Goal: Transaction & Acquisition: Purchase product/service

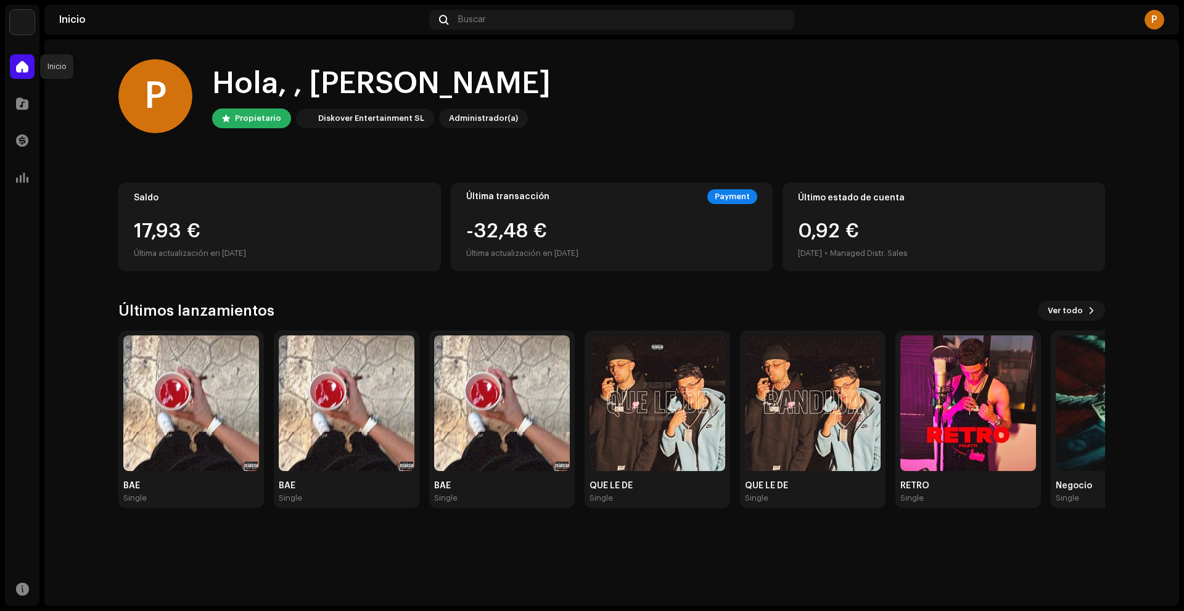
click at [23, 68] on span at bounding box center [22, 67] width 12 height 10
click at [23, 96] on div at bounding box center [22, 103] width 25 height 25
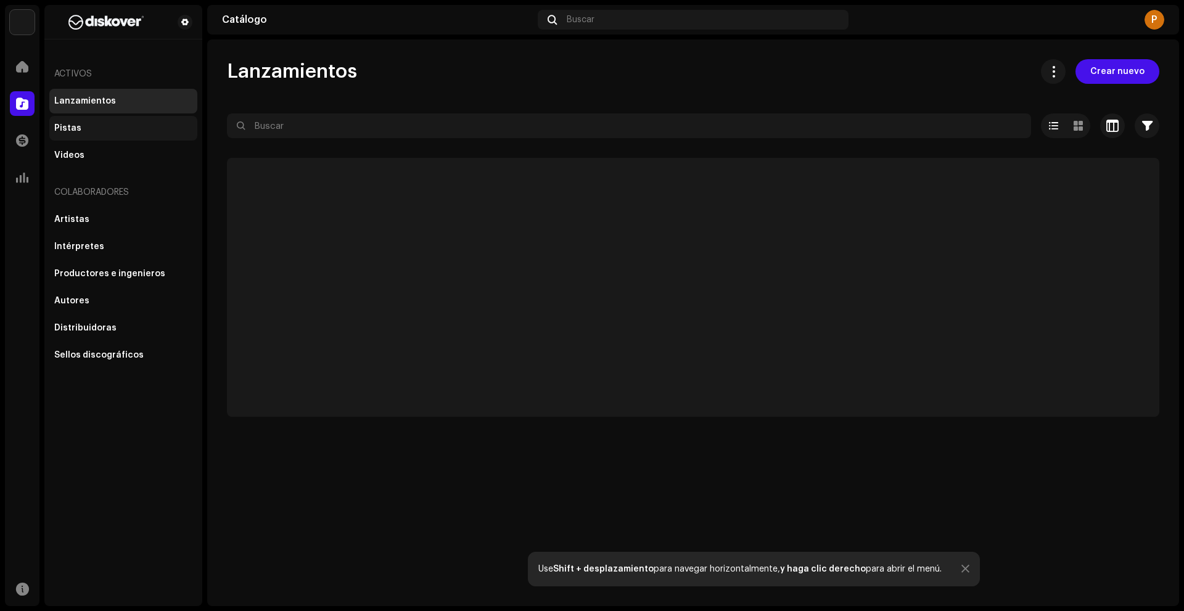
click at [80, 134] on div "Pistas" at bounding box center [123, 128] width 148 height 25
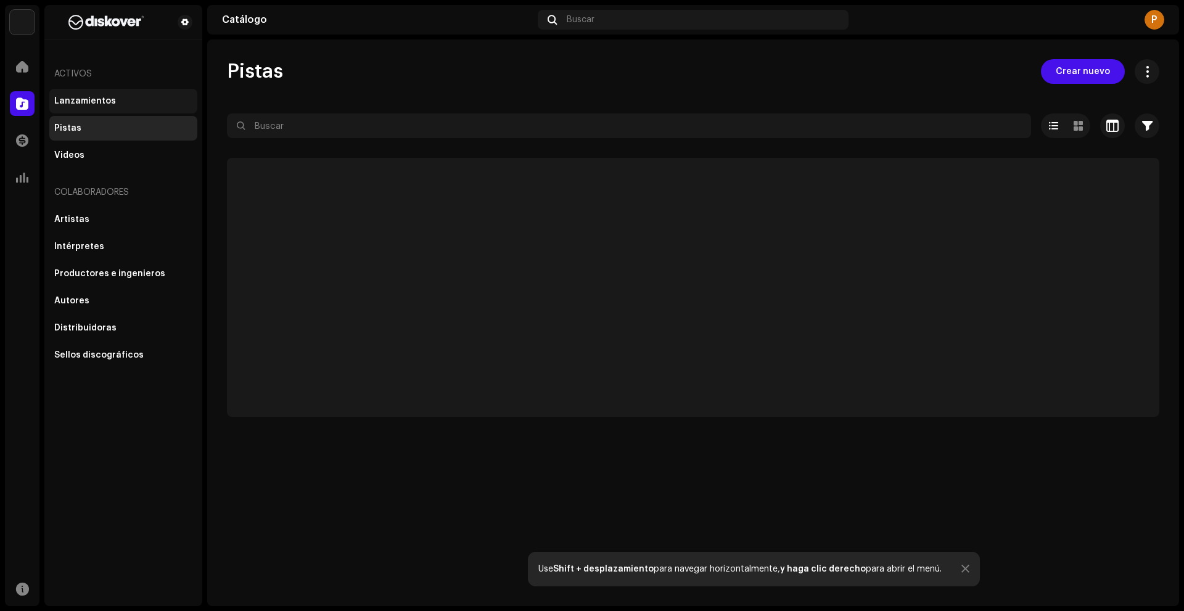
click at [139, 98] on div "Lanzamientos" at bounding box center [123, 101] width 138 height 10
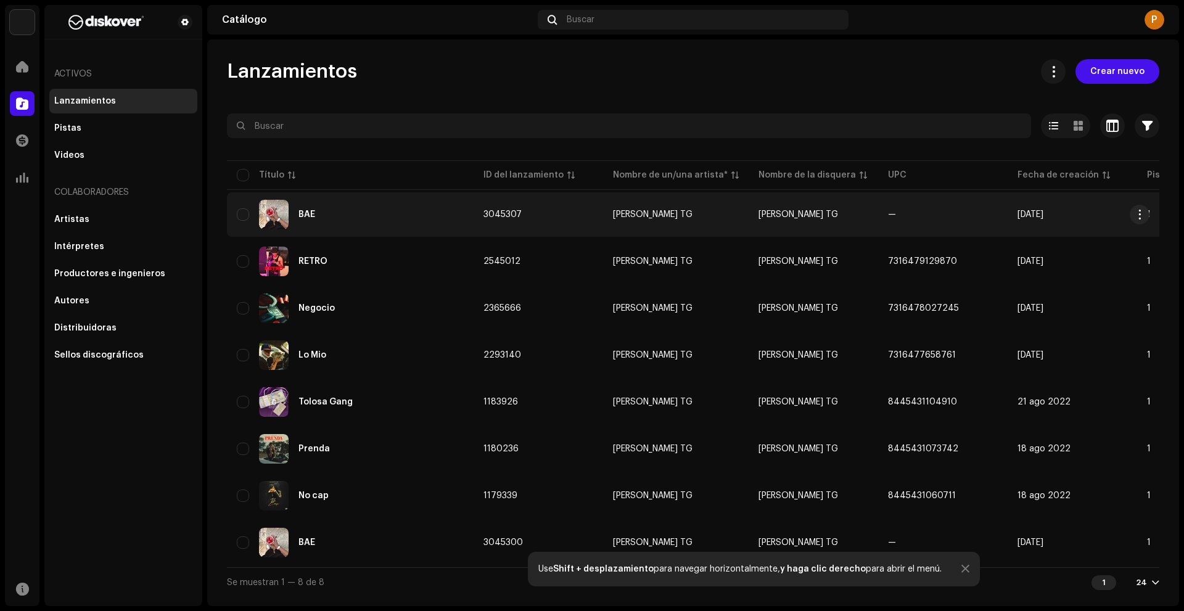
click at [361, 202] on div "BAE" at bounding box center [350, 215] width 227 height 30
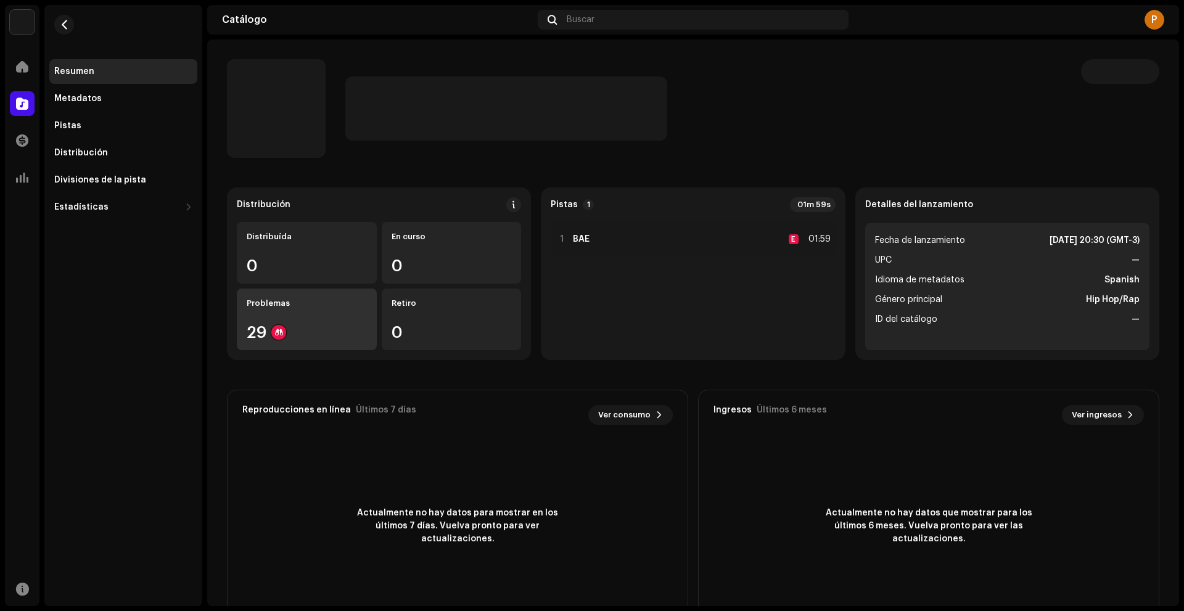
click at [324, 339] on div "29" at bounding box center [307, 332] width 120 height 16
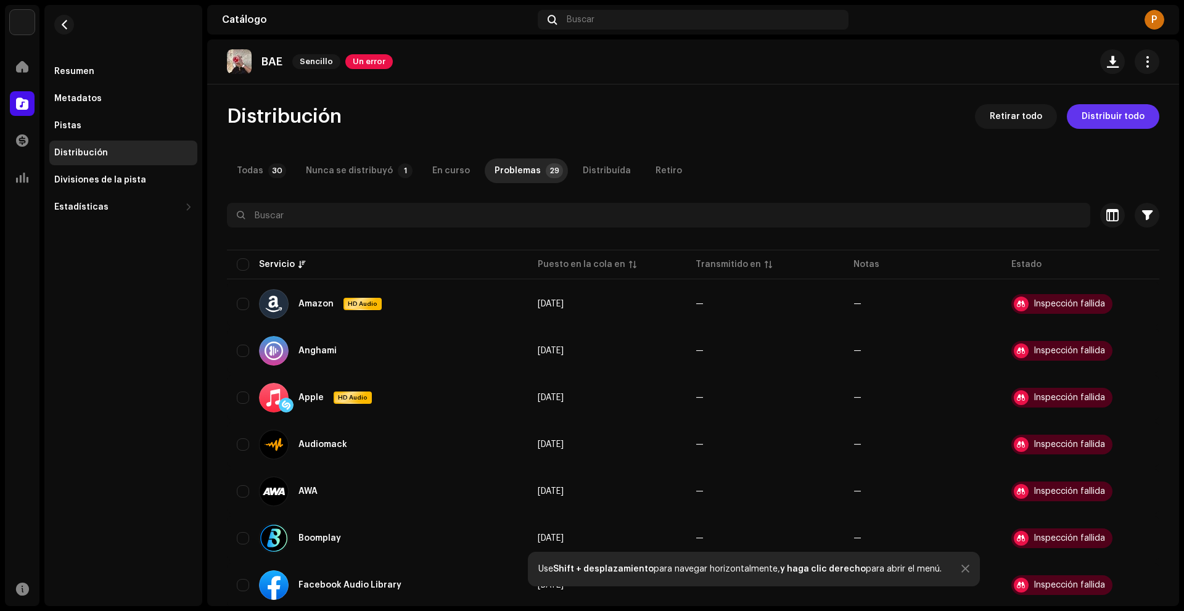
click at [1112, 124] on span "Distribuir todo" at bounding box center [1113, 116] width 63 height 25
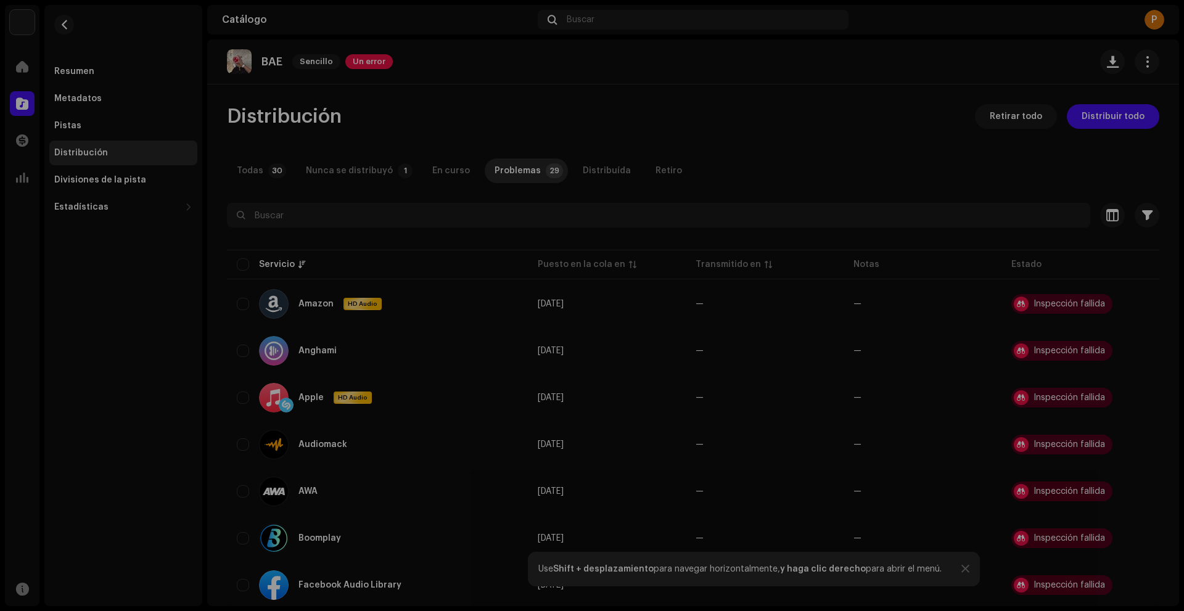
click at [800, 228] on div "Errores de distribución Seleccionó servicios con un estado de lanzamiento pendi…" at bounding box center [592, 305] width 1184 height 611
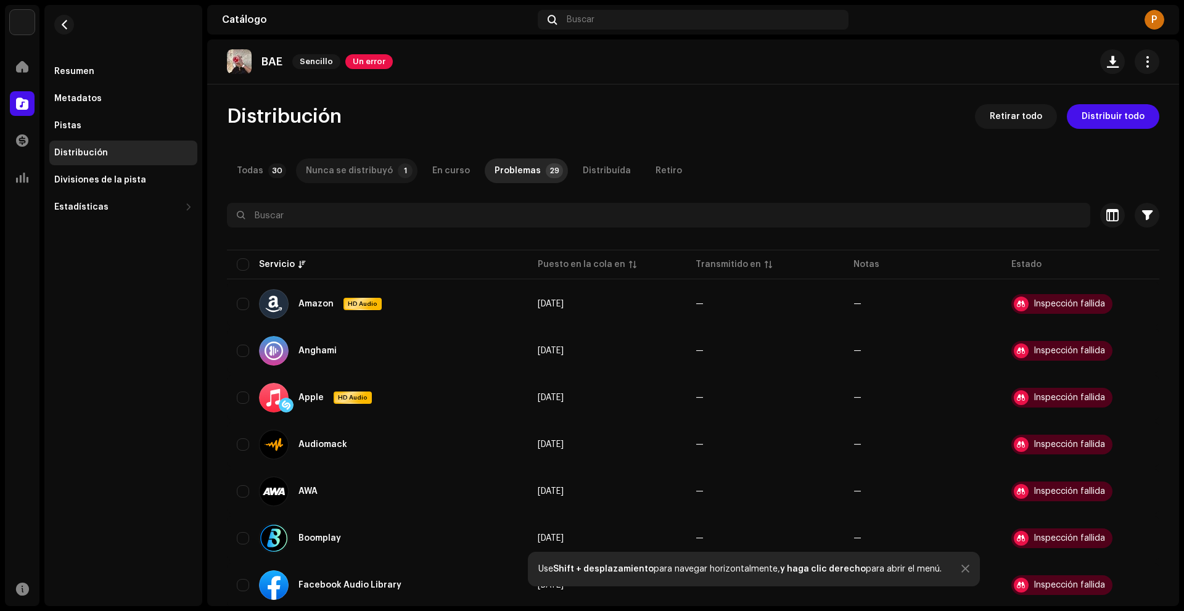
click at [338, 173] on div "Nunca se distribuyó" at bounding box center [349, 171] width 87 height 25
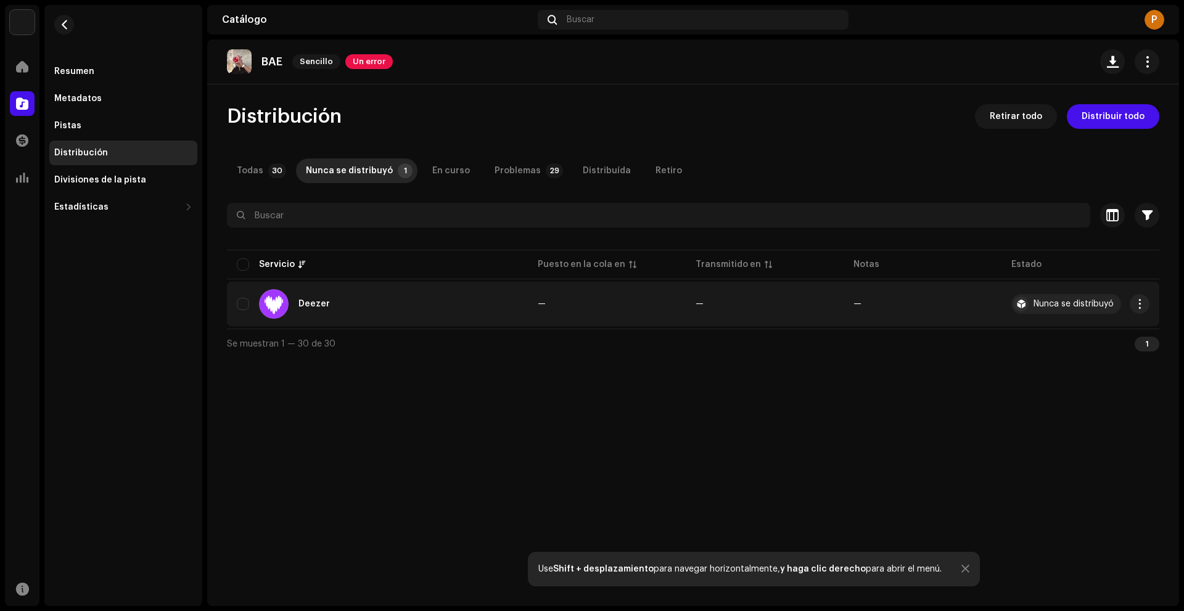
click at [374, 311] on div "Deezer" at bounding box center [377, 304] width 281 height 30
click at [241, 306] on input "checkbox" at bounding box center [243, 304] width 12 height 12
checkbox input "true"
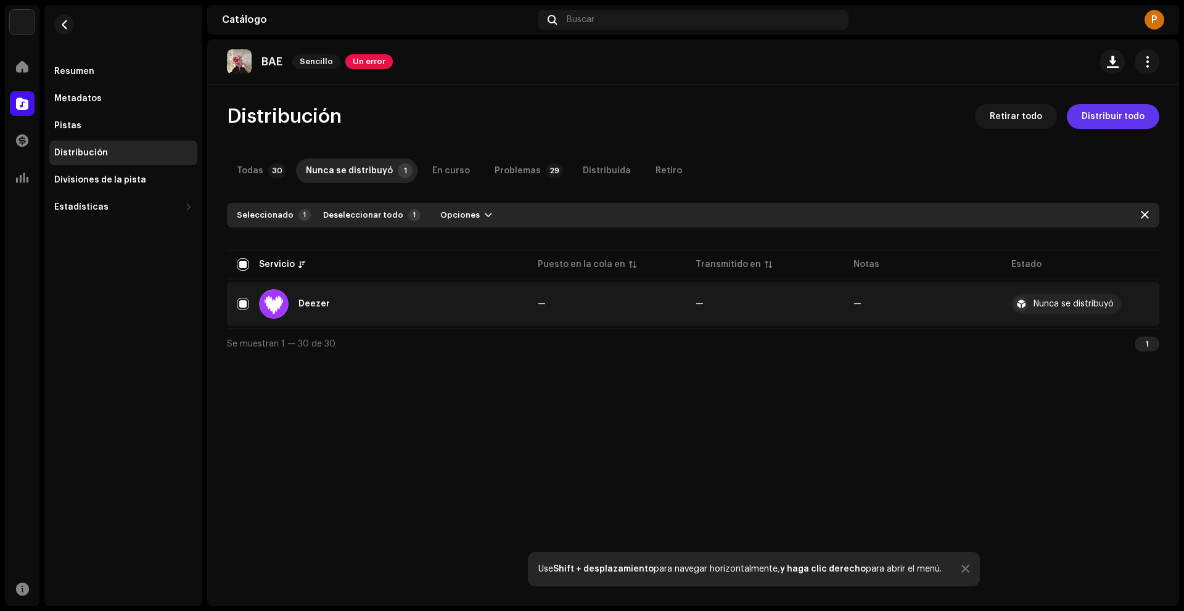
click at [1124, 120] on span "Distribuir todo" at bounding box center [1113, 116] width 63 height 25
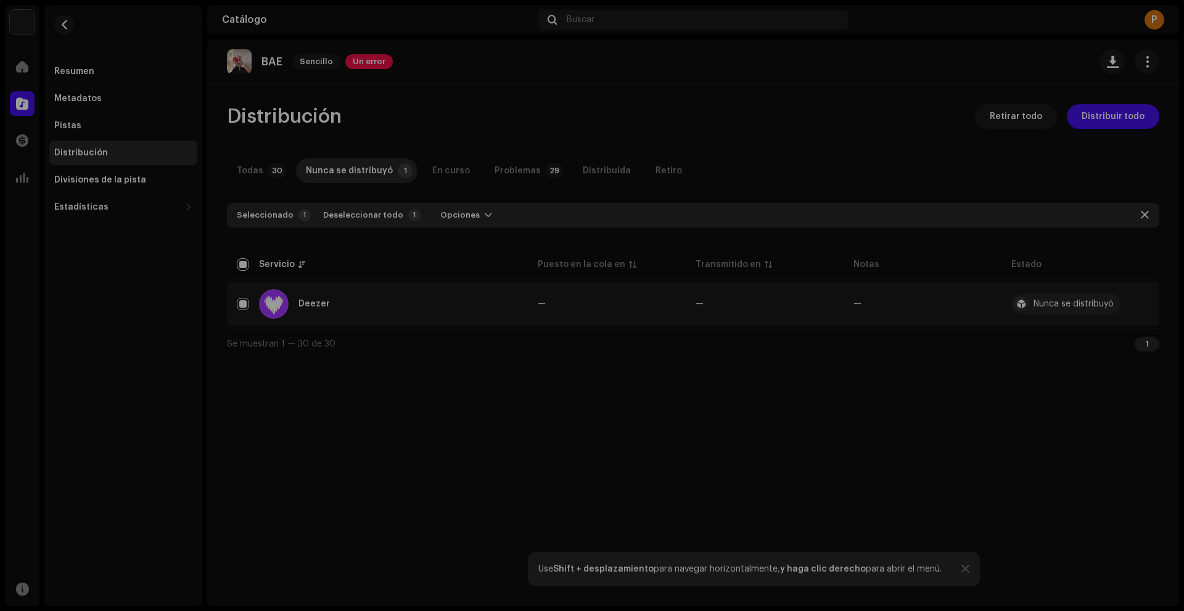
click at [838, 222] on div "Errores de distribución Seleccionó servicios con un estado de lanzamiento pendi…" at bounding box center [592, 305] width 1184 height 611
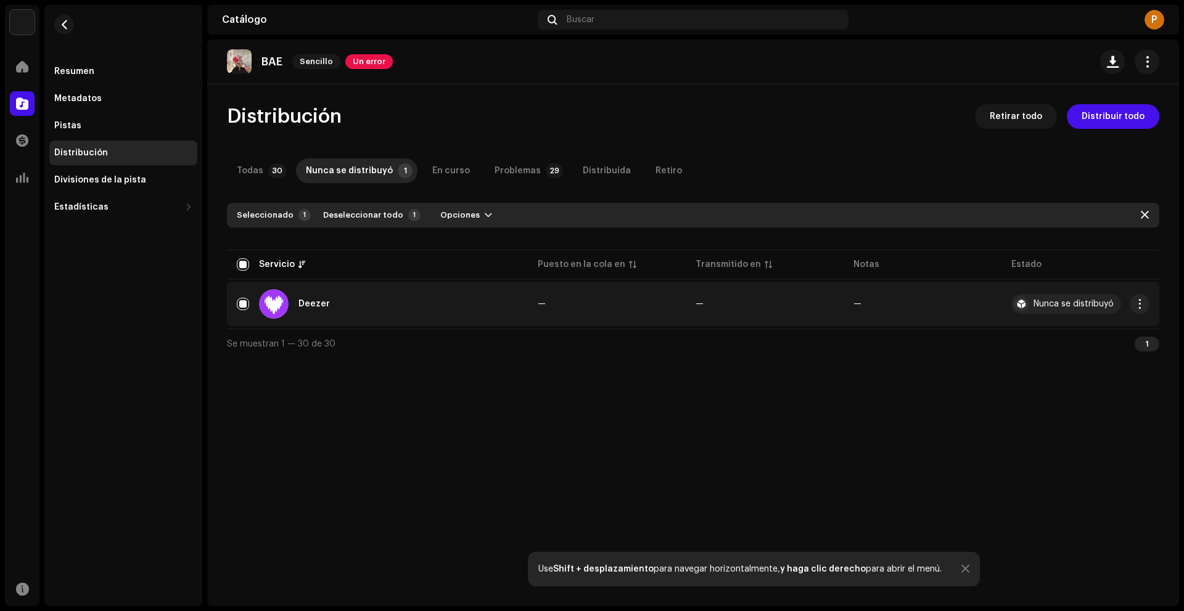
click at [1102, 301] on div "Nunca se distribuyó" at bounding box center [1074, 304] width 80 height 9
click at [1139, 309] on button "button" at bounding box center [1140, 304] width 20 height 20
click at [1106, 328] on div "Distribuir" at bounding box center [1082, 332] width 115 height 10
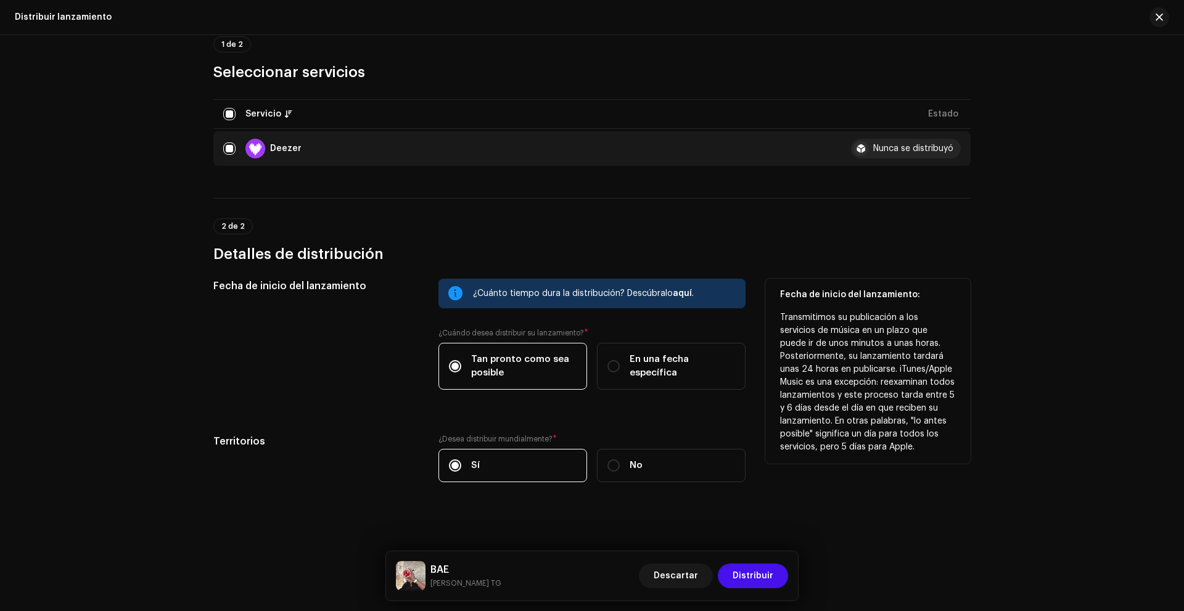
scroll to position [117, 0]
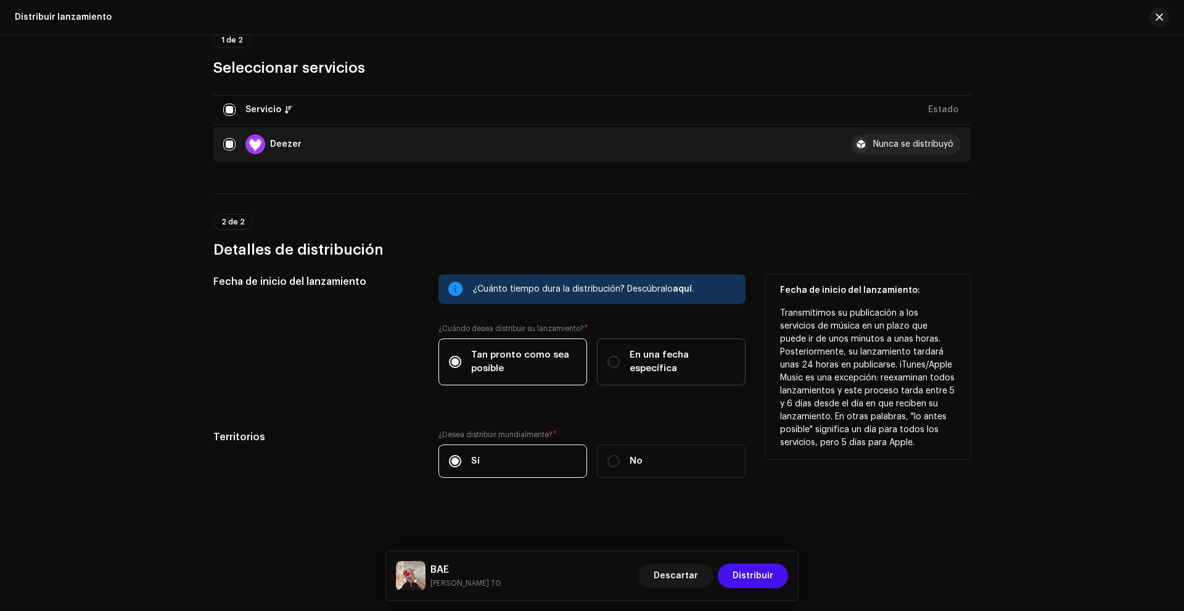
click at [613, 369] on label "En una fecha específica" at bounding box center [671, 362] width 149 height 47
click at [613, 368] on input "En una fecha específica" at bounding box center [614, 362] width 12 height 12
radio input "true"
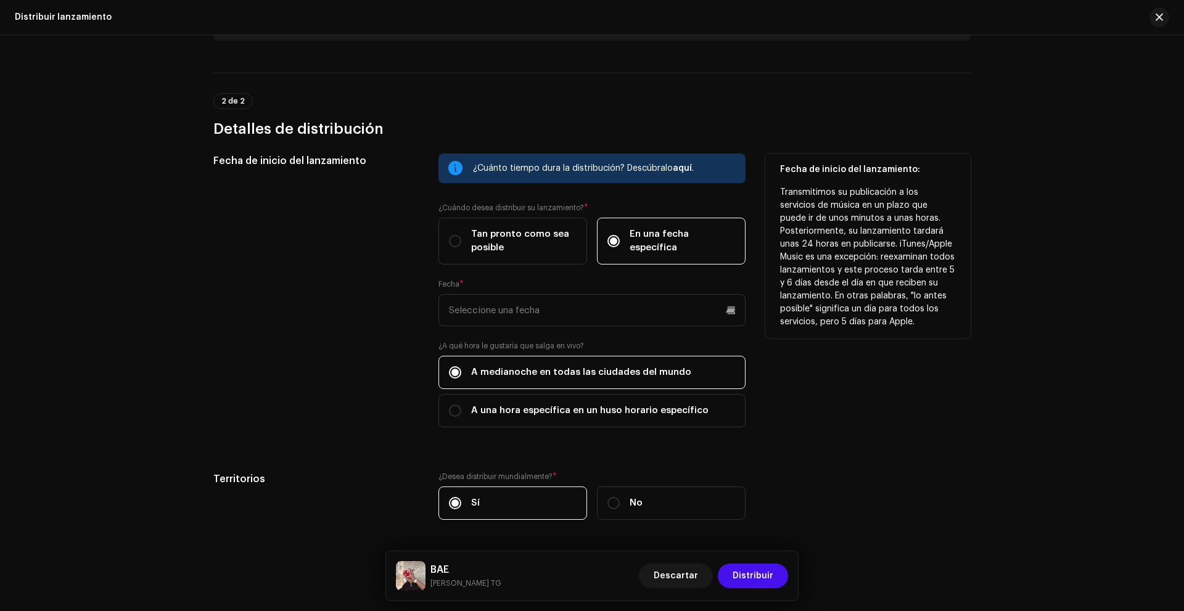
scroll to position [241, 0]
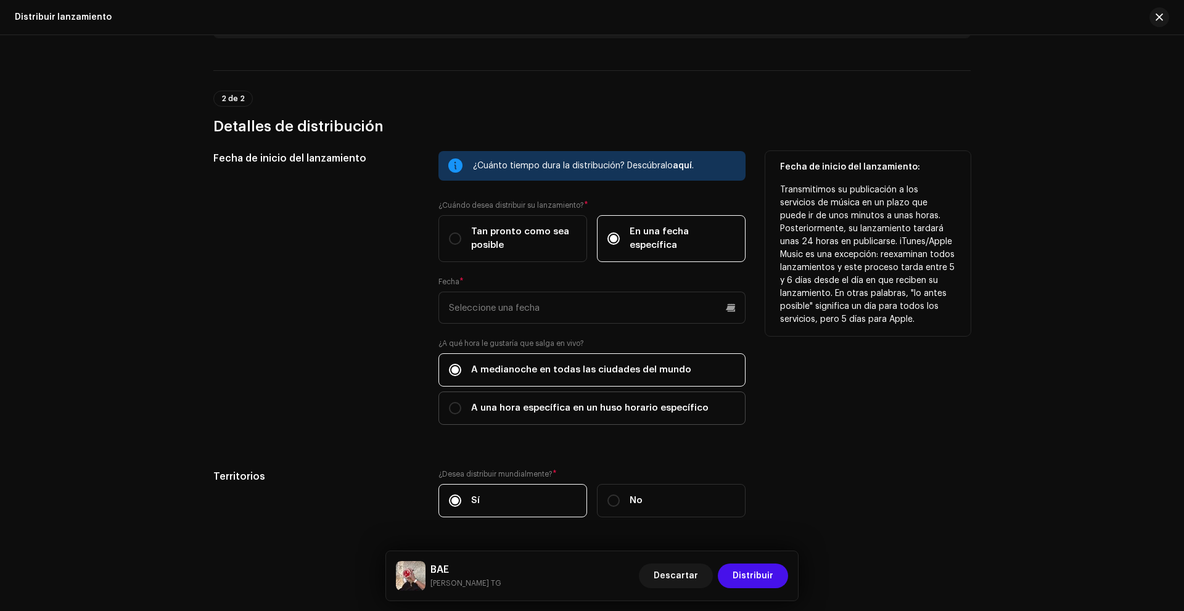
click at [542, 403] on span "A una hora específica en un huso horario específico" at bounding box center [589, 409] width 237 height 14
click at [461, 403] on input "A una hora específica en un huso horario específico" at bounding box center [455, 408] width 12 height 12
radio input "true"
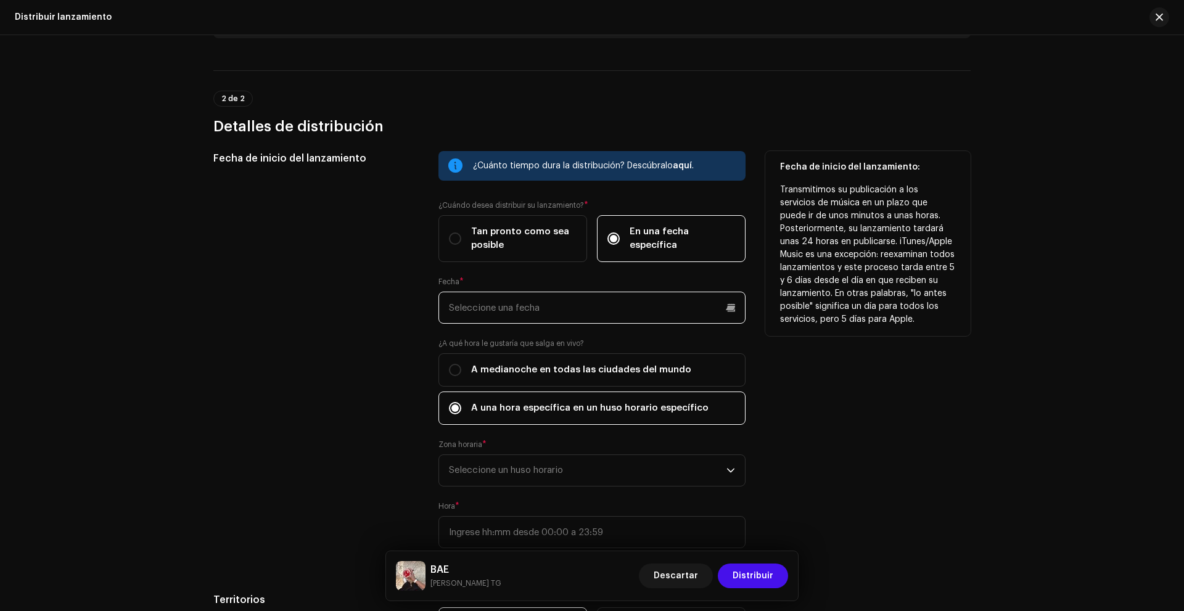
click at [517, 313] on input "text" at bounding box center [592, 308] width 307 height 32
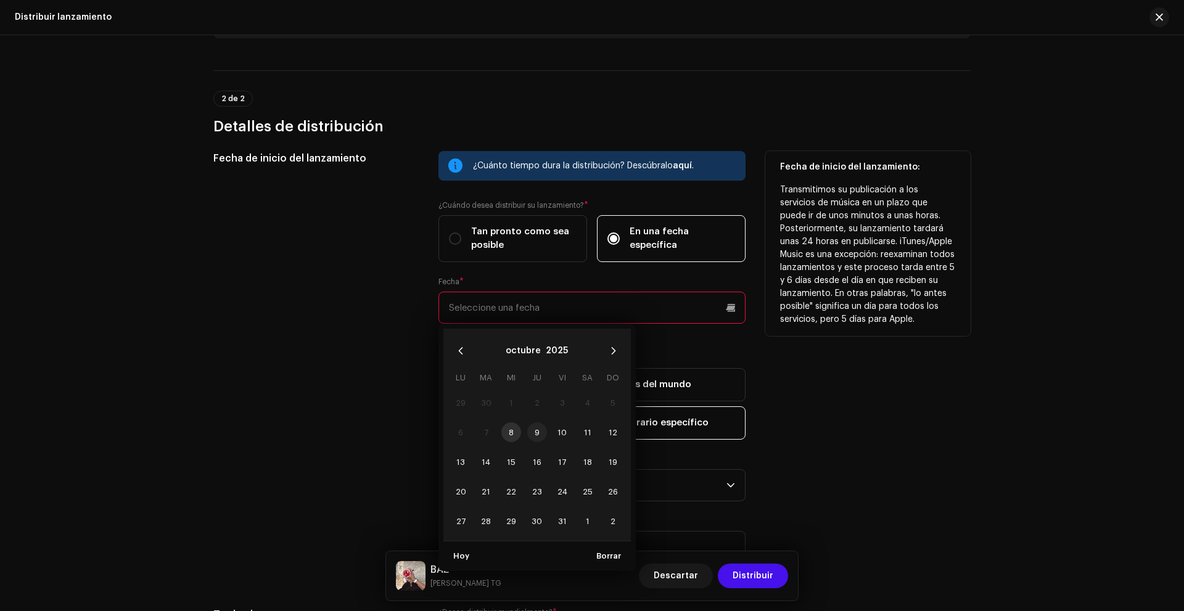
click at [535, 436] on span "9" at bounding box center [537, 433] width 20 height 20
type input "[DATE]"
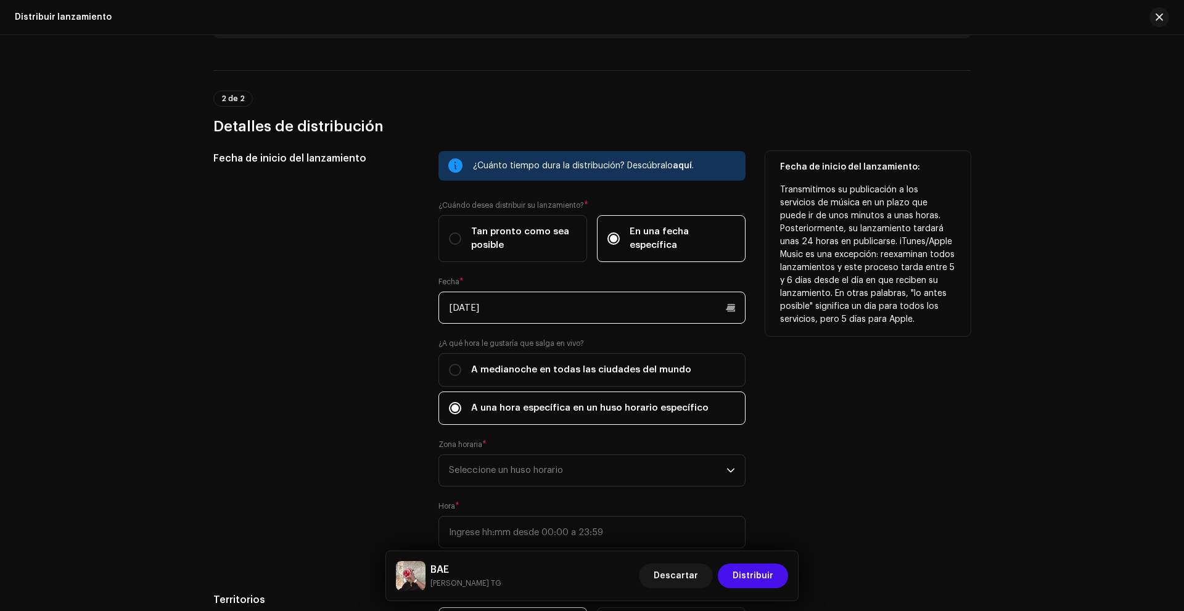
scroll to position [302, 0]
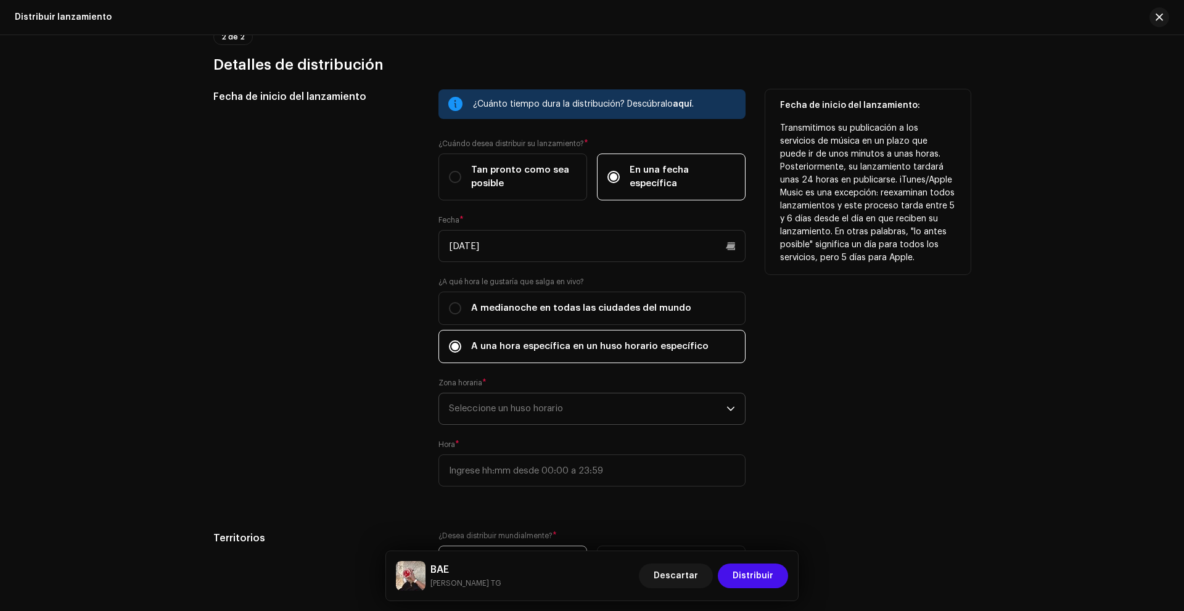
click at [574, 411] on span "Seleccione un huso horario" at bounding box center [588, 409] width 278 height 31
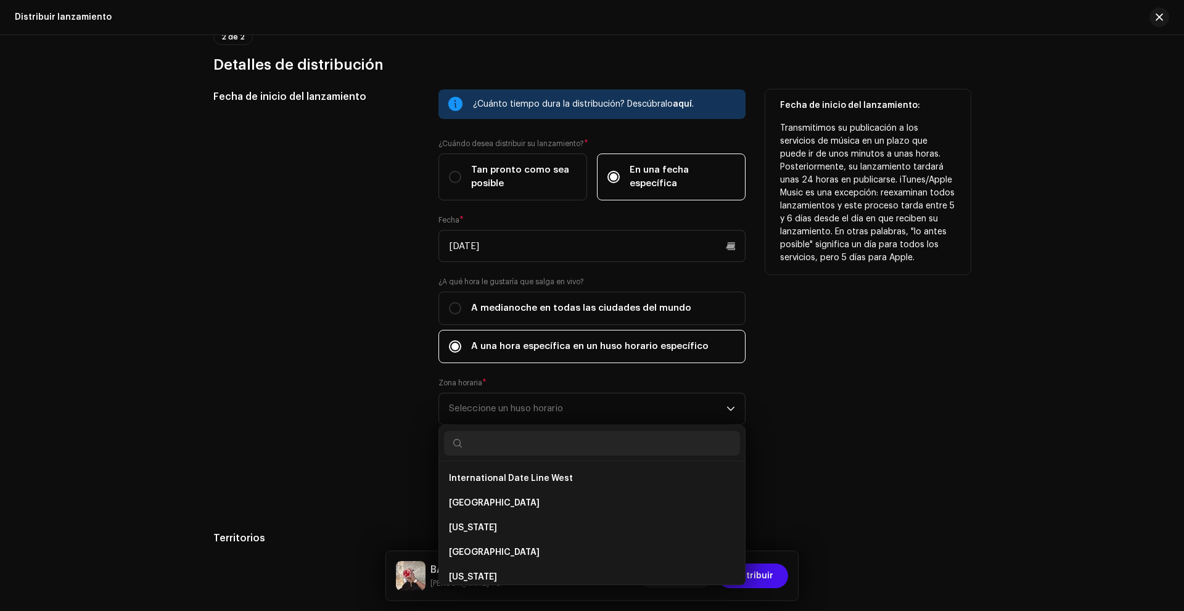
click at [838, 434] on div "Fecha de inicio del lanzamiento: Transmitimos su publicación a los servicios de…" at bounding box center [867, 295] width 205 height 412
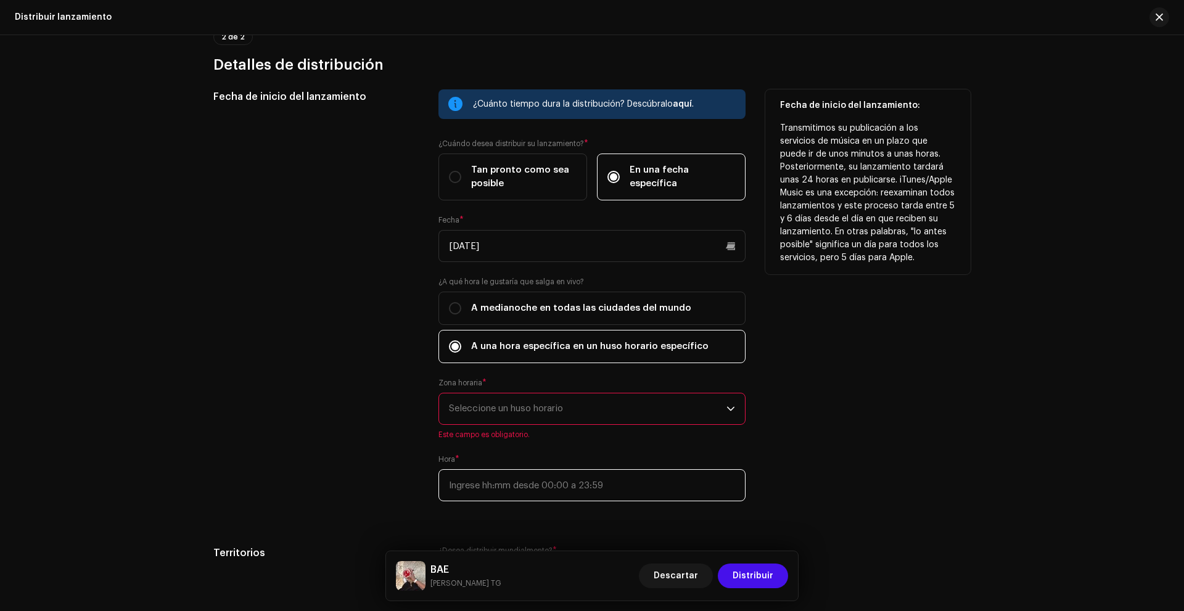
type input ":"
click at [645, 485] on input ":" at bounding box center [592, 485] width 307 height 32
click at [609, 420] on span "Seleccione un huso horario" at bounding box center [588, 409] width 278 height 31
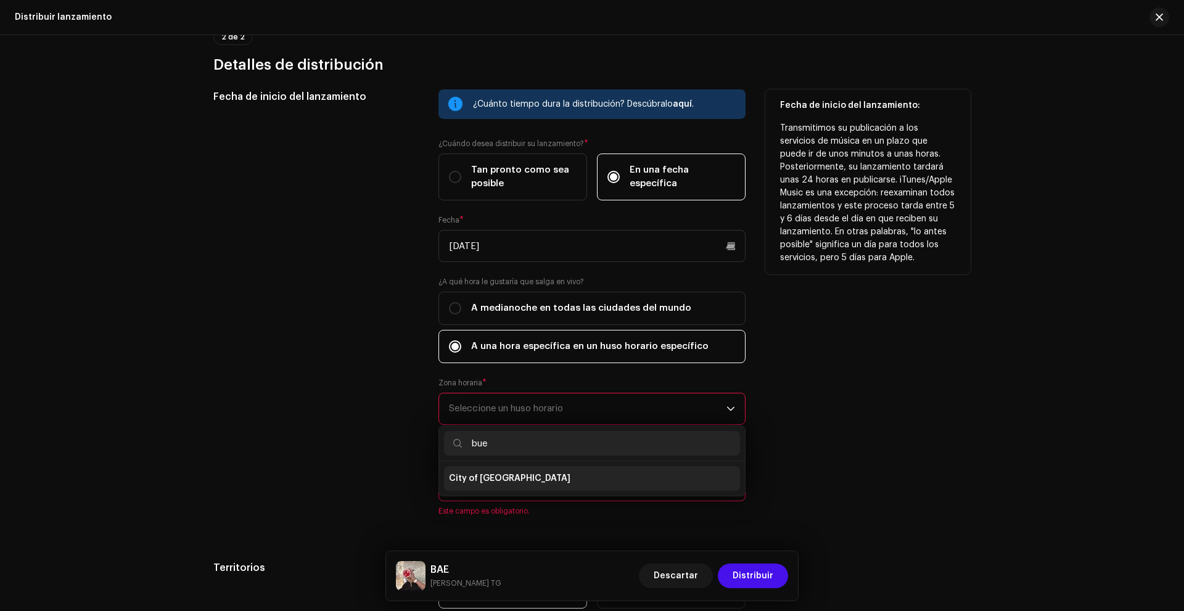
type input "bue"
click at [509, 482] on span "City of [GEOGRAPHIC_DATA]" at bounding box center [510, 478] width 122 height 12
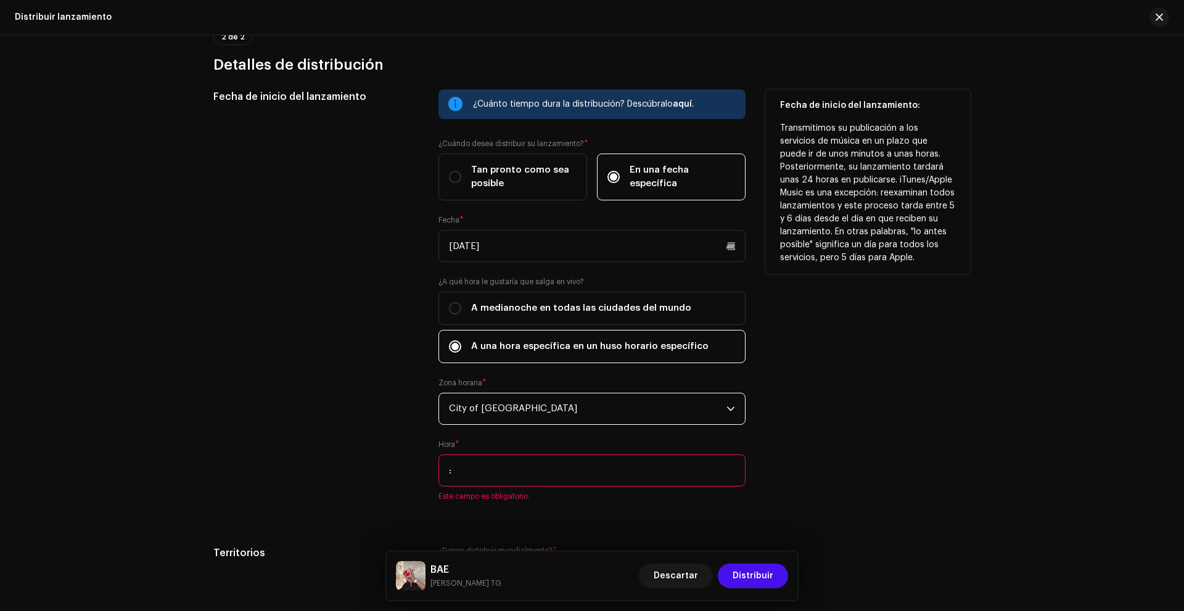
click at [530, 478] on input ":" at bounding box center [592, 471] width 307 height 32
type input "20:30"
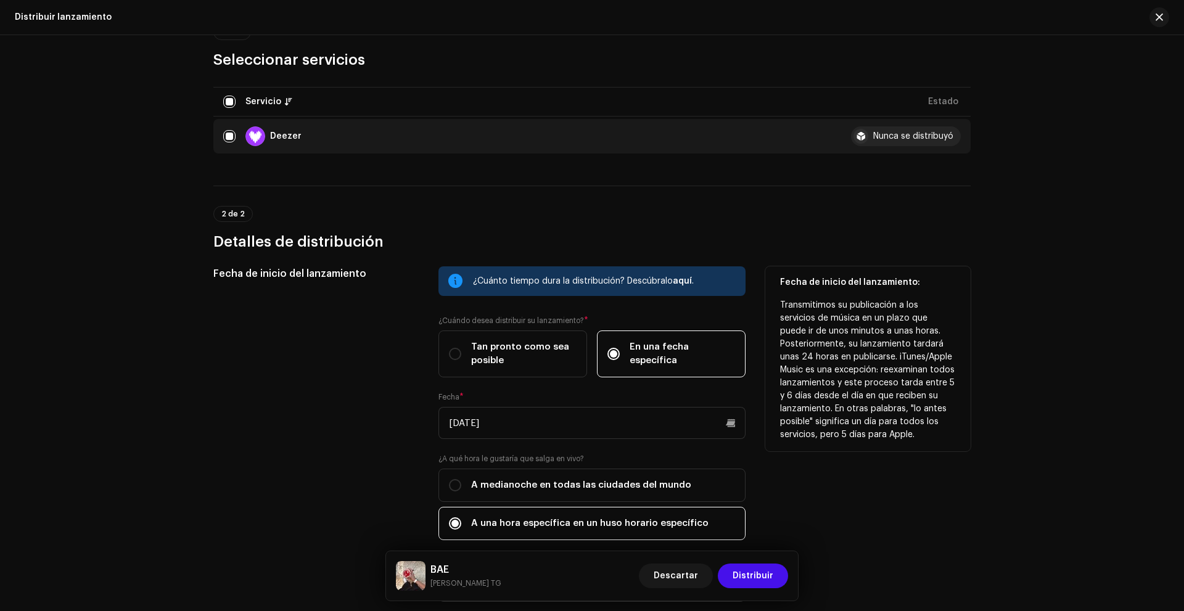
scroll to position [0, 0]
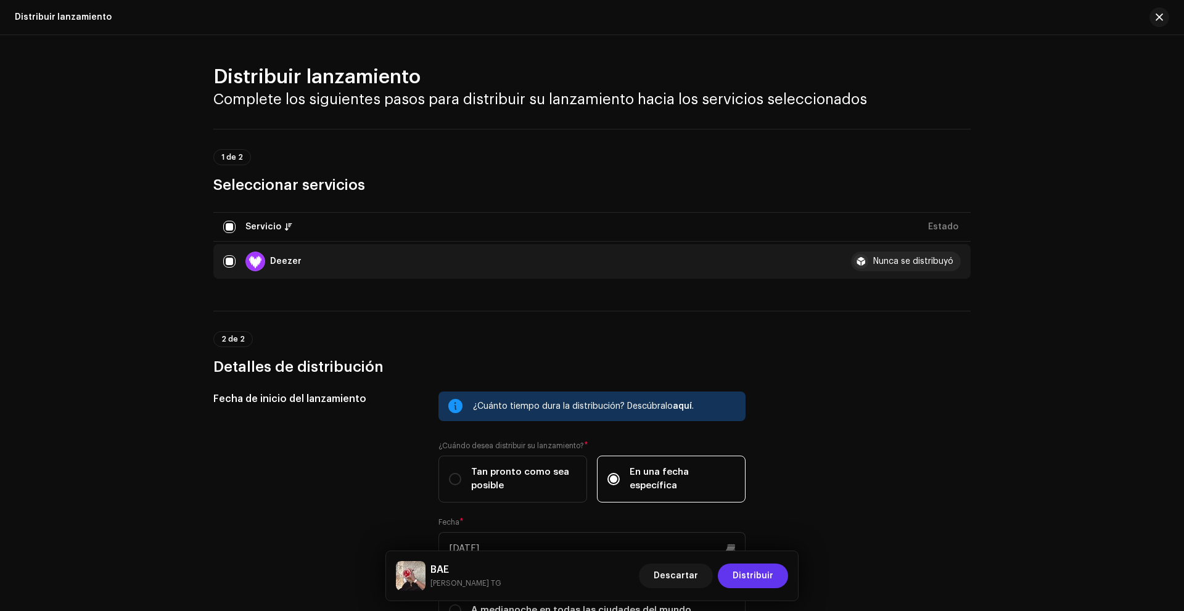
click at [749, 571] on span "Distribuir" at bounding box center [753, 576] width 41 height 25
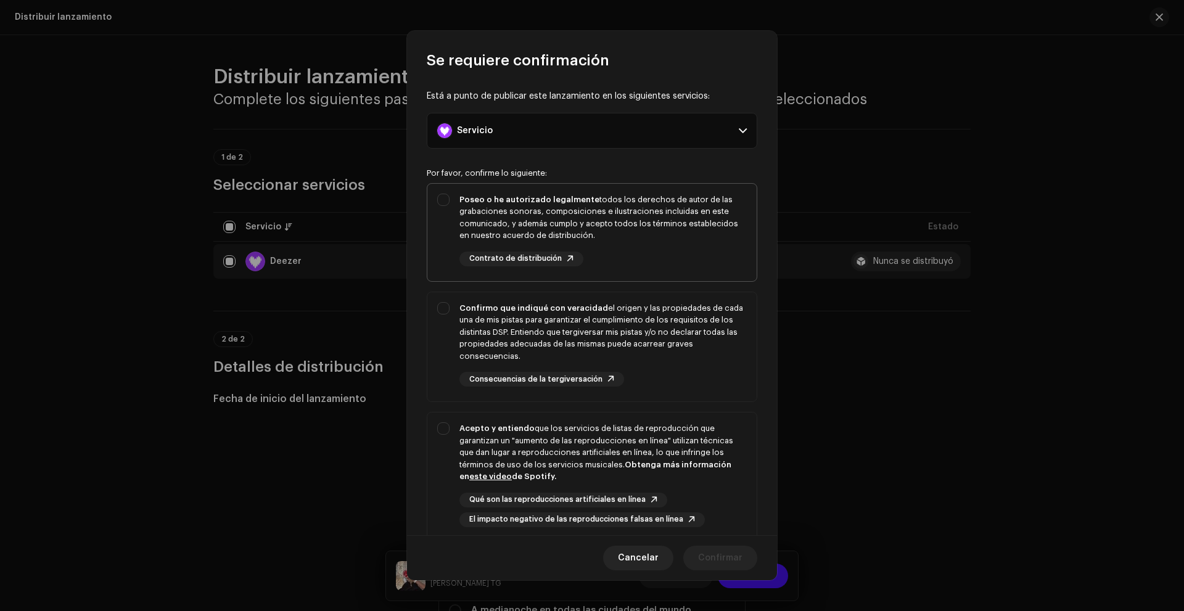
click at [538, 250] on div "Poseo o he autorizado legalmente todos los derechos de autor de las grabaciones…" at bounding box center [603, 230] width 287 height 73
checkbox input "true"
click at [529, 321] on div "Confirmo que indiqué con veracidad el origen y las propiedades de cada una de m…" at bounding box center [603, 332] width 287 height 60
checkbox input "true"
click at [506, 433] on div "Acepto y entiendo que los servicios de listas de reproducción que garantizan un…" at bounding box center [603, 453] width 287 height 60
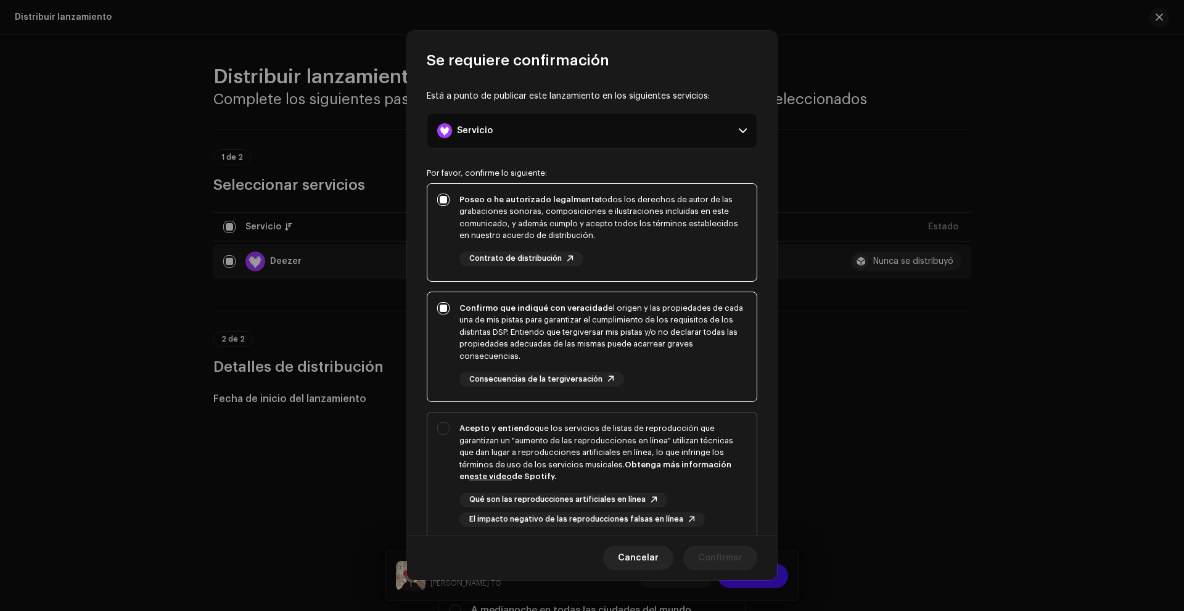
checkbox input "true"
click at [703, 556] on span "Confirmar" at bounding box center [720, 558] width 44 height 25
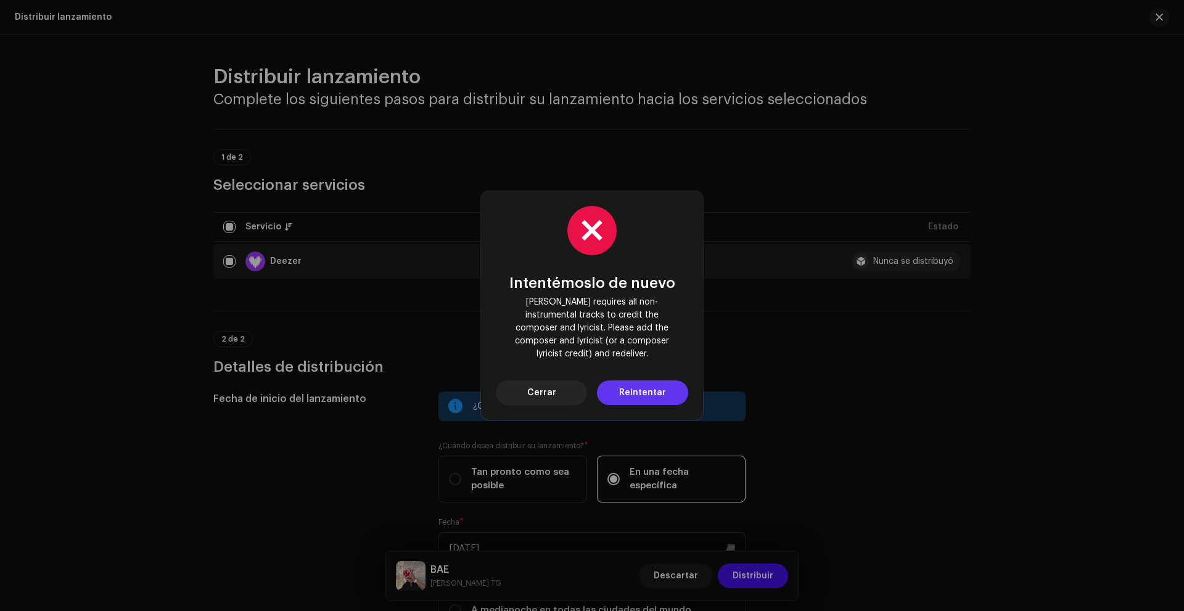
click at [663, 389] on span "Reintentar" at bounding box center [642, 393] width 47 height 25
click at [576, 384] on button "Cerrar" at bounding box center [541, 393] width 91 height 25
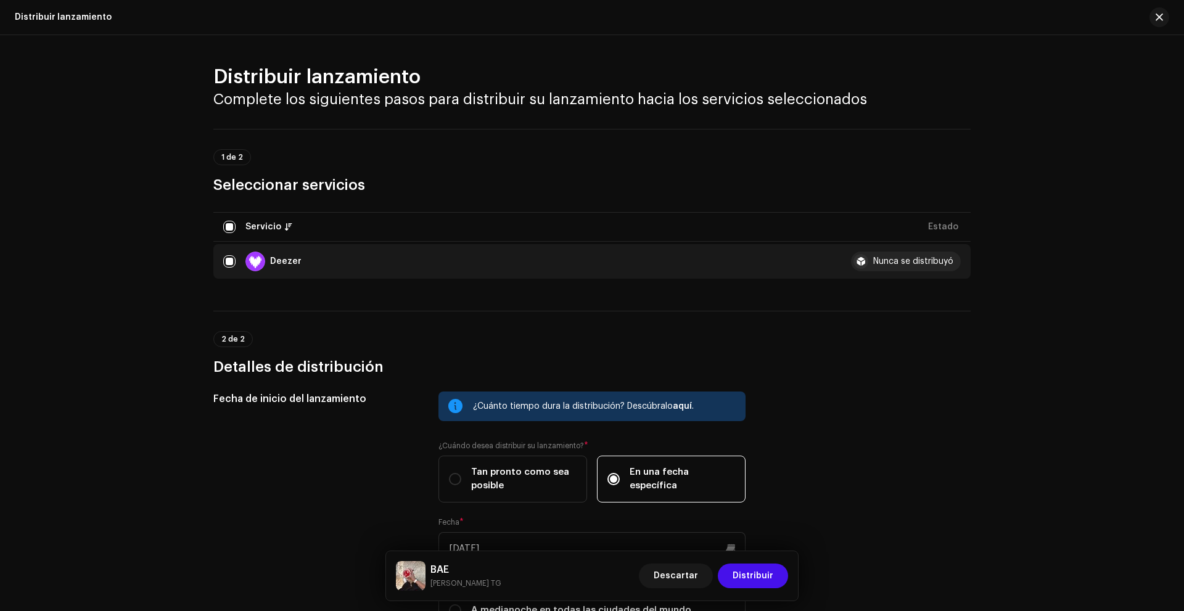
click at [429, 576] on div "BAE [PERSON_NAME] TG" at bounding box center [448, 576] width 105 height 30
click at [431, 582] on small "[PERSON_NAME] TG" at bounding box center [466, 583] width 71 height 12
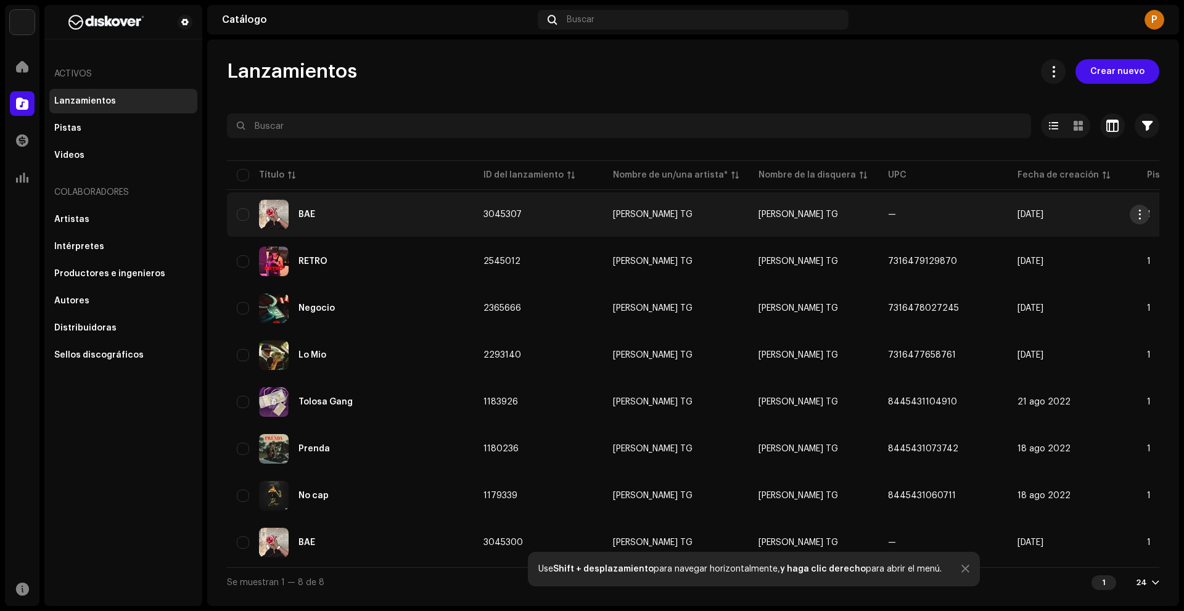
click at [1145, 216] on button "button" at bounding box center [1140, 215] width 20 height 20
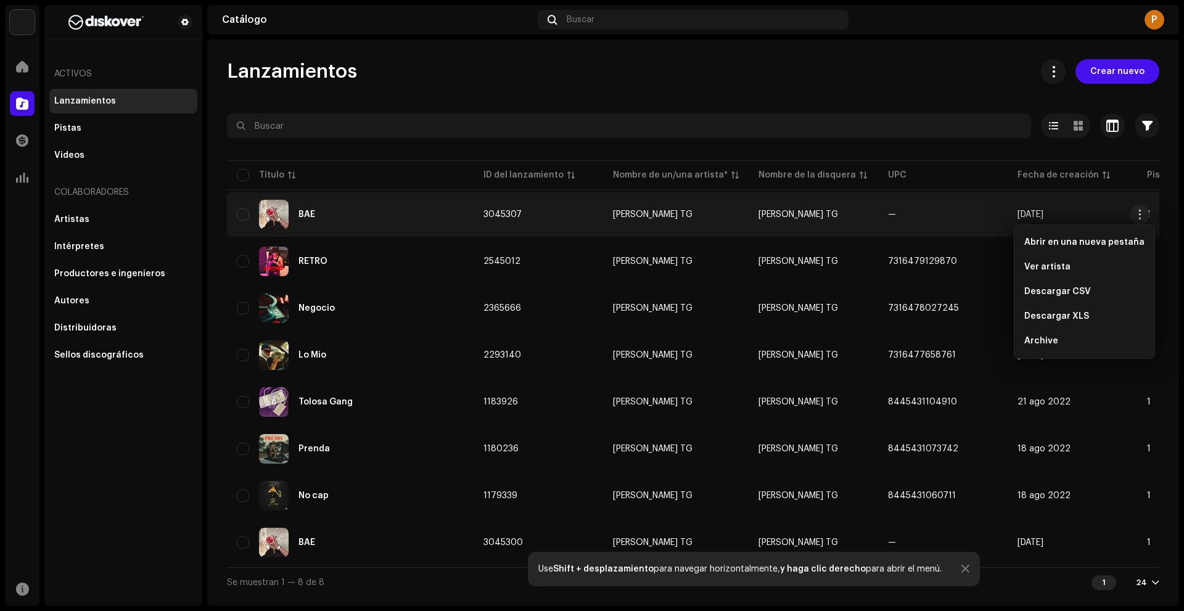
click at [1108, 202] on td "[DATE]" at bounding box center [1073, 214] width 130 height 44
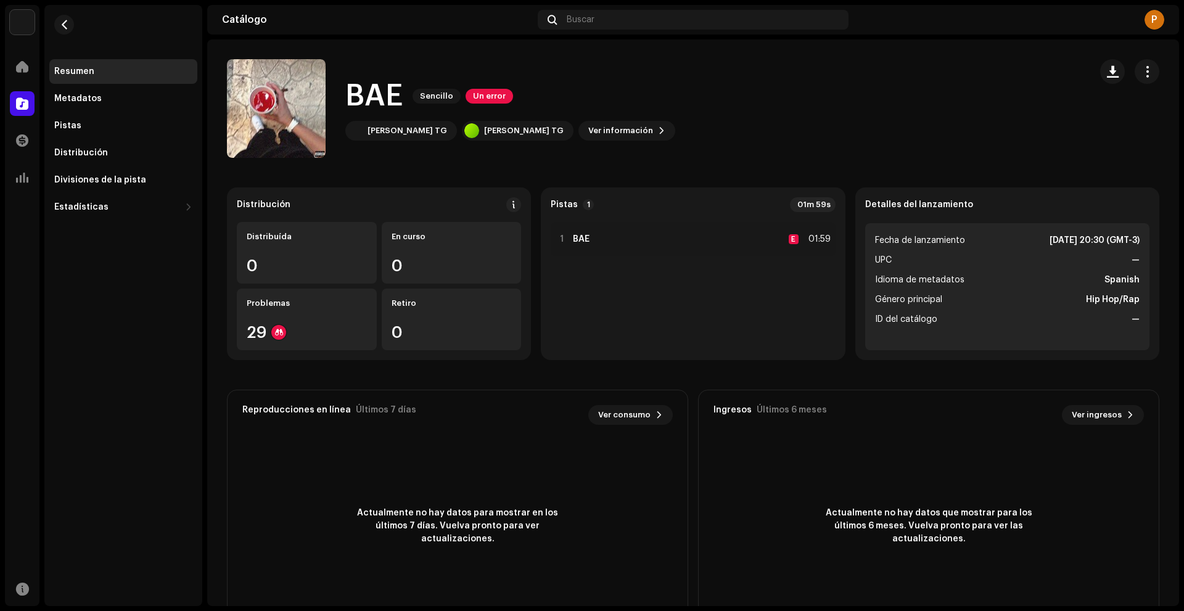
click at [1153, 72] on div "BAE Sencillo Un error [PERSON_NAME] TG [PERSON_NAME] TG Ver información" at bounding box center [693, 108] width 972 height 99
click at [1144, 72] on span "button" at bounding box center [1148, 72] width 12 height 10
click at [1046, 135] on div "Editar" at bounding box center [1084, 126] width 125 height 25
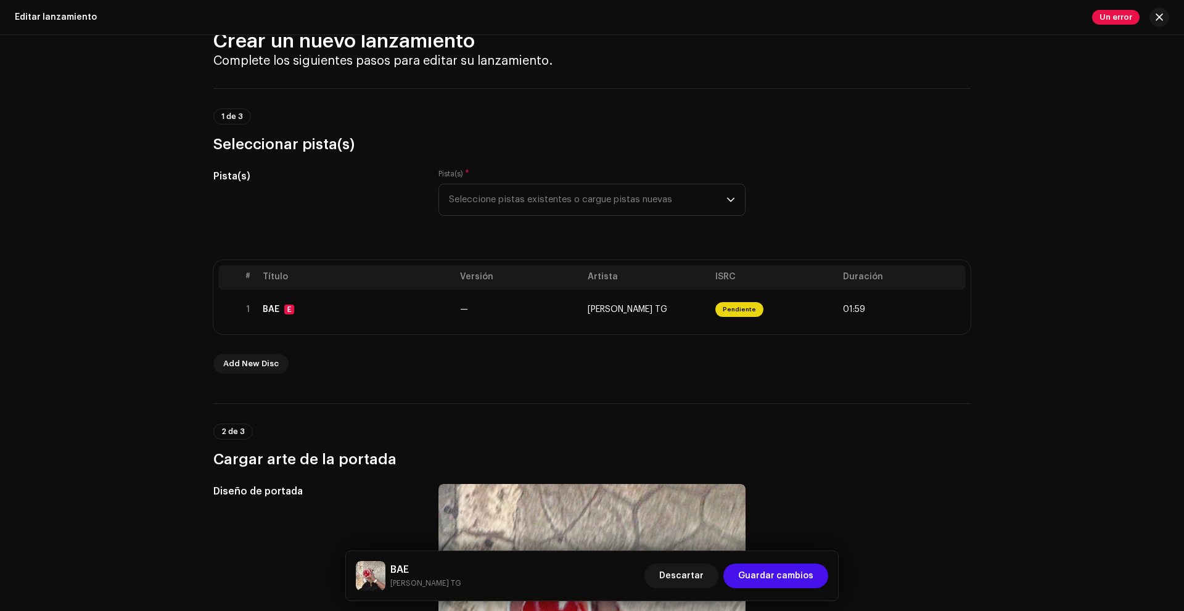
scroll to position [62, 0]
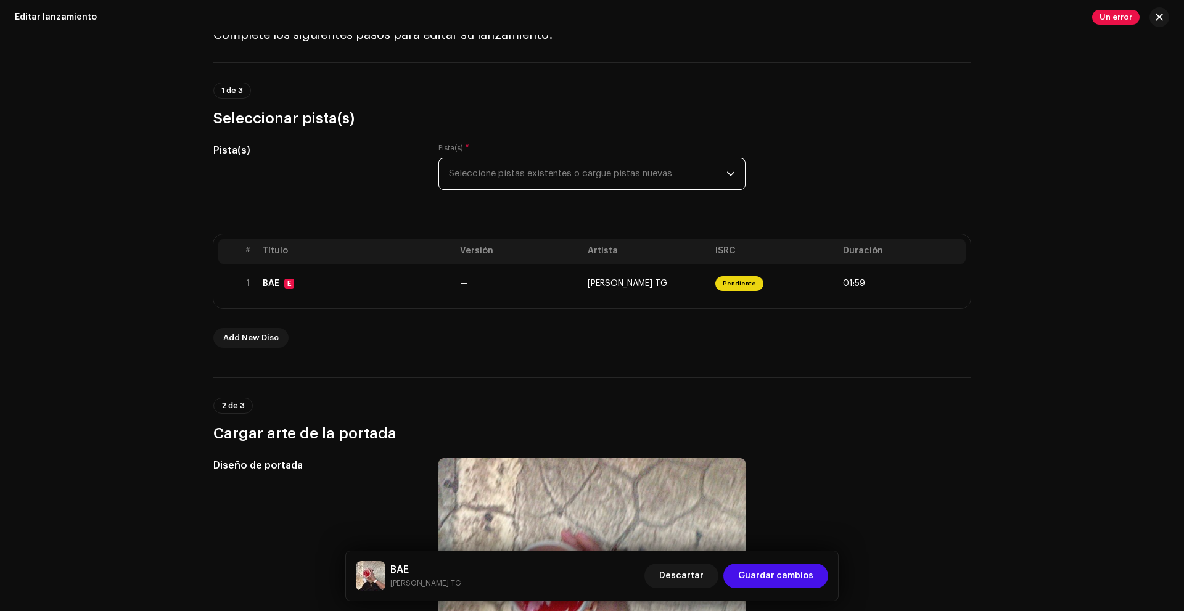
click at [526, 178] on span "Seleccione pistas existentes o cargue pistas nuevas" at bounding box center [588, 174] width 278 height 31
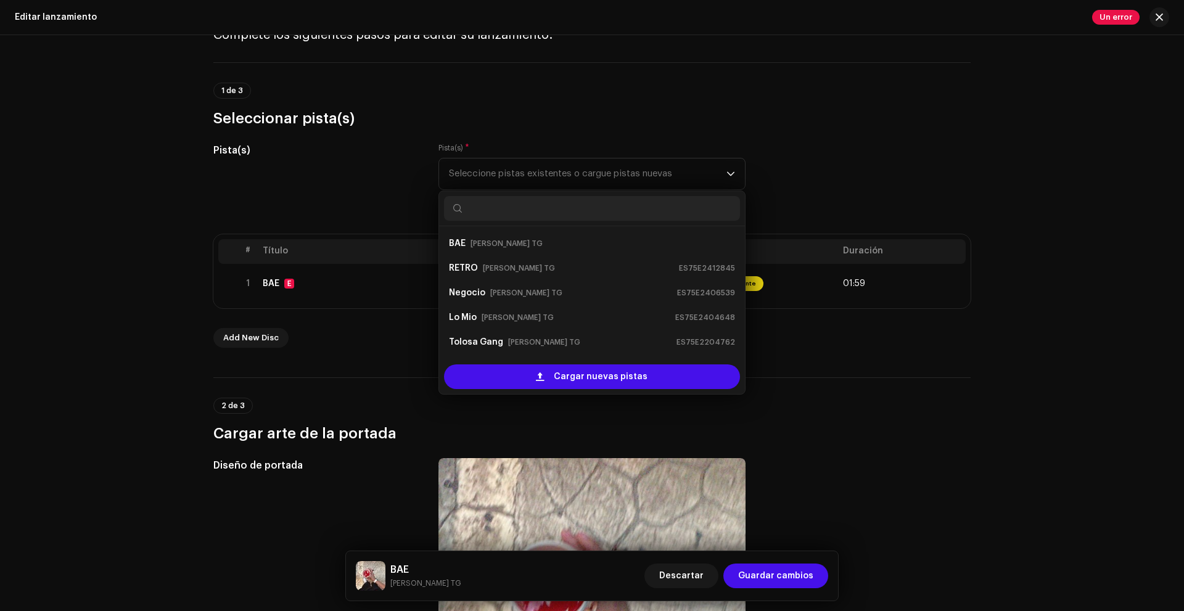
click at [838, 188] on div "Pista(s) Pista(s) * Seleccione pistas existentes o cargue pistas nuevas BAE [PE…" at bounding box center [591, 174] width 757 height 62
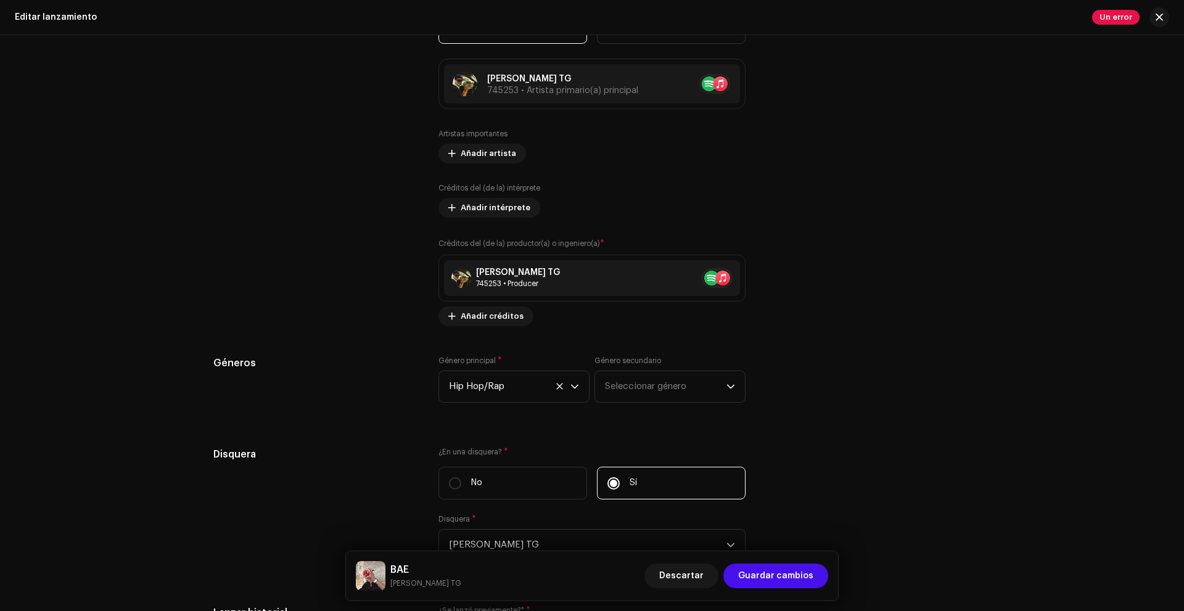
scroll to position [1542, 0]
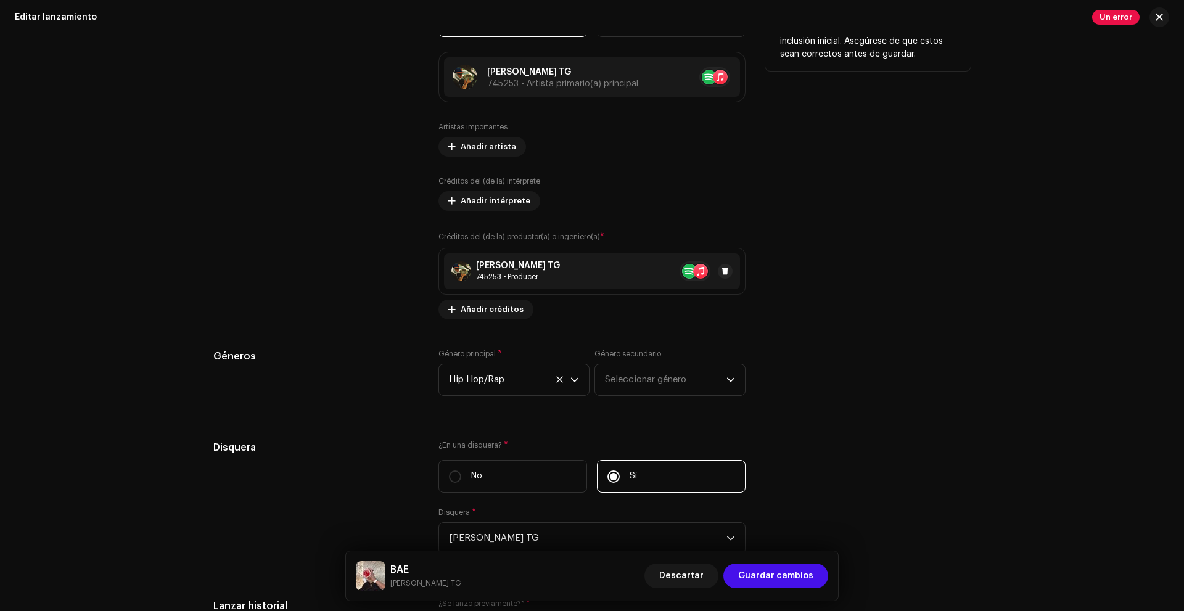
click at [650, 273] on div "[PERSON_NAME] TG 745253 • Producer" at bounding box center [592, 272] width 296 height 36
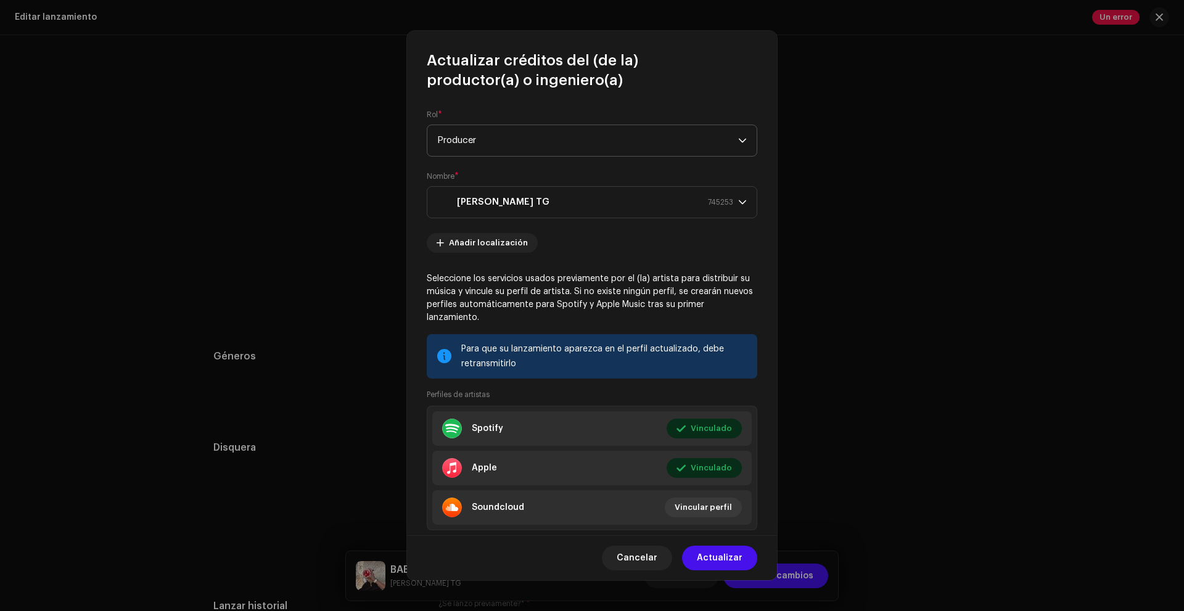
click at [575, 134] on span "Producer" at bounding box center [587, 140] width 301 height 31
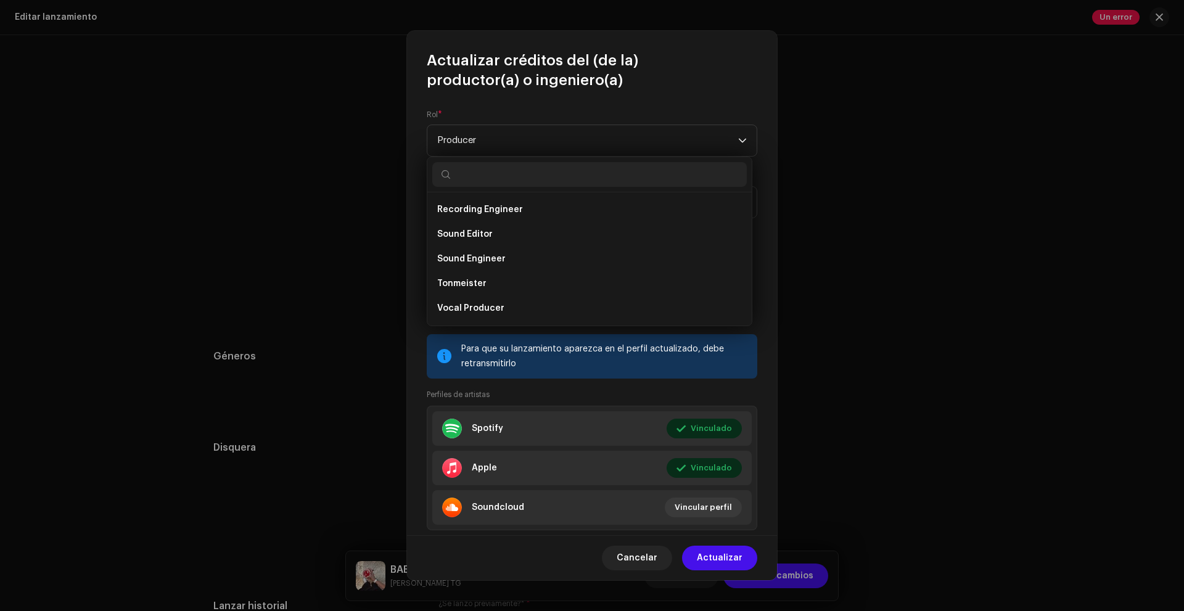
scroll to position [523, 0]
click at [706, 80] on span "Actualizar créditos del (de la) productor(a) o ingeniero(a)" at bounding box center [592, 70] width 331 height 39
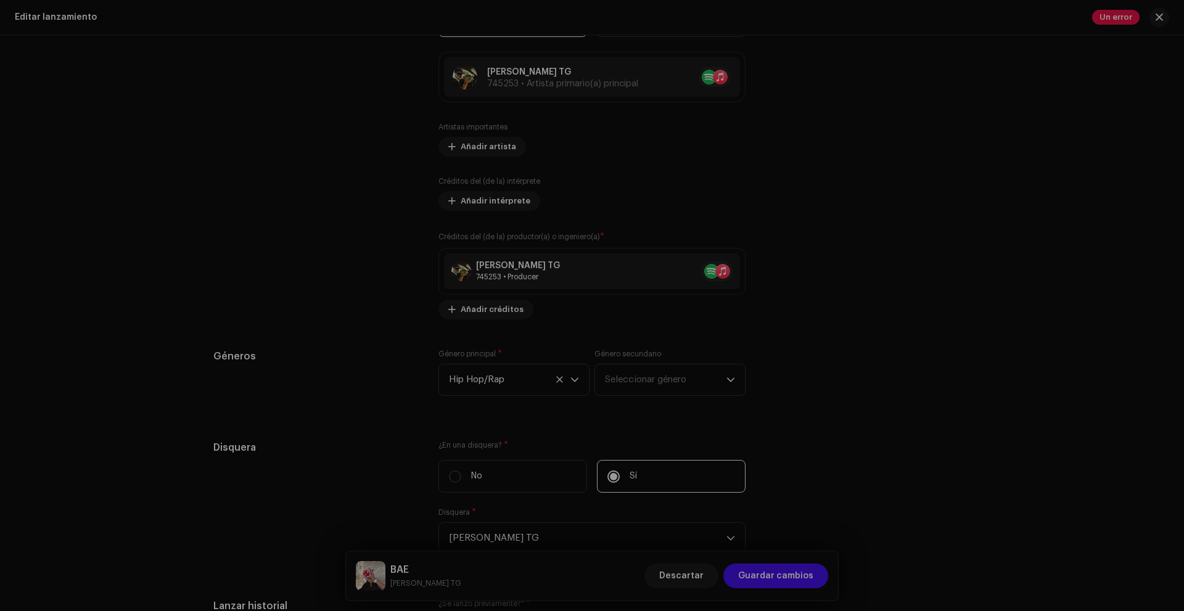
click at [809, 76] on div "Actualizar créditos del (de la) productor(a) o ingeniero(a) Rol * Producer Nomb…" at bounding box center [592, 305] width 1184 height 611
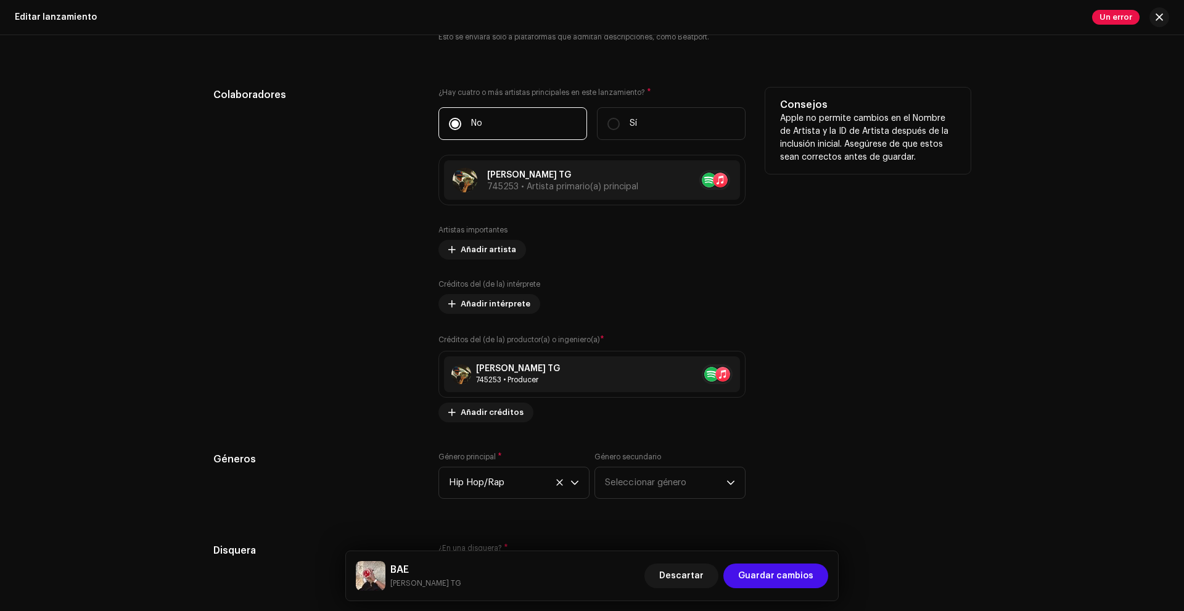
scroll to position [1429, 0]
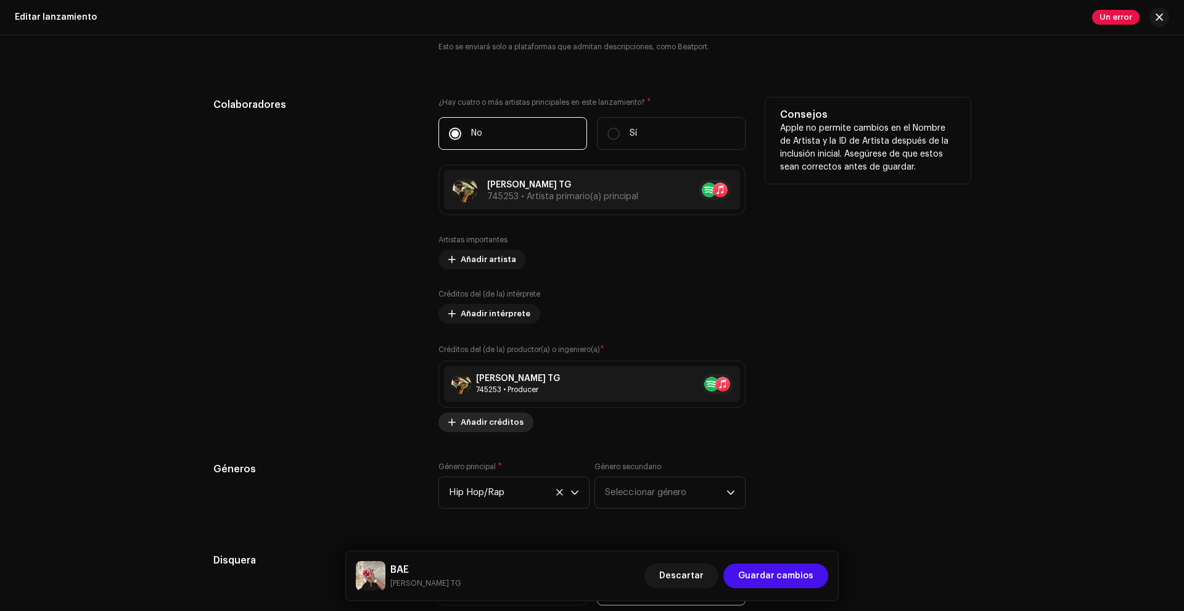
click at [497, 423] on span "Añadir créditos" at bounding box center [492, 422] width 63 height 25
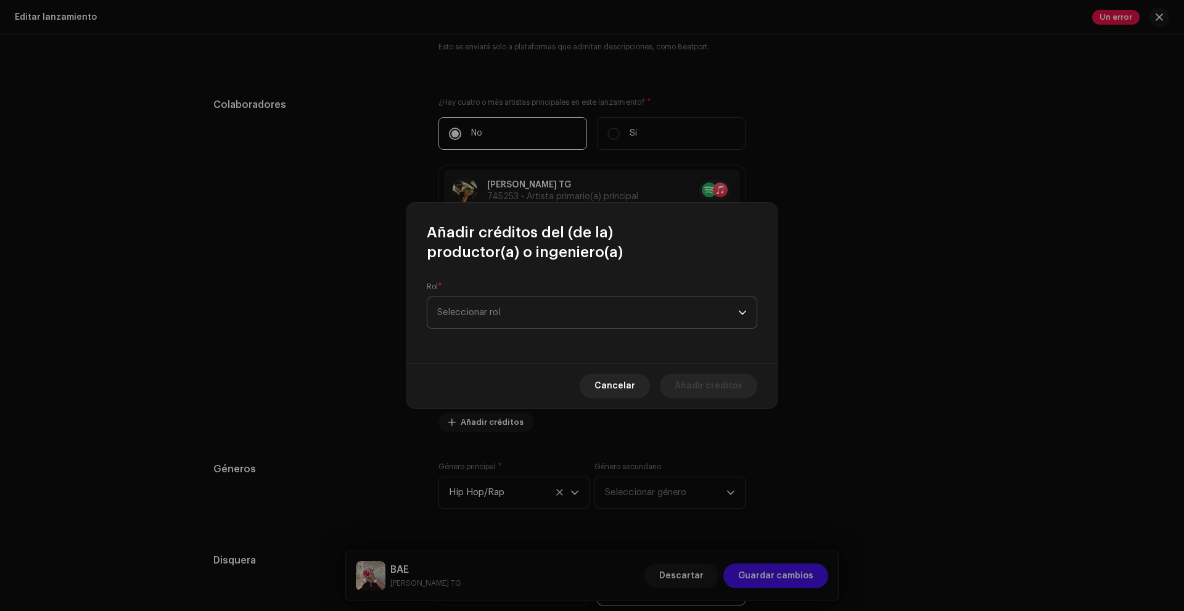
click at [546, 322] on span "Seleccionar rol" at bounding box center [587, 312] width 301 height 31
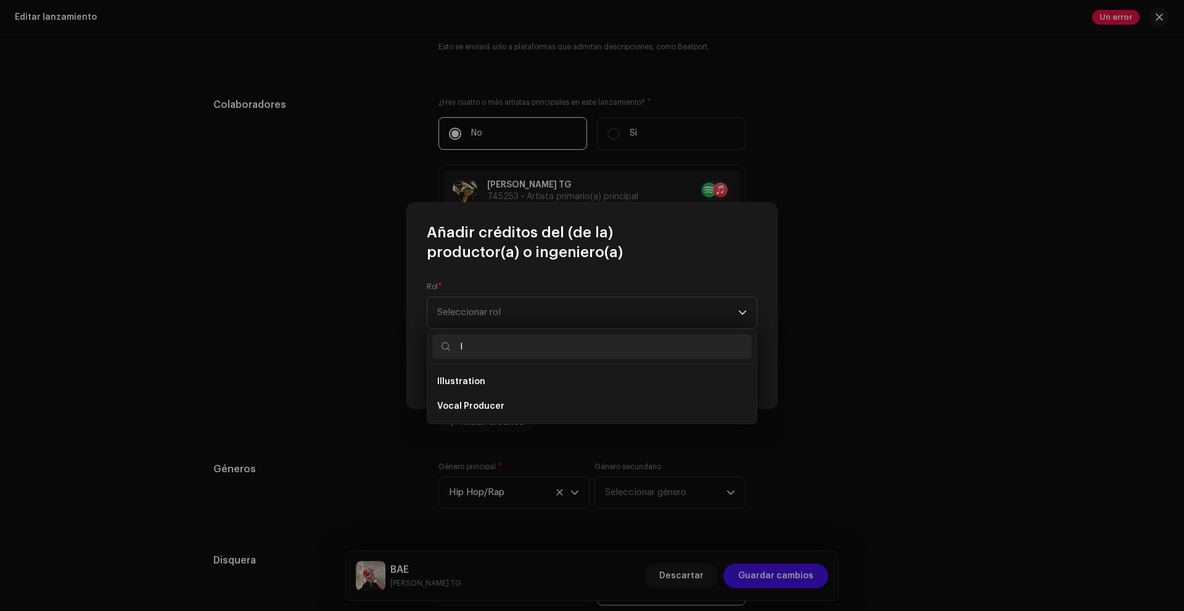
type input "ly"
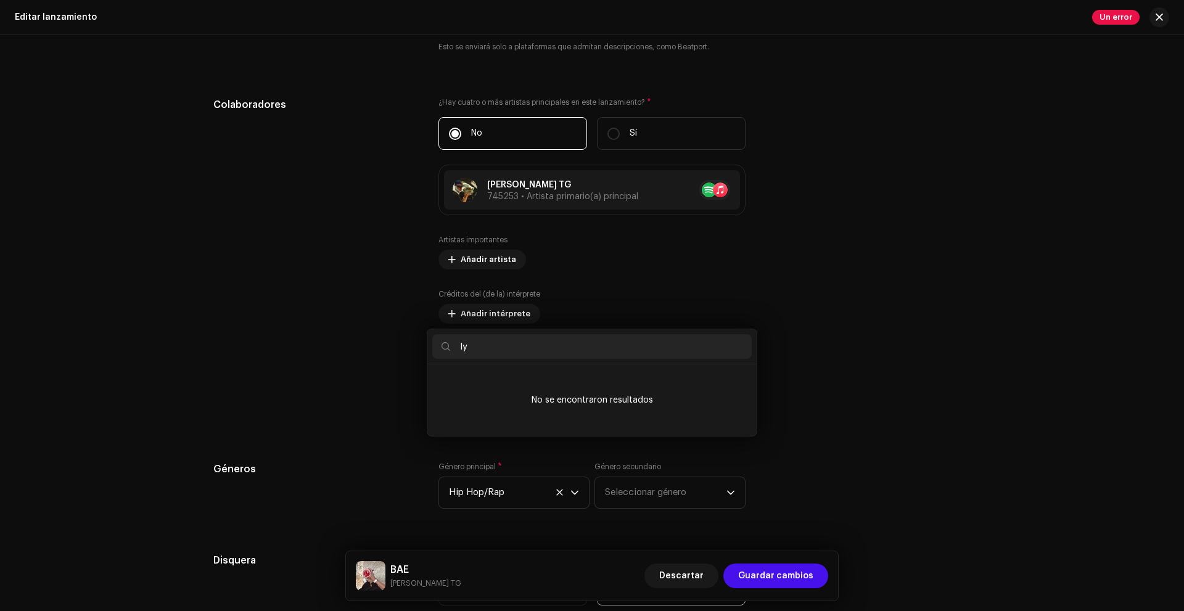
click at [847, 255] on div "Añadir créditos del (de la) productor(a) o ingeniero(a) Rol * Seleccionar rol C…" at bounding box center [592, 305] width 1184 height 611
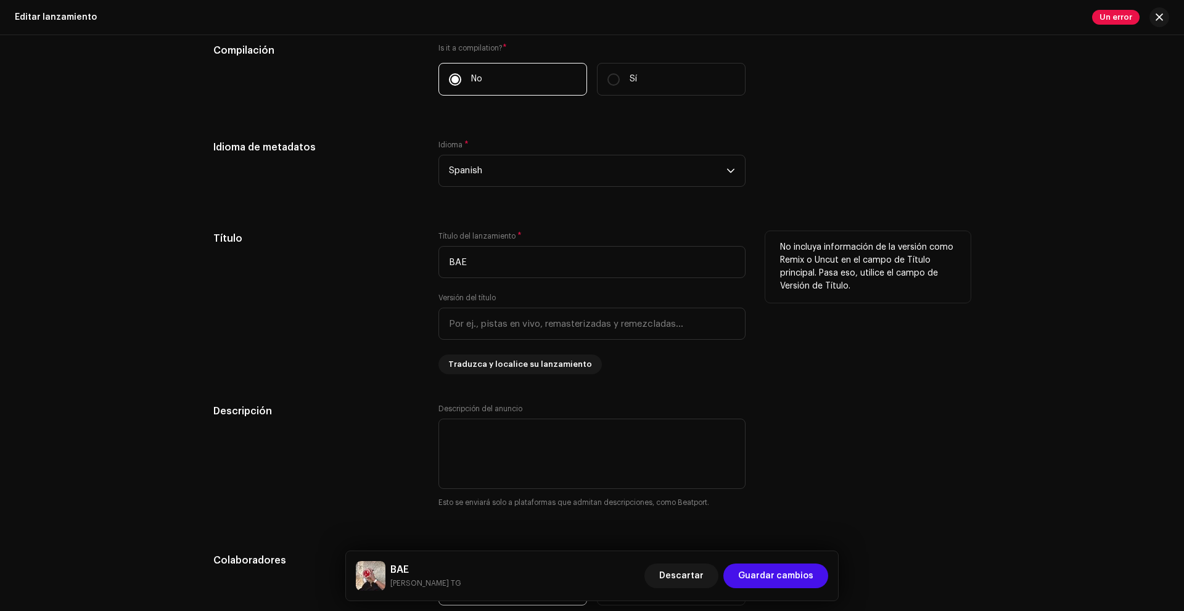
scroll to position [997, 0]
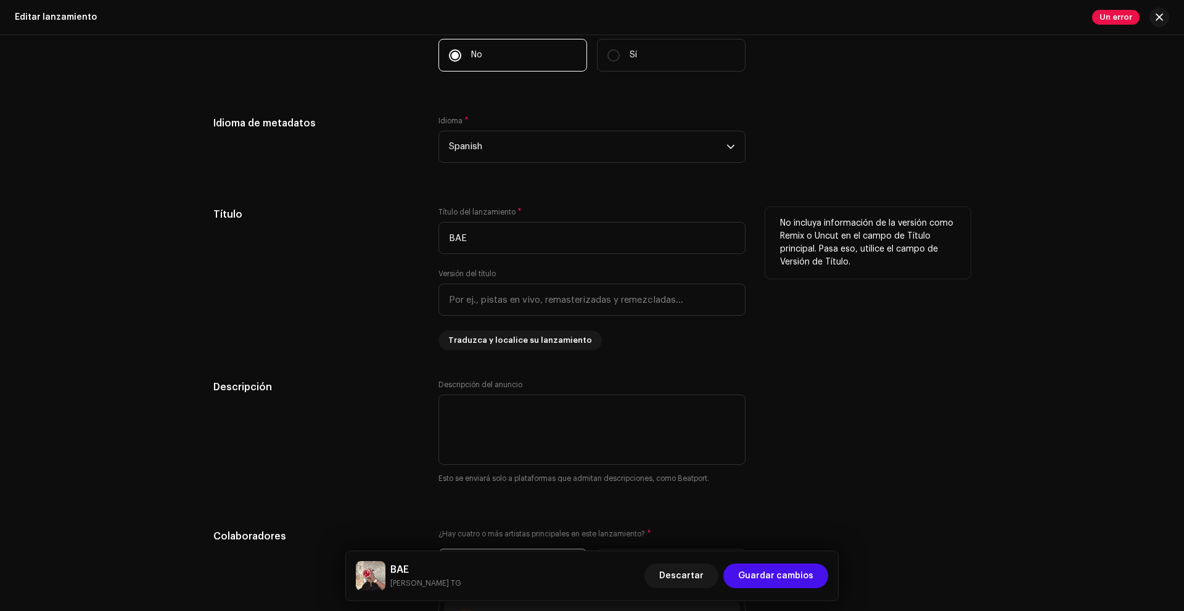
drag, startPoint x: 482, startPoint y: 349, endPoint x: 320, endPoint y: 340, distance: 161.9
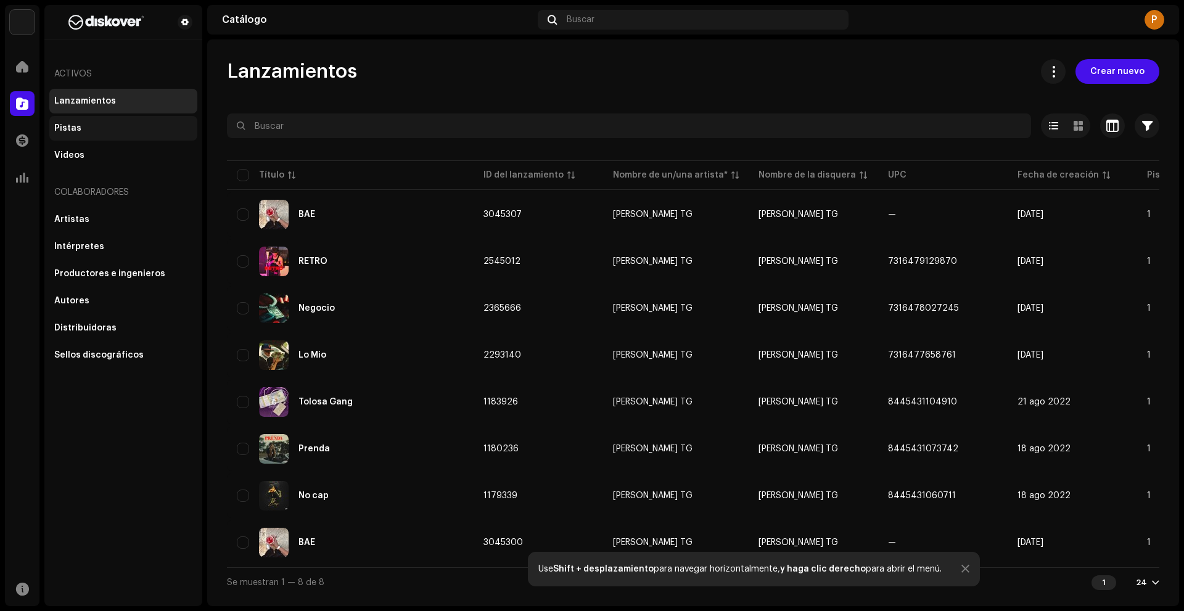
click at [75, 125] on div "Pistas" at bounding box center [67, 128] width 27 height 10
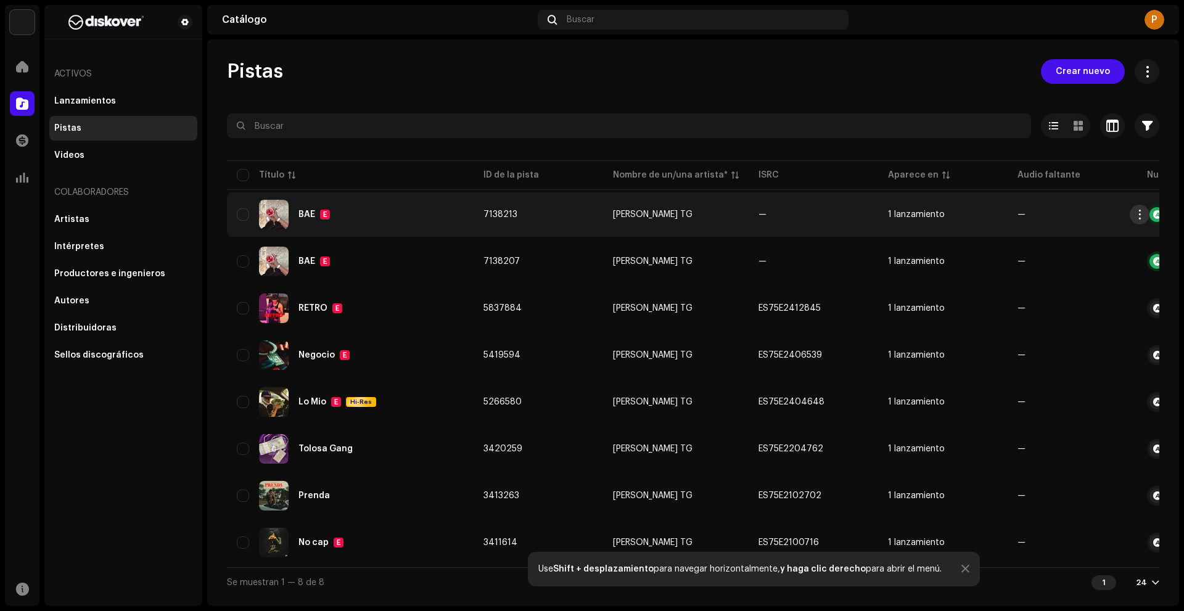
click at [1141, 218] on span "button" at bounding box center [1140, 215] width 9 height 10
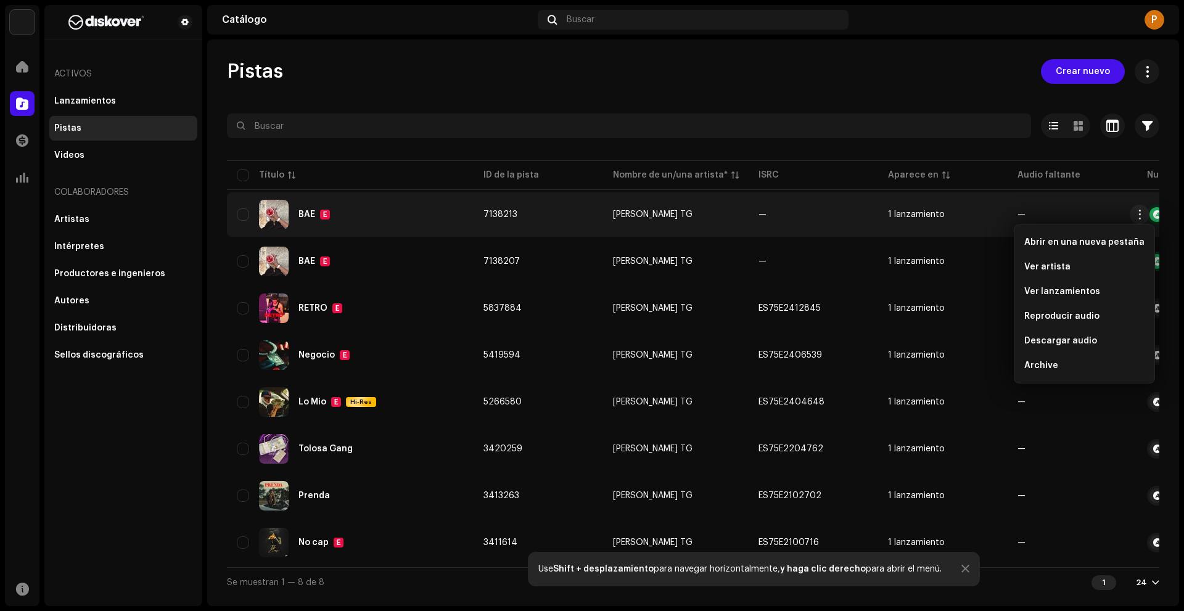
click at [442, 204] on div "BAE E" at bounding box center [350, 215] width 227 height 30
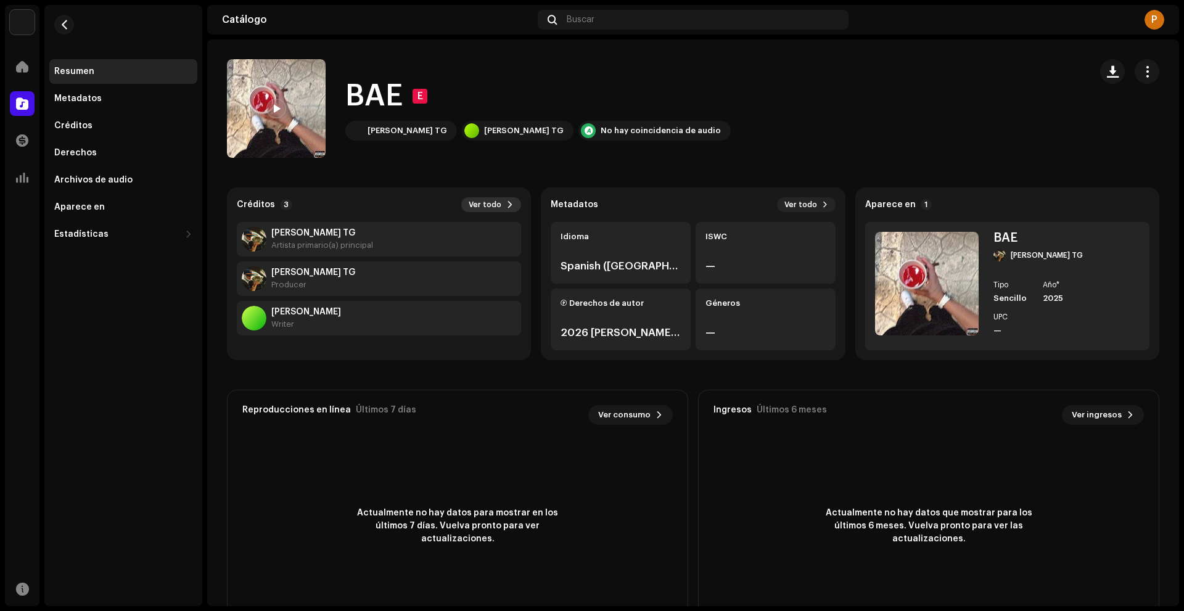
click at [496, 202] on span "Ver todo" at bounding box center [485, 205] width 33 height 10
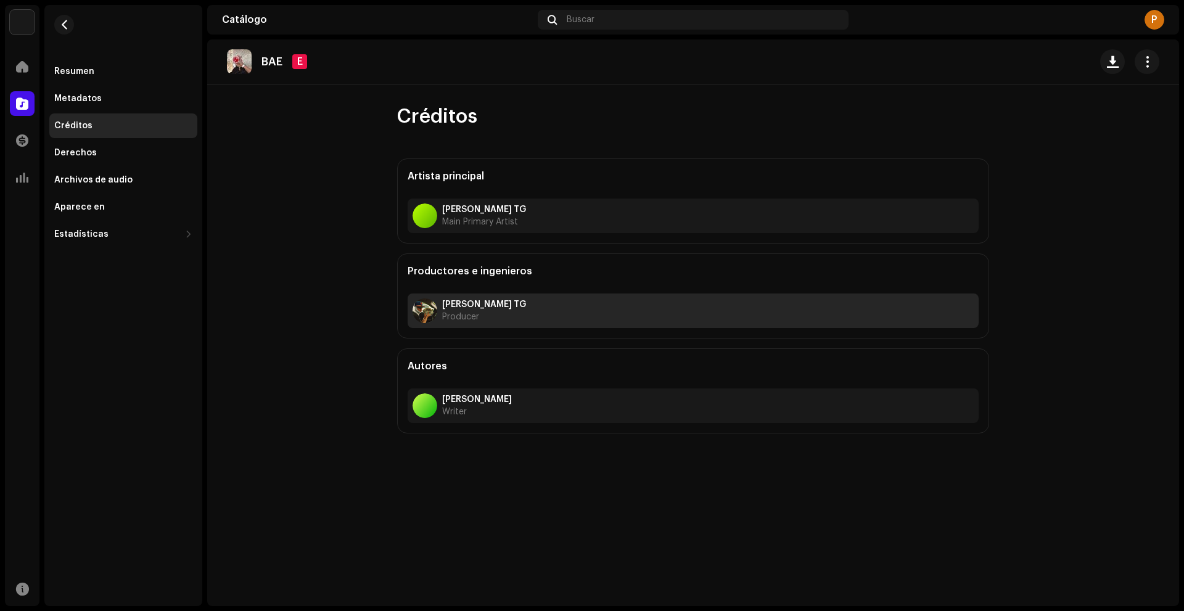
click at [500, 321] on div "[PERSON_NAME] TG Producer" at bounding box center [693, 311] width 571 height 35
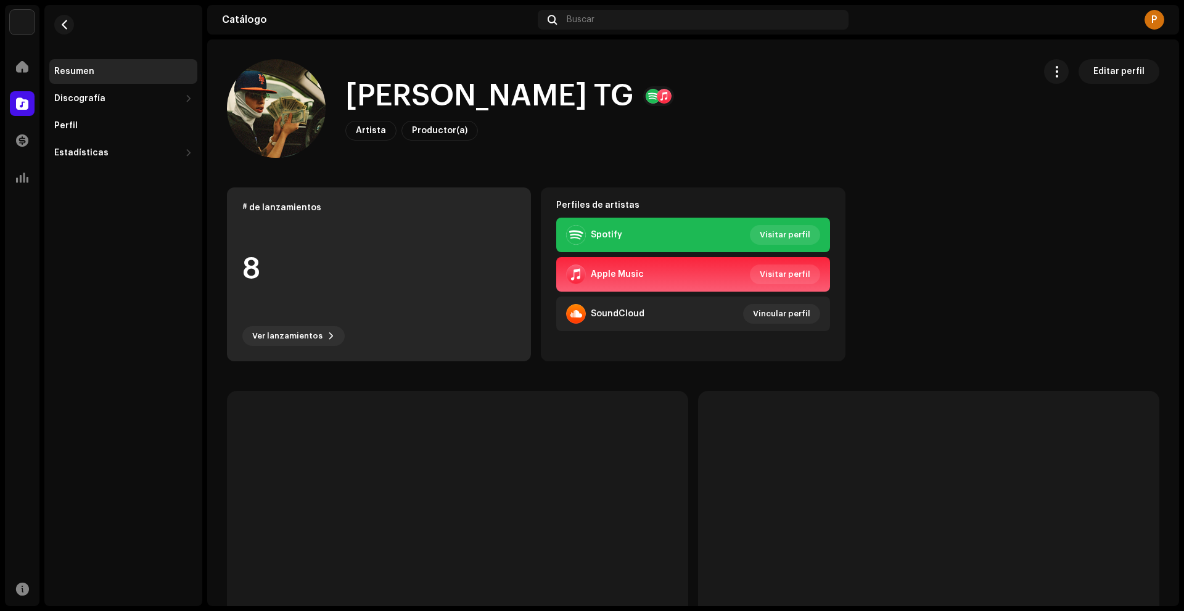
drag, startPoint x: 493, startPoint y: 321, endPoint x: 461, endPoint y: 282, distance: 50.4
drag, startPoint x: 461, startPoint y: 282, endPoint x: 450, endPoint y: 258, distance: 25.9
click at [450, 258] on div "8" at bounding box center [378, 270] width 273 height 94
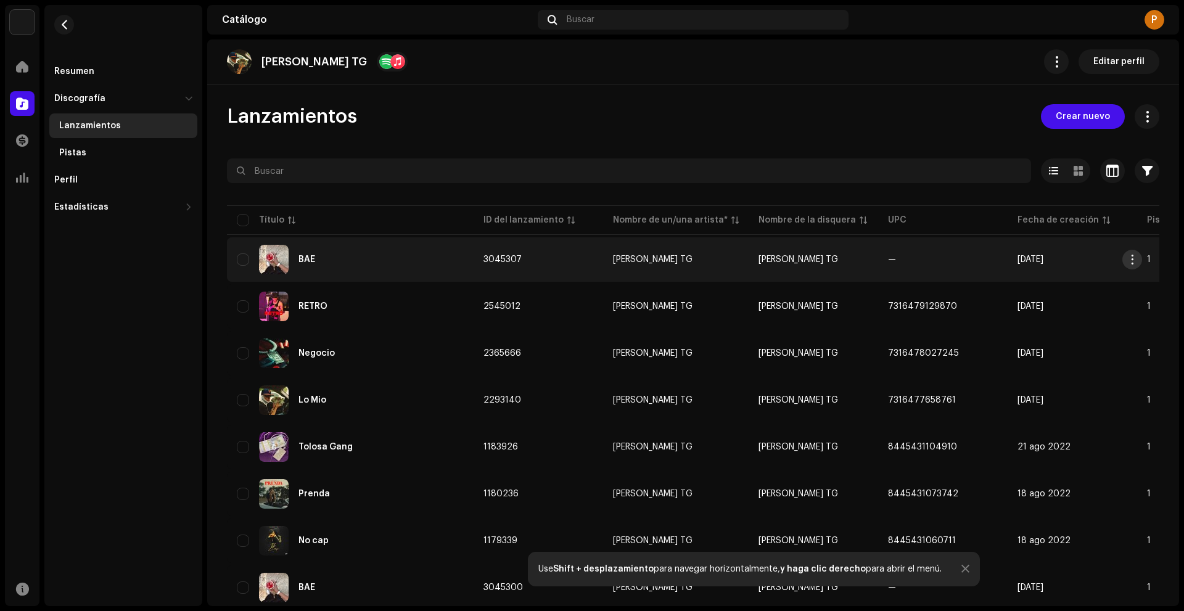
click at [1131, 261] on span "button" at bounding box center [1132, 260] width 9 height 10
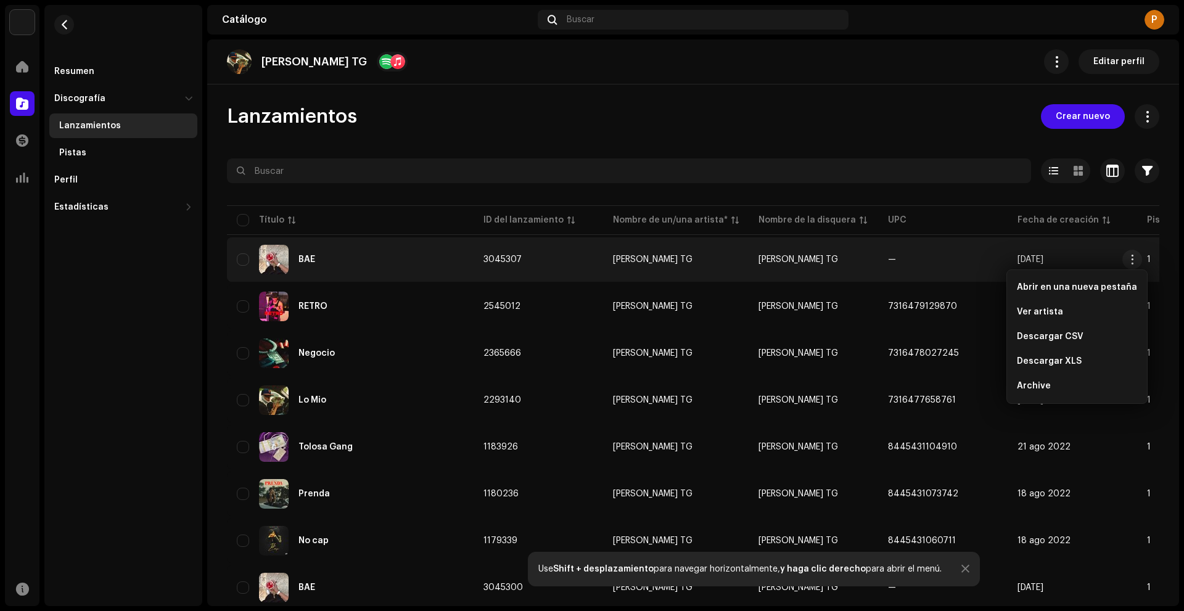
click at [366, 256] on div "BAE" at bounding box center [350, 260] width 227 height 30
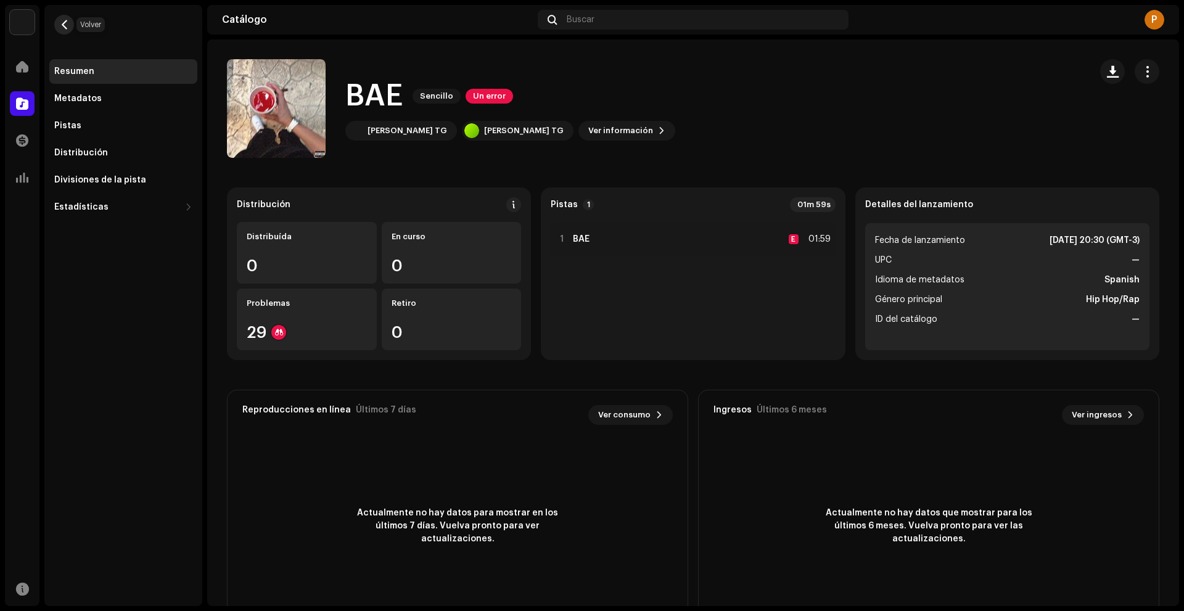
click at [61, 25] on span "button" at bounding box center [64, 25] width 9 height 10
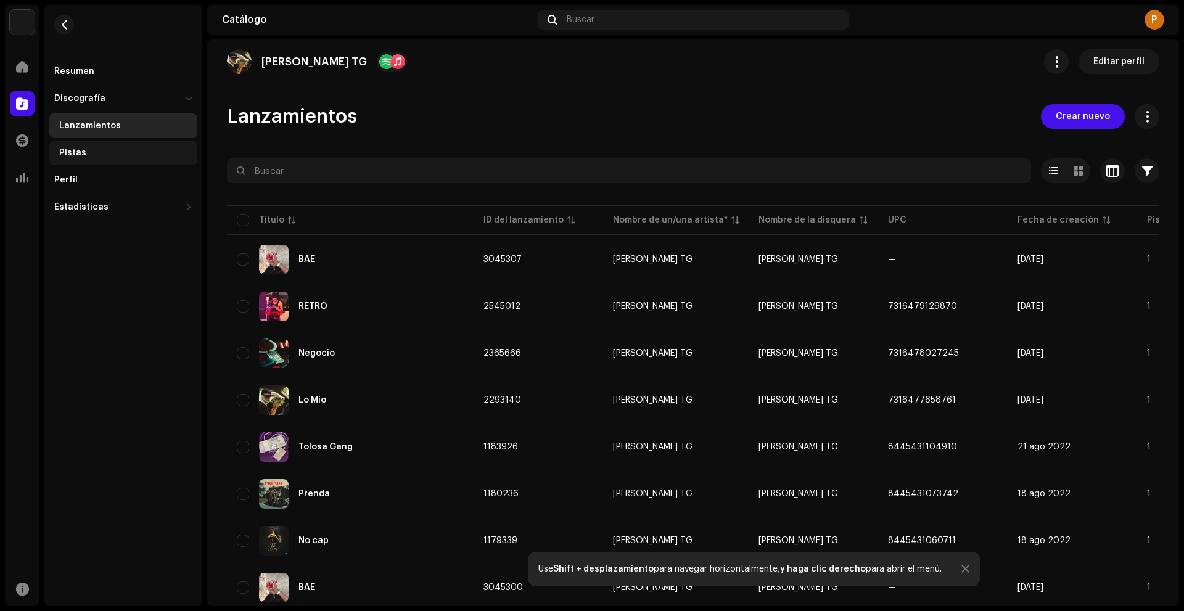
click at [78, 157] on div "Pistas" at bounding box center [72, 153] width 27 height 10
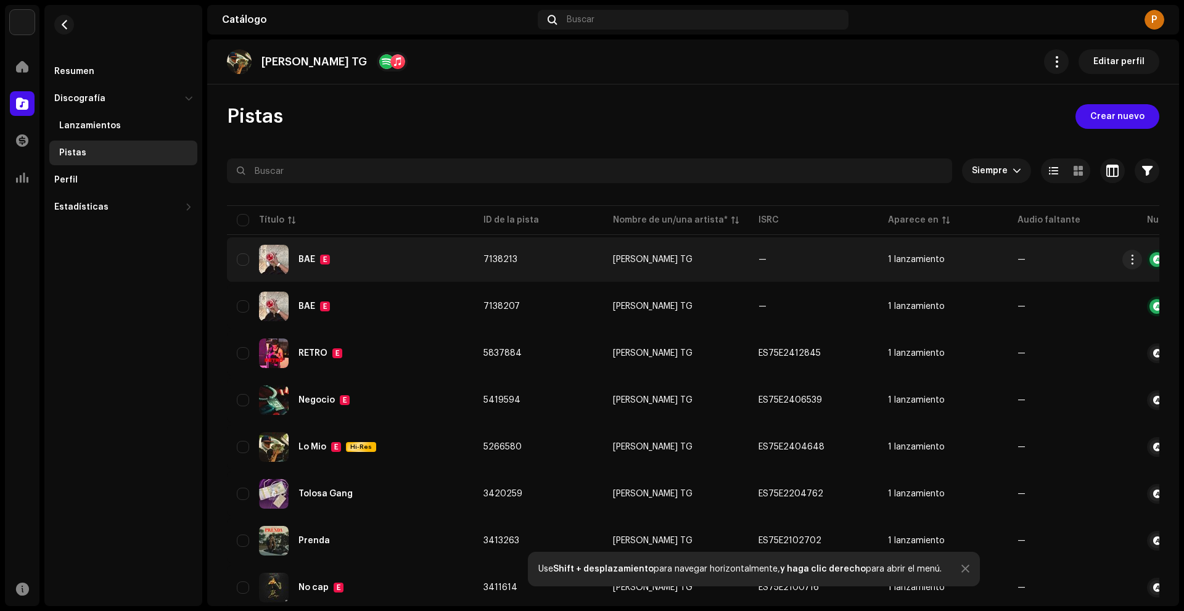
click at [350, 267] on div "BAE E" at bounding box center [350, 260] width 227 height 30
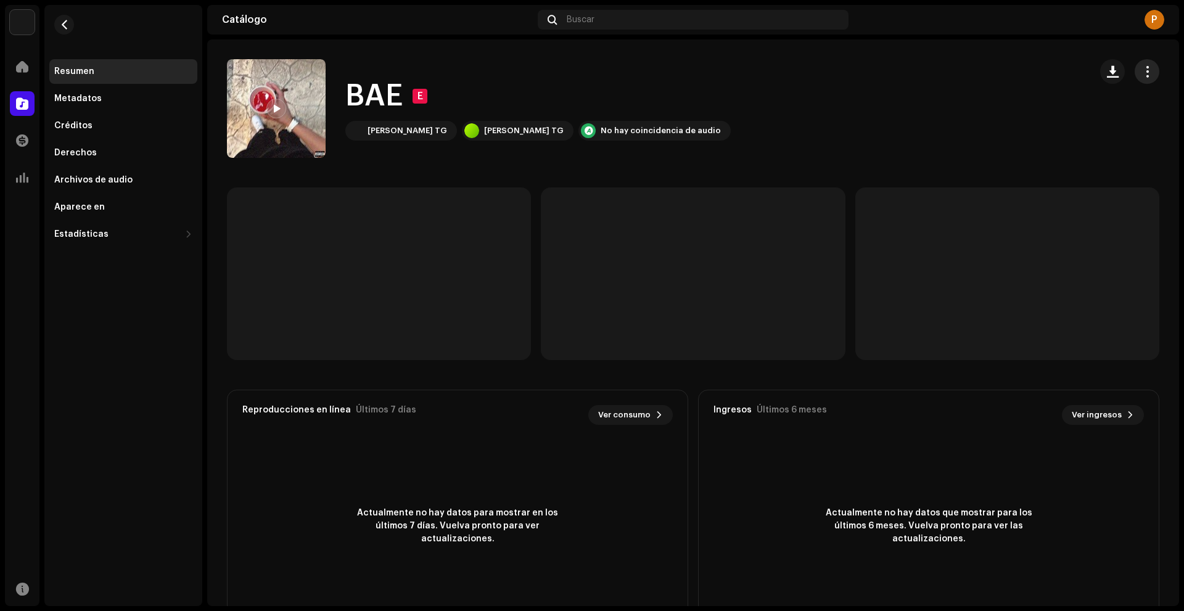
click at [1142, 70] on span "button" at bounding box center [1148, 72] width 12 height 10
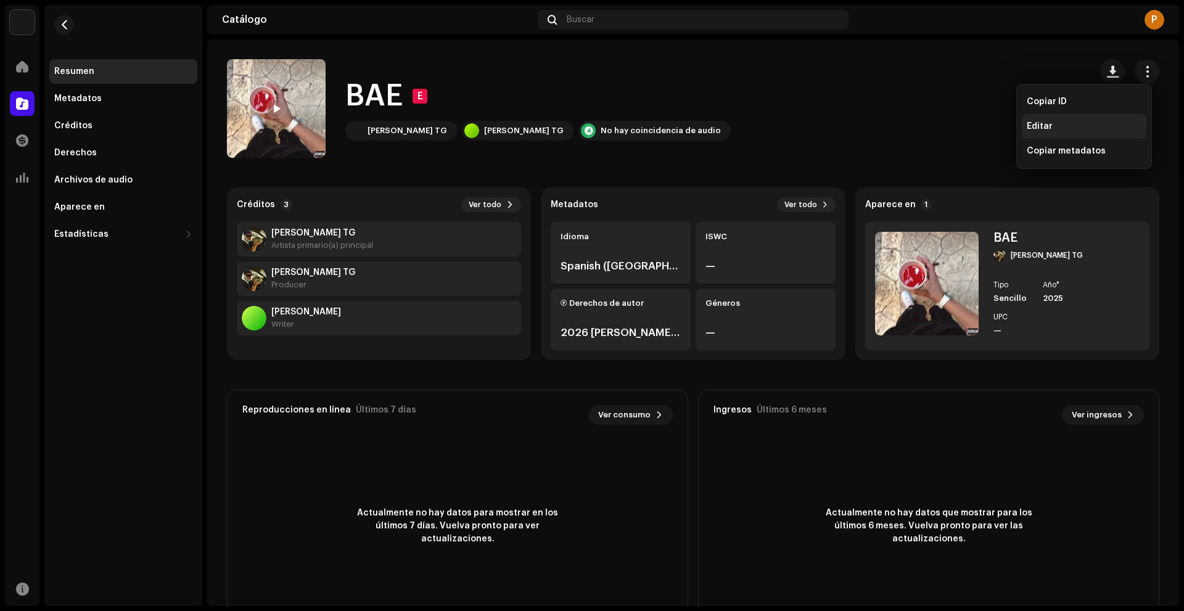
click at [1083, 126] on div "Editar" at bounding box center [1084, 127] width 115 height 10
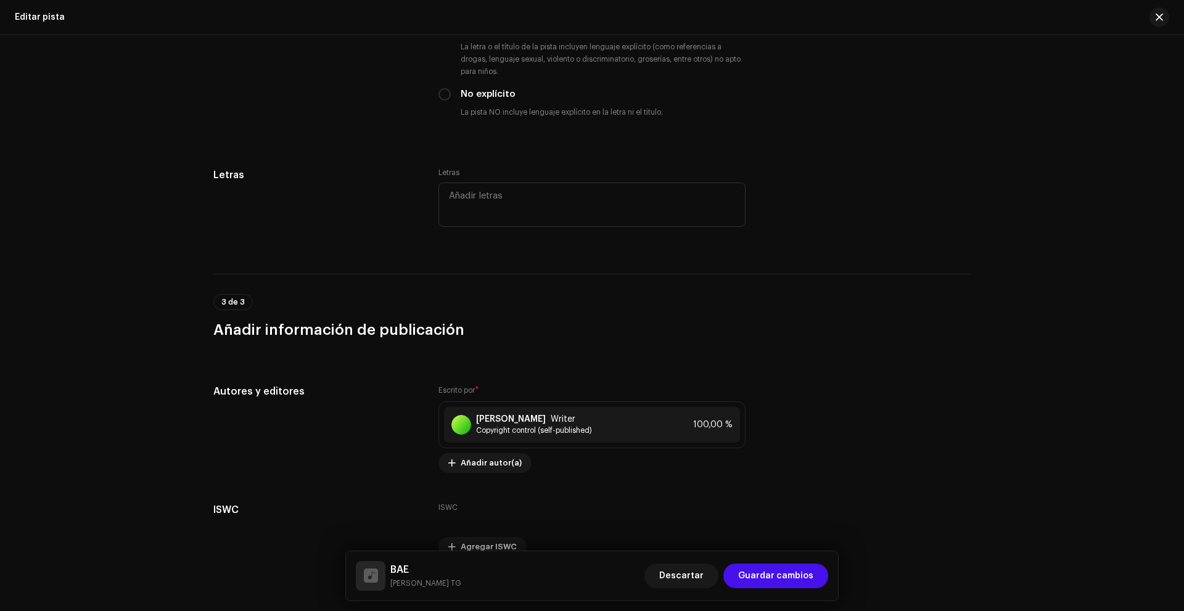
scroll to position [2217, 0]
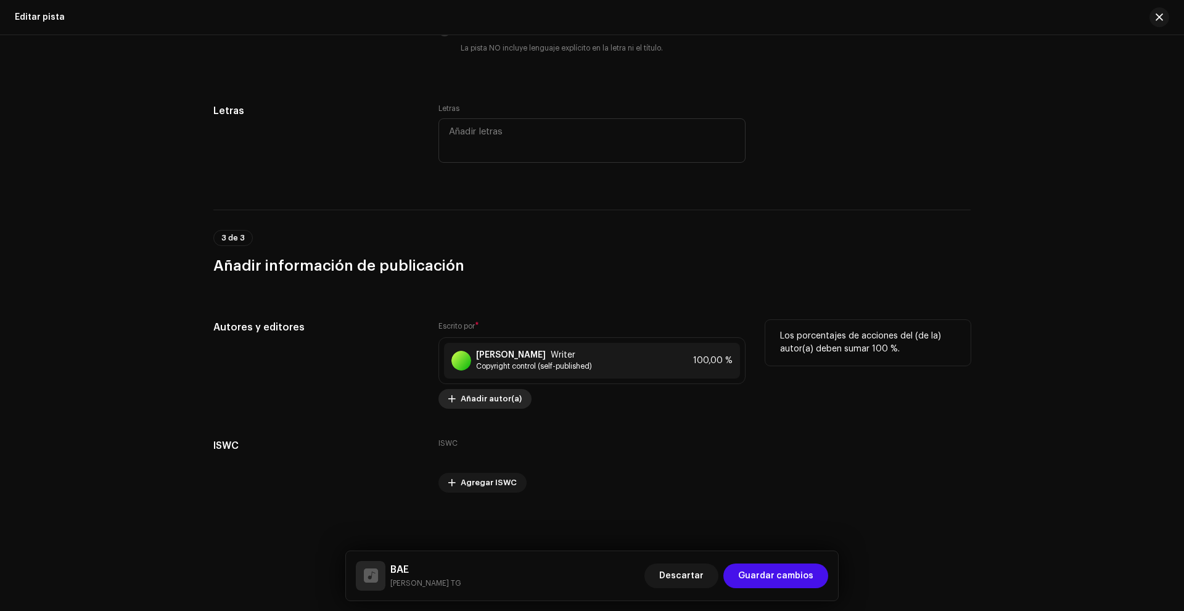
click at [497, 396] on span "Añadir autor(a)" at bounding box center [491, 399] width 61 height 25
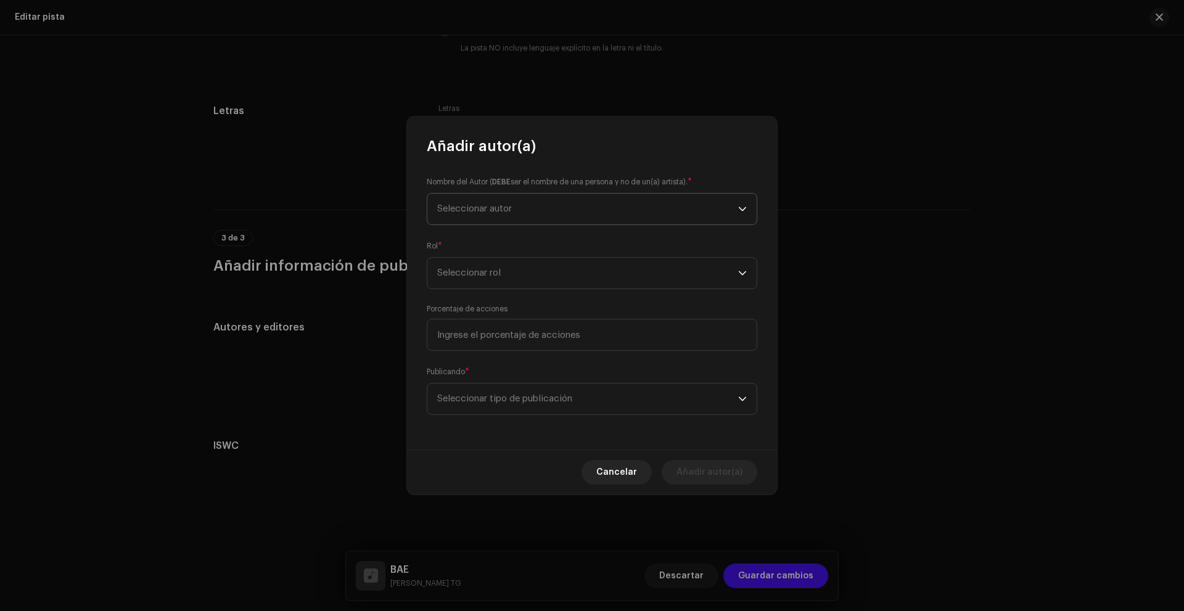
click at [561, 210] on span "Seleccionar autor" at bounding box center [587, 209] width 301 height 31
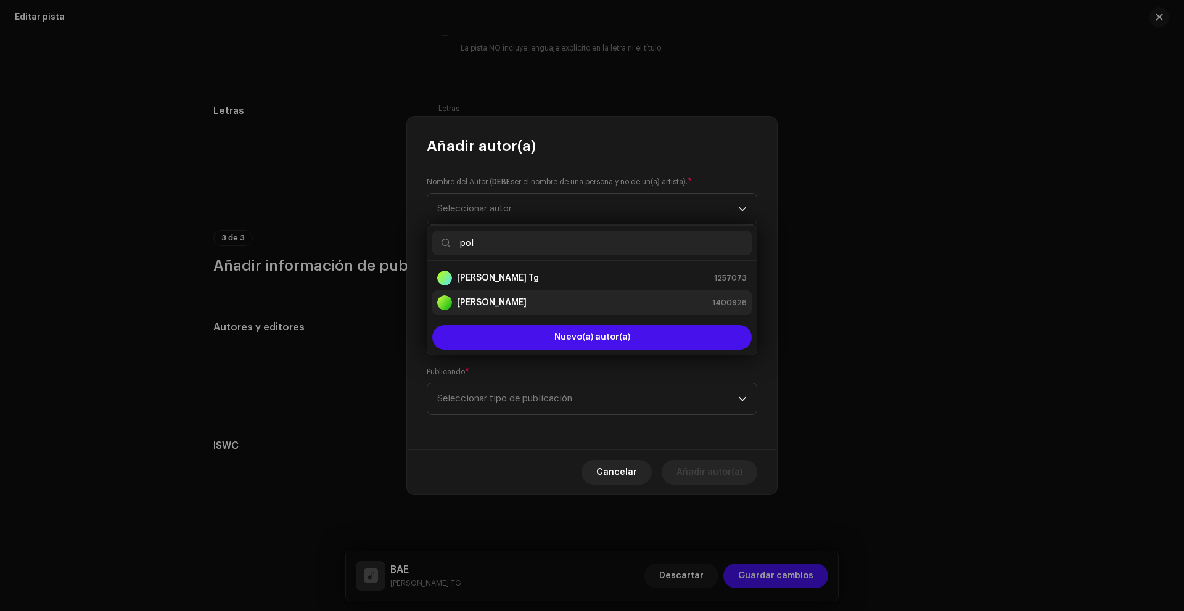
type input "pol"
click at [556, 294] on li "[PERSON_NAME] 1400926" at bounding box center [592, 303] width 320 height 25
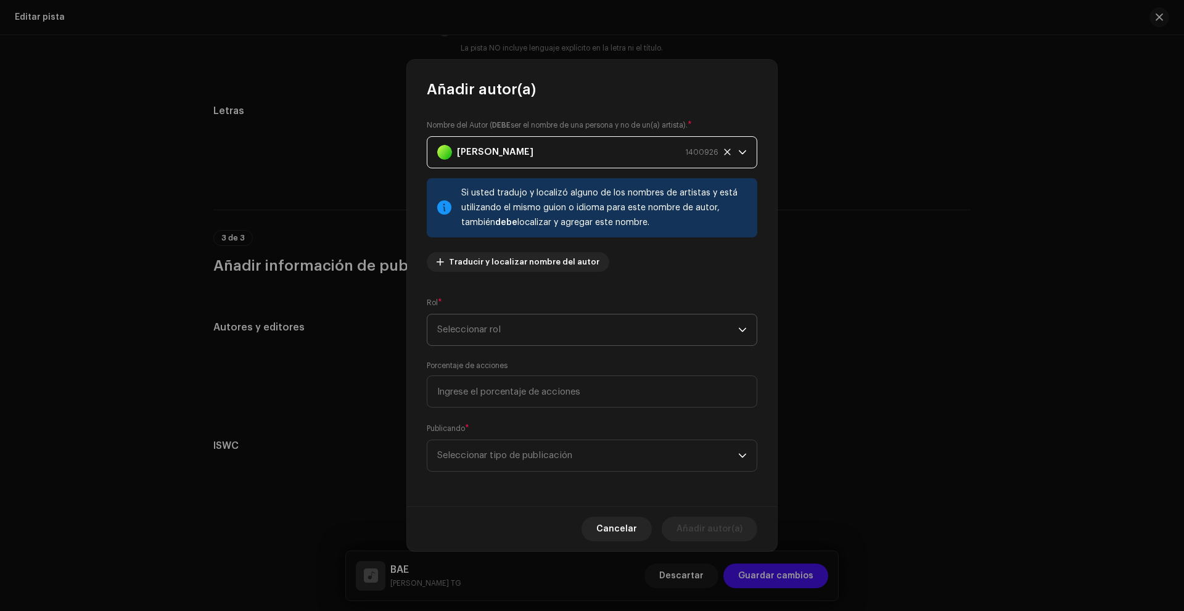
click at [546, 331] on span "Seleccionar rol" at bounding box center [587, 330] width 301 height 31
click at [506, 432] on span "Composer & Lyricist" at bounding box center [480, 438] width 87 height 12
click at [522, 386] on input at bounding box center [592, 392] width 331 height 32
type input "100,00"
click at [490, 459] on span "Seleccionar tipo de publicación" at bounding box center [587, 455] width 301 height 31
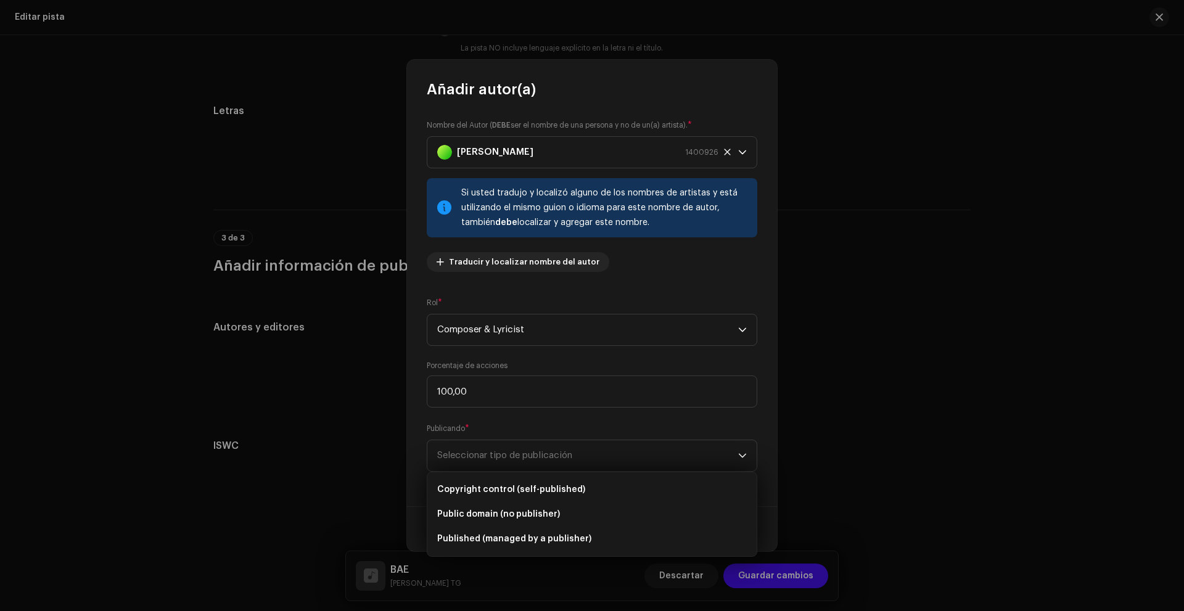
click at [595, 426] on div "Publicando * Seleccionar tipo de publicación" at bounding box center [592, 447] width 331 height 49
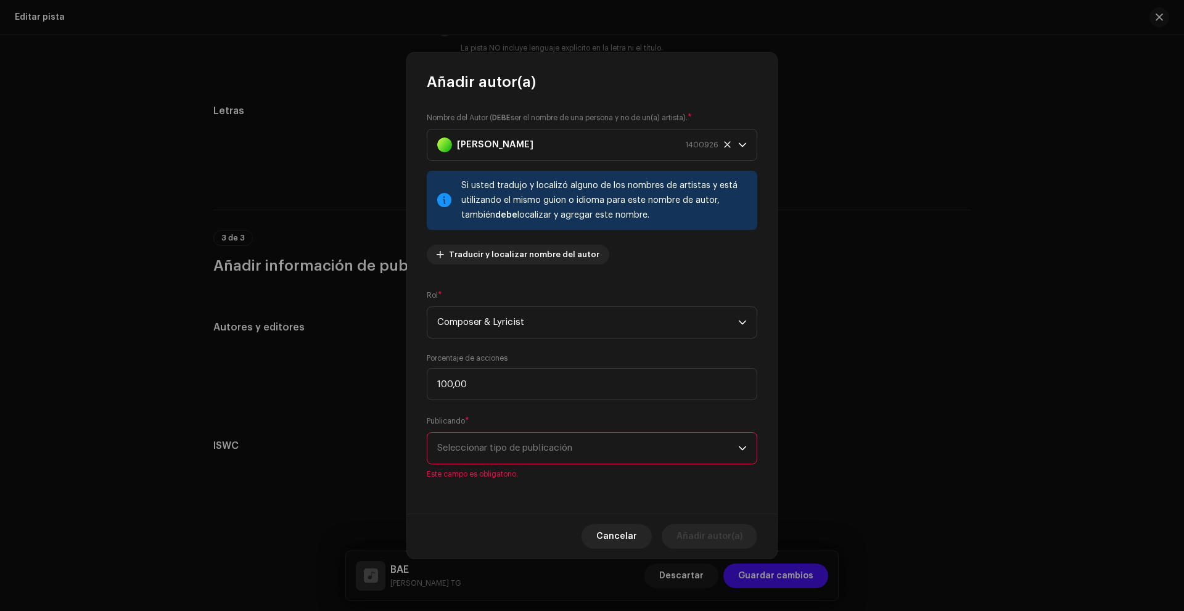
click at [577, 447] on span "Seleccionar tipo de publicación" at bounding box center [587, 448] width 301 height 31
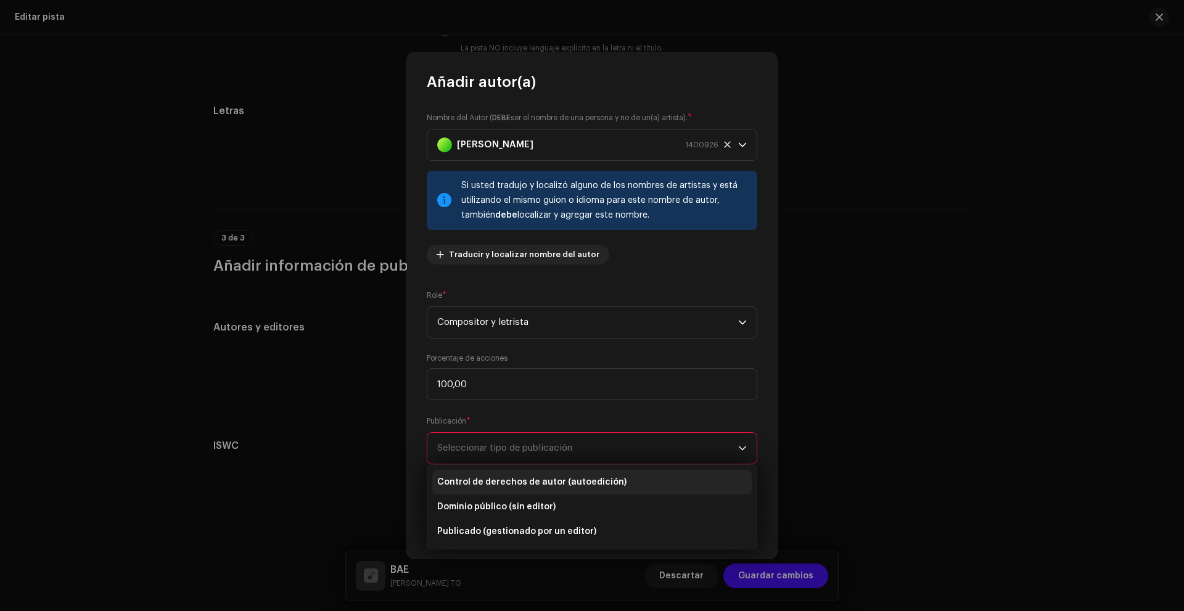
click at [485, 476] on span "Control de derechos de autor (autoedición)" at bounding box center [531, 482] width 189 height 12
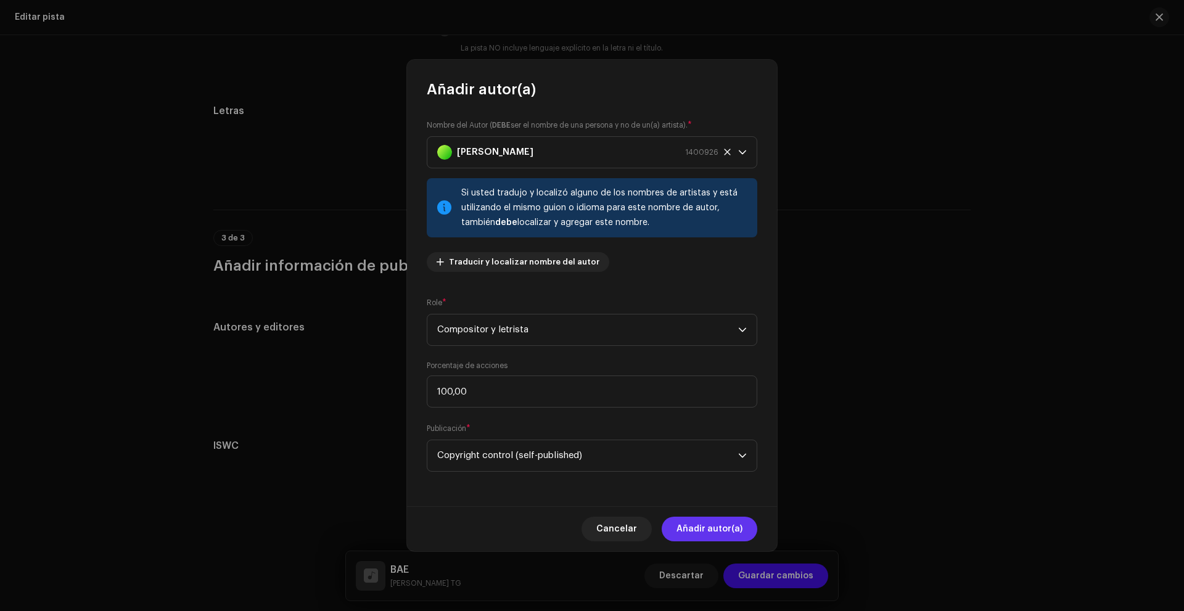
click at [720, 528] on font "Añadir autor(a)" at bounding box center [710, 529] width 66 height 9
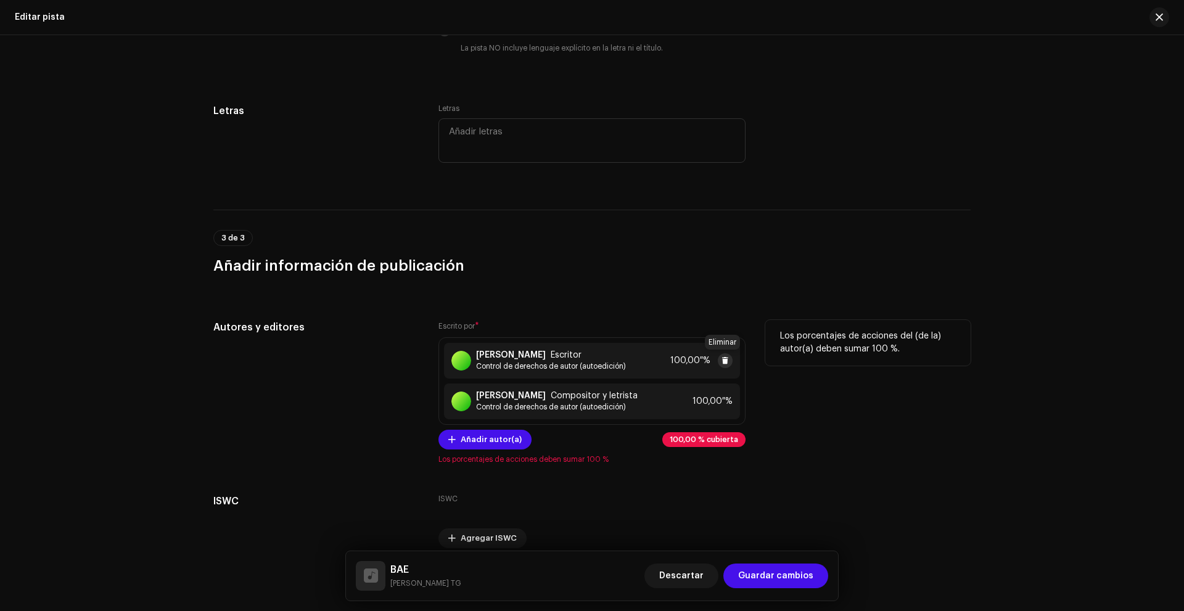
click at [722, 358] on span at bounding box center [725, 361] width 7 height 10
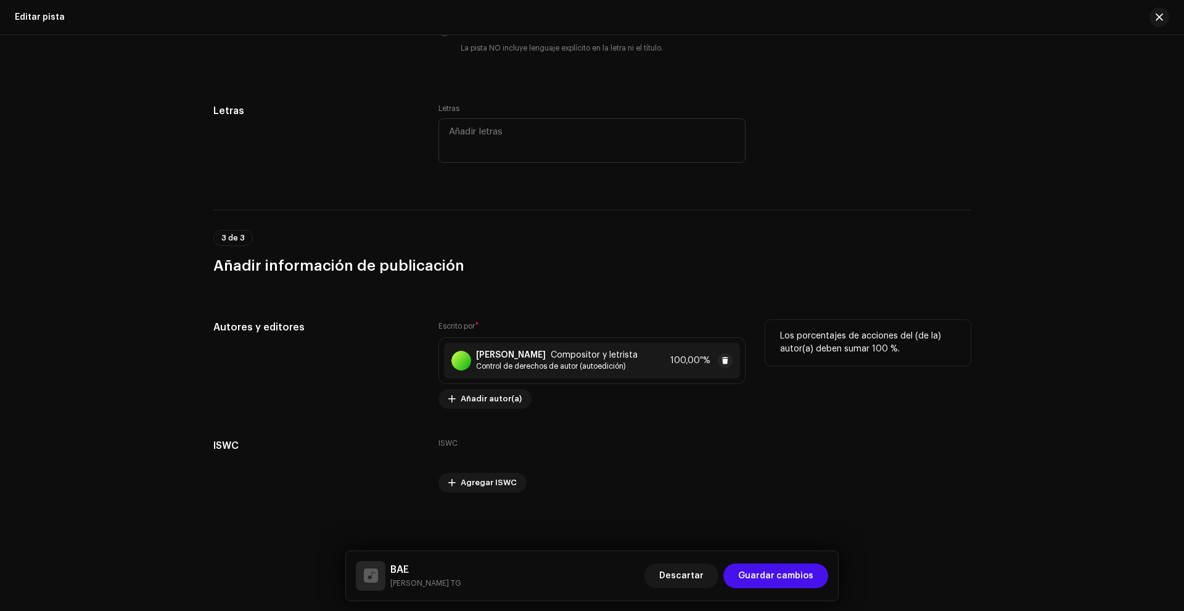
click at [608, 368] on font "Control de derechos de autor (autoedición)" at bounding box center [551, 366] width 150 height 7
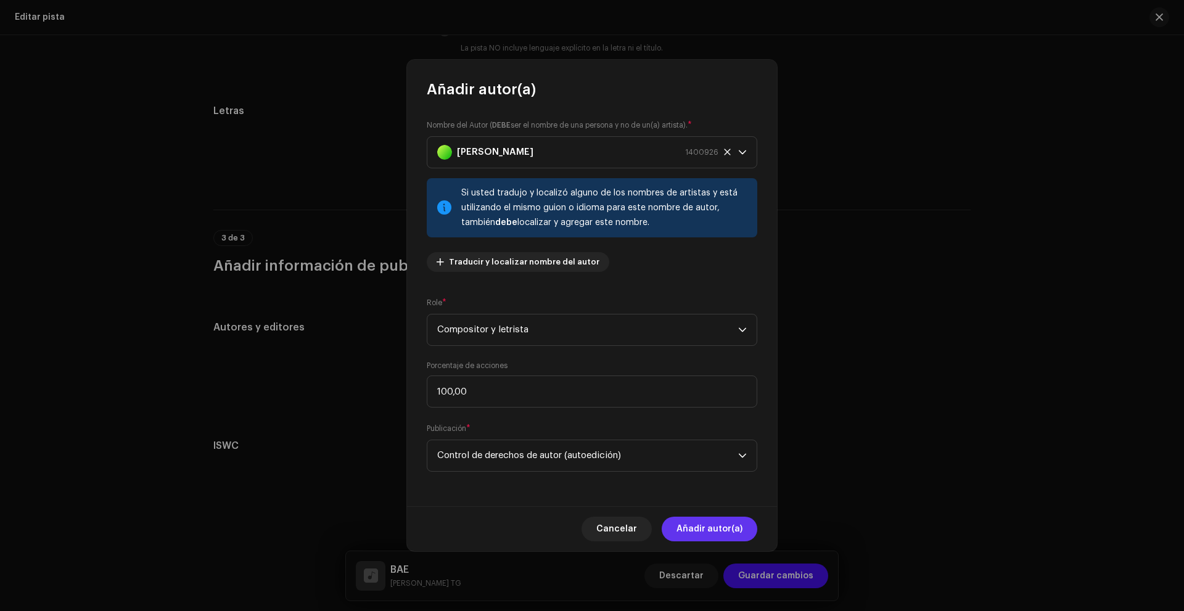
click at [726, 529] on font "Añadir autor(a)" at bounding box center [710, 529] width 66 height 9
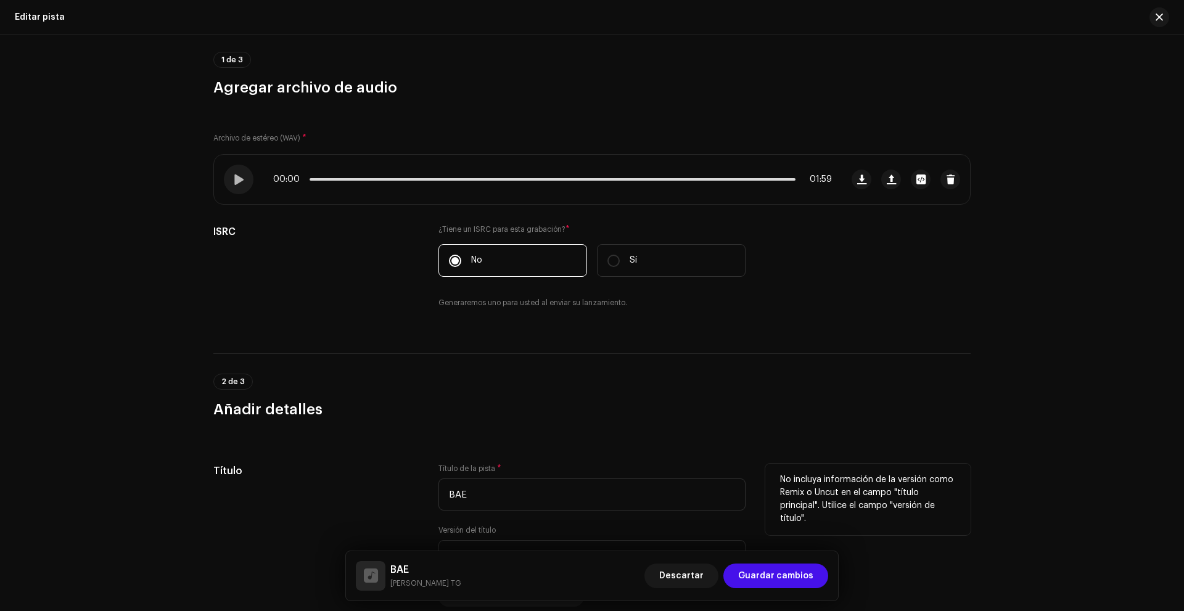
scroll to position [0, 0]
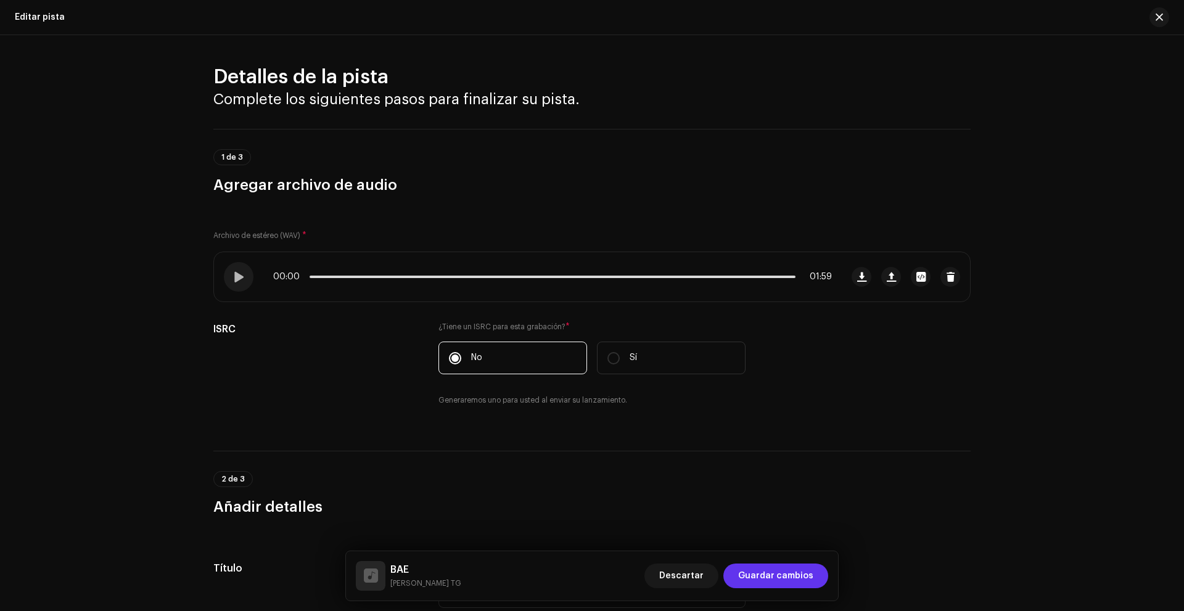
click at [755, 579] on span "Guardar cambios" at bounding box center [775, 576] width 75 height 25
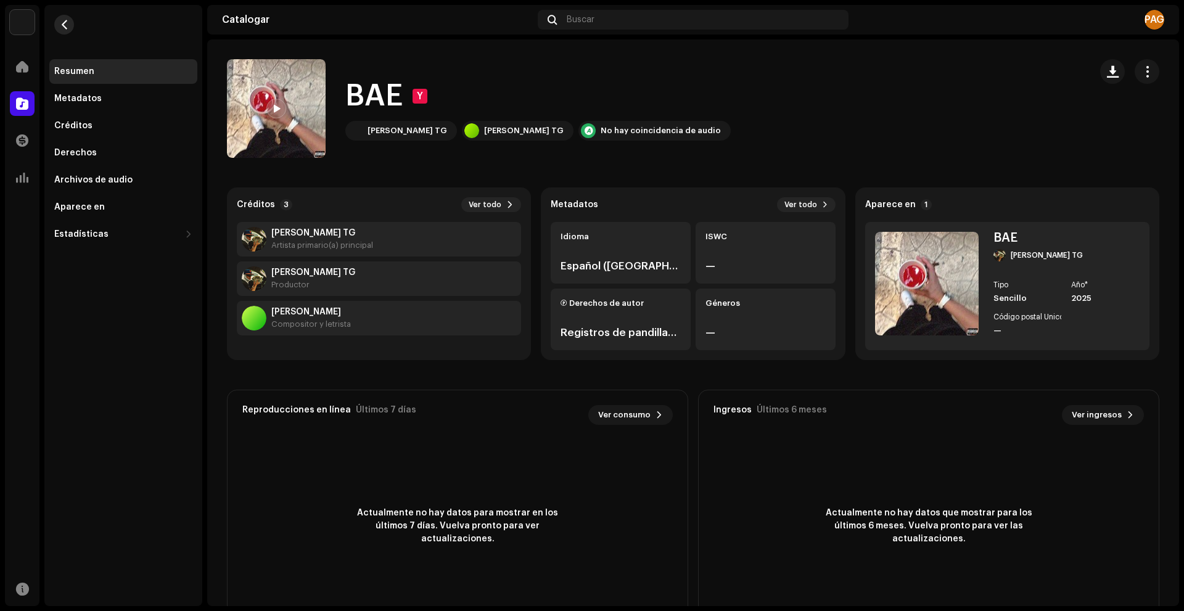
click at [67, 28] on button "button" at bounding box center [64, 25] width 20 height 20
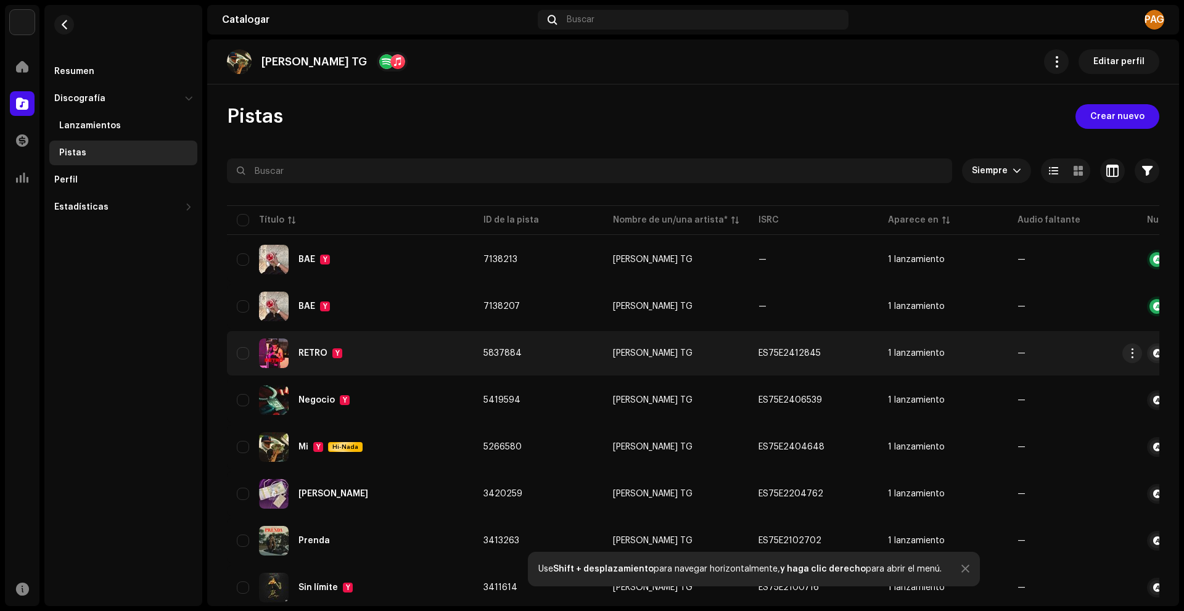
click at [349, 354] on div "RETRO Y" at bounding box center [350, 354] width 227 height 30
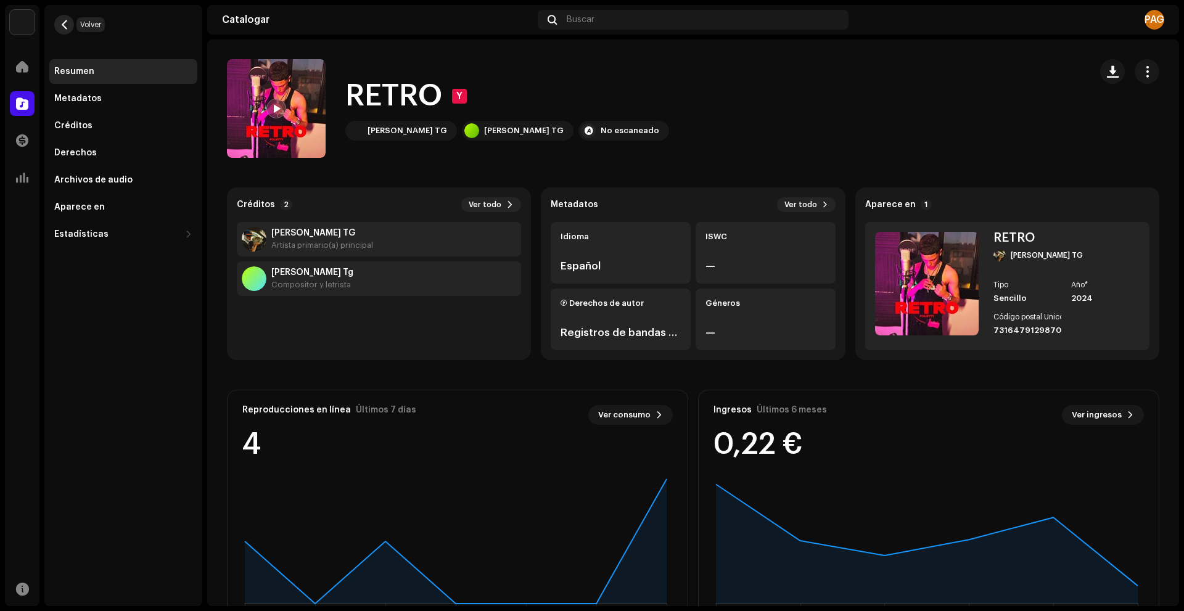
click at [61, 19] on button "button" at bounding box center [64, 25] width 20 height 20
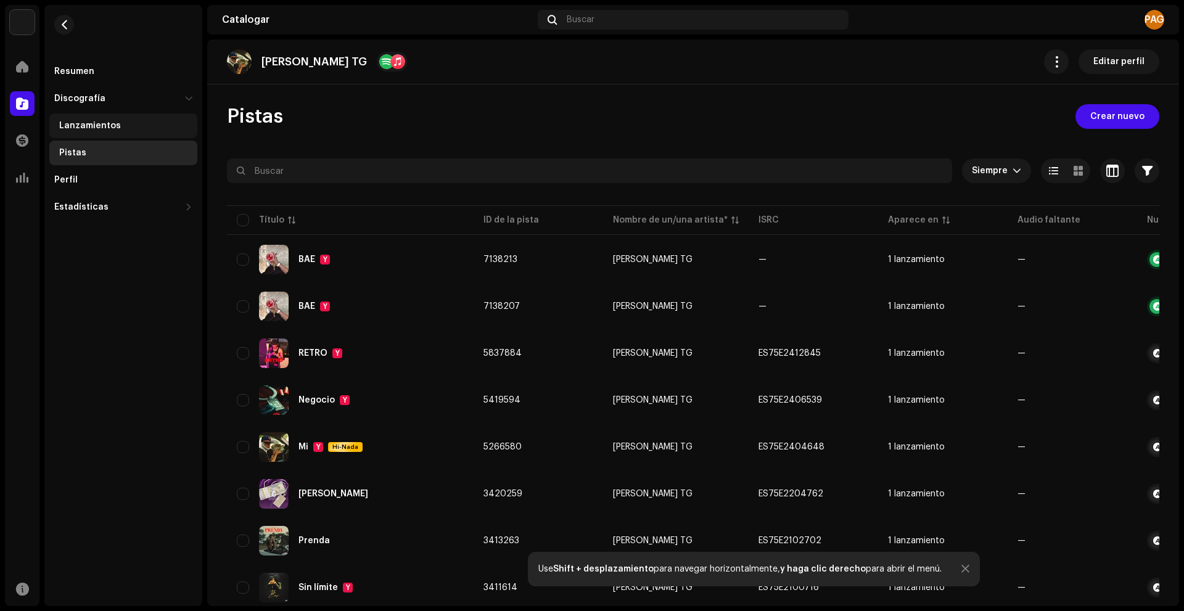
click at [94, 130] on font "Lanzamientos" at bounding box center [90, 126] width 62 height 9
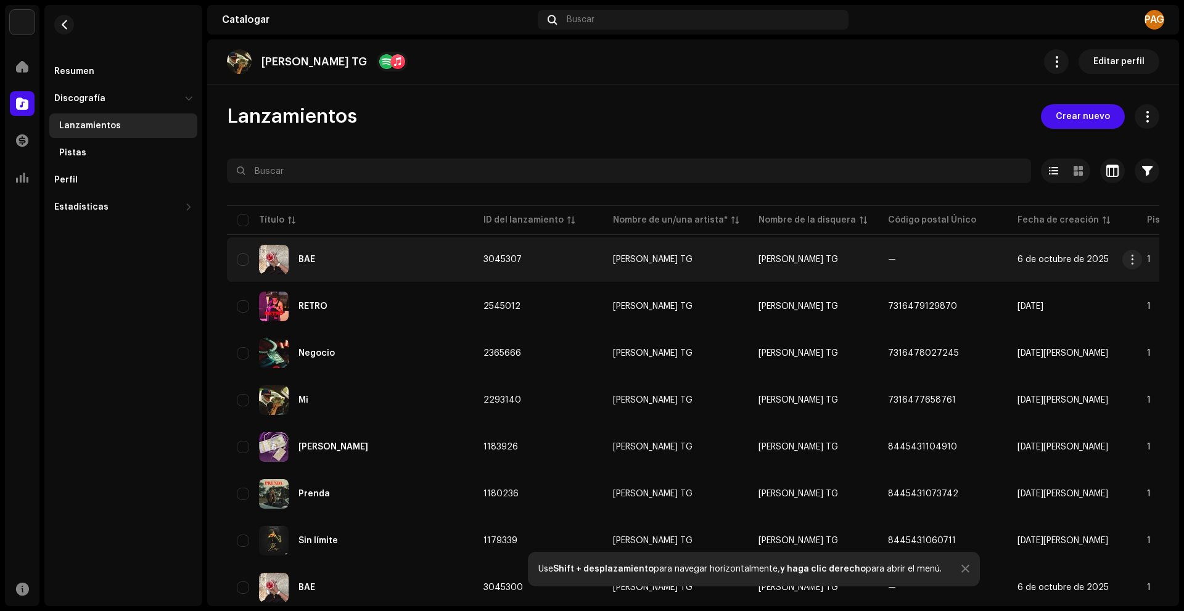
click at [336, 245] on div "BAE" at bounding box center [350, 260] width 227 height 30
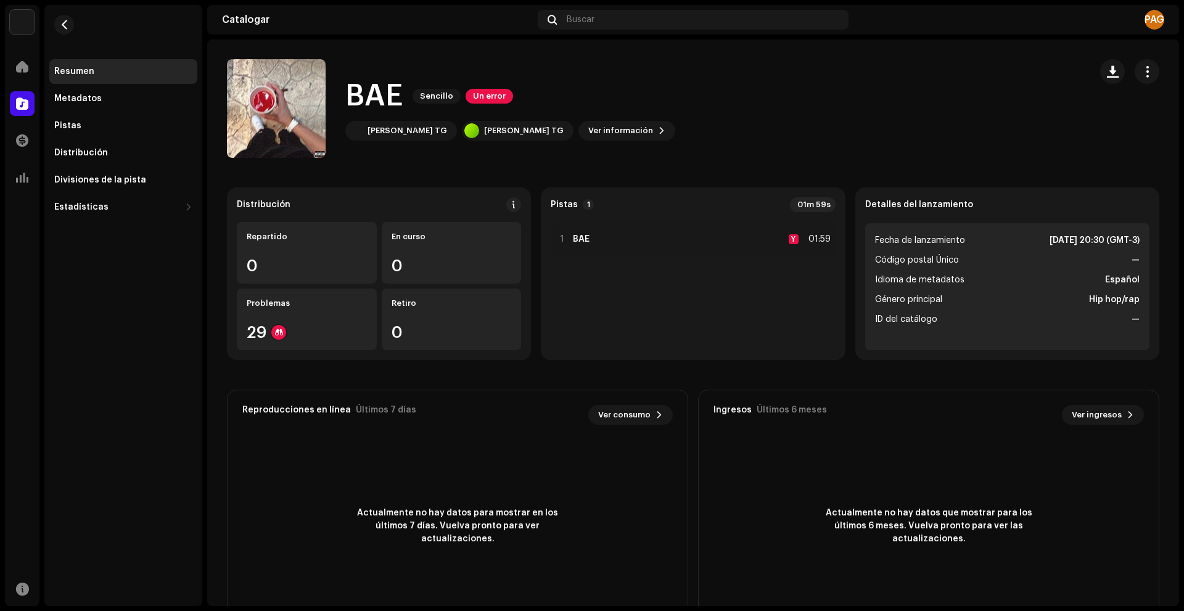
click at [1152, 60] on div "BAE Sencillo Un error [PERSON_NAME] TG [PERSON_NAME] TG Ver información" at bounding box center [693, 108] width 972 height 99
click at [1142, 71] on span "button" at bounding box center [1148, 72] width 12 height 10
click at [1063, 129] on div "Editar" at bounding box center [1084, 127] width 115 height 10
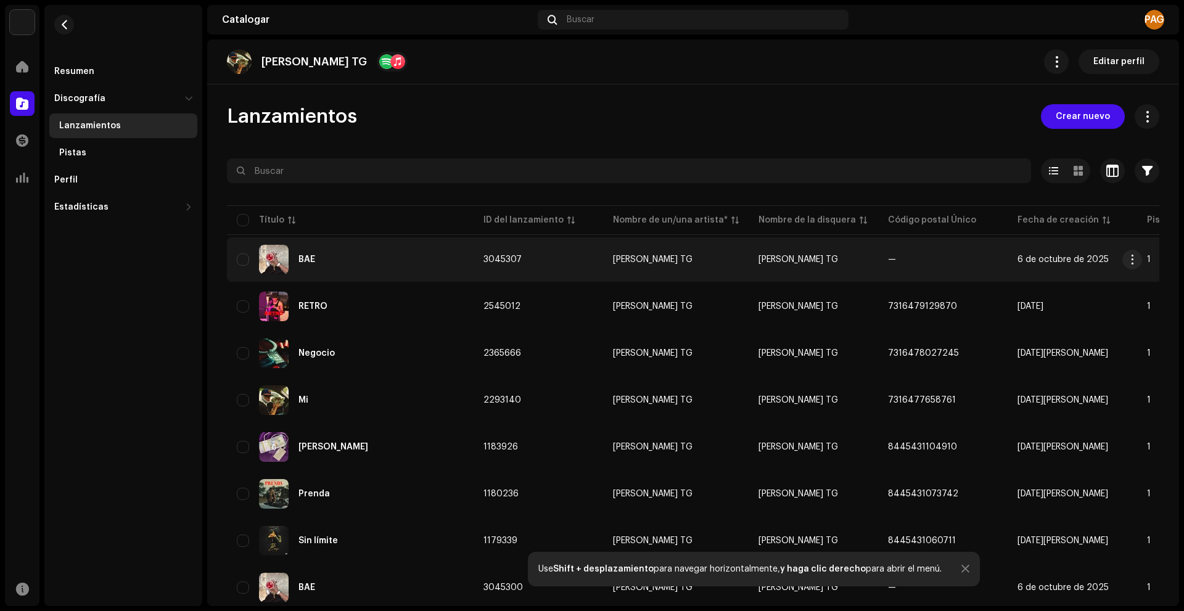
click at [406, 254] on div "BAE" at bounding box center [350, 260] width 227 height 30
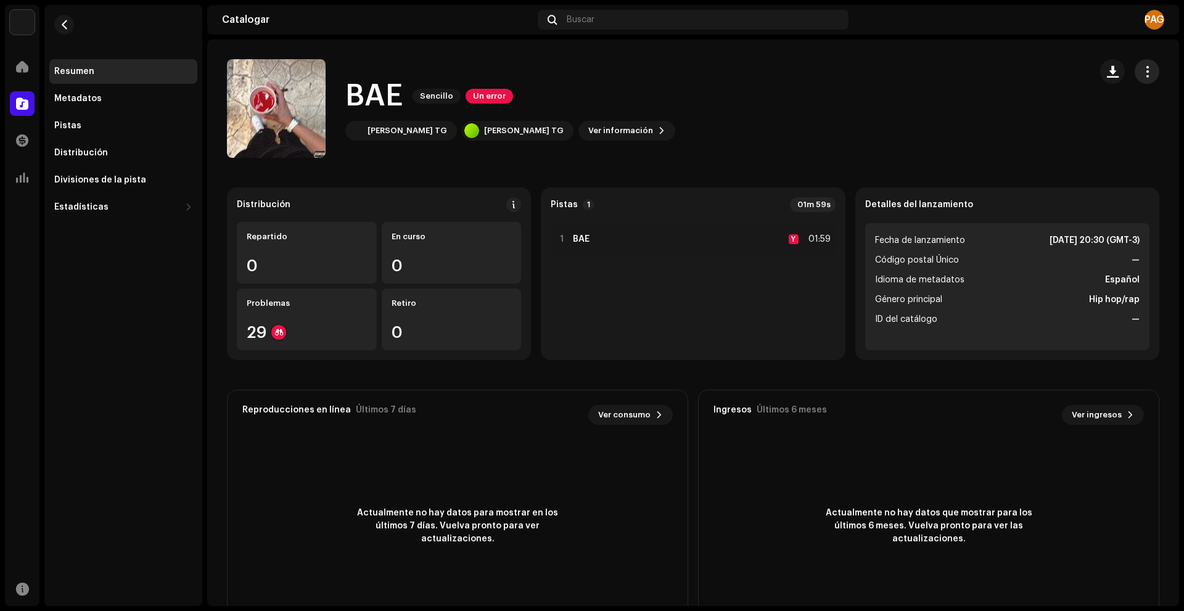
click at [1142, 76] on span "button" at bounding box center [1148, 72] width 12 height 10
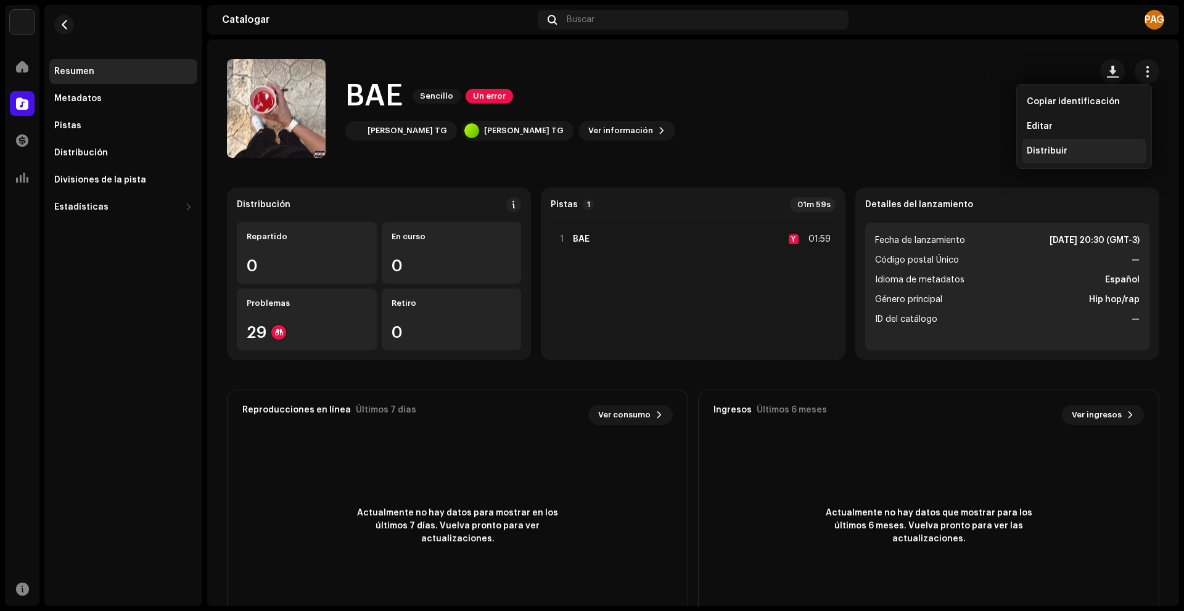
click at [1083, 148] on div "Distribuir" at bounding box center [1084, 151] width 115 height 10
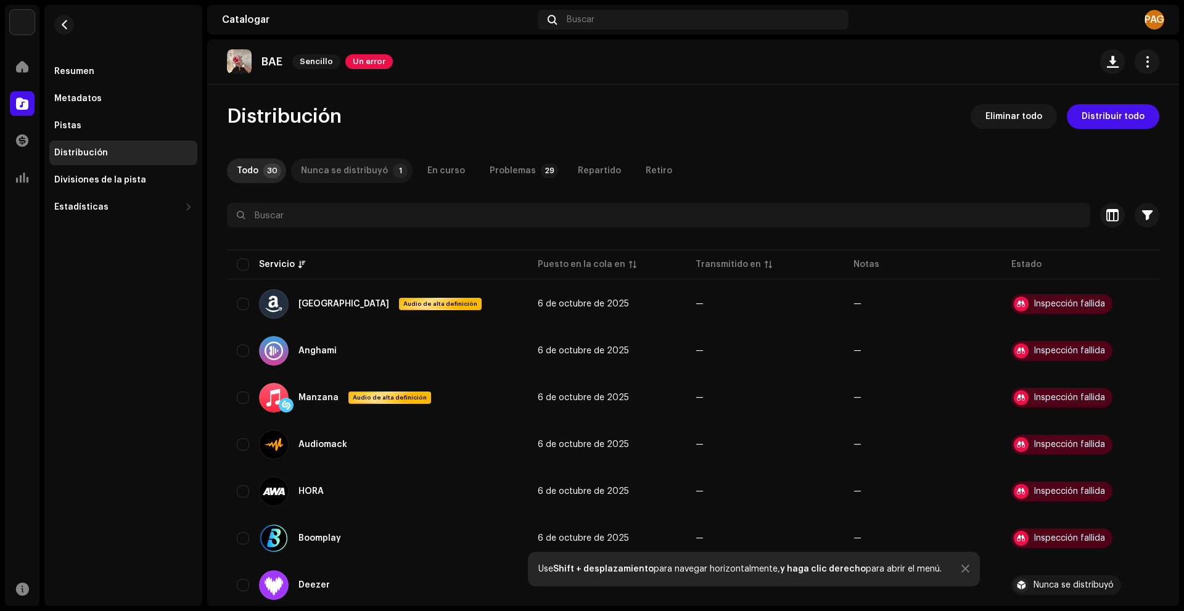
click at [313, 176] on div "Nunca se distribuyó" at bounding box center [344, 171] width 87 height 25
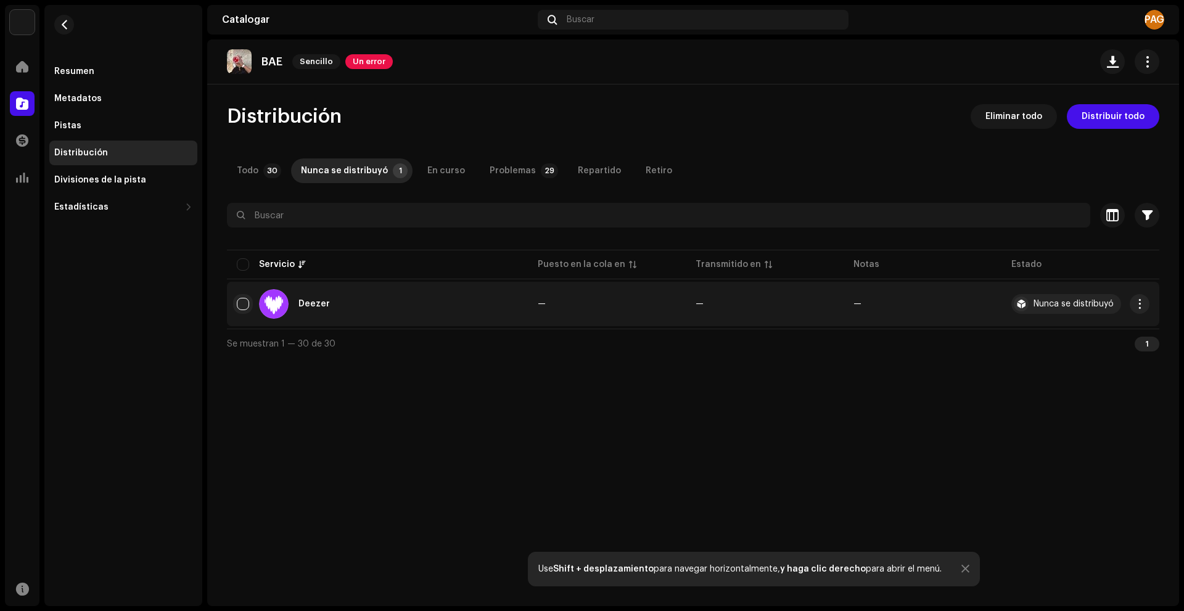
click at [239, 303] on input "checkbox" at bounding box center [243, 304] width 12 height 12
checkbox input "true"
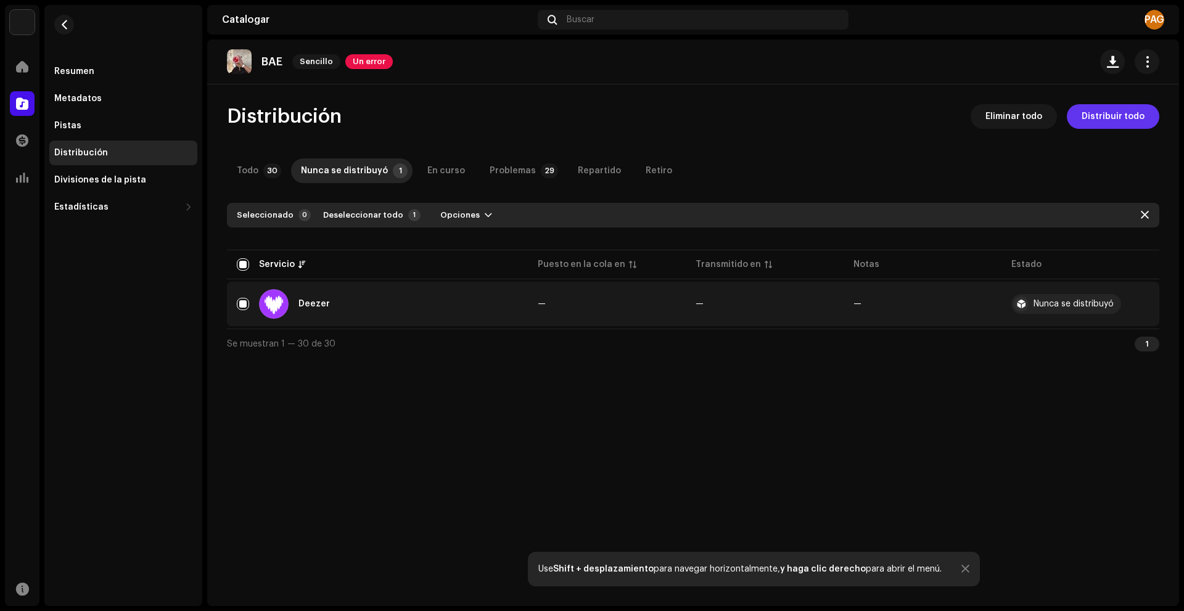
click at [1095, 126] on span "Distribuir todo" at bounding box center [1113, 116] width 63 height 25
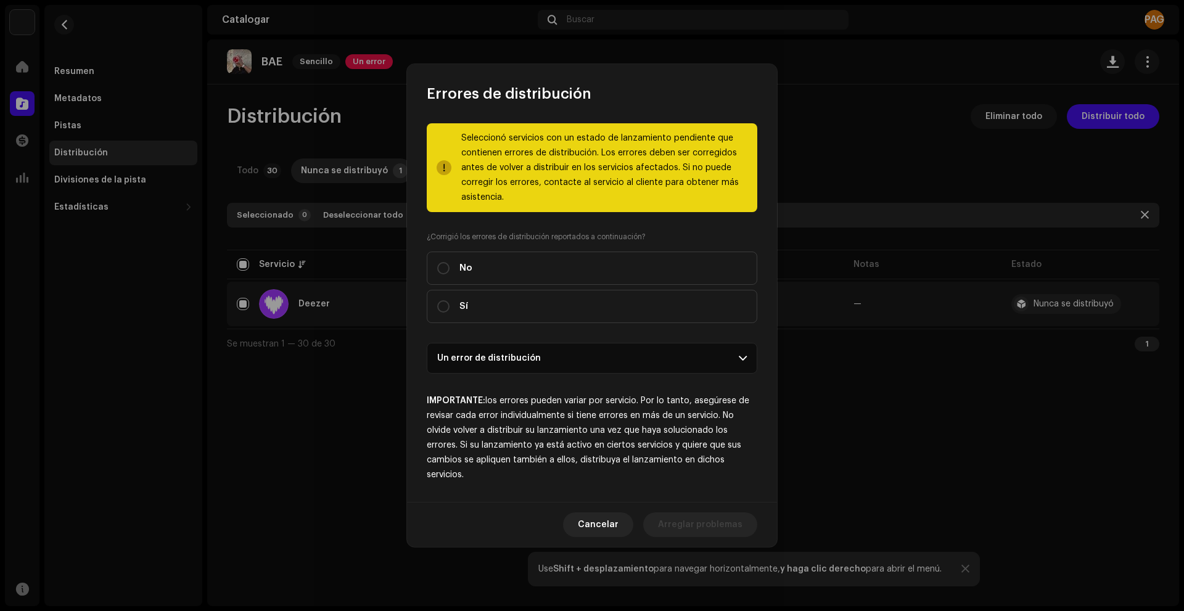
click at [1055, 148] on div "Errores de distribución Seleccionó servicios con un estado de lanzamiento pendi…" at bounding box center [592, 305] width 1184 height 611
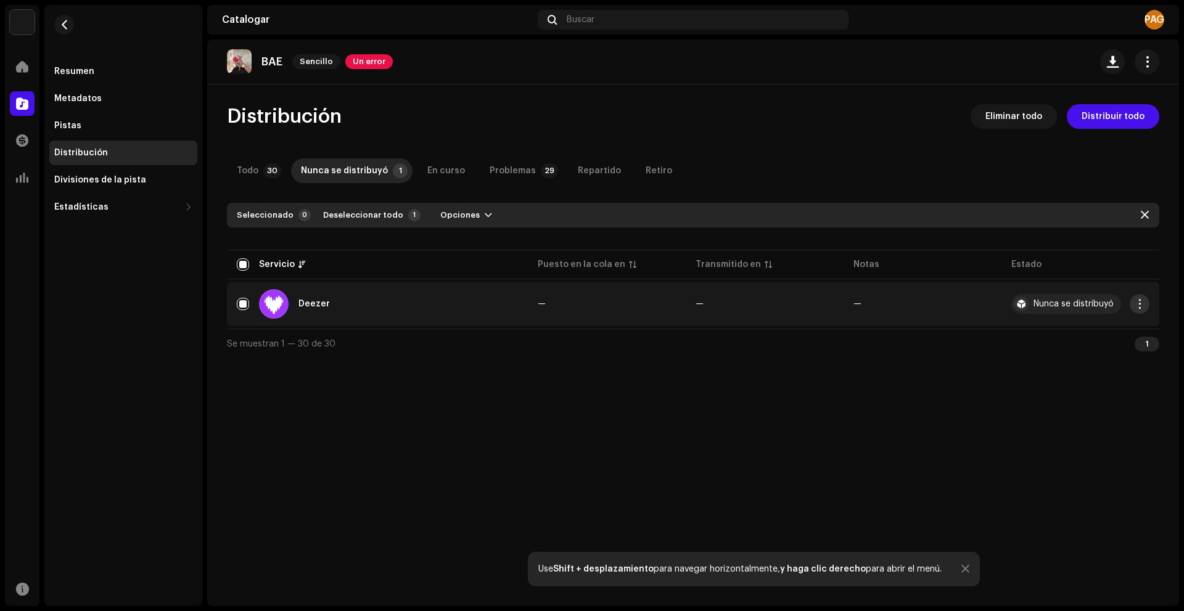
click at [1139, 310] on button "button" at bounding box center [1140, 304] width 20 height 20
click at [1073, 332] on div "Distribuir" at bounding box center [1082, 332] width 115 height 10
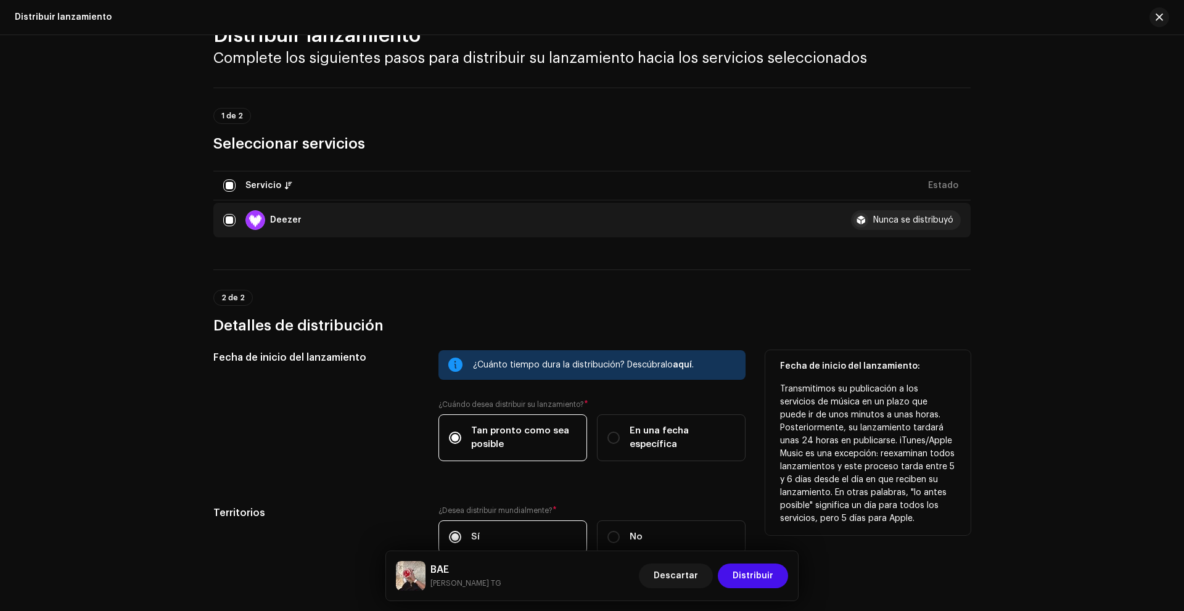
scroll to position [117, 0]
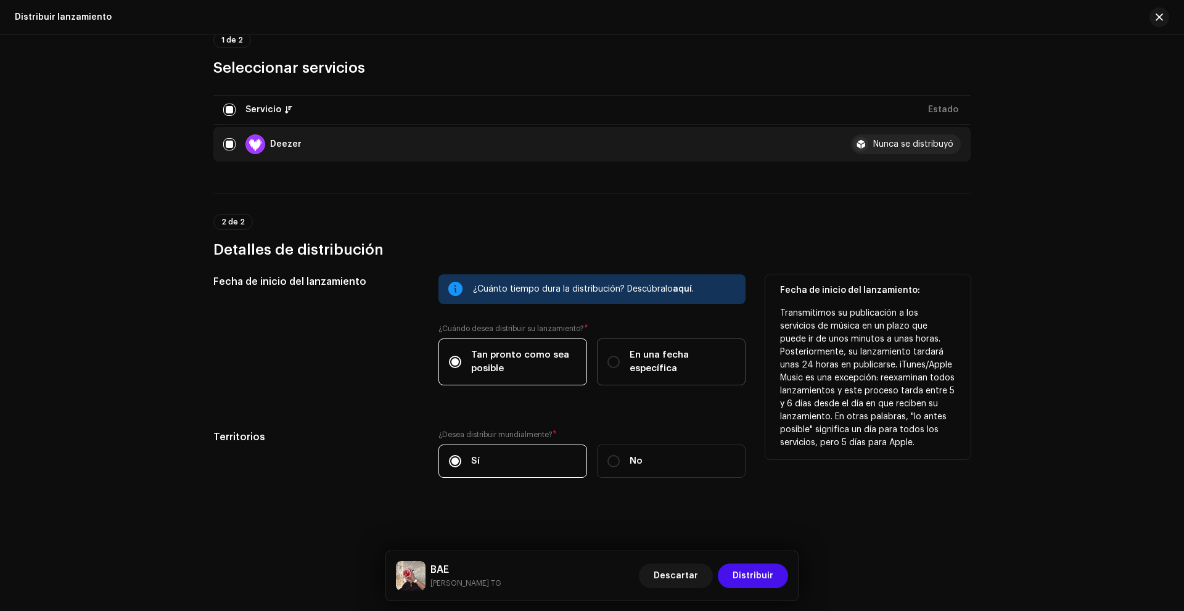
click at [644, 351] on label "En una fecha específica" at bounding box center [671, 362] width 149 height 47
click at [620, 360] on div "En una fecha específica" at bounding box center [672, 361] width 128 height 27
click at [620, 360] on input "En una fecha específica" at bounding box center [614, 362] width 12 height 12
radio input "true"
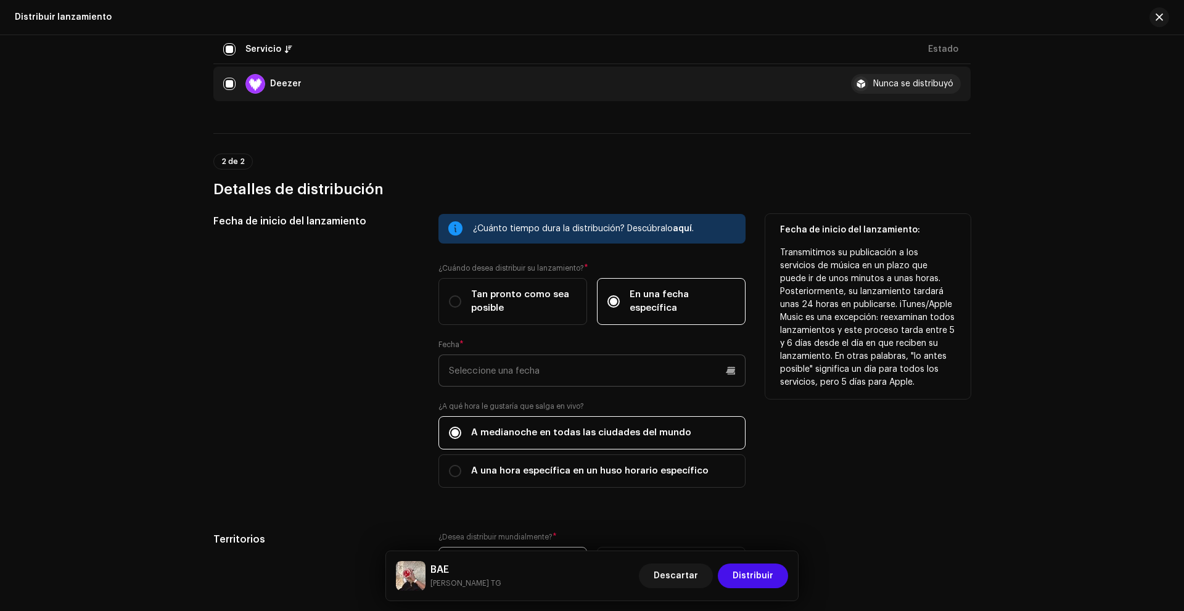
scroll to position [179, 0]
click at [536, 373] on input "text" at bounding box center [592, 369] width 307 height 32
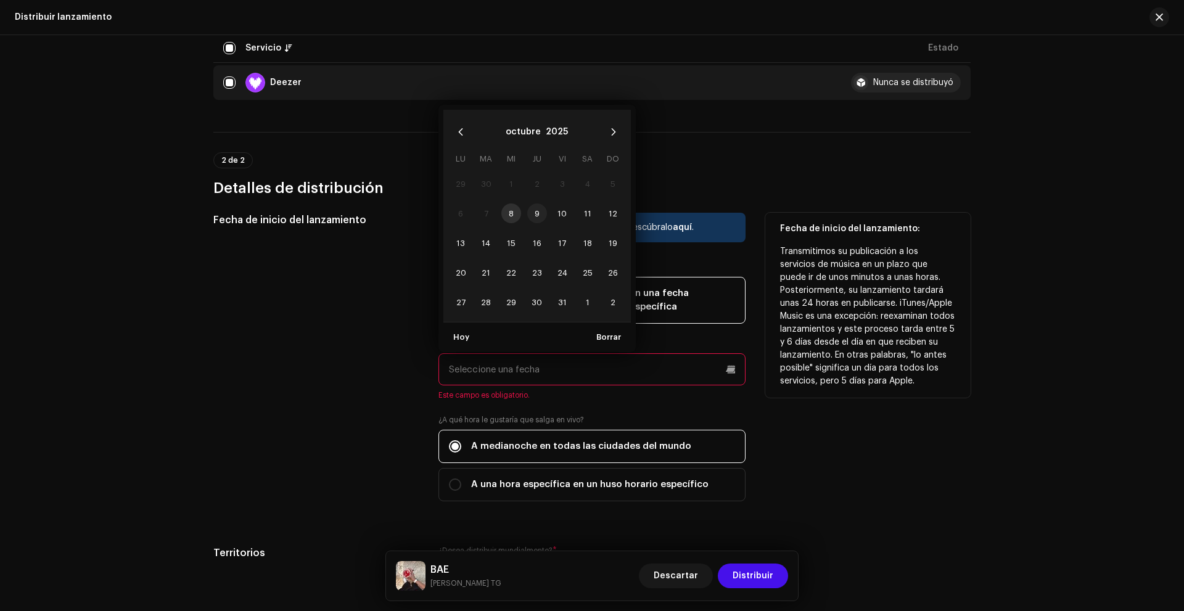
click at [542, 211] on span "9" at bounding box center [537, 214] width 20 height 20
type input "[DATE]"
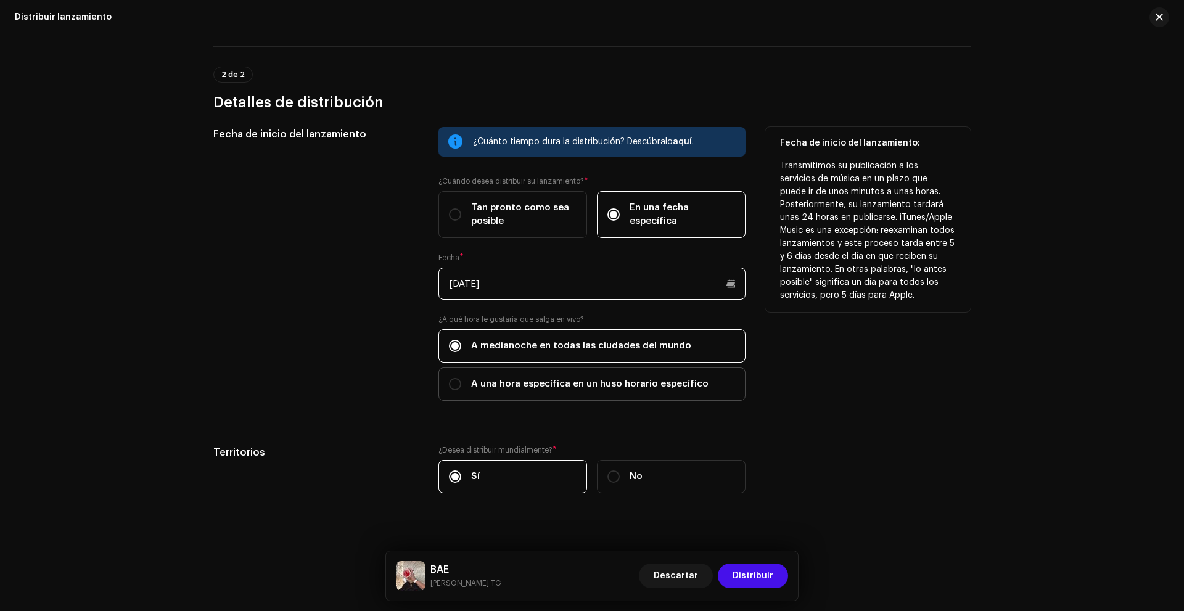
scroll to position [280, 0]
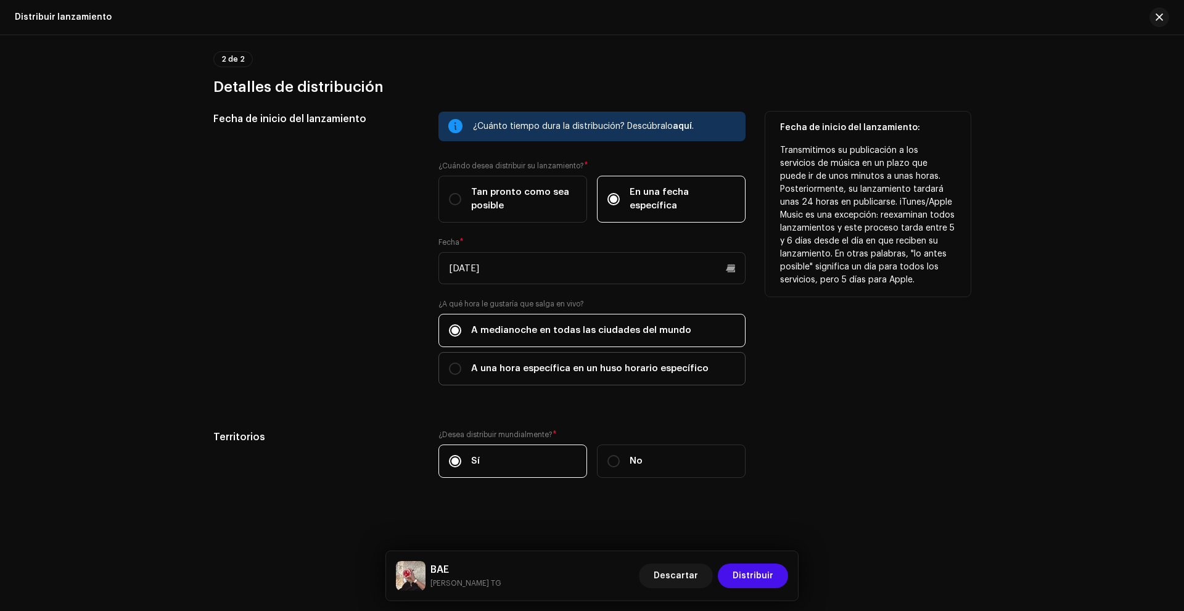
click at [500, 376] on label "A una hora específica en un huso horario específico" at bounding box center [592, 368] width 307 height 33
click at [461, 375] on input "A una hora específica en un huso horario específico" at bounding box center [455, 369] width 12 height 12
radio input "true"
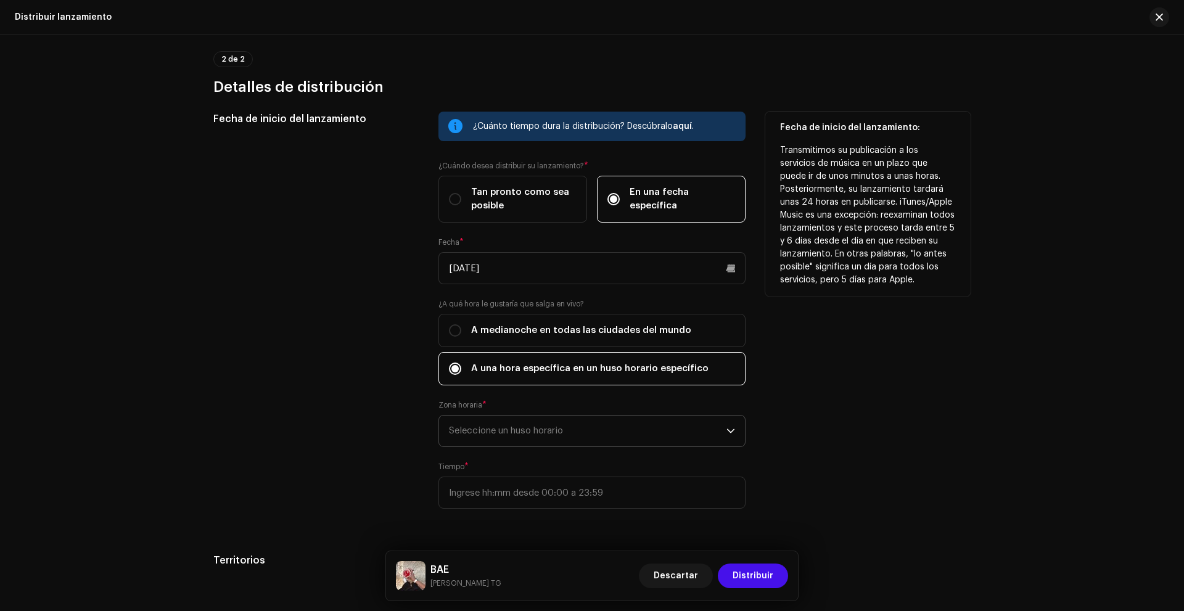
click at [498, 431] on span "Seleccione un huso horario" at bounding box center [588, 431] width 278 height 31
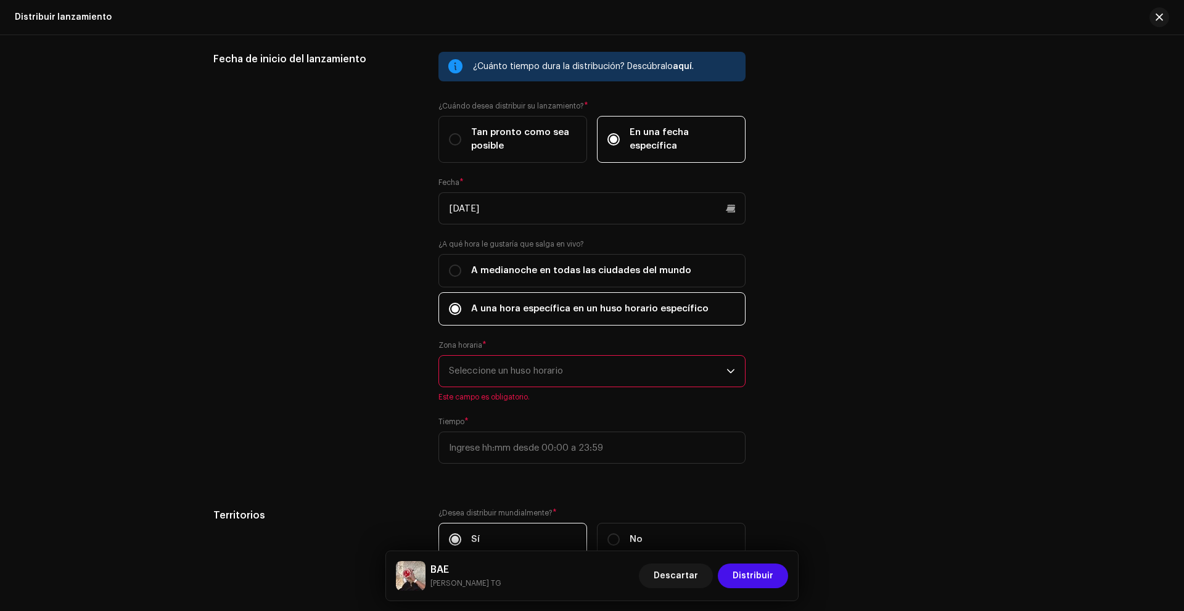
scroll to position [342, 0]
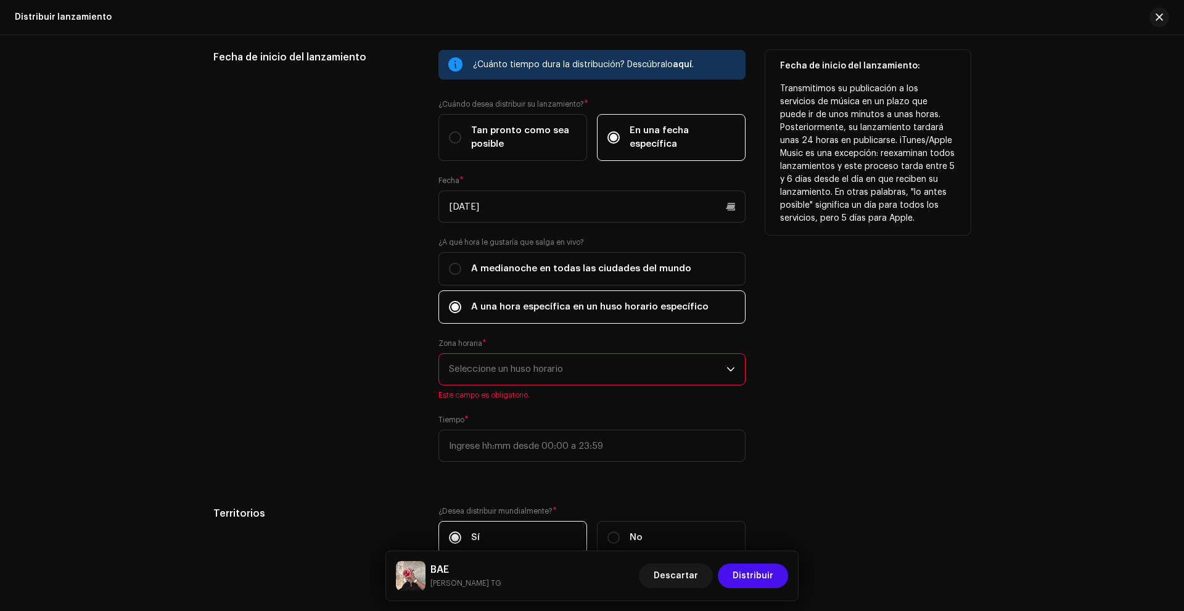
click at [527, 368] on span "Seleccione un huso horario" at bounding box center [588, 369] width 278 height 31
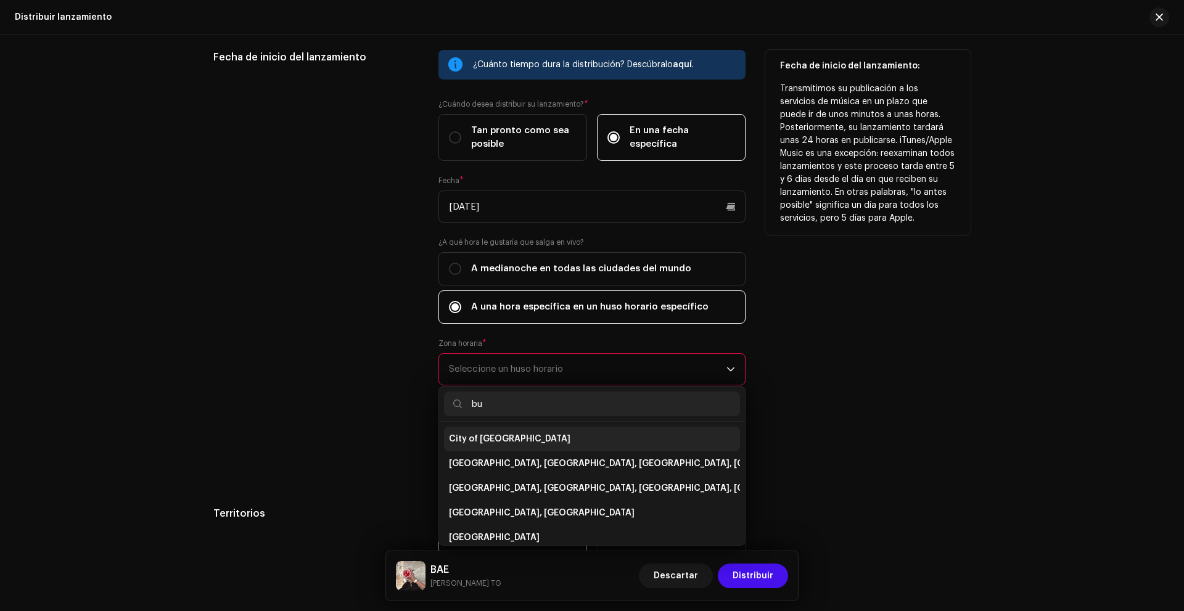
type input "bu"
click at [493, 431] on li "City of [GEOGRAPHIC_DATA]" at bounding box center [592, 439] width 296 height 25
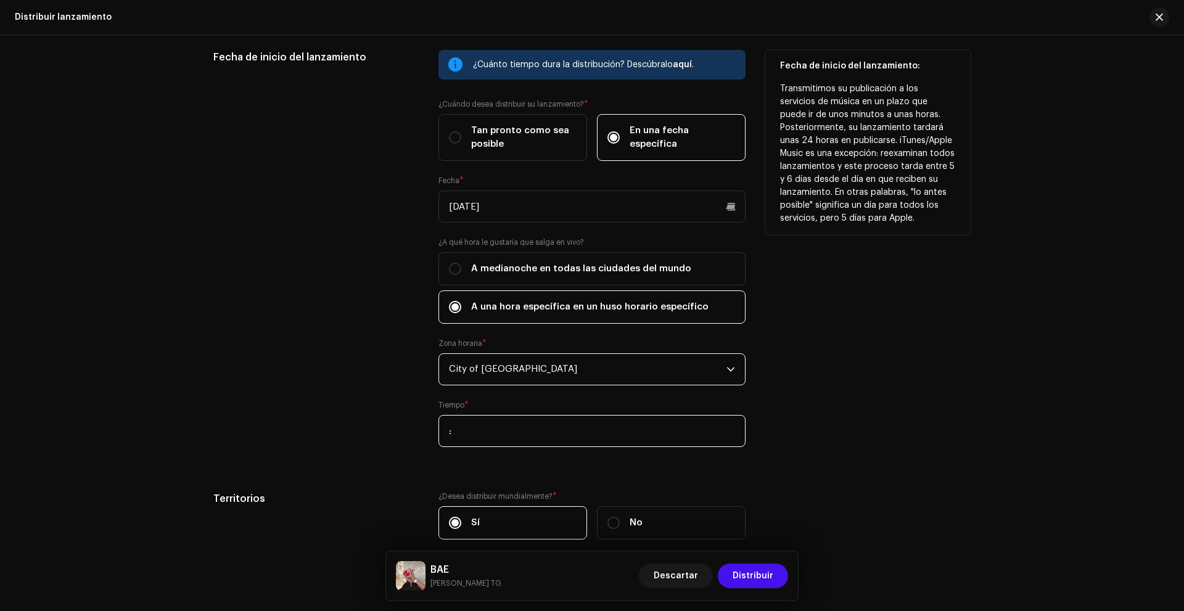
click at [492, 439] on input ":" at bounding box center [592, 431] width 307 height 32
type input "20:30"
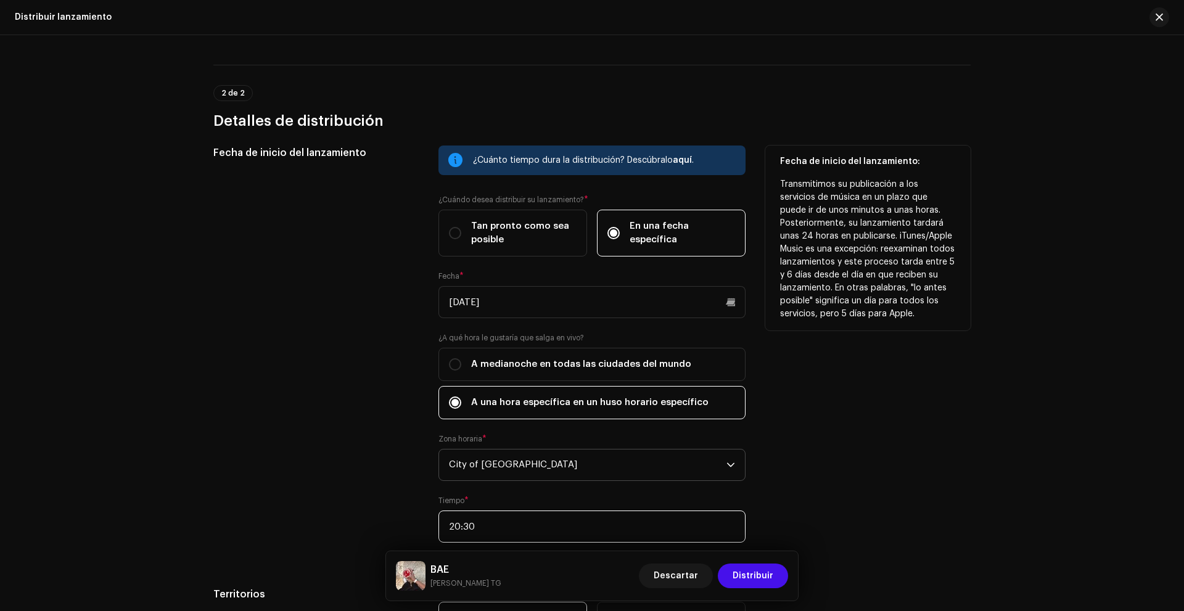
scroll to position [218, 0]
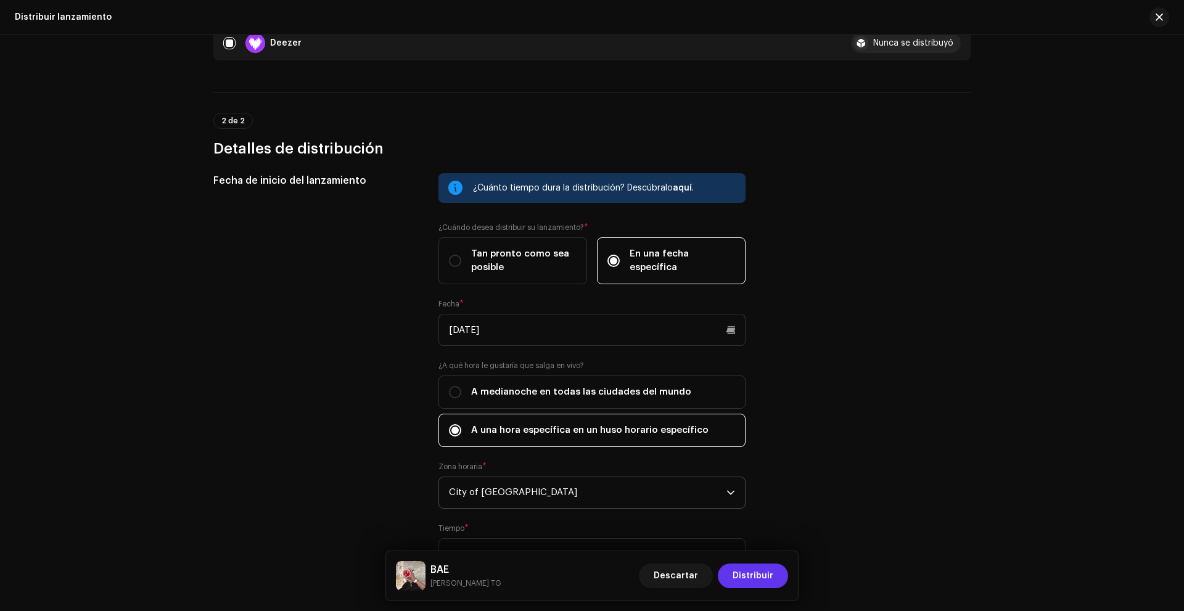
click at [772, 579] on font "Distribuir" at bounding box center [753, 576] width 41 height 9
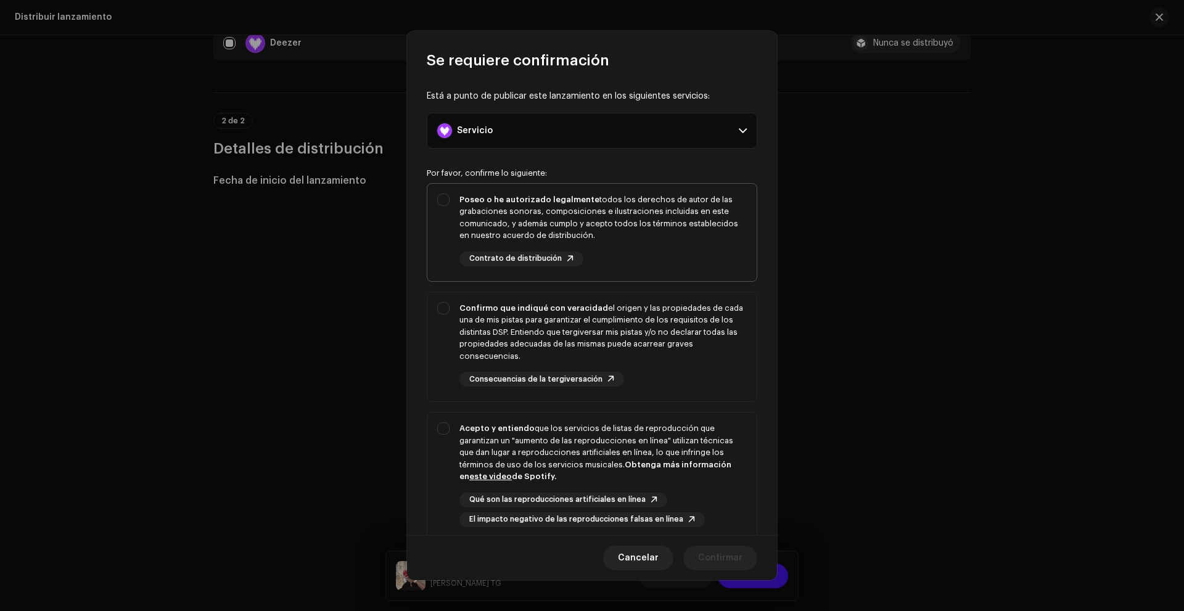
click at [565, 196] on div "Poseo o he autorizado legalmente todos los derechos de autor de las grabaciones…" at bounding box center [603, 218] width 287 height 48
checkbox input "true"
drag, startPoint x: 563, startPoint y: 300, endPoint x: 564, endPoint y: 307, distance: 6.9
click at [563, 305] on div "Confirmo que indiqué con veracidad el origen y las propiedades de cada una de m…" at bounding box center [591, 344] width 329 height 105
checkbox input "true"
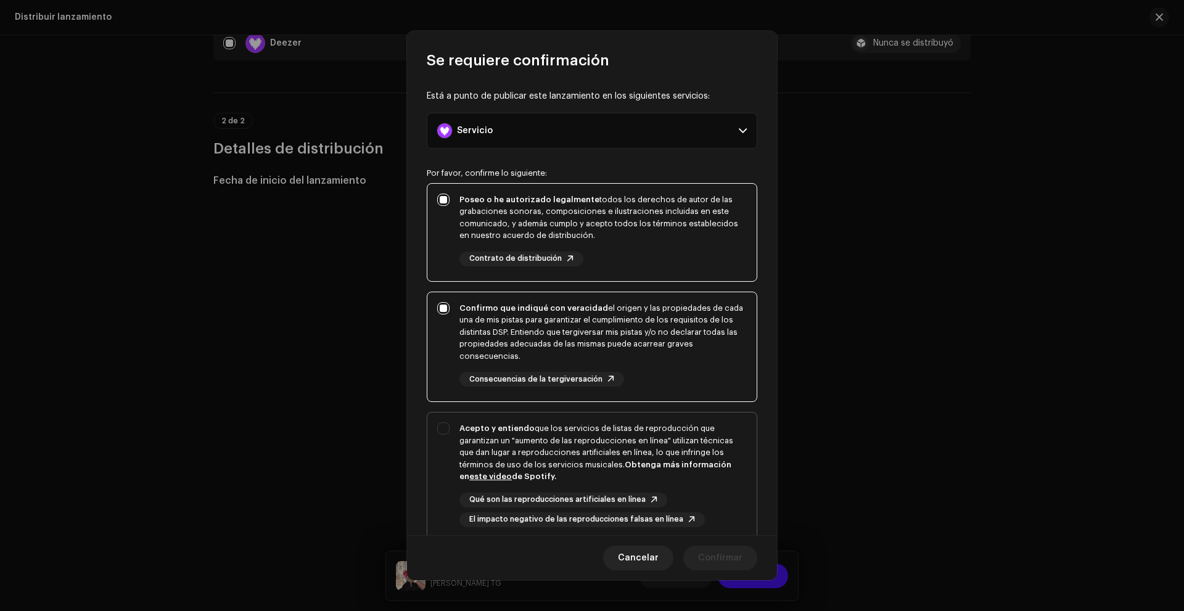
click at [560, 435] on div "Acepto y entiendo que los servicios de listas de reproducción que garantizan un…" at bounding box center [603, 453] width 287 height 60
checkbox input "true"
click at [695, 545] on div "Cancelar Confirmar" at bounding box center [592, 557] width 370 height 45
click at [699, 560] on button "Confirmar" at bounding box center [720, 558] width 74 height 25
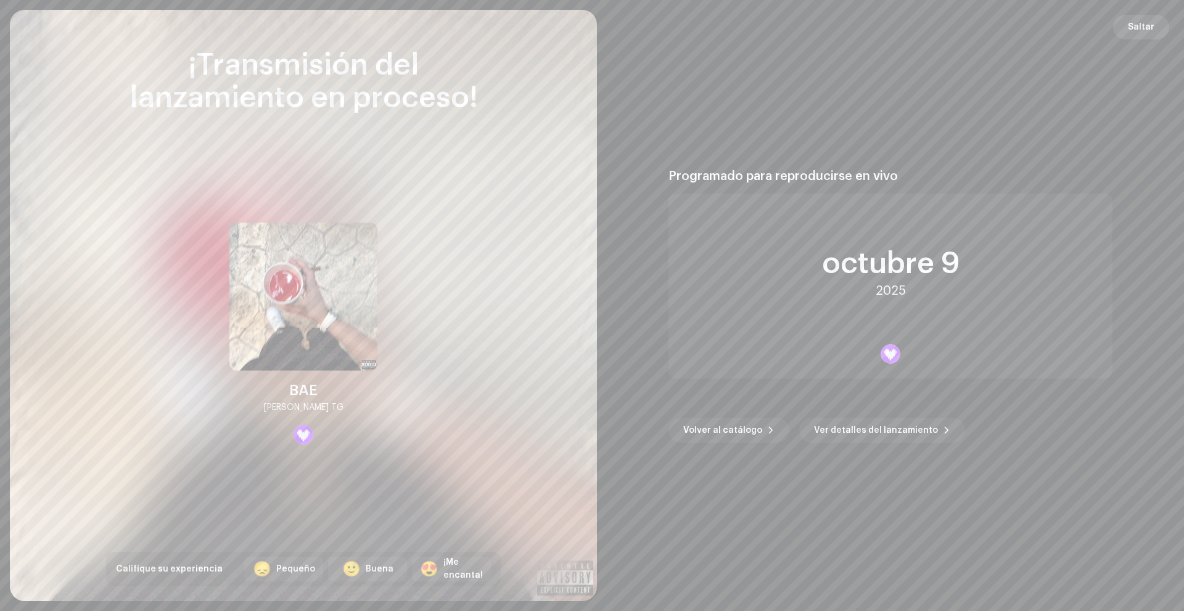
click at [1147, 33] on span "Saltar" at bounding box center [1141, 27] width 27 height 25
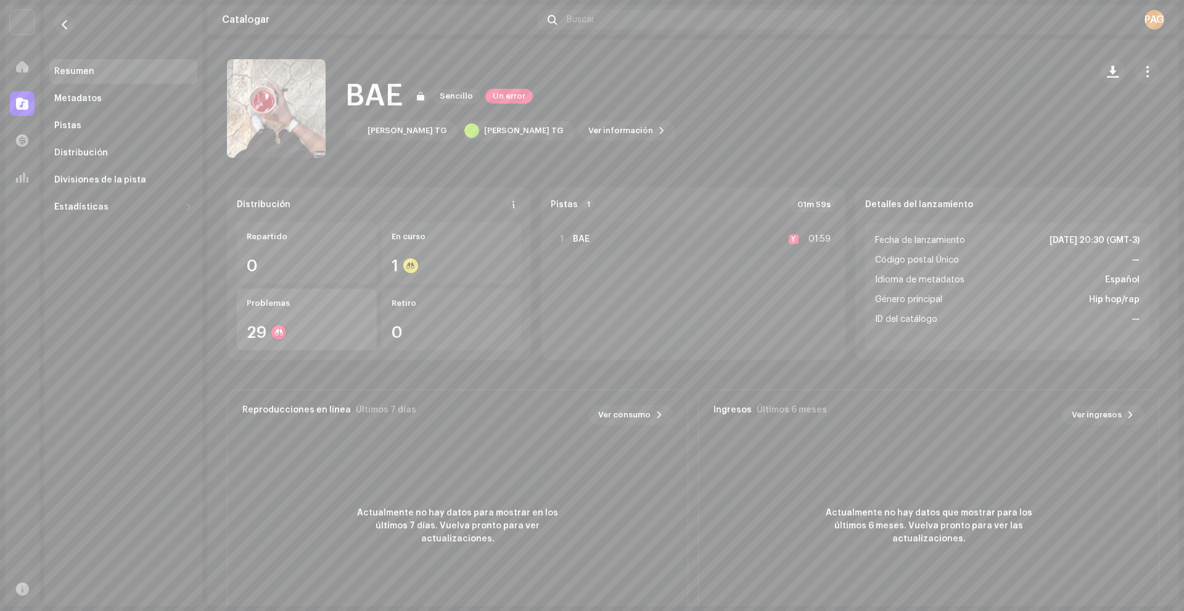
click at [340, 313] on div "Problemas 29" at bounding box center [307, 320] width 140 height 62
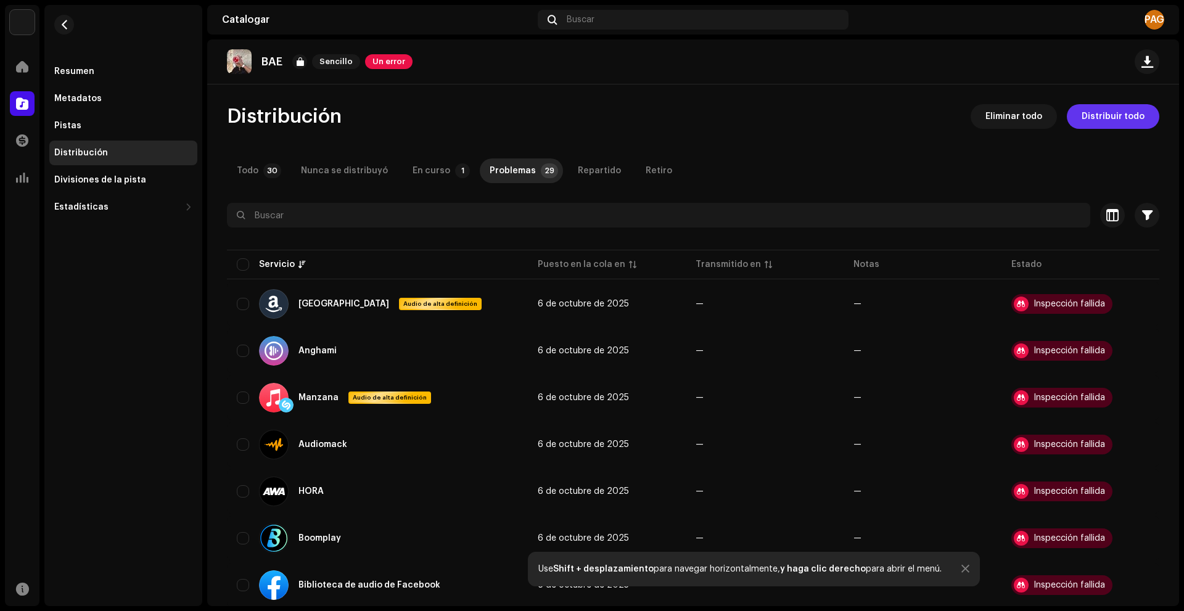
click at [1140, 116] on button "Distribuir todo" at bounding box center [1113, 116] width 93 height 25
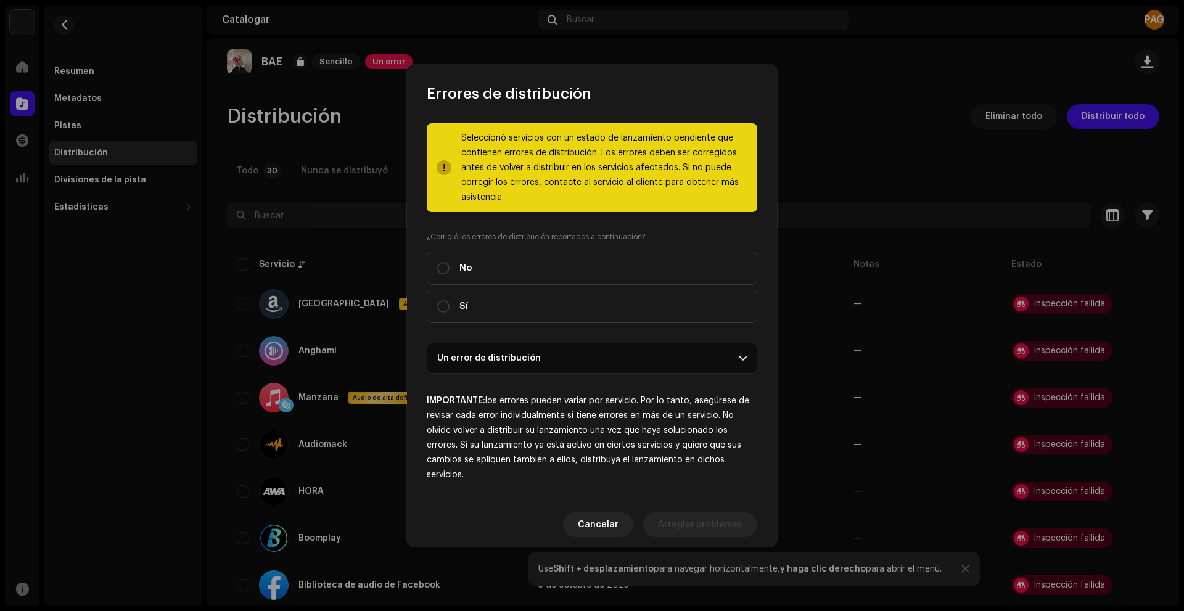
drag, startPoint x: 537, startPoint y: 267, endPoint x: 482, endPoint y: 336, distance: 88.2
click at [485, 347] on div "Seleccionó servicios con un estado de lanzamiento pendiente que contienen error…" at bounding box center [592, 302] width 331 height 359
click at [479, 318] on label "Sí" at bounding box center [592, 306] width 331 height 33
click at [450, 313] on input "Sí" at bounding box center [443, 306] width 12 height 12
radio input "true"
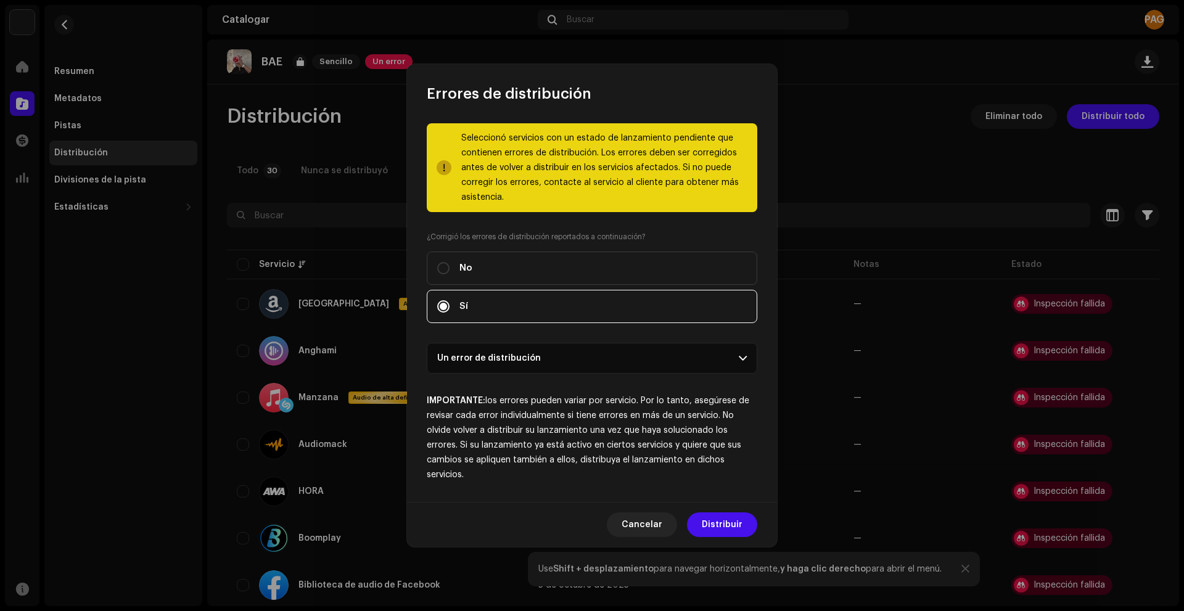
click at [733, 364] on p-accordion-header "Un error de distribución" at bounding box center [592, 358] width 331 height 31
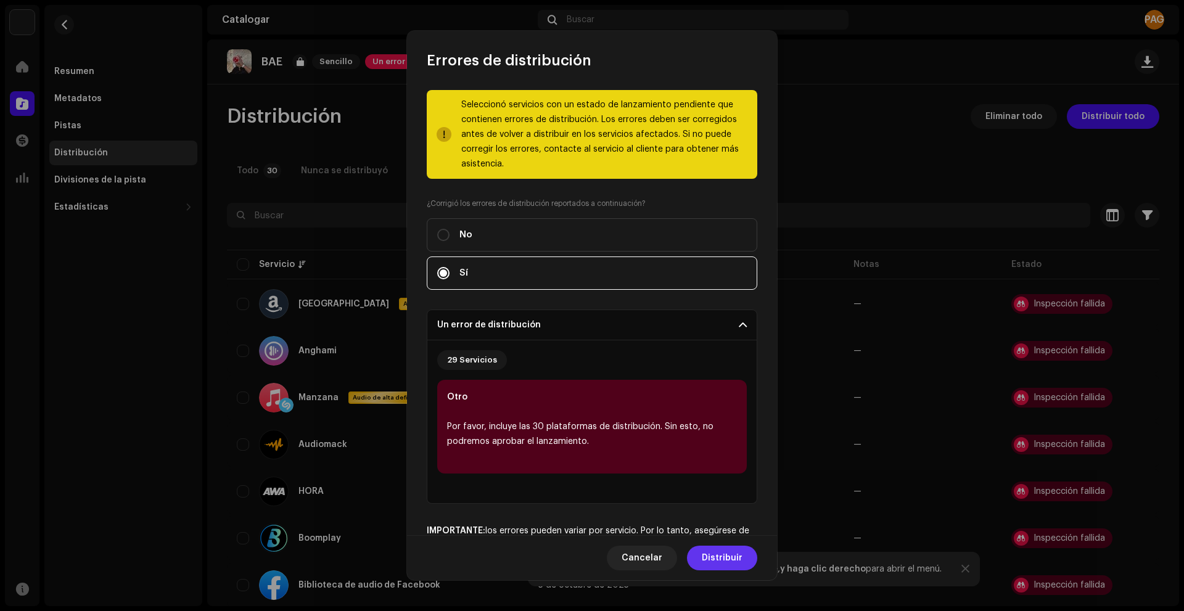
click at [706, 555] on font "Distribuir" at bounding box center [722, 558] width 41 height 9
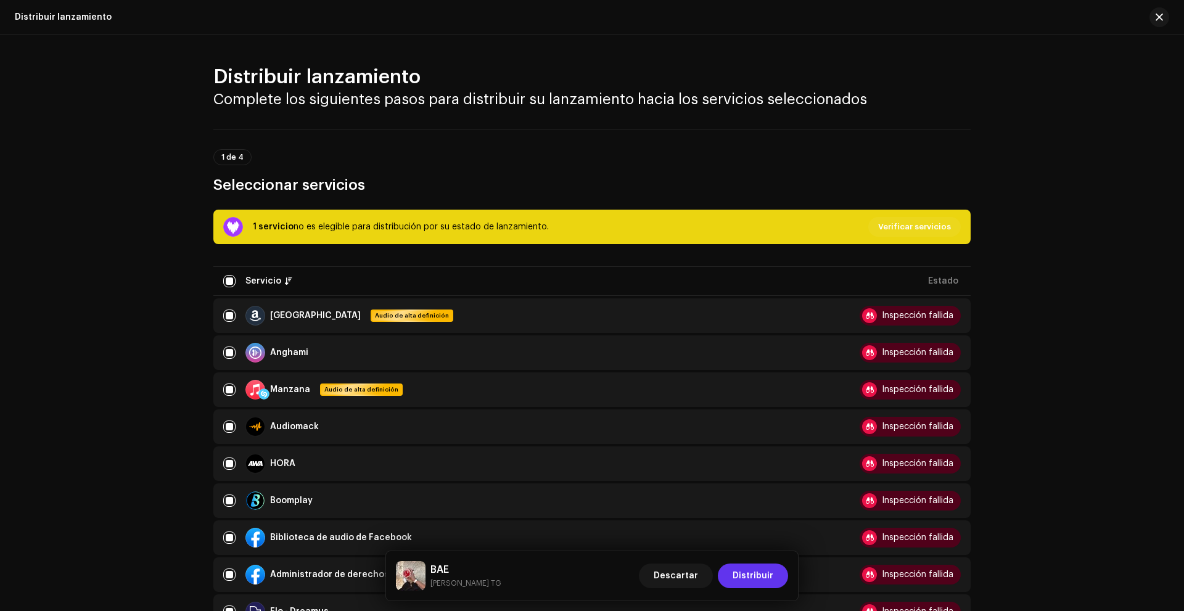
click at [755, 583] on span "Distribuir" at bounding box center [753, 576] width 41 height 25
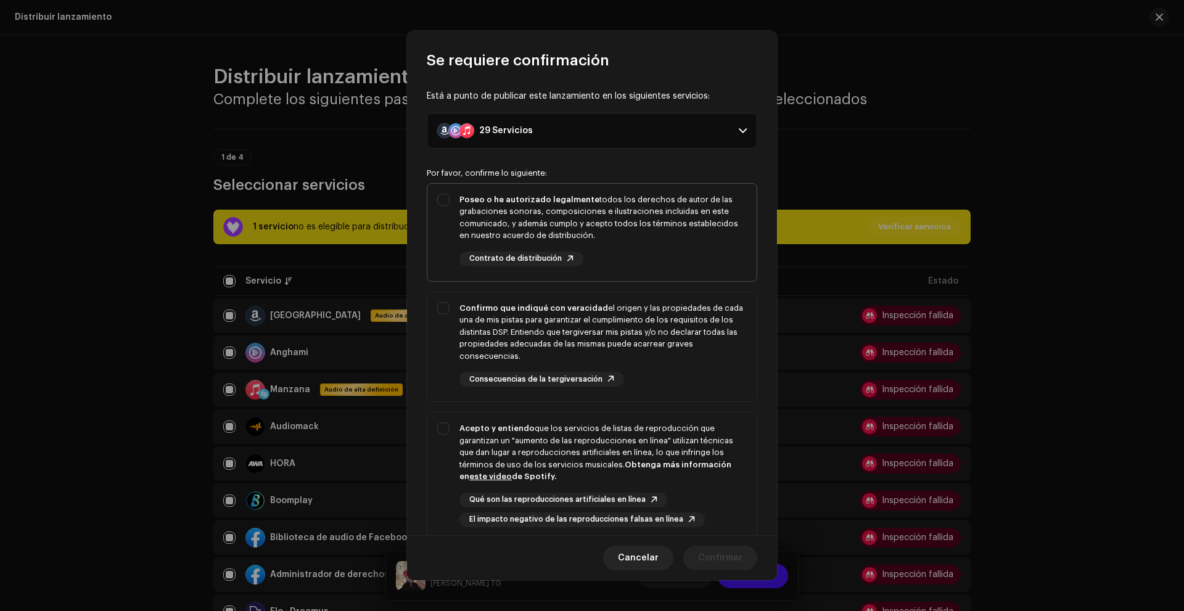
click at [674, 240] on div "Poseo o he autorizado legalmente todos los derechos de autor de las grabaciones…" at bounding box center [603, 218] width 287 height 48
checkbox input "true"
click at [661, 355] on div "Confirmo que indiqué con veracidad el origen y las propiedades de cada una de m…" at bounding box center [603, 332] width 287 height 60
checkbox input "true"
click at [646, 457] on div "Acepto y entiendo que los servicios de listas de reproducción que garantizan un…" at bounding box center [603, 453] width 287 height 60
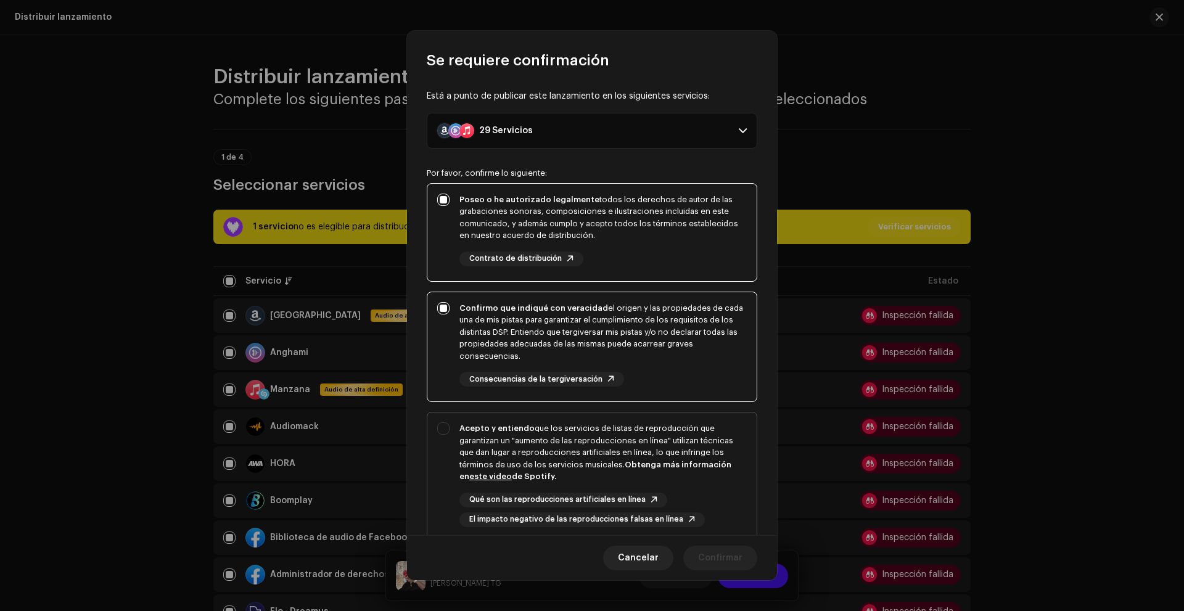
checkbox input "true"
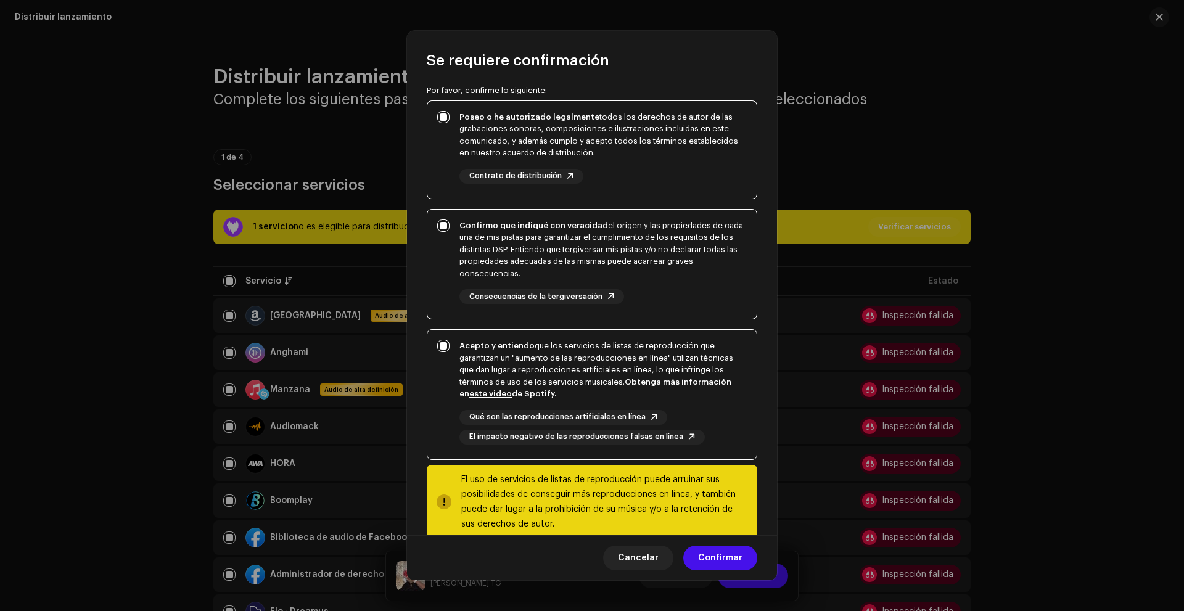
scroll to position [105, 0]
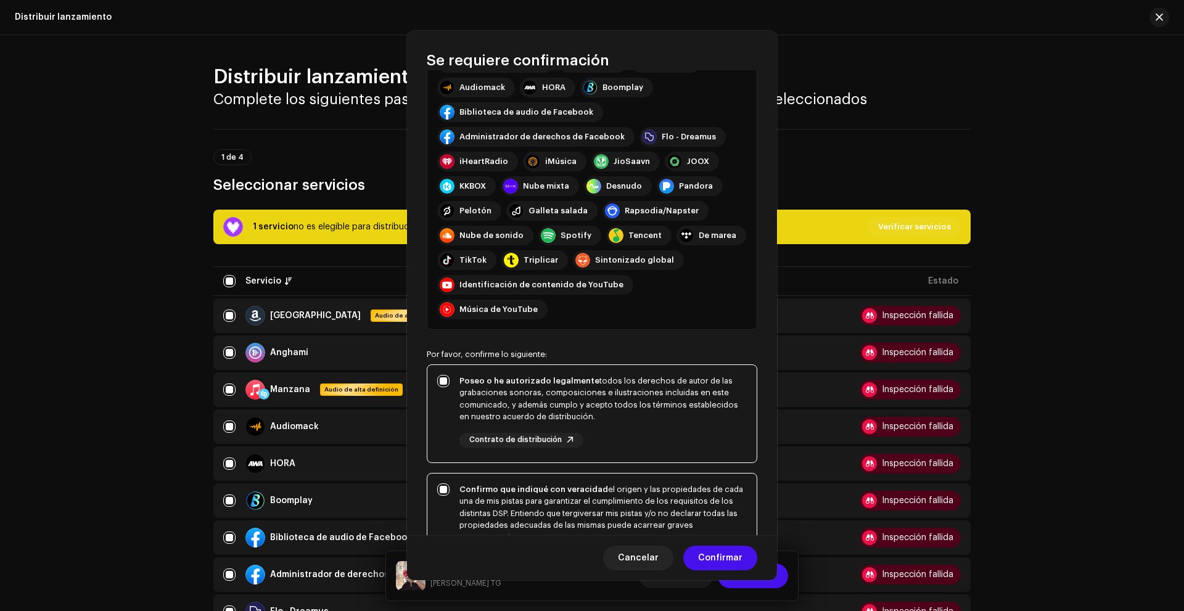
click at [999, 332] on div "Se requiere confirmación Está a punto de publicar este lanzamiento en los sigui…" at bounding box center [592, 305] width 1184 height 611
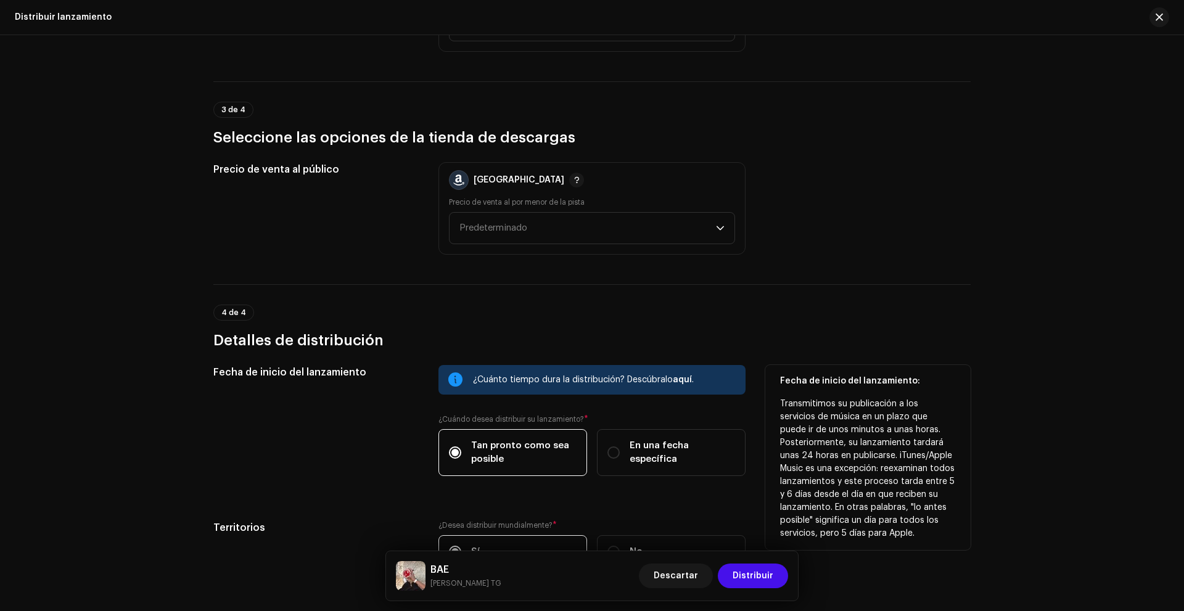
scroll to position [1801, 0]
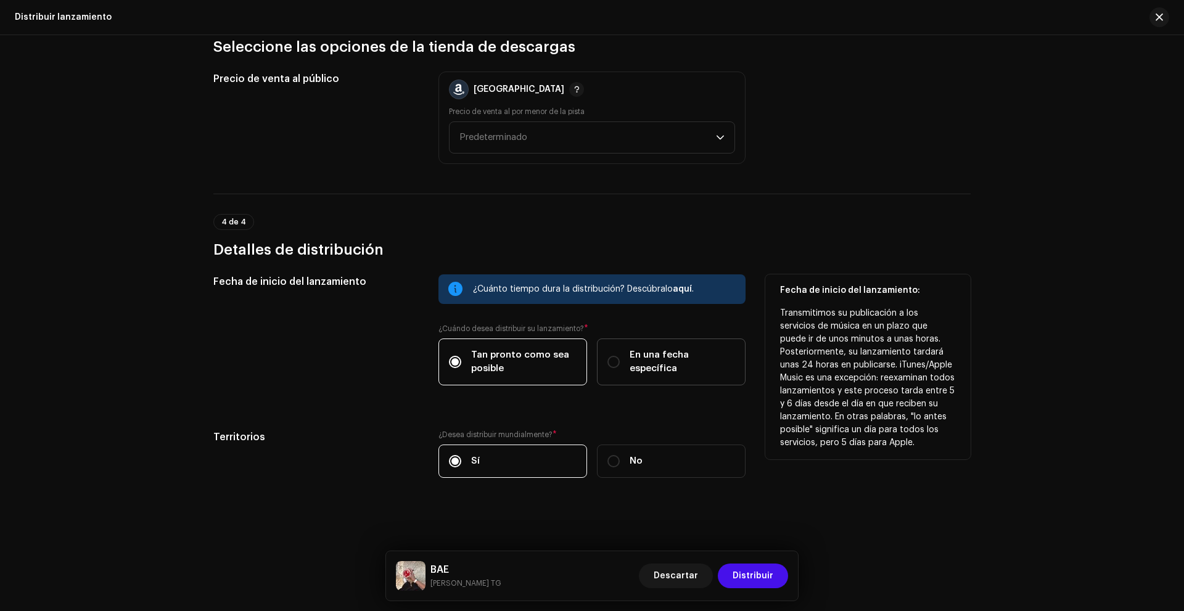
click at [674, 360] on font "En una fecha específica" at bounding box center [659, 361] width 59 height 23
click at [620, 360] on input "En una fecha específica" at bounding box center [614, 362] width 12 height 12
radio input "true"
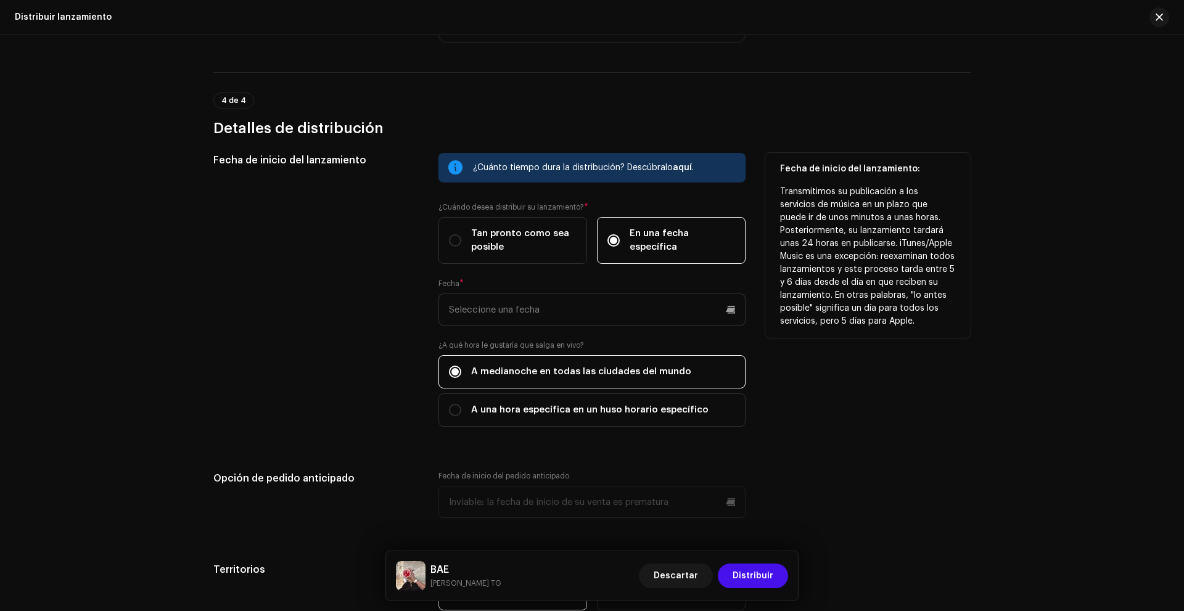
scroll to position [1924, 0]
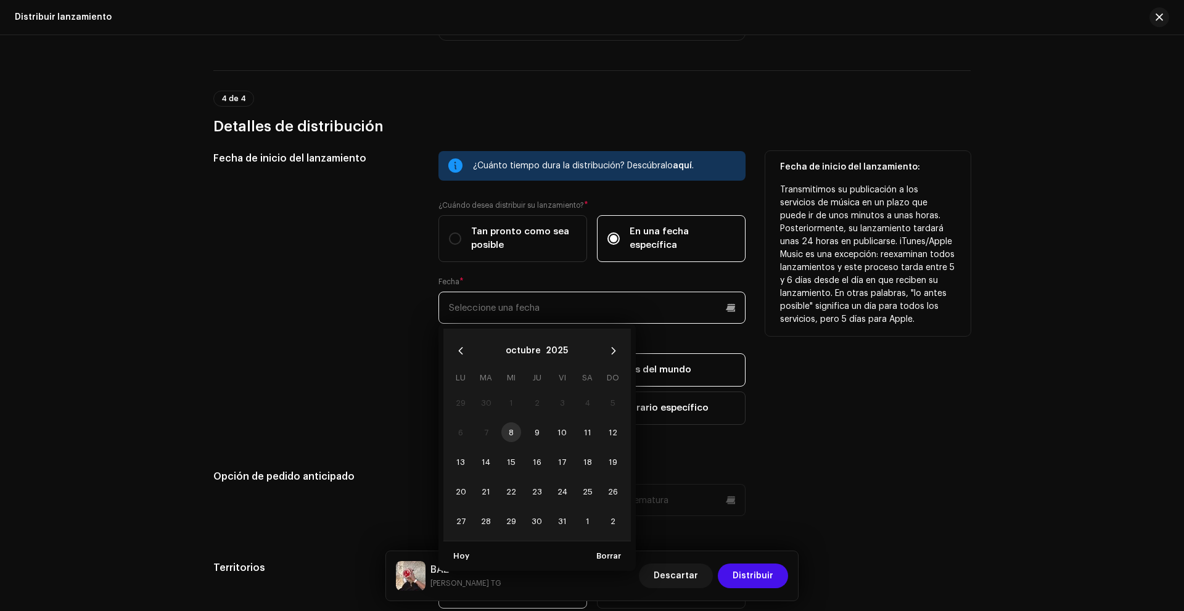
click at [503, 312] on input "text" at bounding box center [592, 308] width 307 height 32
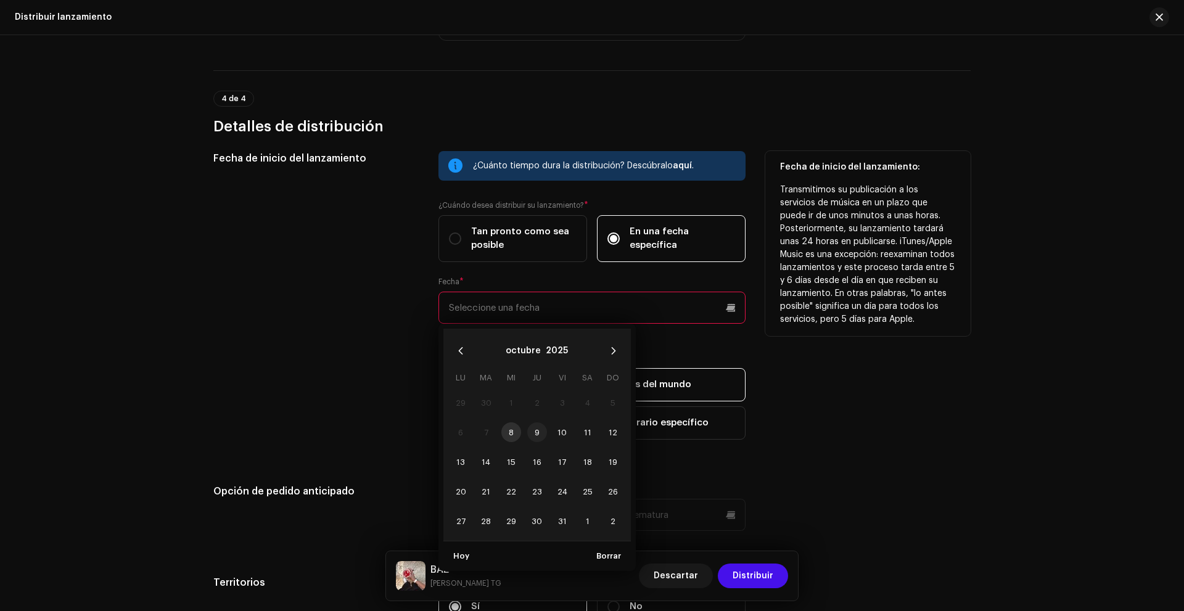
click at [531, 429] on span "9" at bounding box center [537, 433] width 20 height 20
type input "[DATE]"
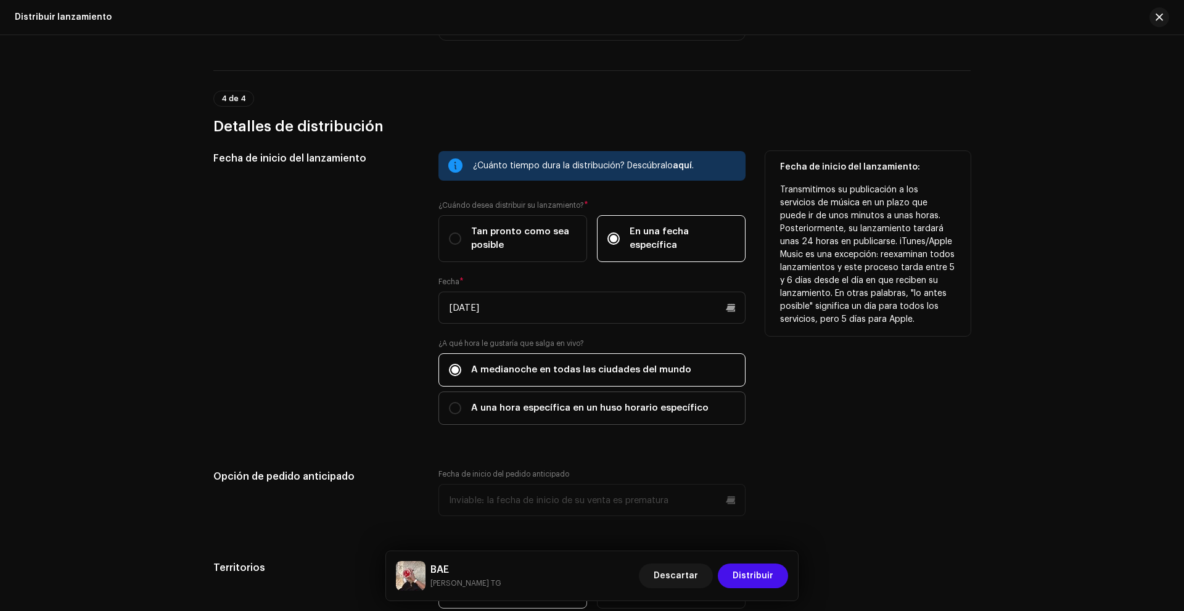
click at [625, 408] on font "A una hora específica en un huso horario específico" at bounding box center [589, 407] width 237 height 9
click at [461, 408] on input "A una hora específica en un huso horario específico" at bounding box center [455, 408] width 12 height 12
radio input "true"
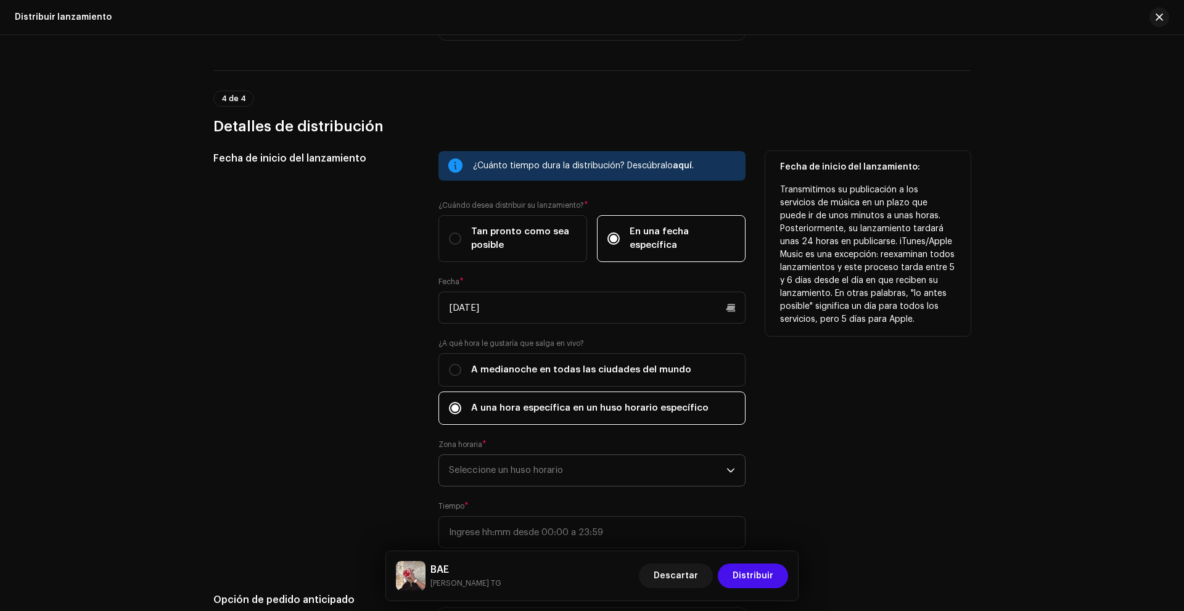
click at [538, 472] on font "Seleccione un huso horario" at bounding box center [506, 470] width 114 height 9
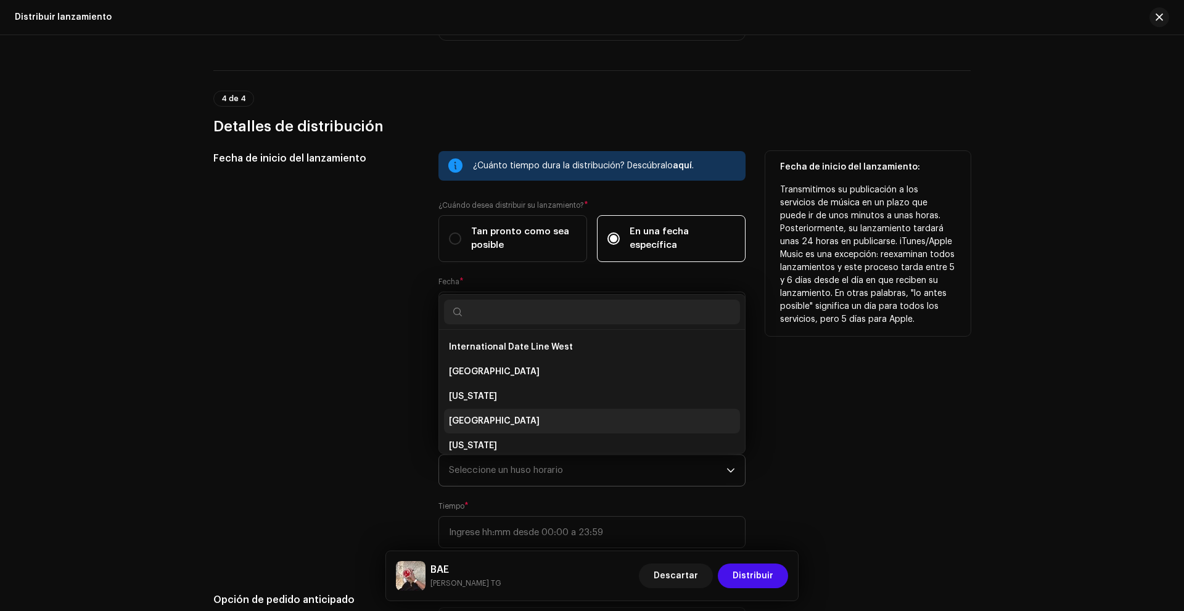
scroll to position [5, 0]
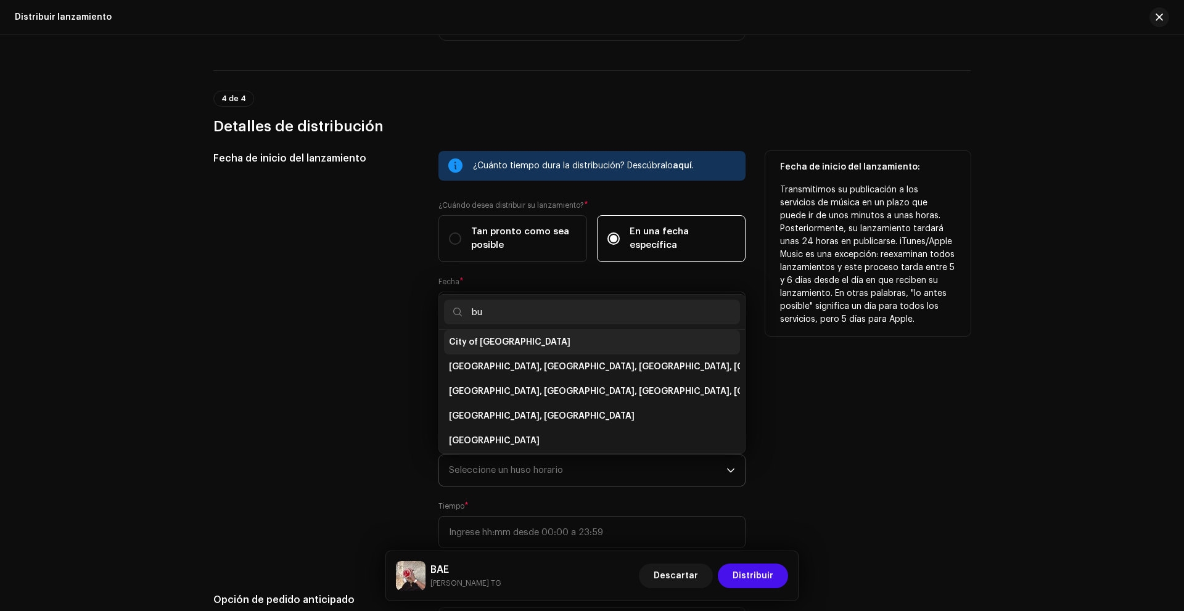
type input "bu"
click at [506, 344] on span "City of [GEOGRAPHIC_DATA]" at bounding box center [510, 342] width 122 height 12
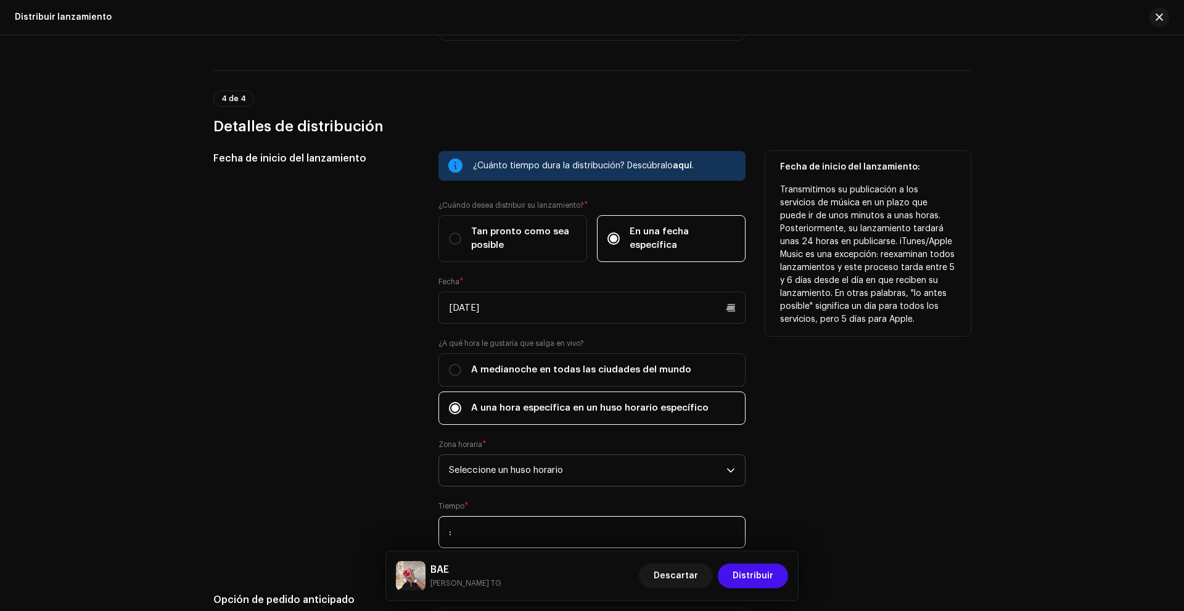
click at [529, 532] on input ":" at bounding box center [592, 532] width 307 height 32
type input "20:30"
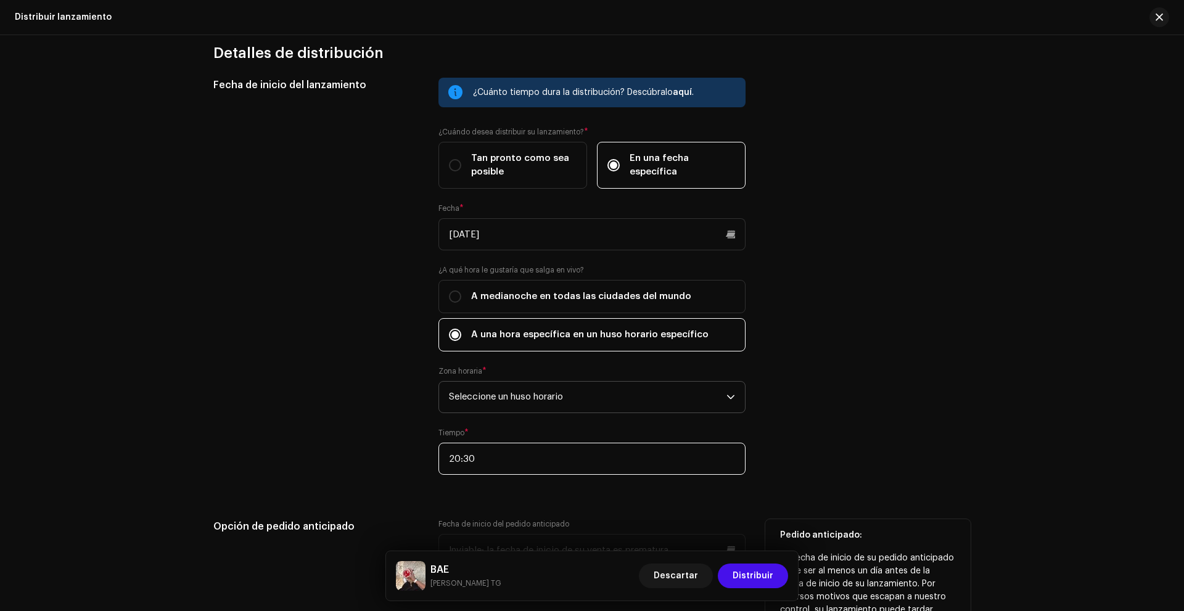
scroll to position [2171, 0]
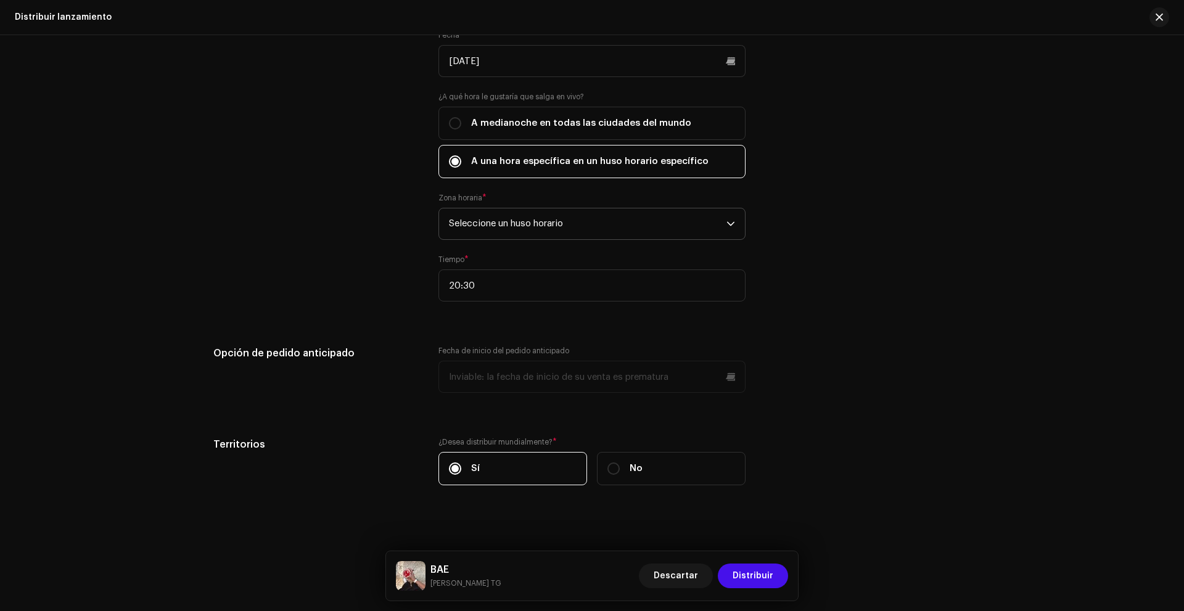
click at [627, 233] on span "Seleccione un huso horario" at bounding box center [588, 223] width 278 height 31
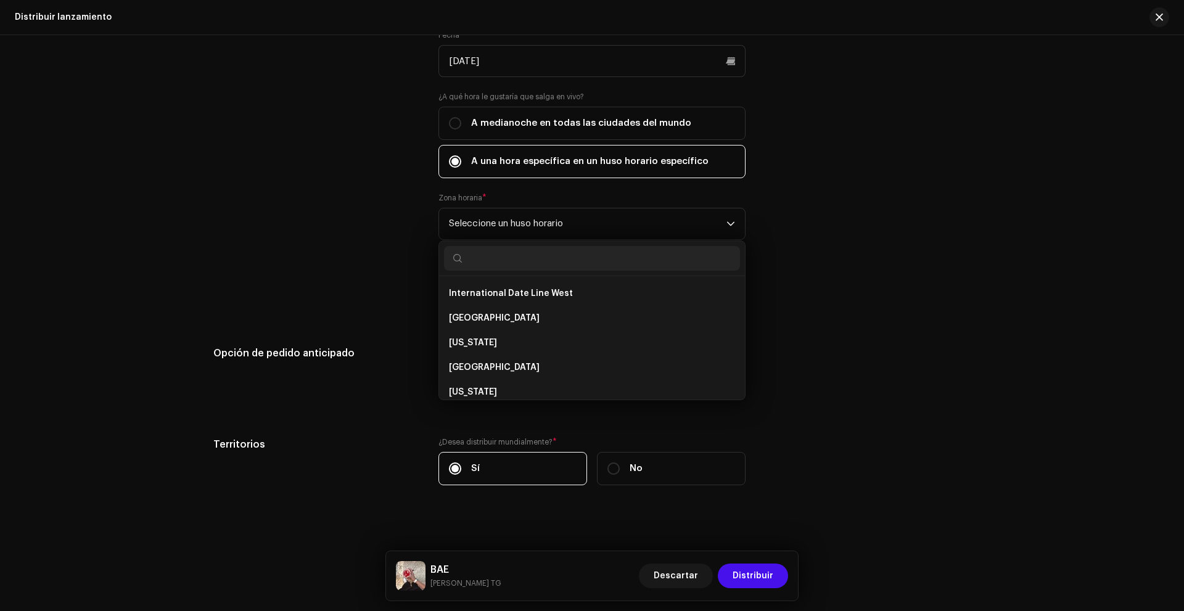
scroll to position [720, 0]
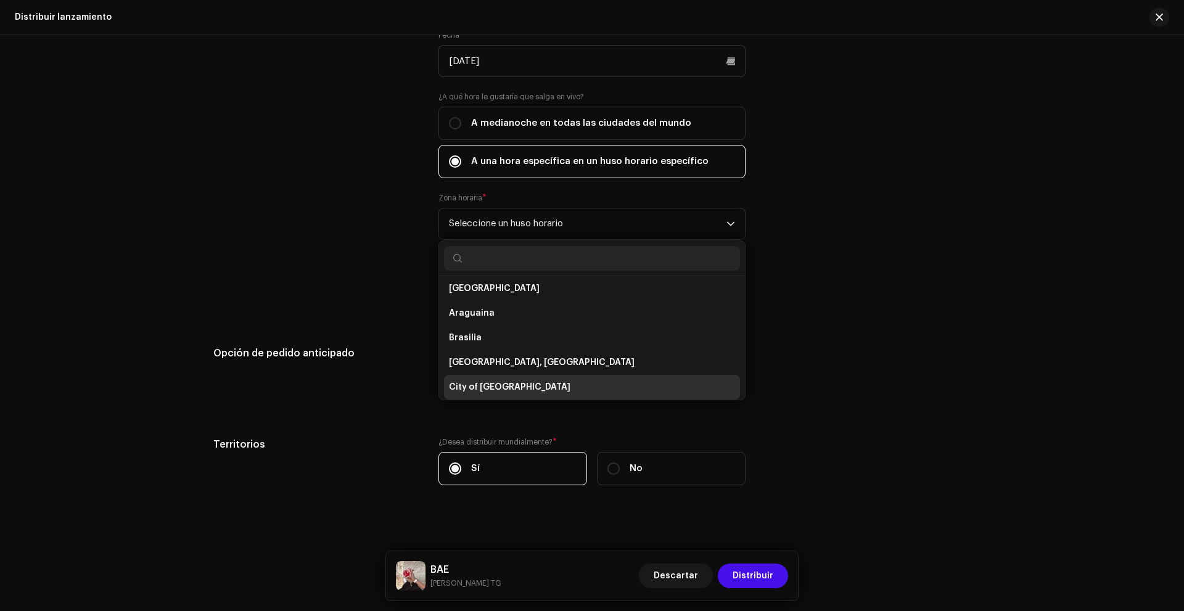
click at [519, 388] on span "City of [GEOGRAPHIC_DATA]" at bounding box center [510, 387] width 122 height 12
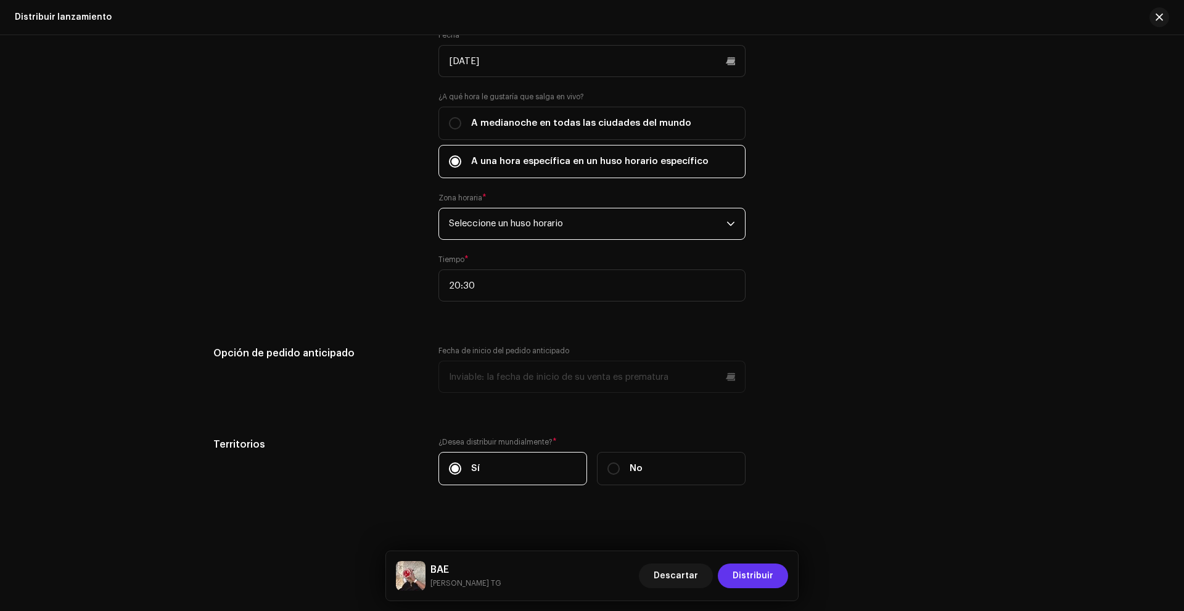
click at [751, 576] on font "Distribuir" at bounding box center [753, 576] width 41 height 9
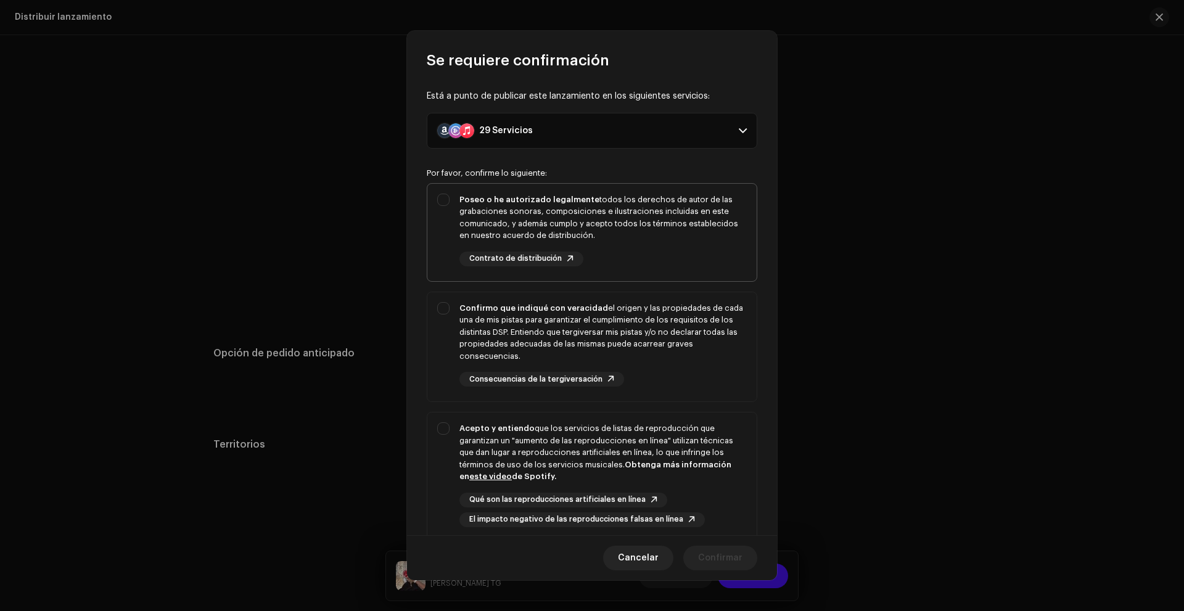
click at [656, 236] on div "Poseo o he autorizado legalmente todos los derechos de autor de las grabaciones…" at bounding box center [603, 218] width 287 height 48
checkbox input "true"
click at [624, 371] on div "Confirmo que indiqué con veracidad el origen y las propiedades de cada una de m…" at bounding box center [603, 344] width 287 height 85
checkbox input "true"
click at [617, 439] on font "que los servicios de listas de reproducción que garantizan un "aumento de las r…" at bounding box center [597, 446] width 274 height 44
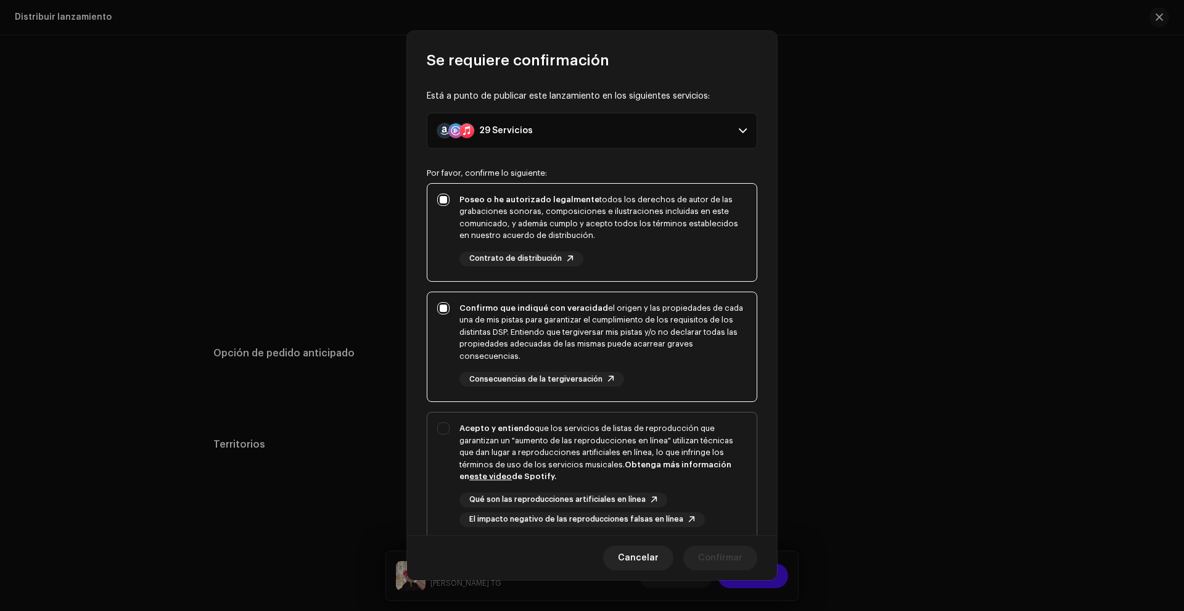
checkbox input "true"
click at [709, 550] on span "Confirmar" at bounding box center [720, 558] width 44 height 25
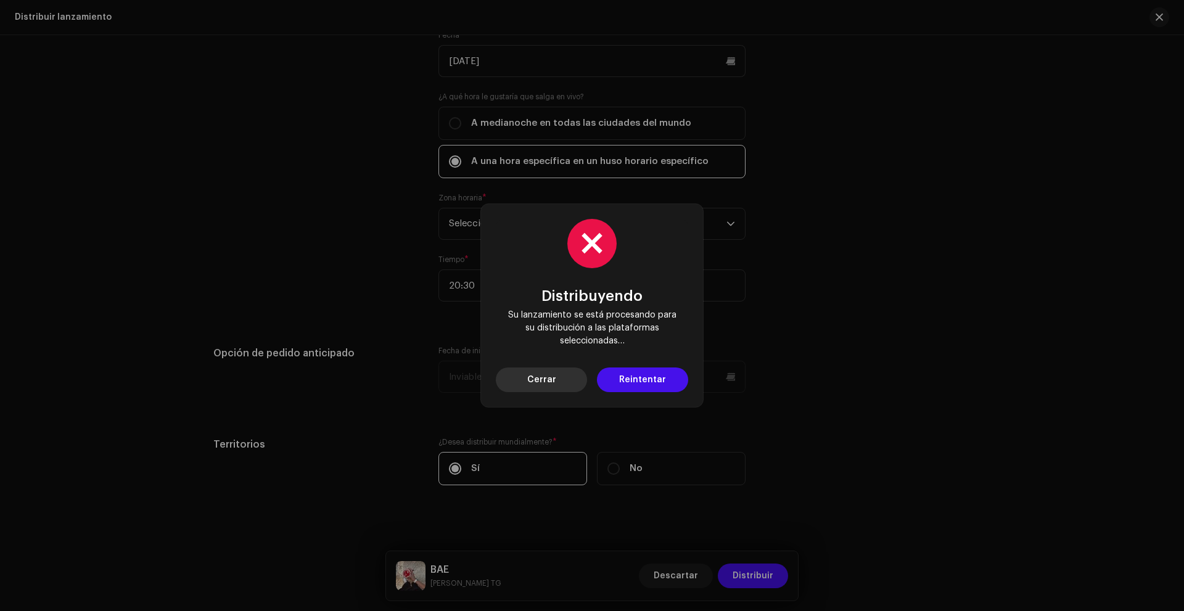
click at [553, 377] on span "Cerrar" at bounding box center [541, 380] width 29 height 25
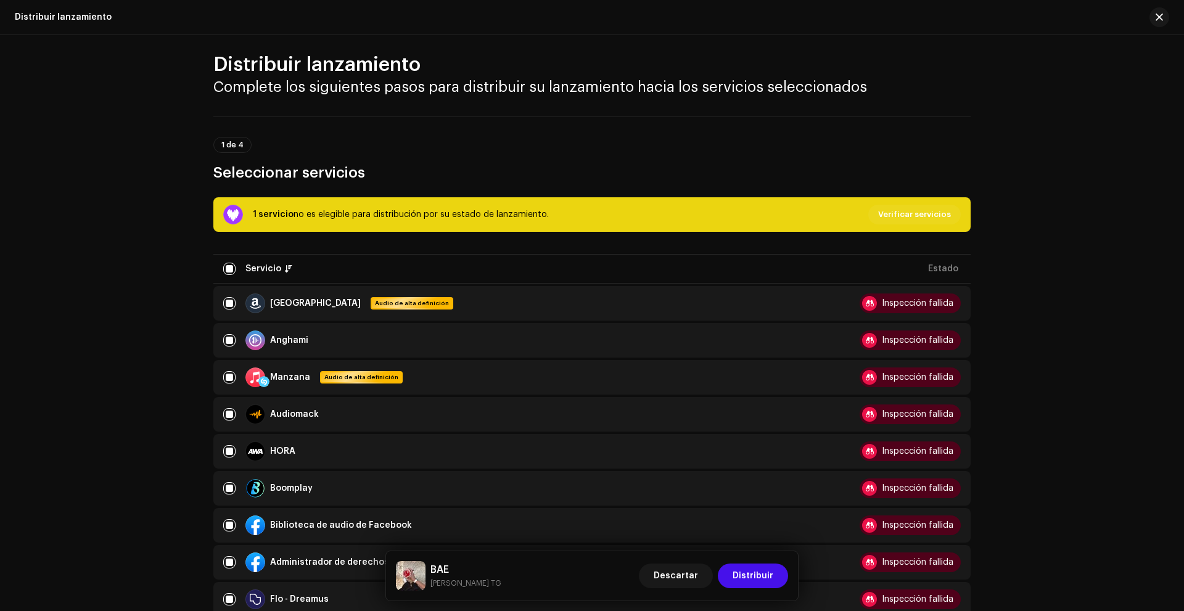
scroll to position [0, 0]
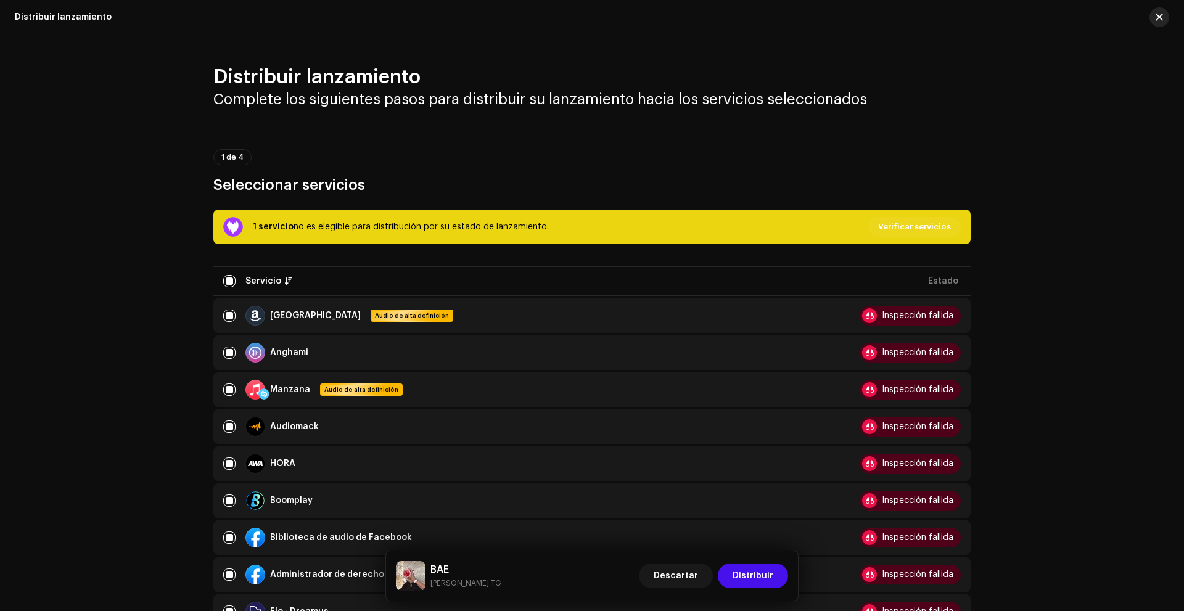
click at [1163, 17] on span "button" at bounding box center [1159, 17] width 7 height 10
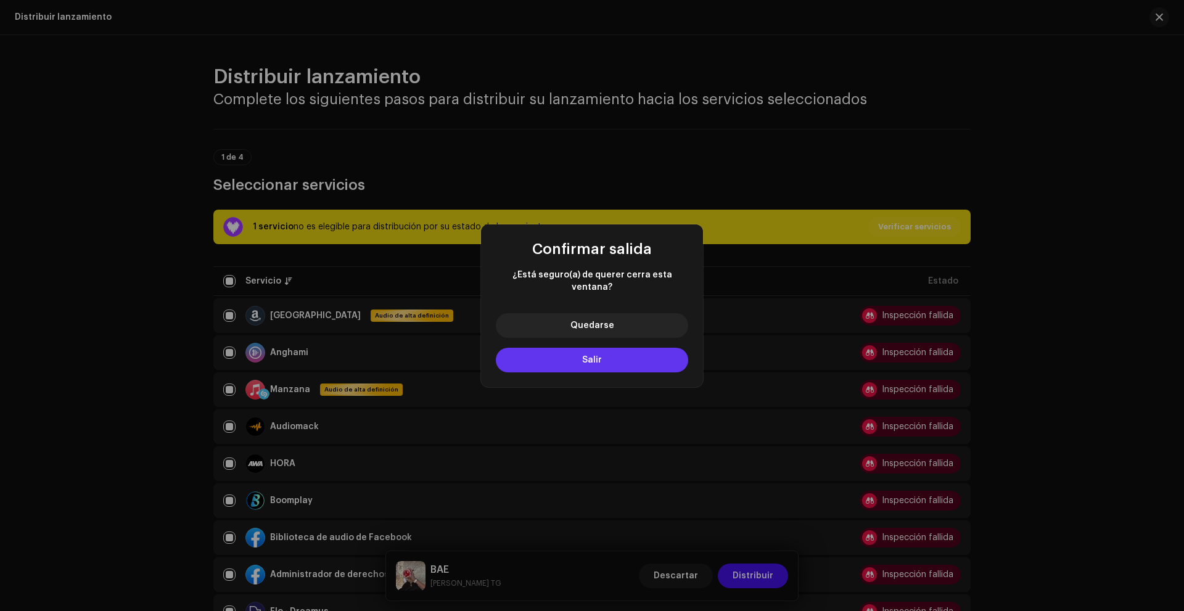
click at [627, 358] on button "Salir" at bounding box center [592, 360] width 192 height 25
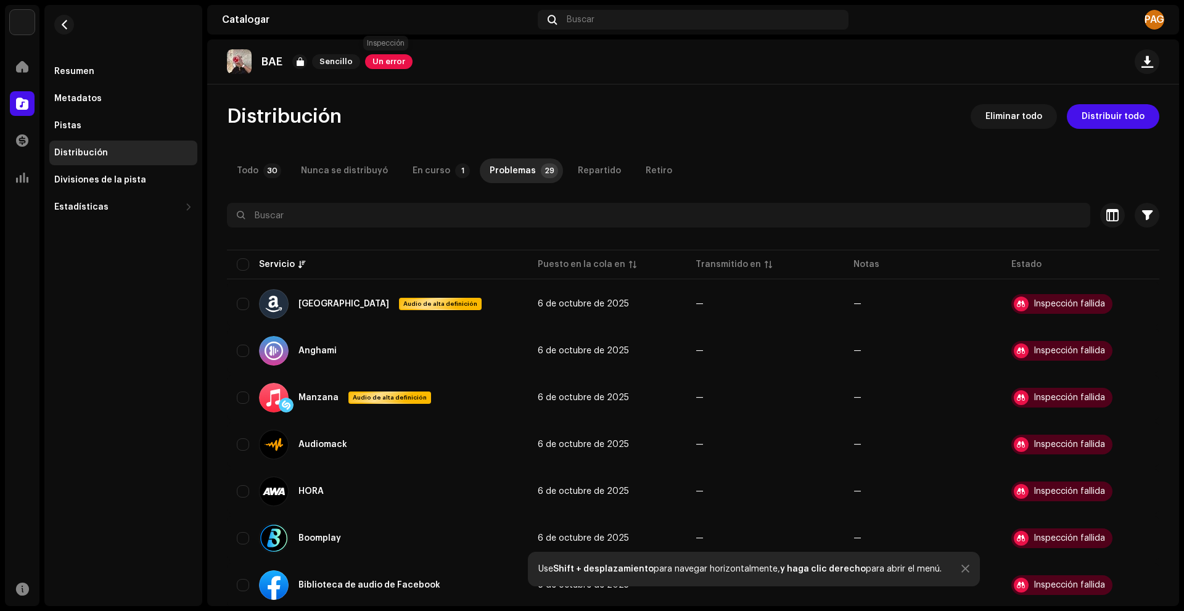
click at [385, 63] on font "Un error" at bounding box center [389, 61] width 33 height 8
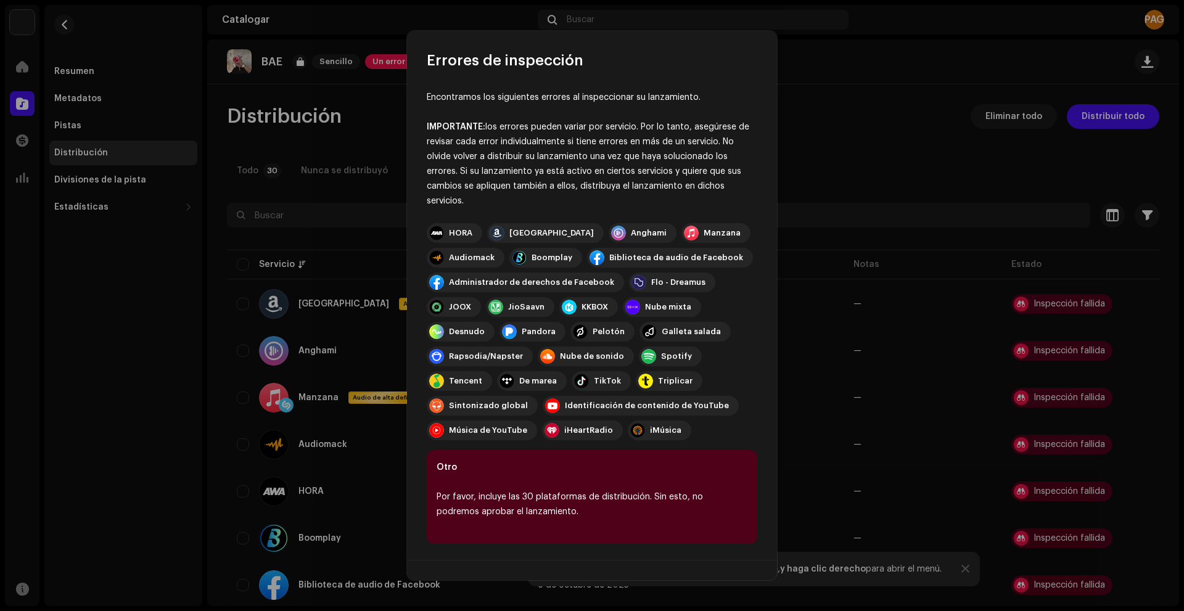
scroll to position [3, 0]
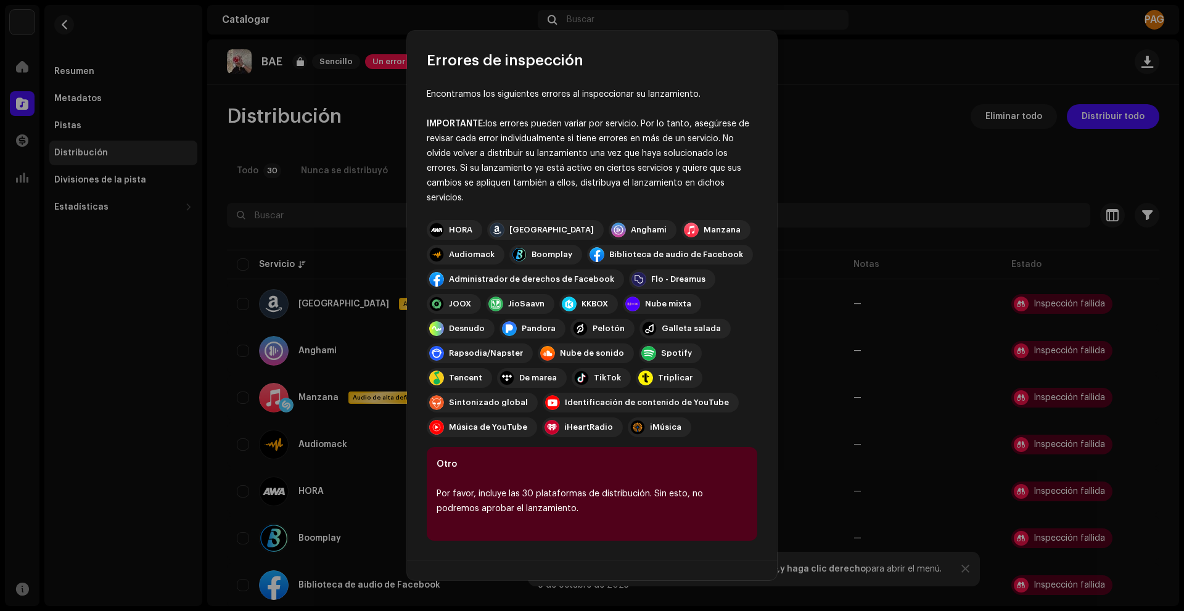
click at [894, 176] on div "Errores de inspección Encontramos los siguientes errores al inspeccionar su lan…" at bounding box center [592, 305] width 1184 height 611
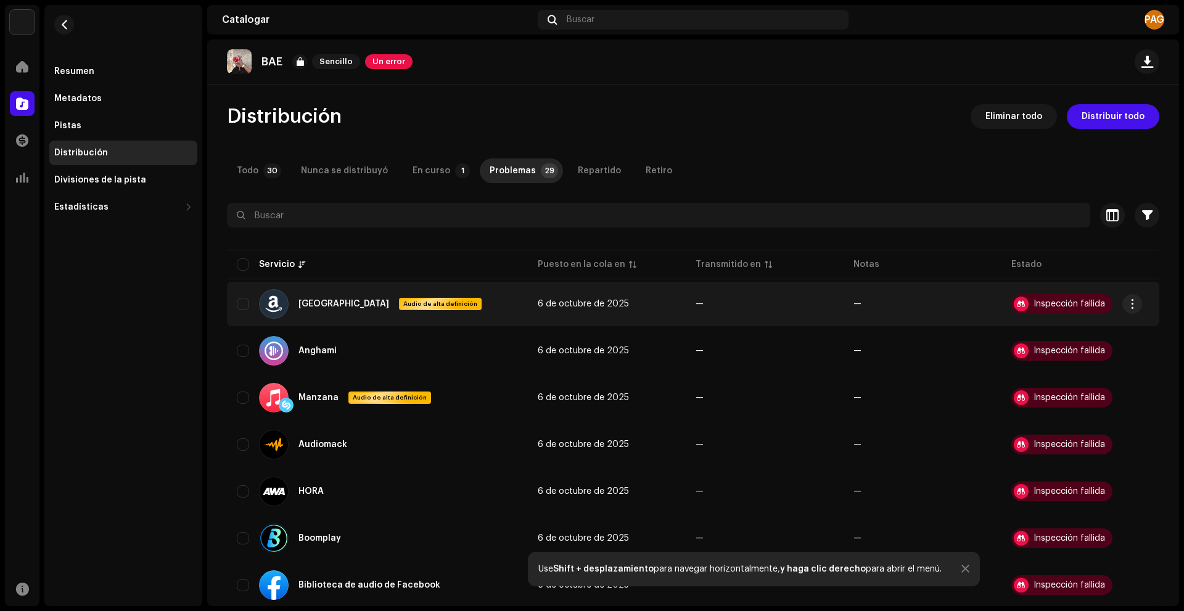
click at [1034, 308] on font "Inspección fallida" at bounding box center [1070, 304] width 72 height 9
click at [1129, 310] on button "button" at bounding box center [1133, 304] width 20 height 20
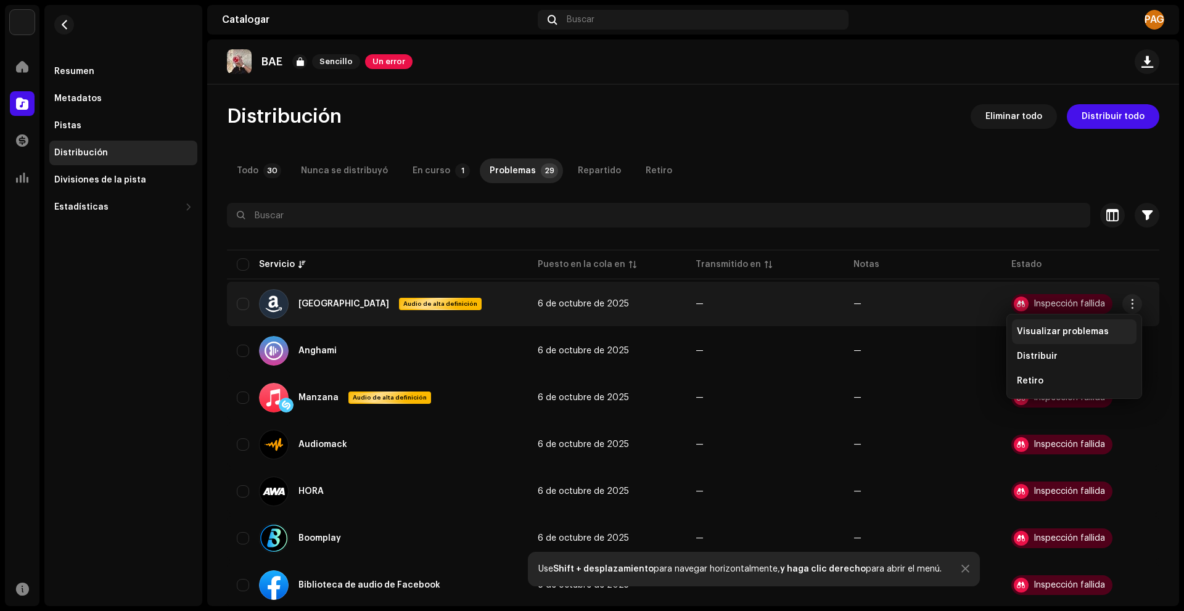
click at [1084, 326] on div "Visualizar problemas" at bounding box center [1074, 332] width 125 height 25
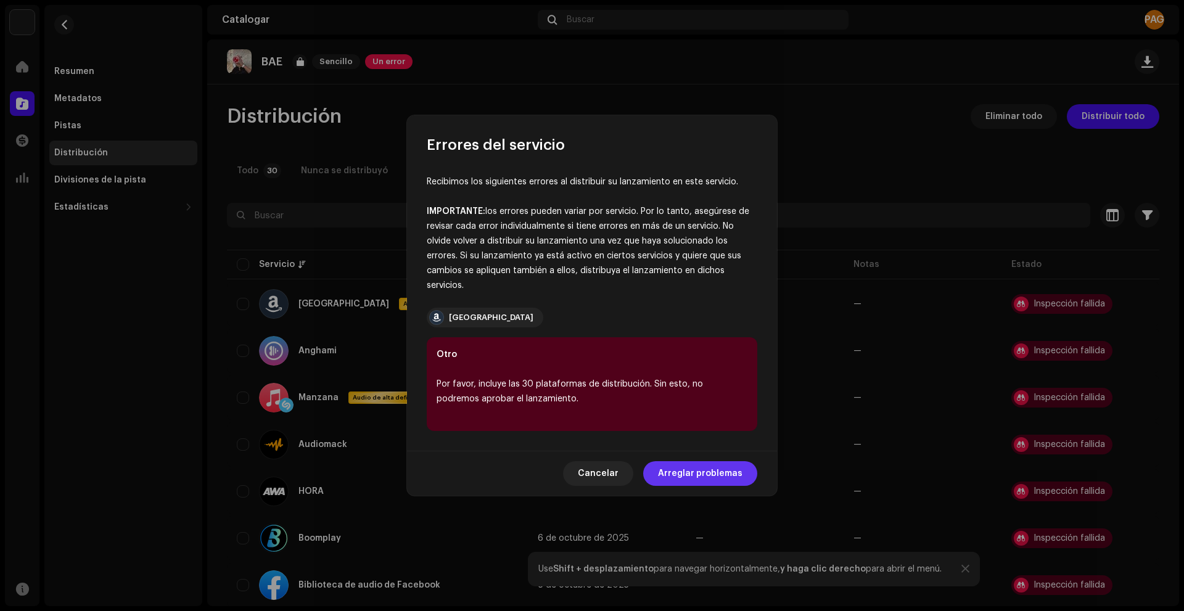
click at [686, 480] on span "Arreglar problemas" at bounding box center [700, 473] width 85 height 25
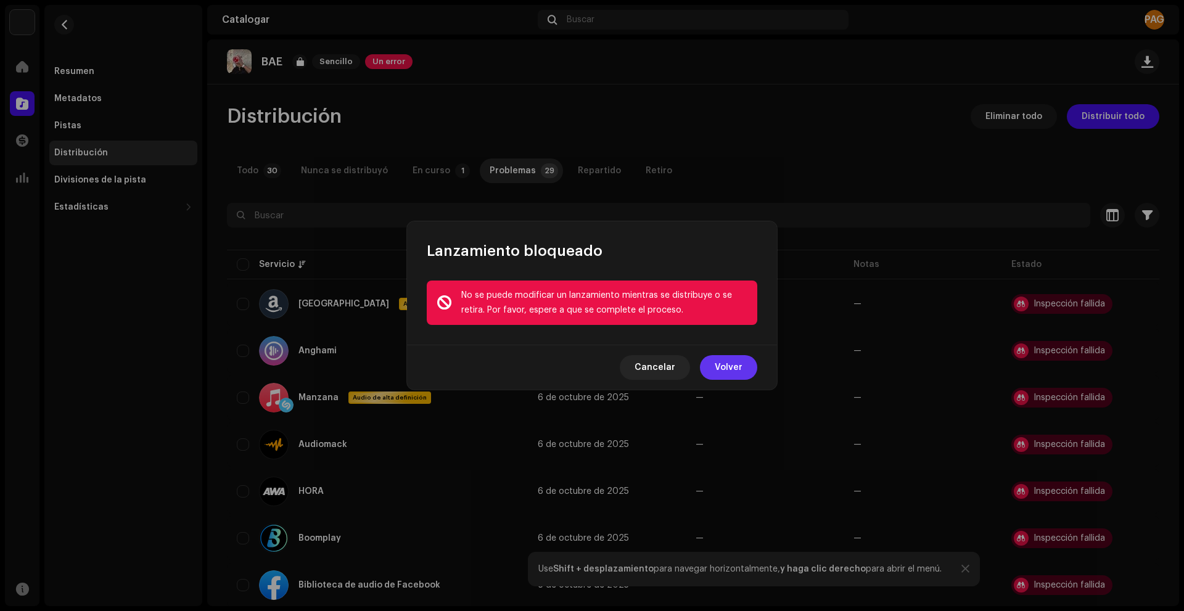
click at [735, 374] on span "Volver" at bounding box center [729, 367] width 28 height 25
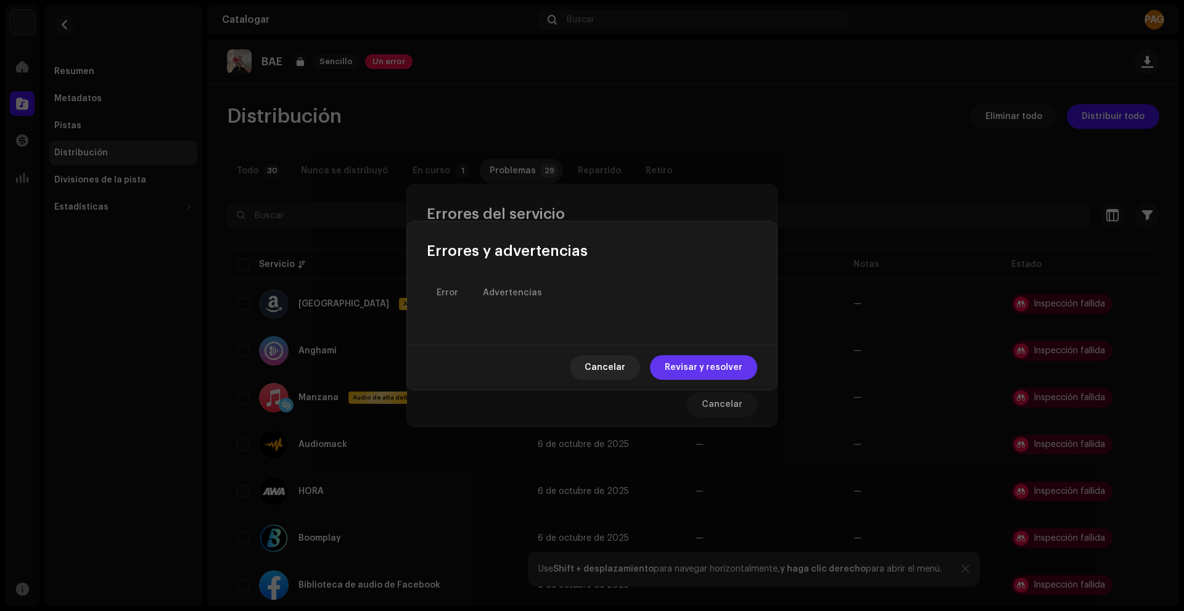
click at [725, 376] on span "Revisar y resolver" at bounding box center [704, 367] width 78 height 25
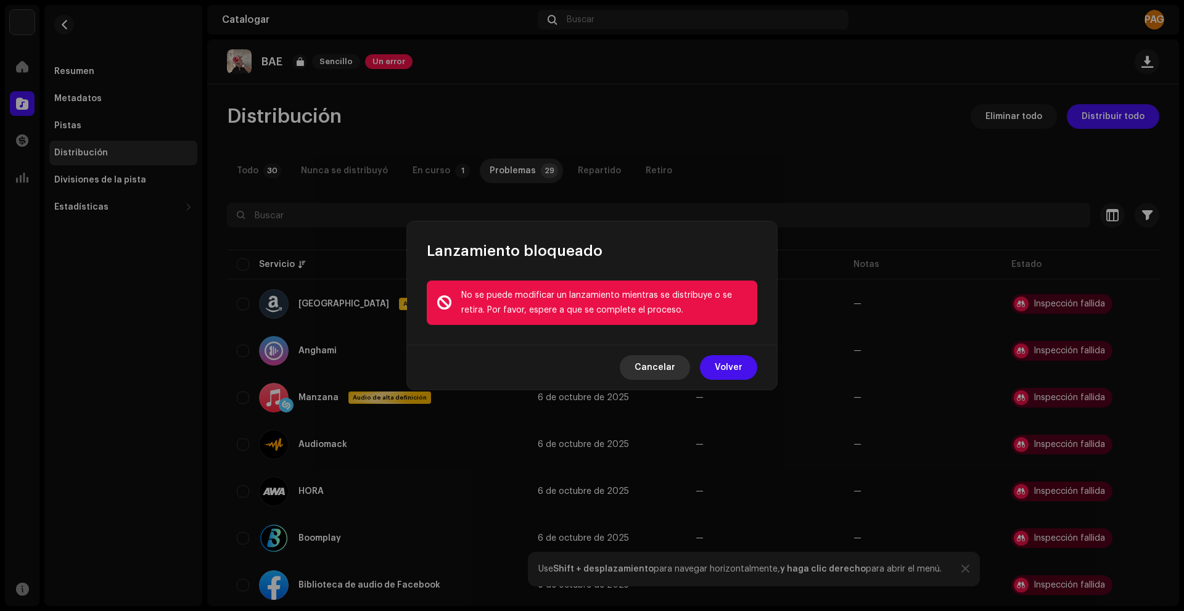
click at [689, 371] on button "Cancelar" at bounding box center [655, 367] width 70 height 25
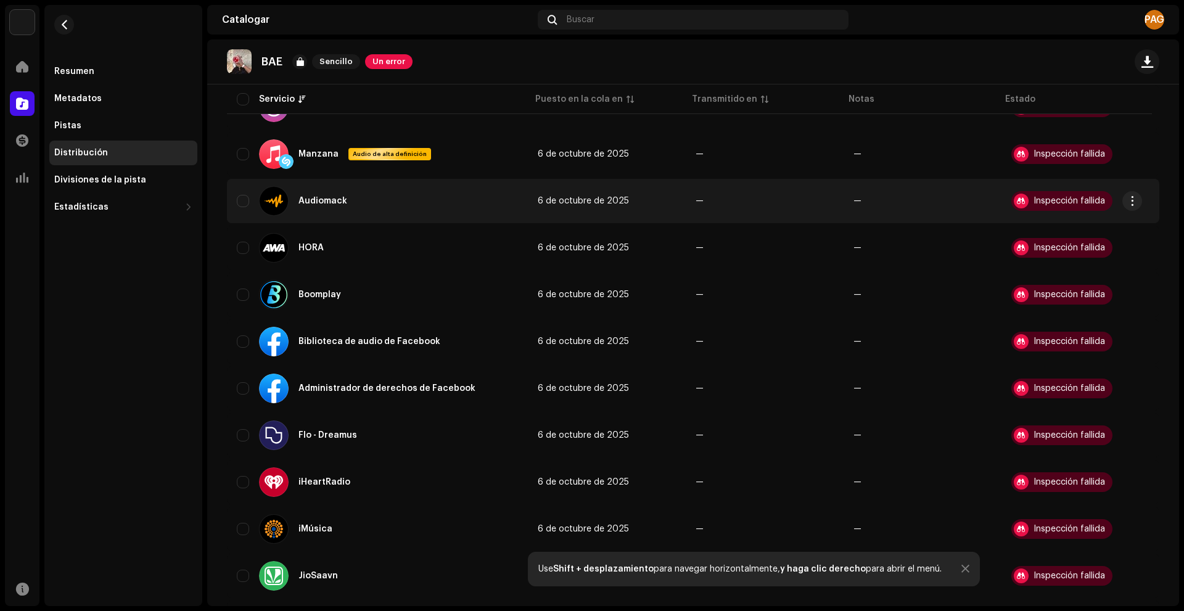
scroll to position [0, 0]
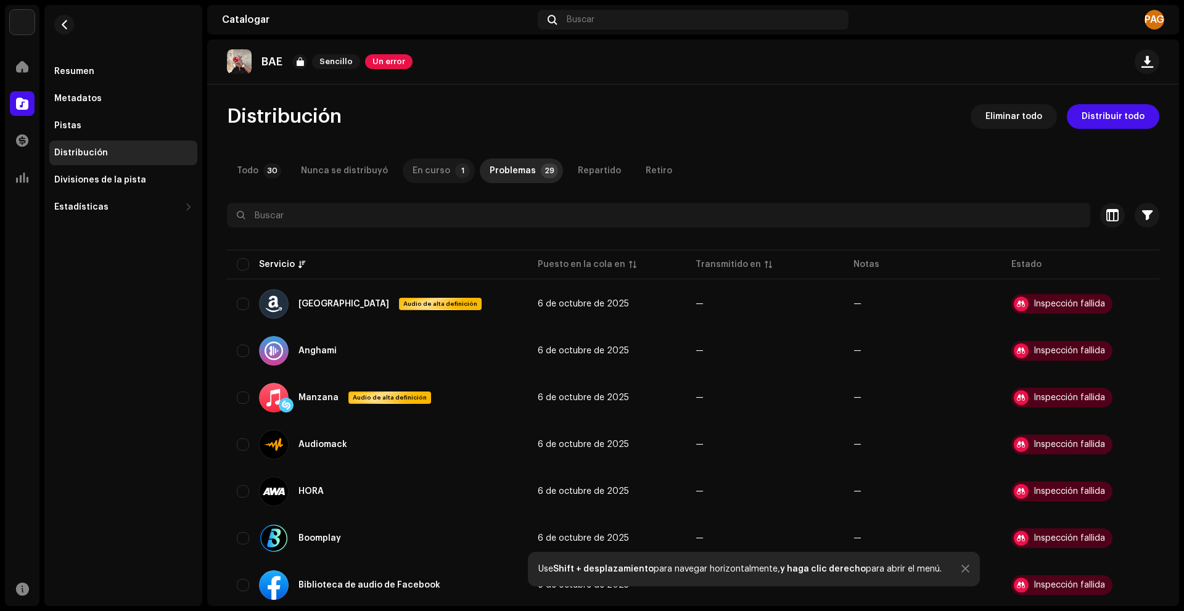
click at [439, 165] on div "En curso" at bounding box center [432, 171] width 38 height 25
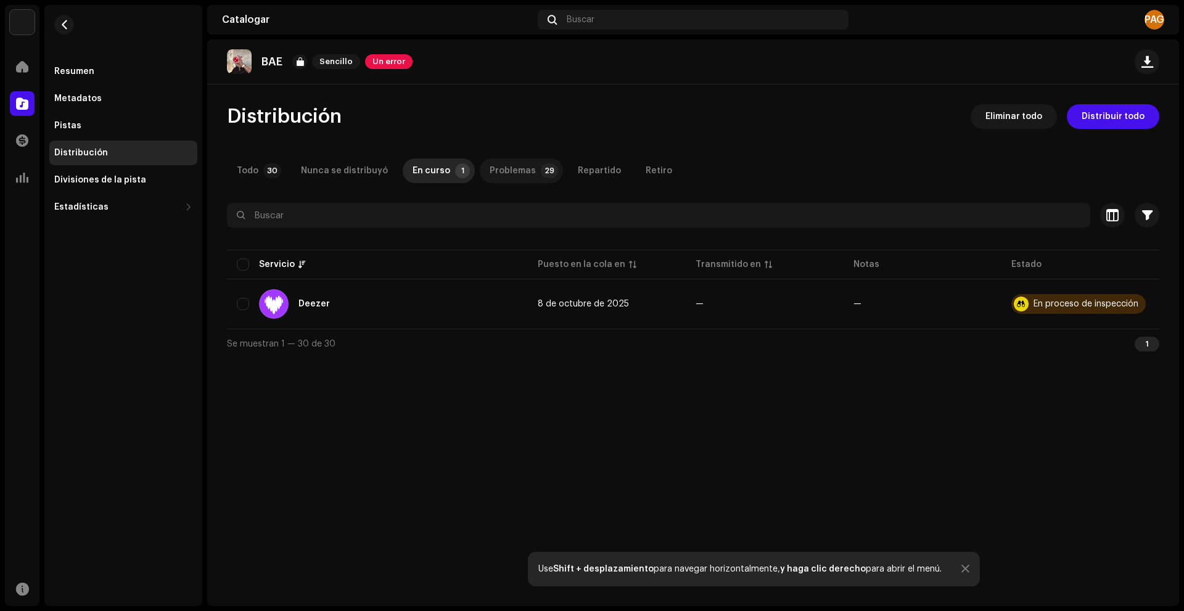
click at [506, 179] on div "Problemas" at bounding box center [513, 171] width 46 height 25
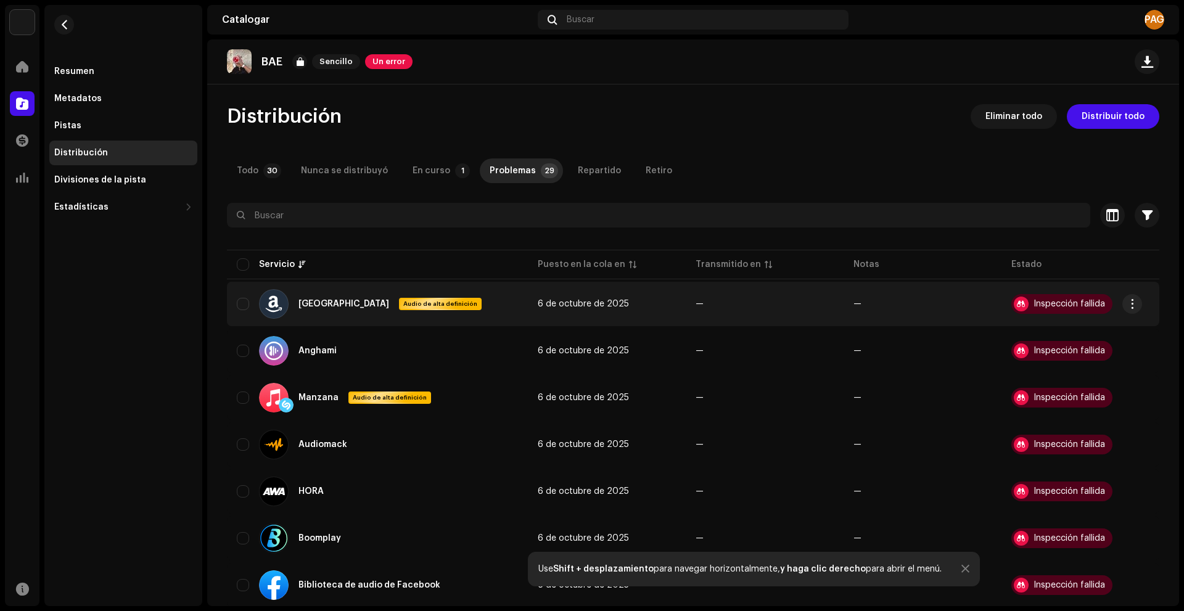
click at [1138, 316] on td "Inspección fallida" at bounding box center [1081, 304] width 158 height 44
click at [1132, 307] on span "button" at bounding box center [1132, 304] width 9 height 10
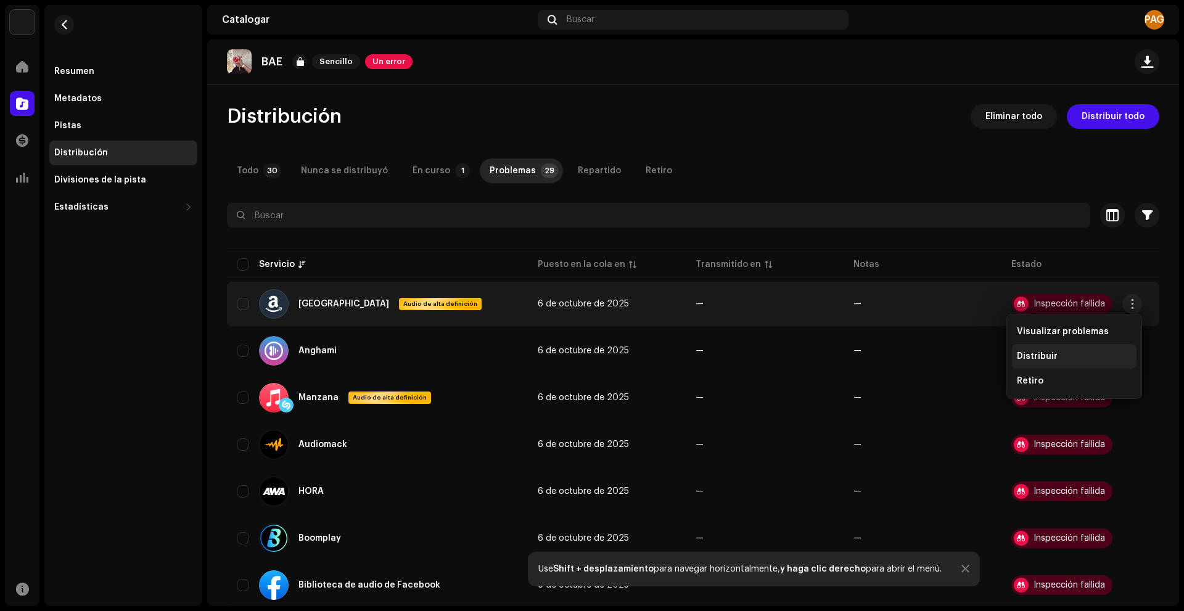
click at [1074, 361] on div "Distribuir" at bounding box center [1074, 357] width 115 height 10
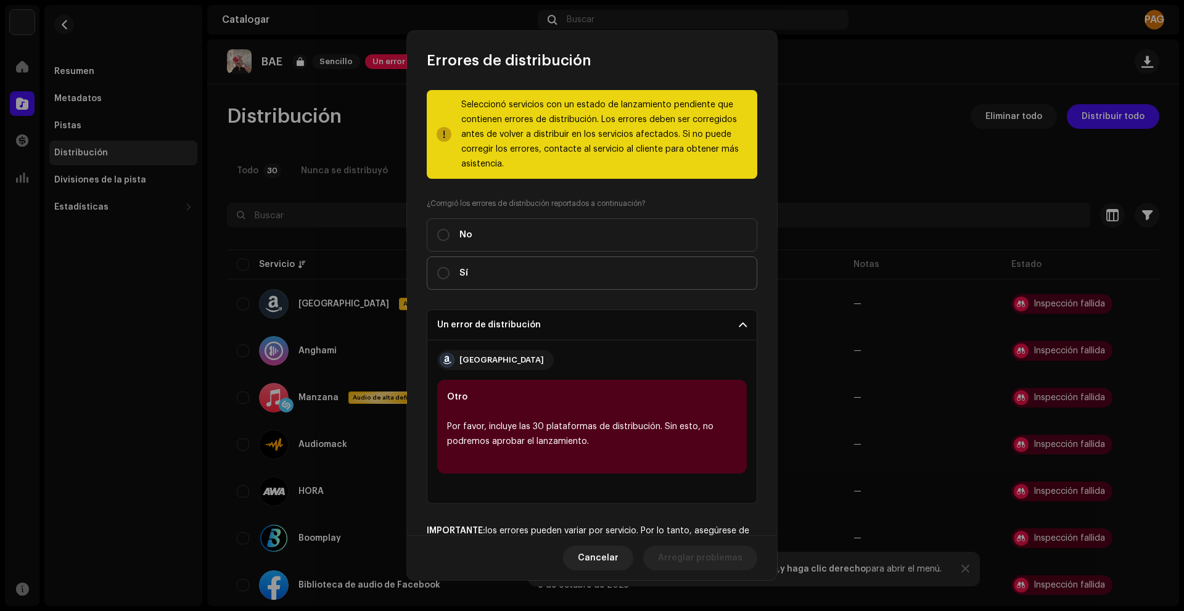
click at [616, 281] on label "Sí" at bounding box center [592, 273] width 331 height 33
click at [450, 279] on input "Sí" at bounding box center [443, 273] width 12 height 12
radio input "true"
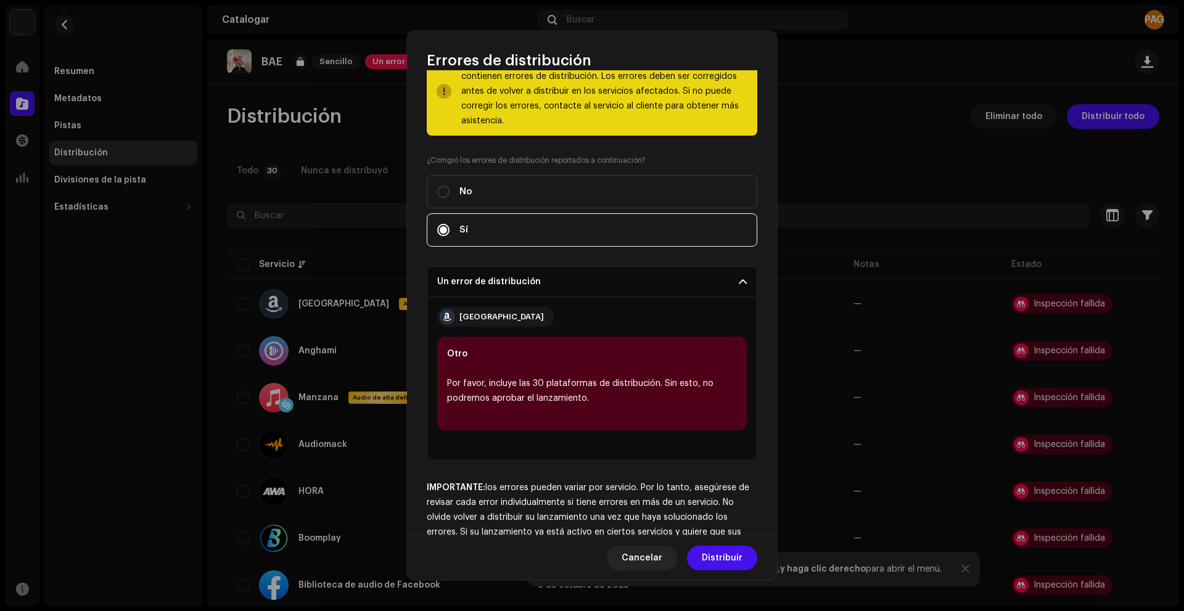
scroll to position [96, 0]
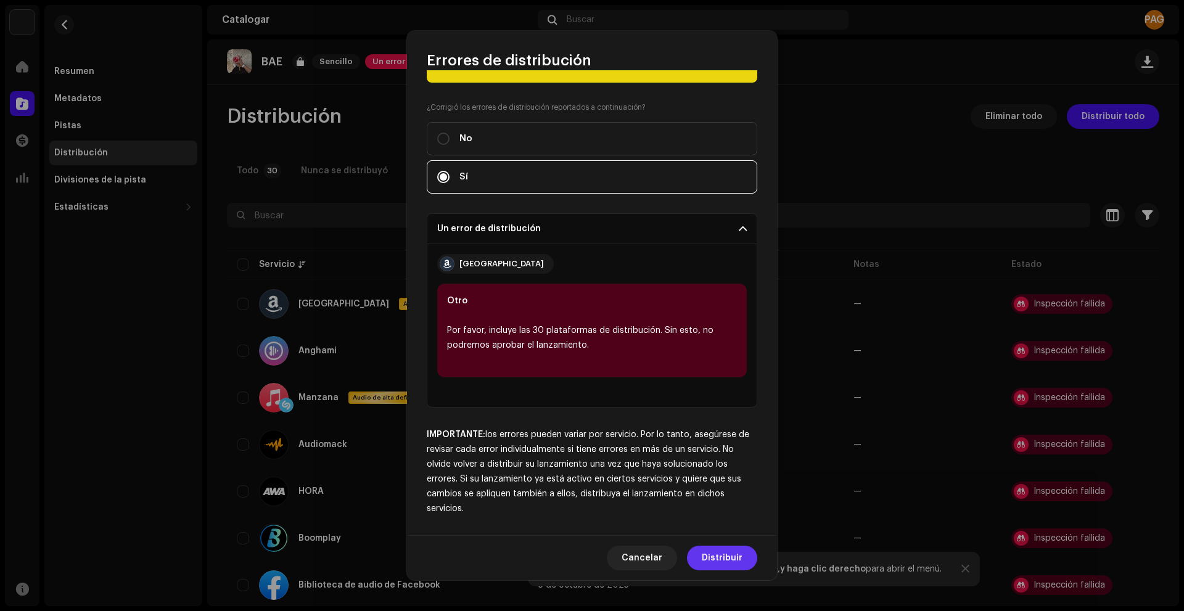
click at [730, 558] on font "Distribuir" at bounding box center [722, 558] width 41 height 9
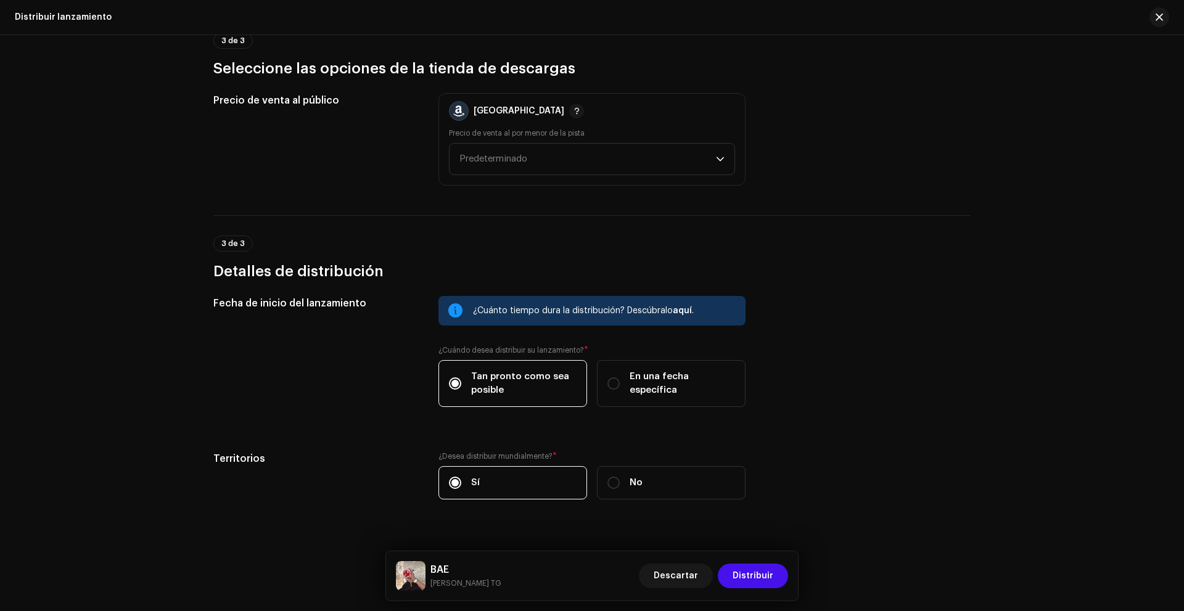
scroll to position [320, 0]
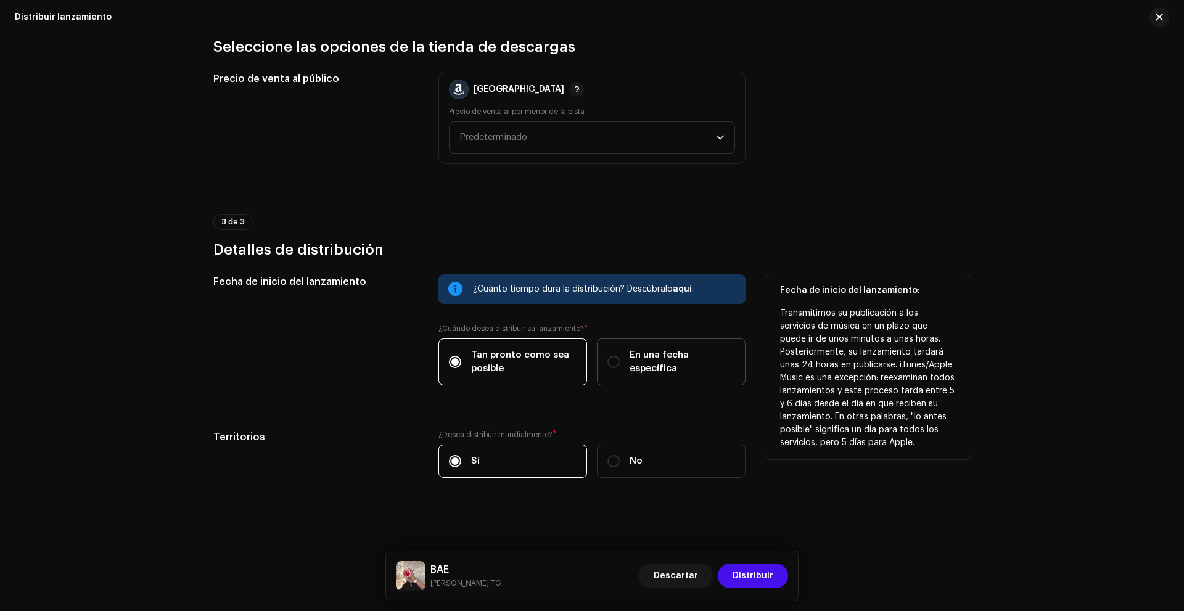
click at [640, 363] on font "En una fecha específica" at bounding box center [659, 361] width 59 height 23
click at [620, 363] on input "En una fecha específica" at bounding box center [614, 362] width 12 height 12
radio input "true"
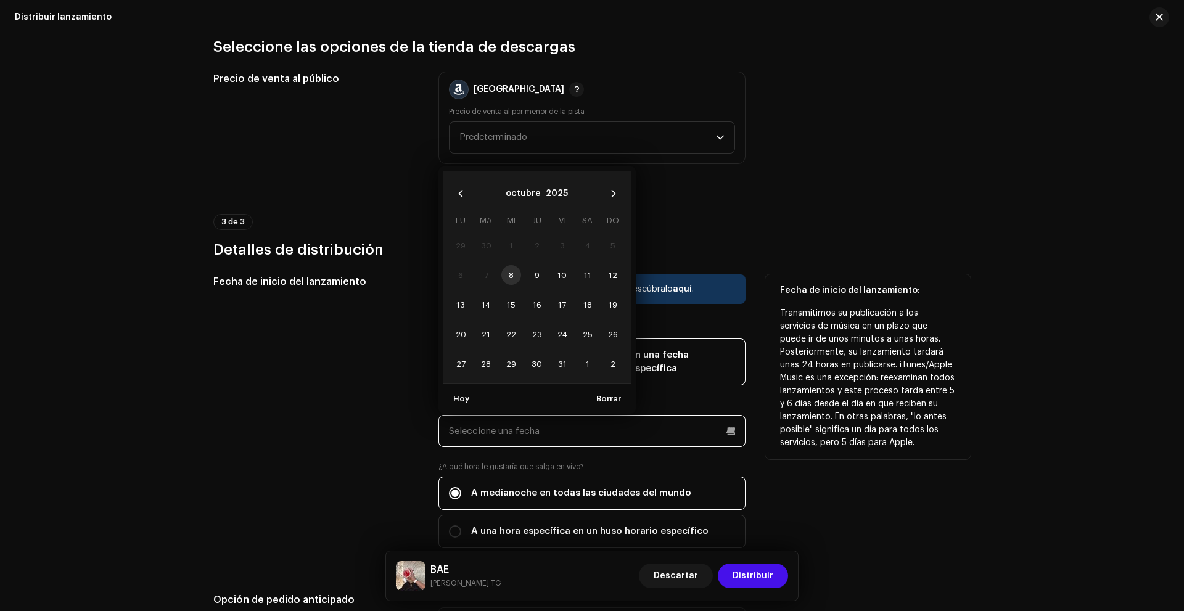
click at [548, 427] on input "text" at bounding box center [592, 431] width 307 height 32
click at [535, 272] on span "9" at bounding box center [537, 275] width 20 height 20
type input "[DATE]"
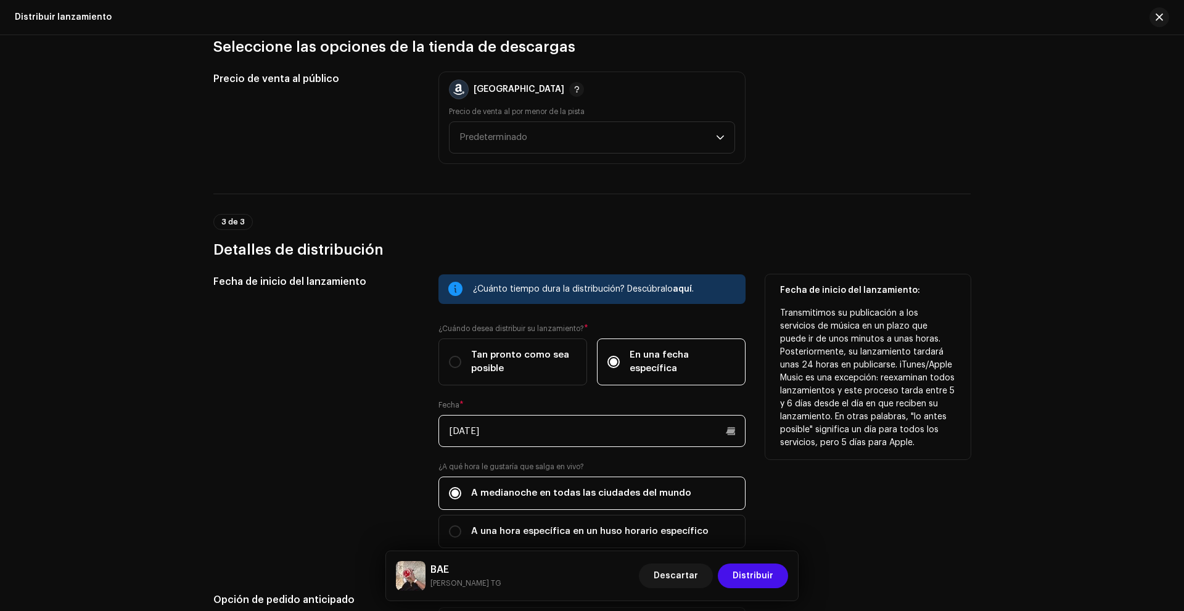
scroll to position [382, 0]
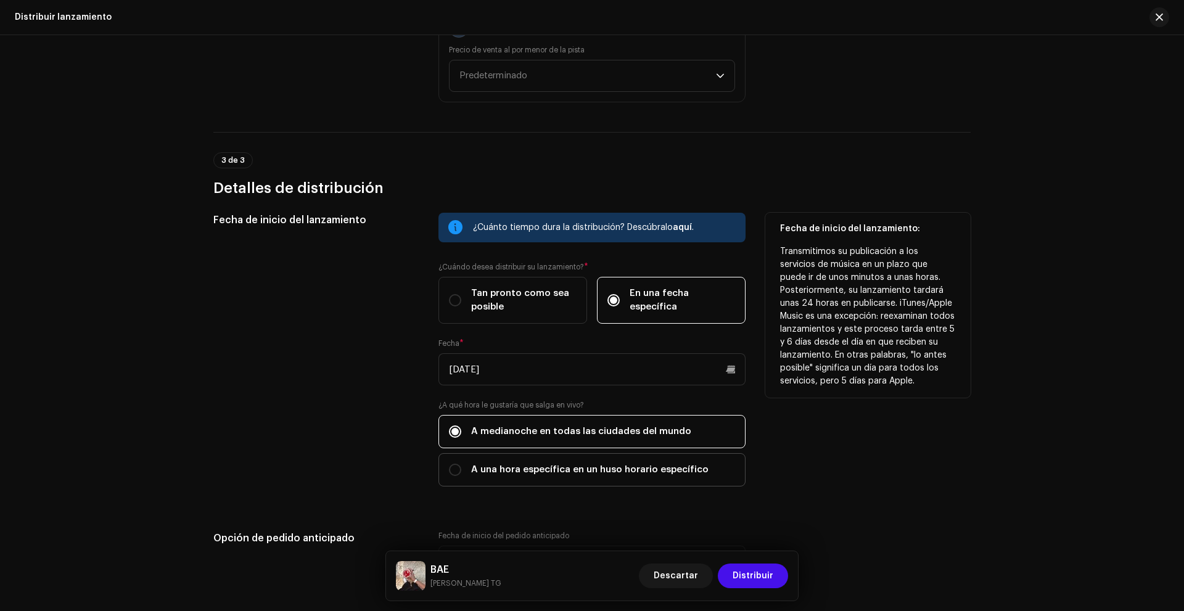
click at [576, 466] on font "A una hora específica en un huso horario específico" at bounding box center [589, 469] width 237 height 9
click at [461, 466] on input "A una hora específica en un huso horario específico" at bounding box center [455, 470] width 12 height 12
radio input "true"
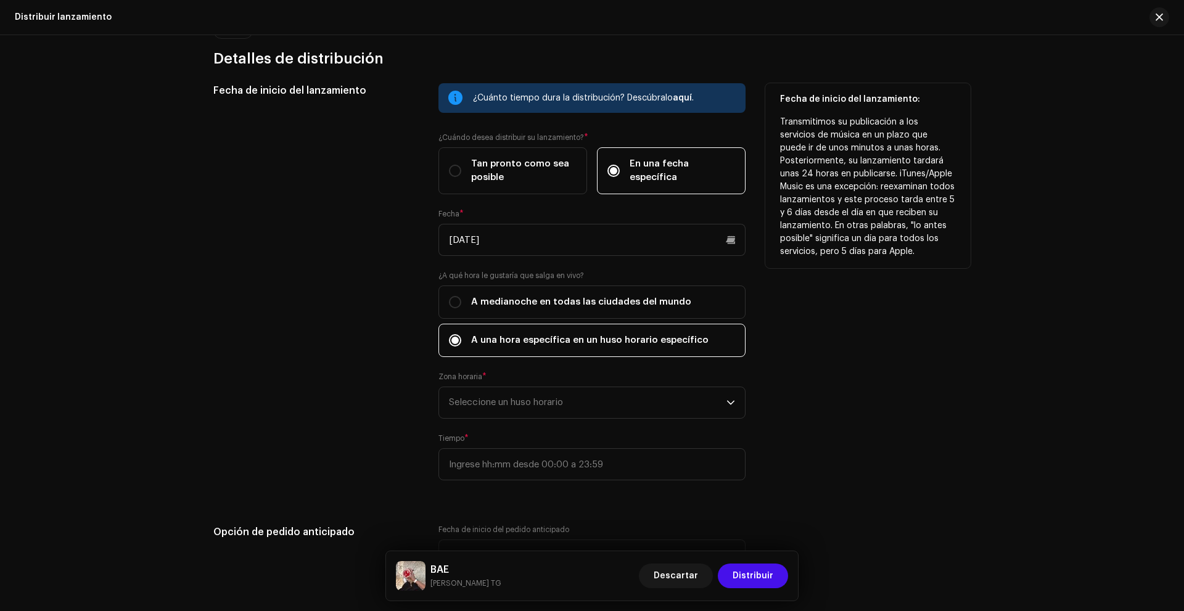
scroll to position [567, 0]
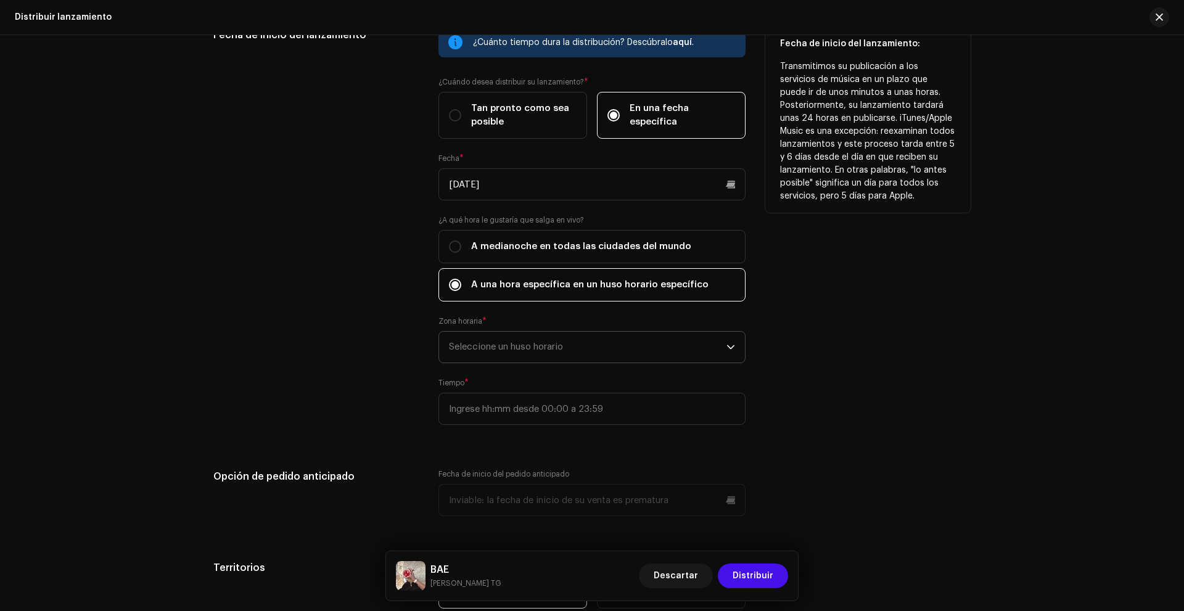
click at [499, 349] on font "Seleccione un huso horario" at bounding box center [506, 346] width 114 height 9
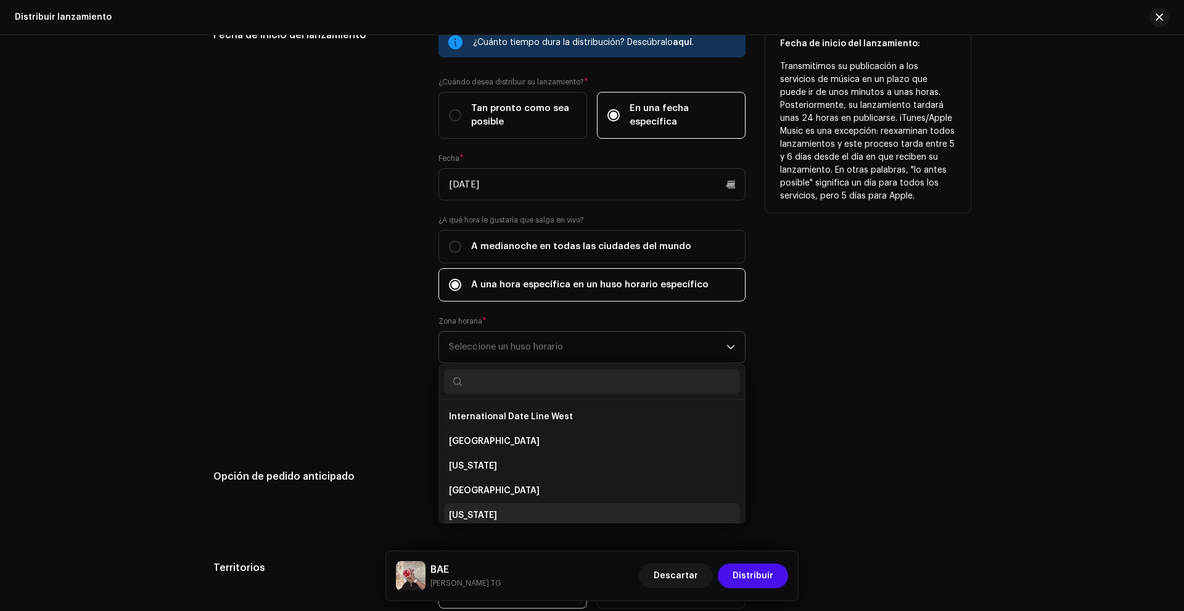
scroll to position [5, 0]
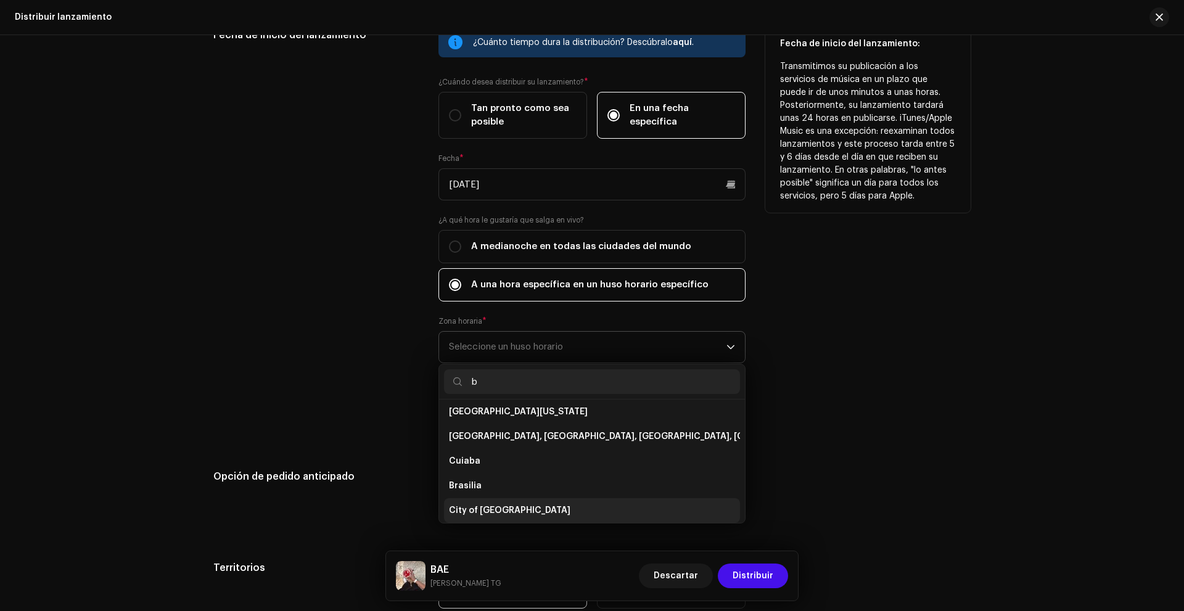
type input "b"
click at [508, 510] on span "City of [GEOGRAPHIC_DATA]" at bounding box center [510, 511] width 122 height 12
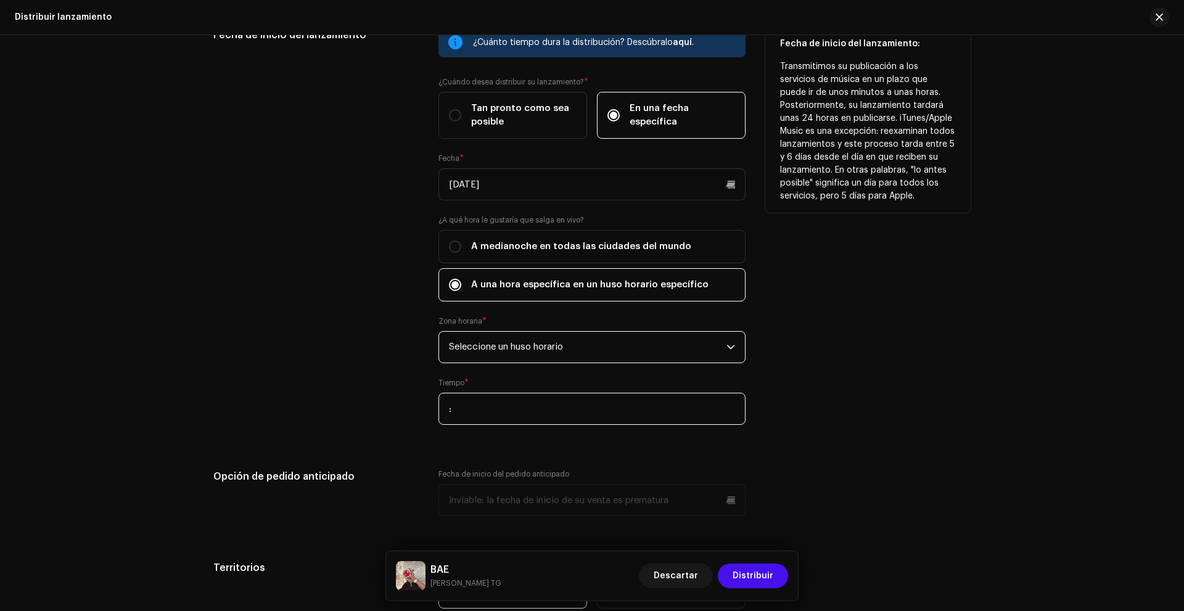
click at [505, 410] on input ":" at bounding box center [592, 409] width 307 height 32
click at [492, 414] on input ":" at bounding box center [592, 409] width 307 height 32
click at [452, 405] on input ":" at bounding box center [592, 409] width 307 height 32
click at [498, 416] on input ":20" at bounding box center [592, 409] width 307 height 32
click at [466, 405] on input ":20" at bounding box center [592, 409] width 307 height 32
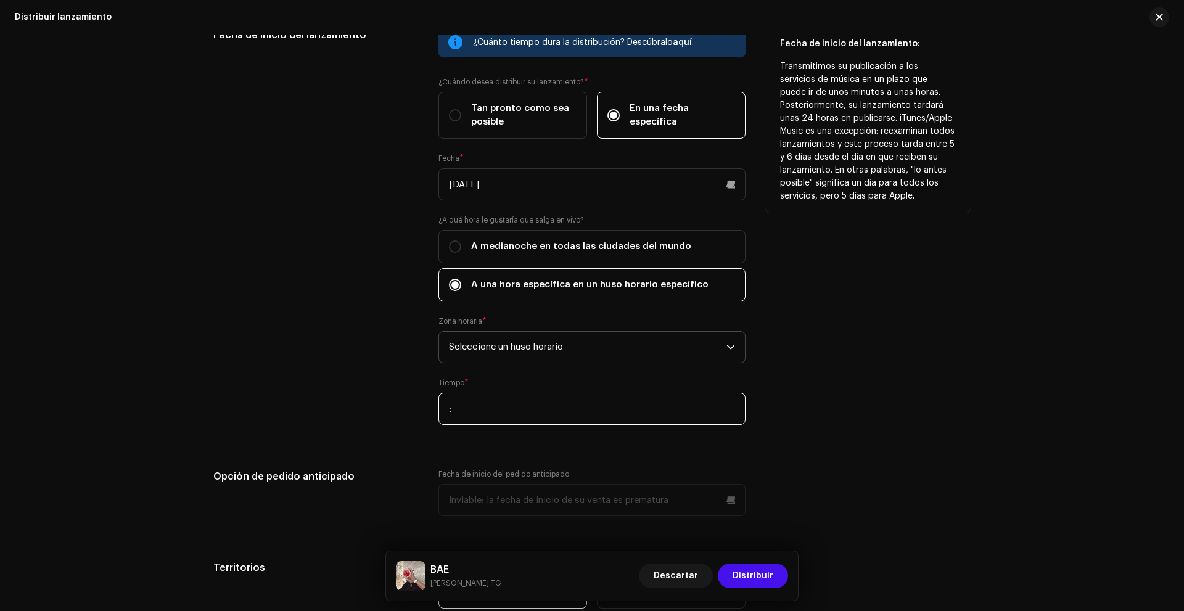
click at [444, 411] on input ":" at bounding box center [592, 409] width 307 height 32
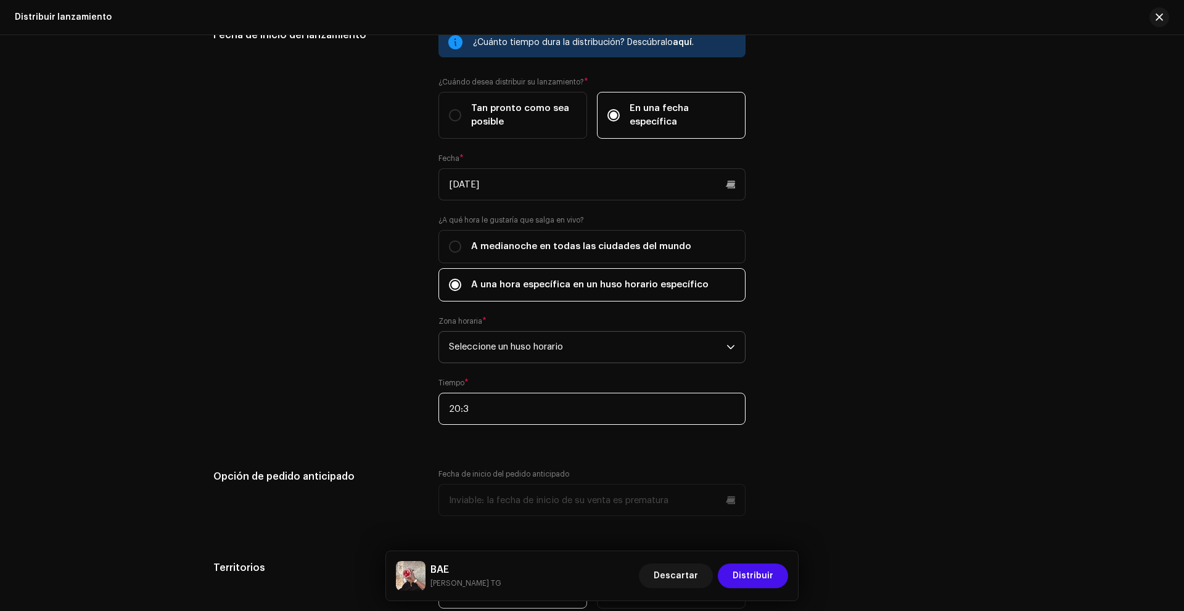
type input "20:30"
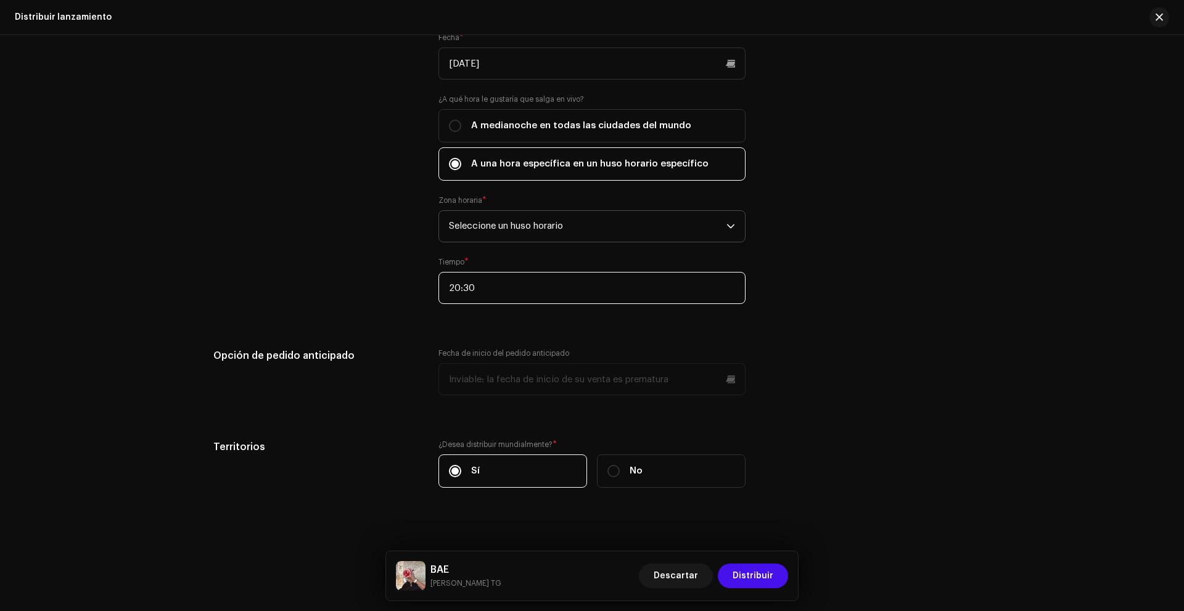
scroll to position [690, 0]
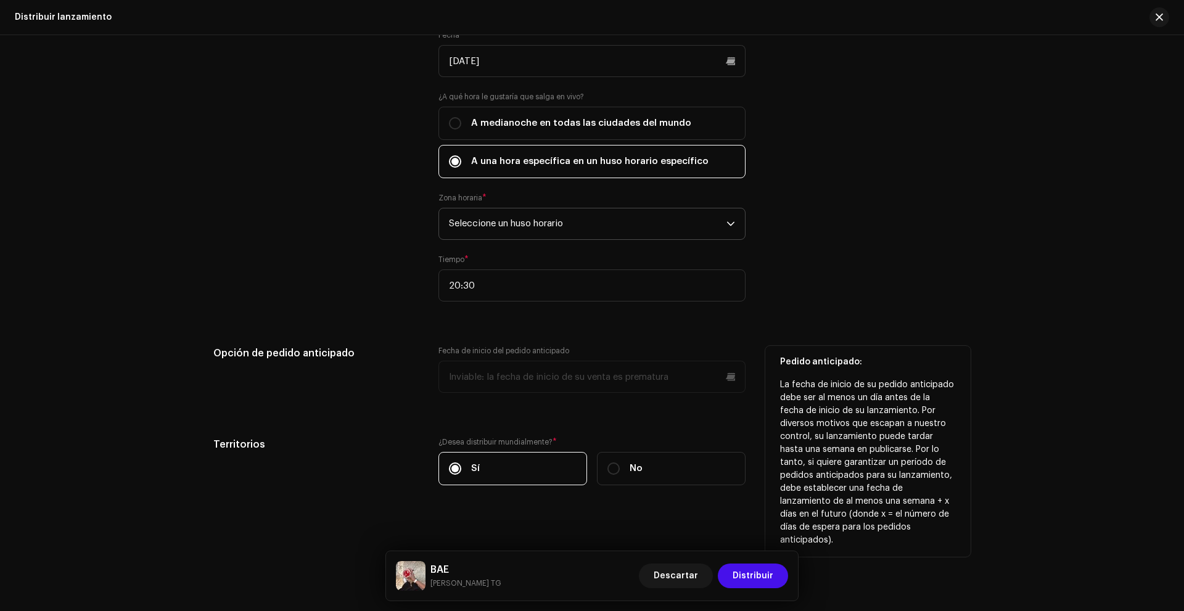
click at [500, 379] on p-datepicker at bounding box center [592, 377] width 307 height 32
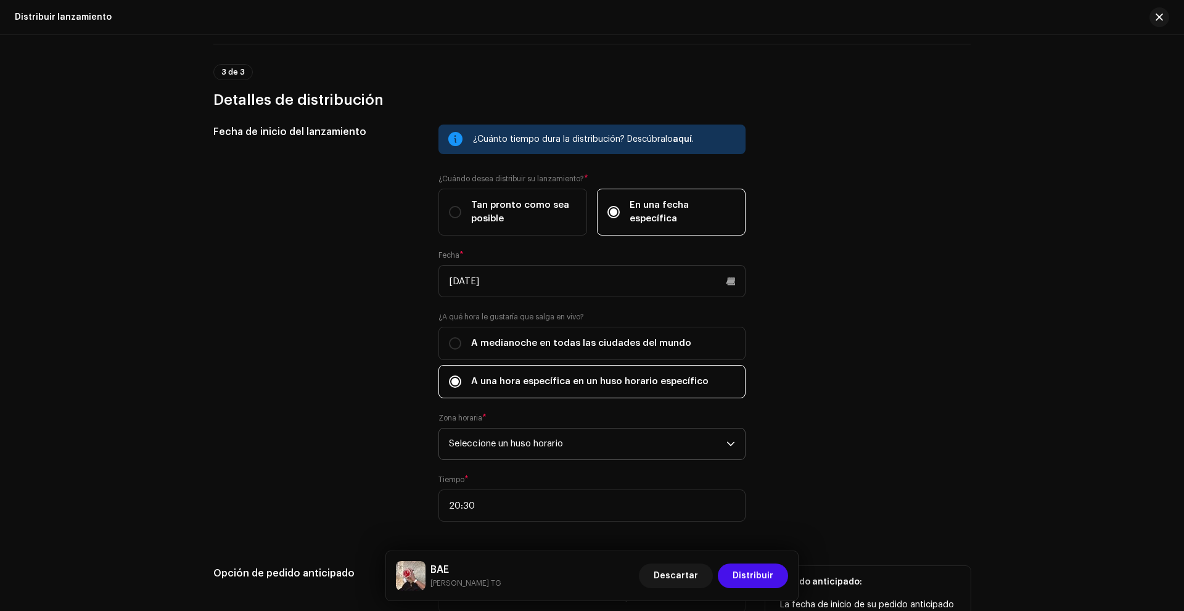
scroll to position [443, 0]
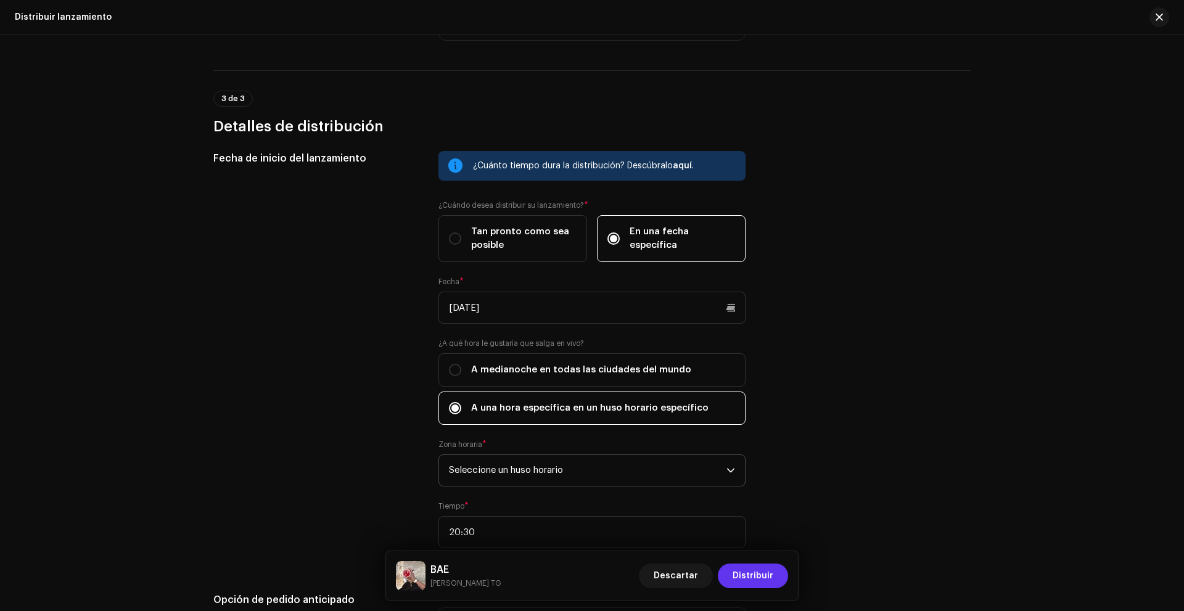
click at [736, 580] on font "Distribuir" at bounding box center [753, 576] width 41 height 9
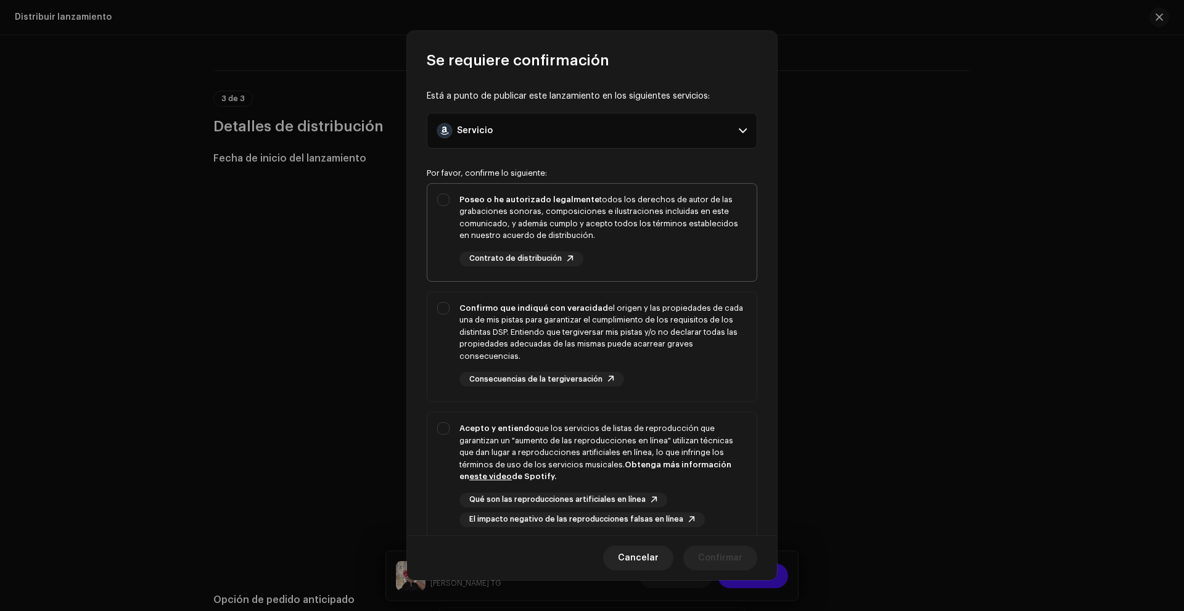
click at [611, 231] on div "Poseo o he autorizado legalmente todos los derechos de autor de las grabaciones…" at bounding box center [603, 218] width 287 height 48
checkbox input "true"
click at [600, 357] on div "Confirmo que indiqué con veracidad el origen y las propiedades de cada una de m…" at bounding box center [603, 332] width 287 height 60
checkbox input "true"
drag, startPoint x: 600, startPoint y: 447, endPoint x: 587, endPoint y: 468, distance: 24.6
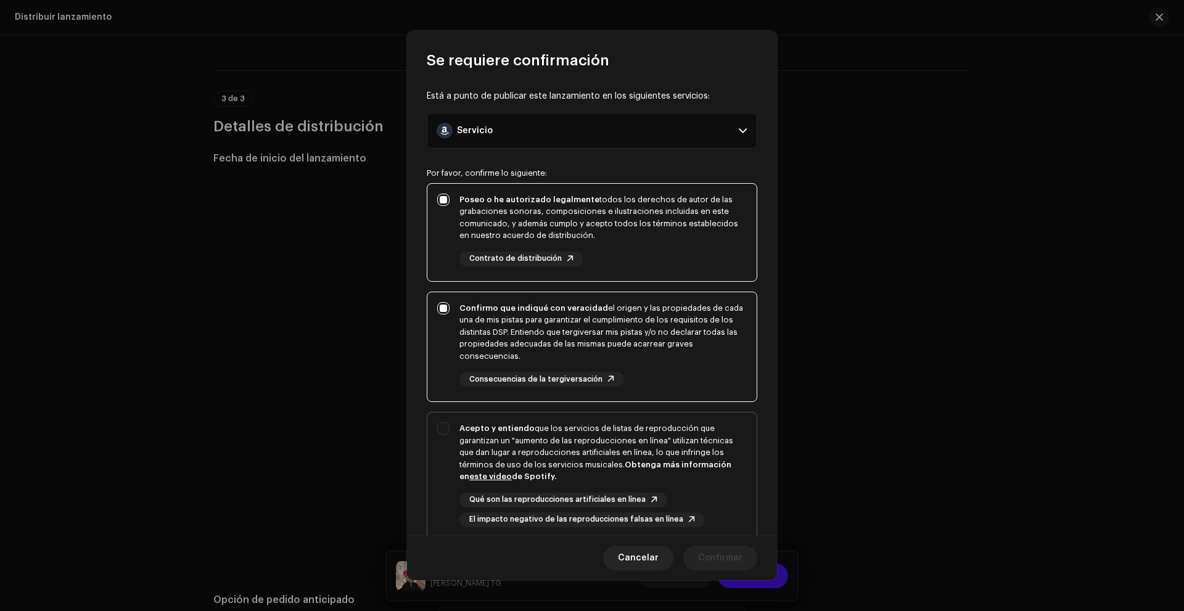
click at [595, 450] on div "Acepto y entiendo que los servicios de listas de reproducción que garantizan un…" at bounding box center [603, 453] width 287 height 60
checkbox input "true"
click at [698, 564] on button "Confirmar" at bounding box center [720, 558] width 74 height 25
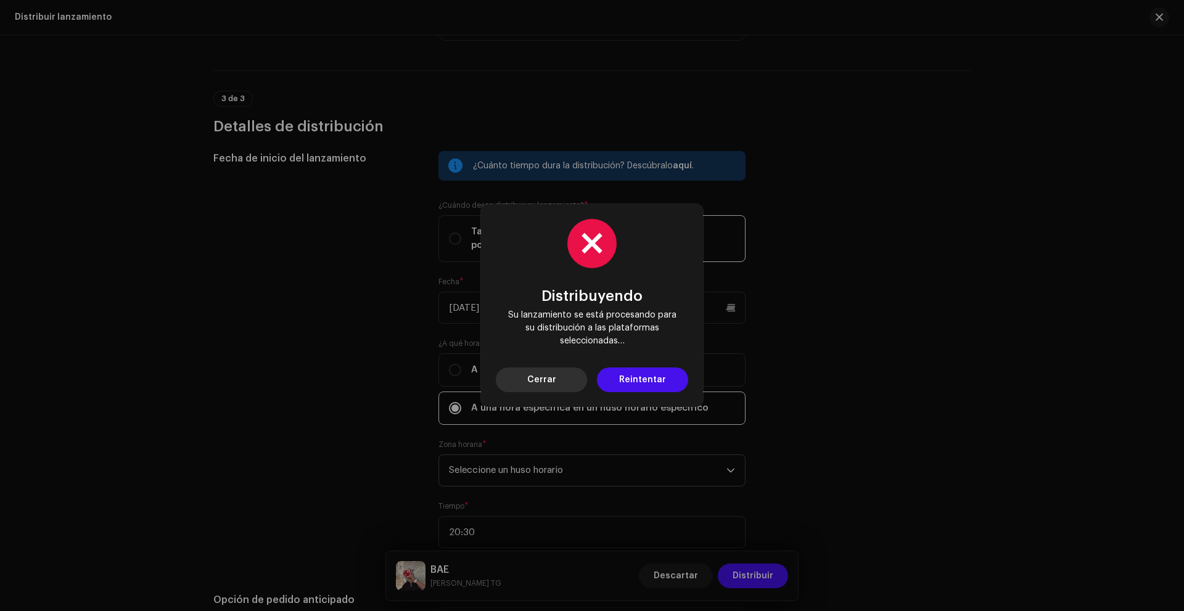
click at [577, 377] on button "Cerrar" at bounding box center [541, 380] width 91 height 25
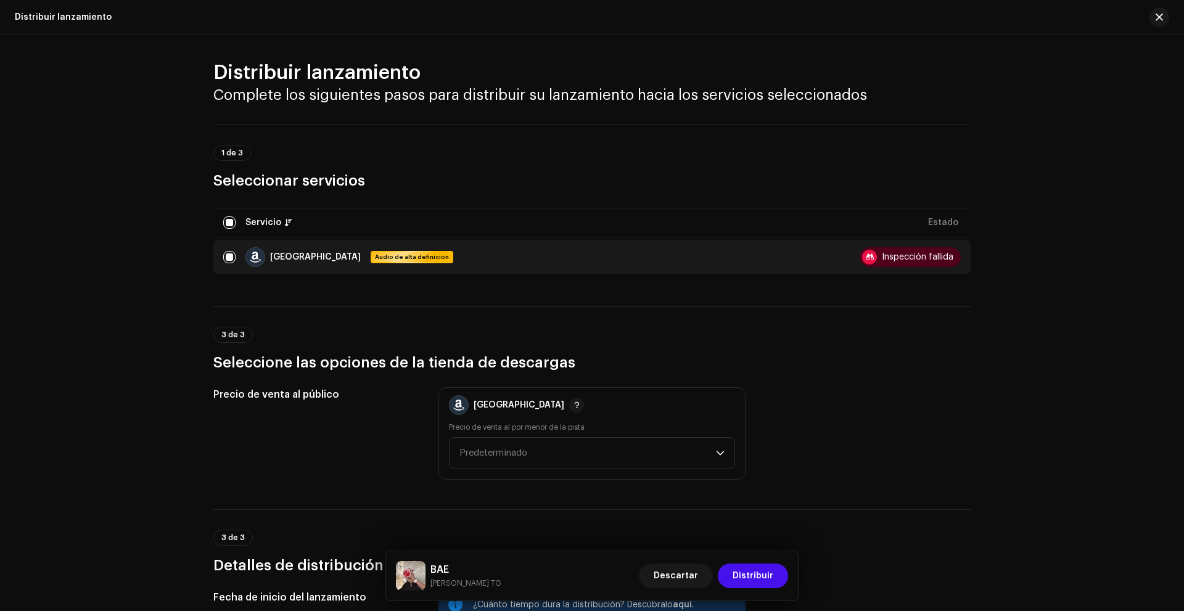
scroll to position [0, 0]
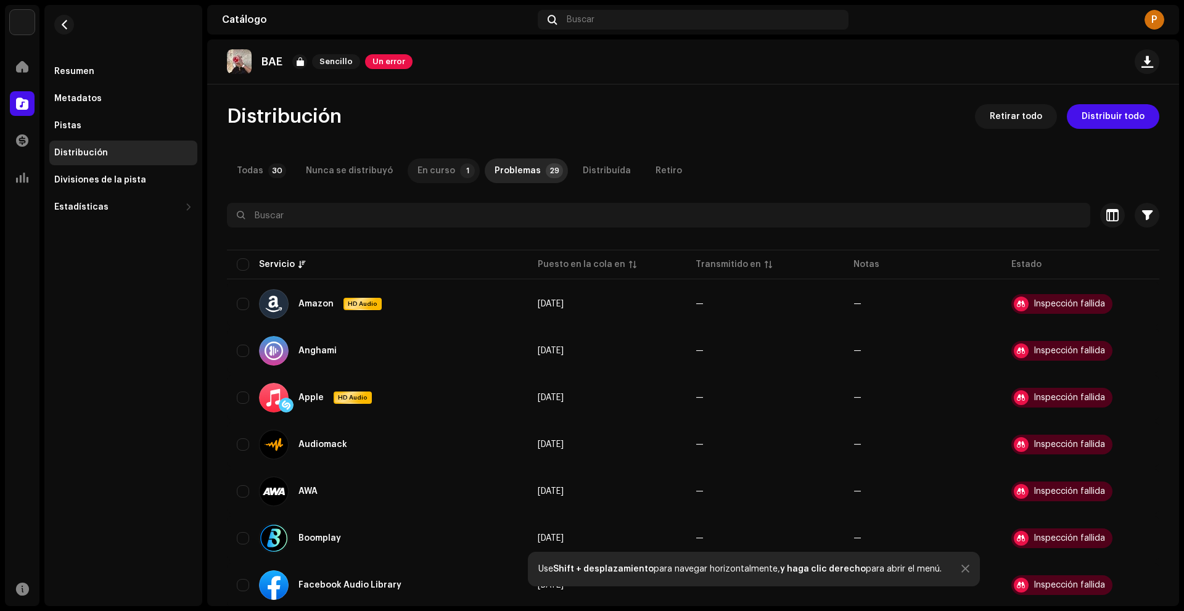
click at [460, 174] on p-badge "1" at bounding box center [467, 170] width 15 height 15
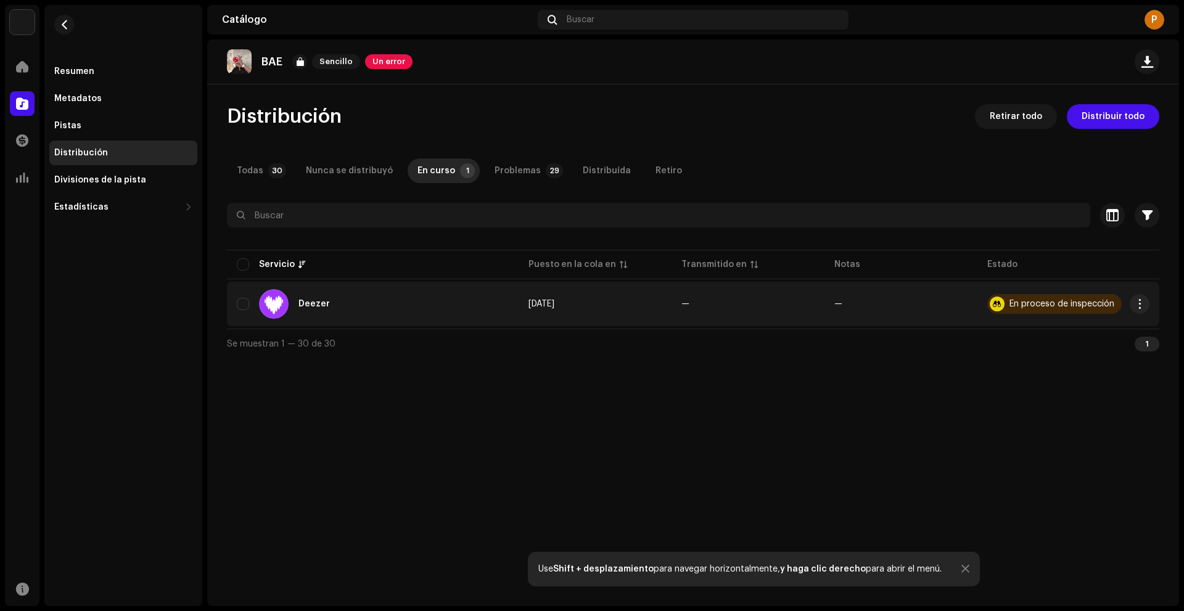
click at [1085, 302] on div "En proceso de inspección" at bounding box center [1062, 304] width 105 height 9
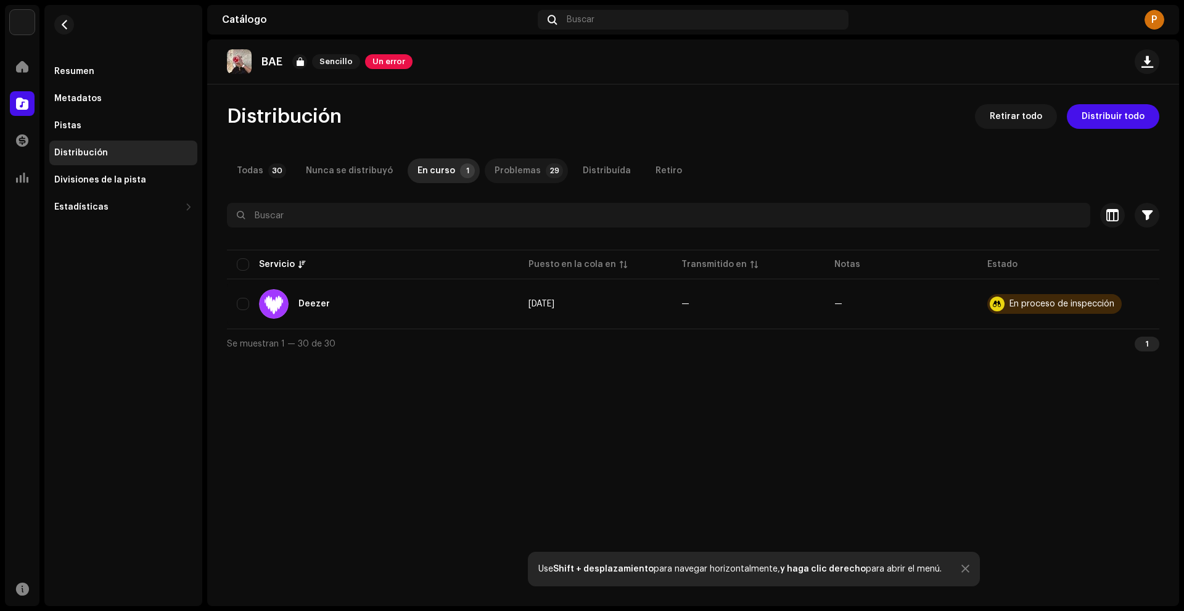
click at [546, 167] on p-badge "29" at bounding box center [554, 170] width 17 height 15
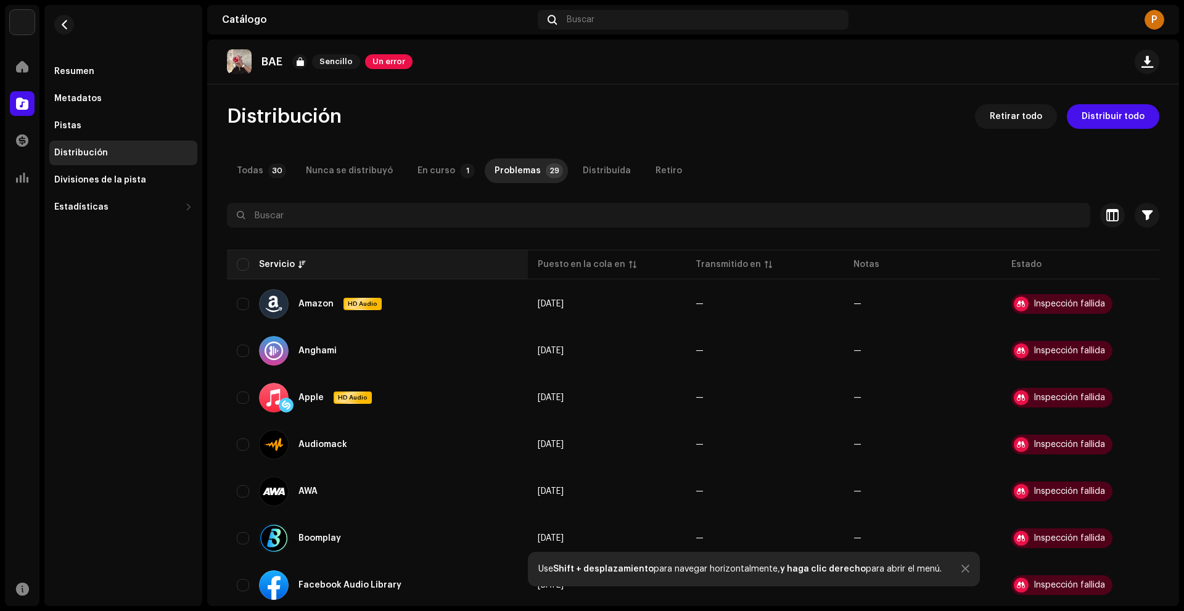
click at [241, 271] on th "Servicio" at bounding box center [377, 265] width 301 height 30
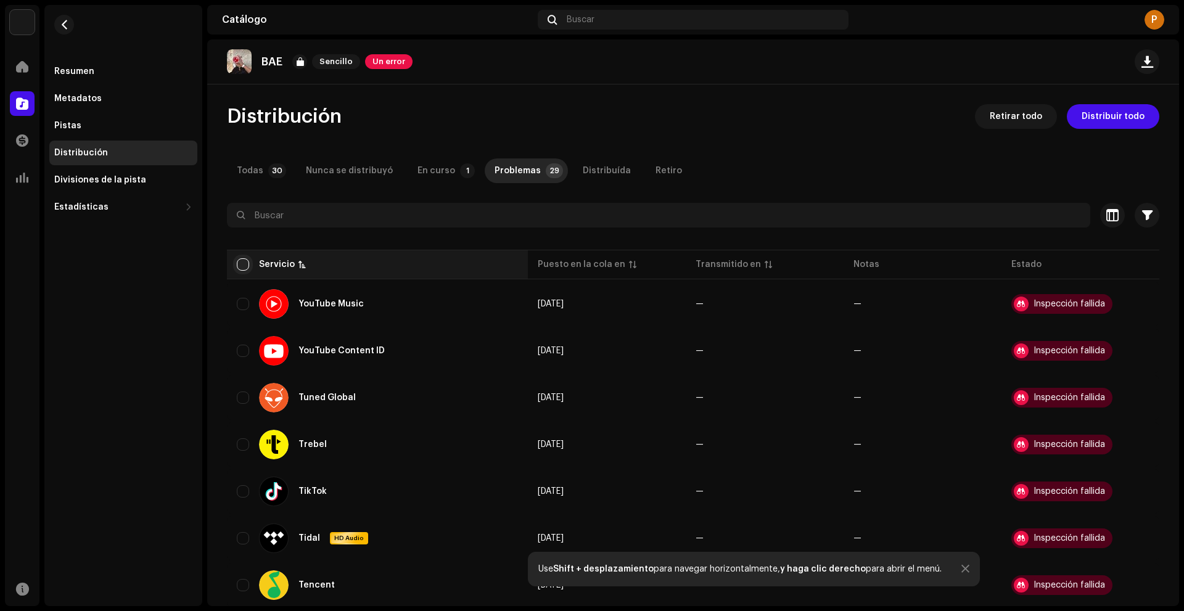
click at [241, 265] on input "checkbox" at bounding box center [243, 264] width 12 height 12
checkbox input "true"
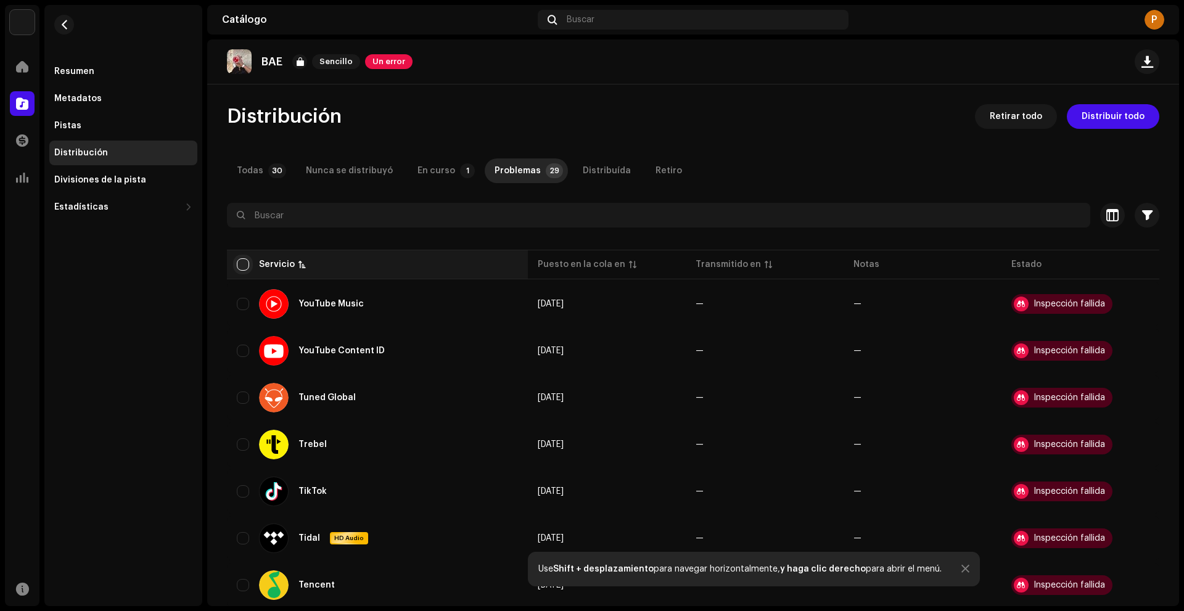
checkbox input "true"
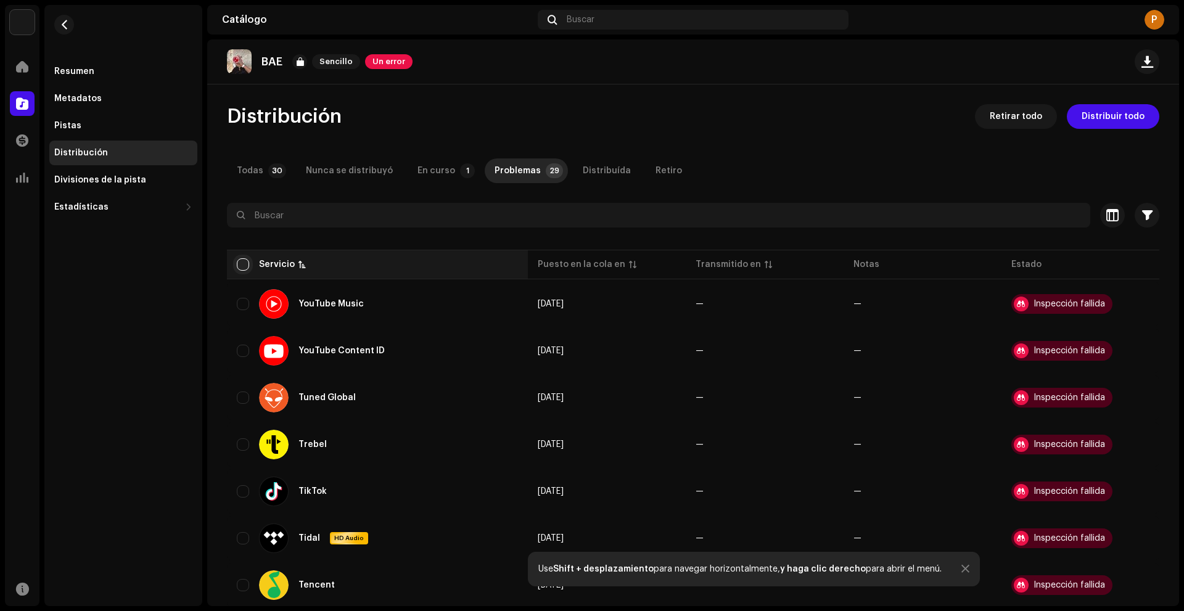
checkbox input "true"
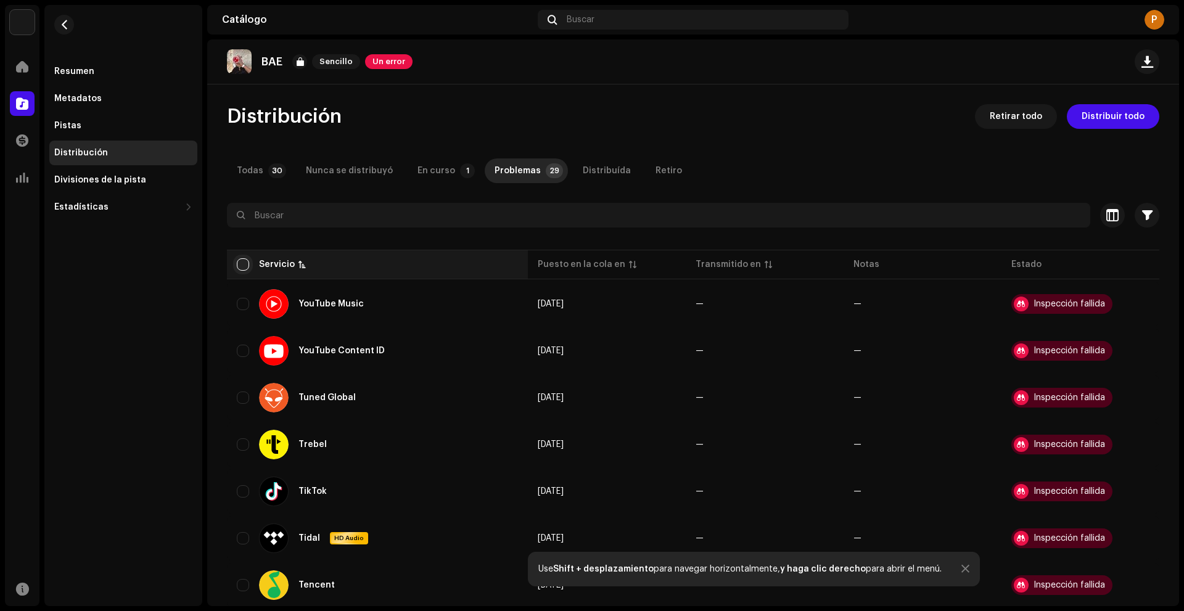
checkbox input "true"
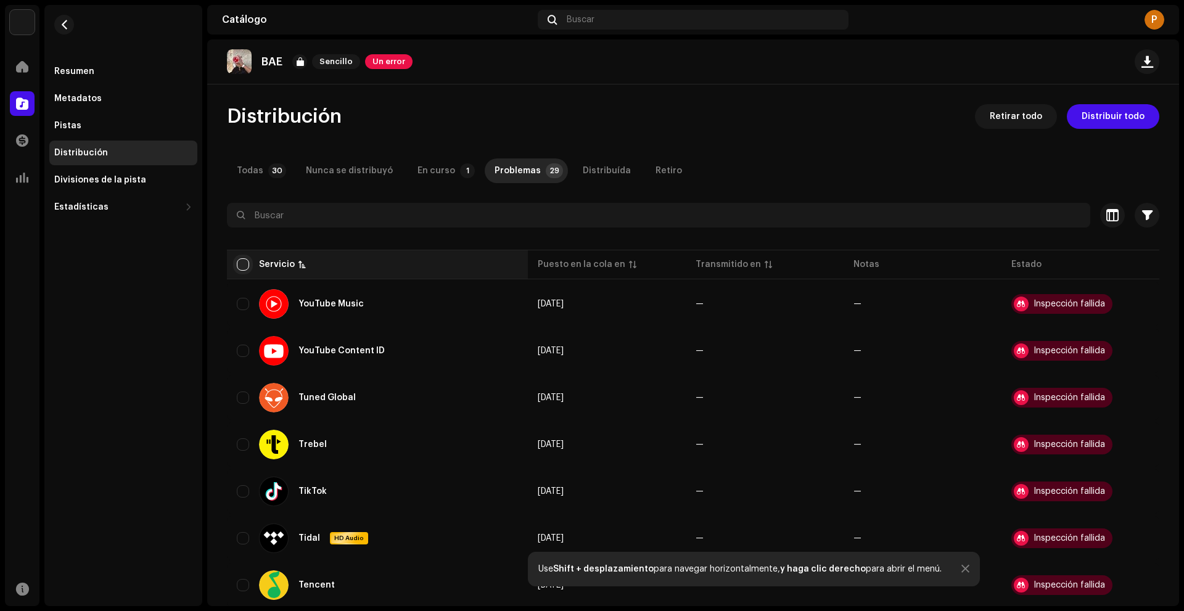
checkbox input "true"
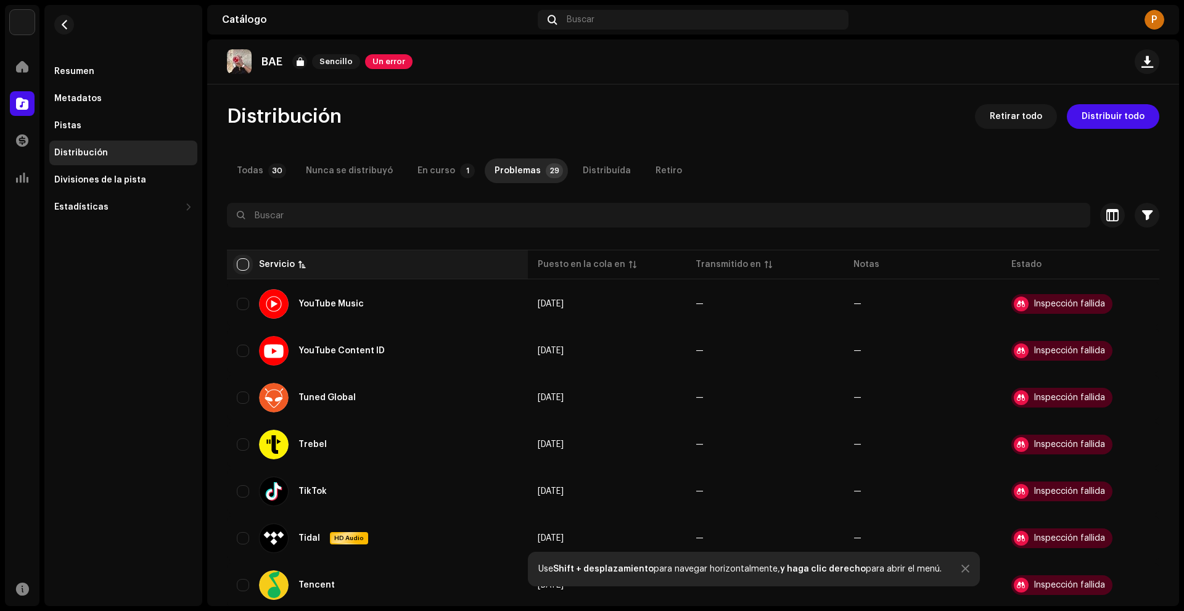
checkbox input "true"
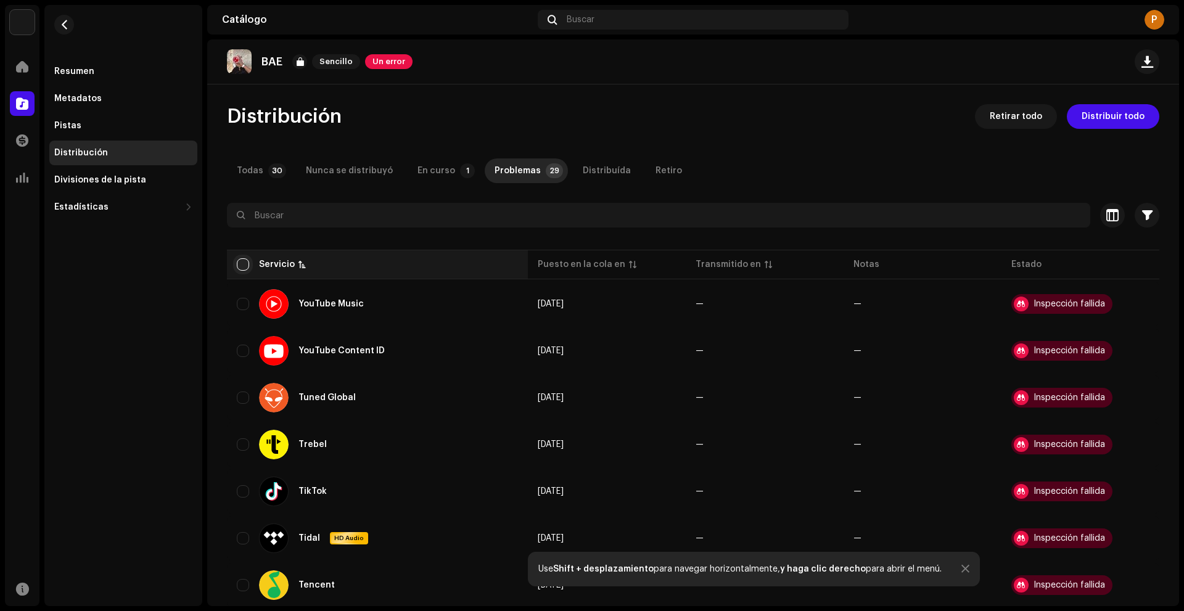
checkbox input "true"
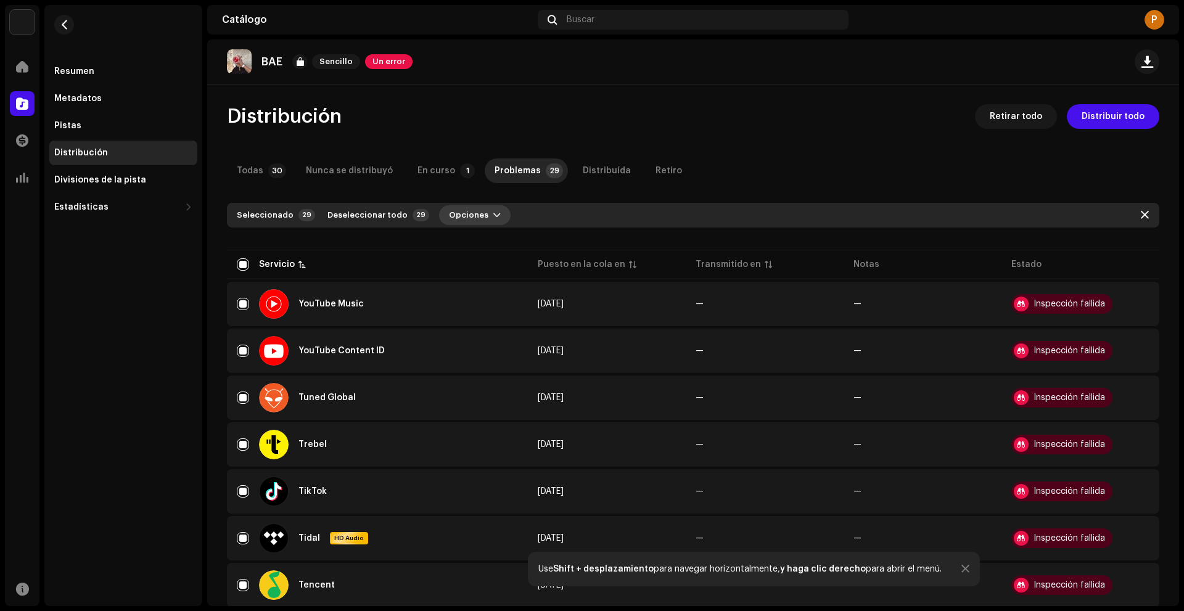
click at [467, 210] on span "Opciones" at bounding box center [468, 215] width 39 height 25
click at [469, 250] on div "Distribuir" at bounding box center [494, 243] width 125 height 25
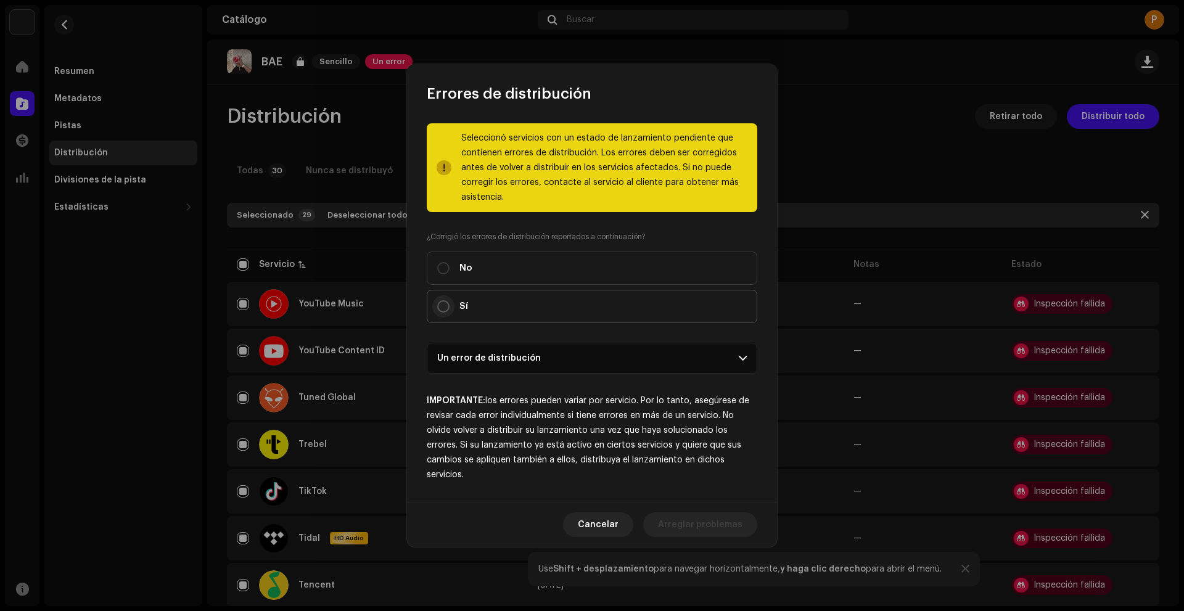
click at [447, 303] on input "Sí" at bounding box center [443, 306] width 12 height 12
radio input "true"
click at [747, 524] on button "Distribuir" at bounding box center [722, 525] width 70 height 25
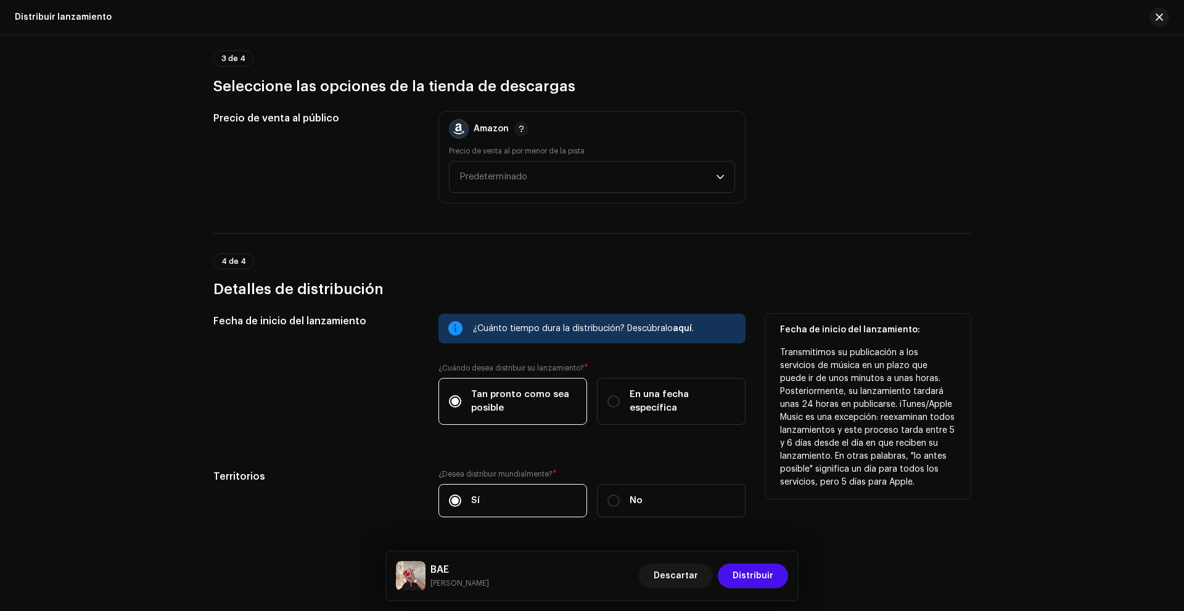
scroll to position [1747, 0]
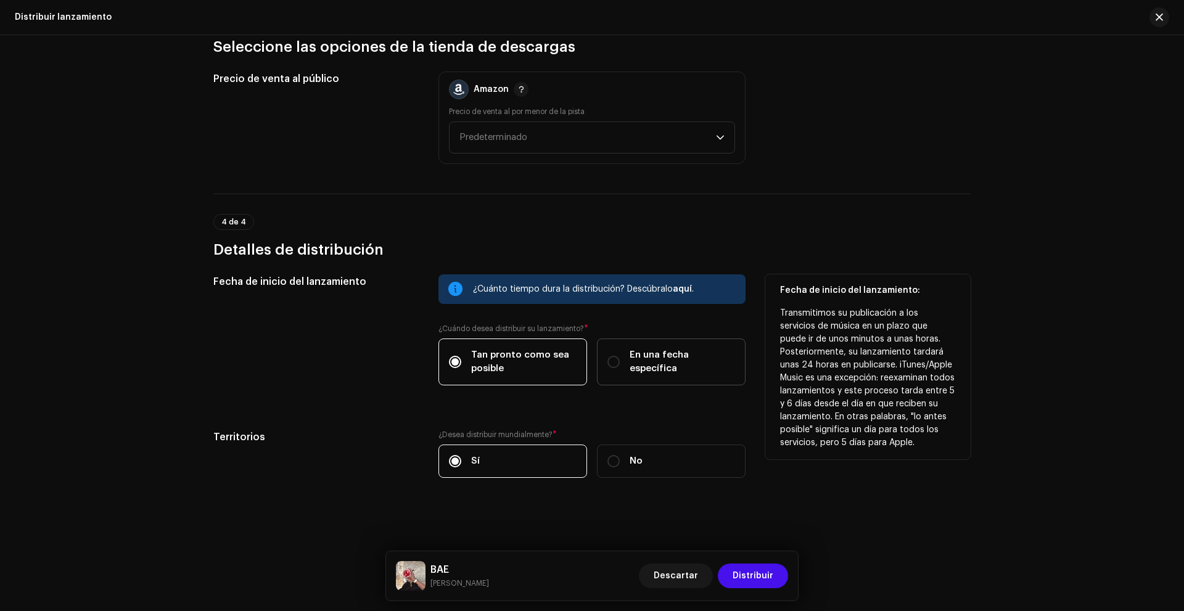
click at [612, 369] on label "En una fecha específica" at bounding box center [671, 362] width 149 height 47
click at [612, 368] on input "En una fecha específica" at bounding box center [614, 362] width 12 height 12
radio input "true"
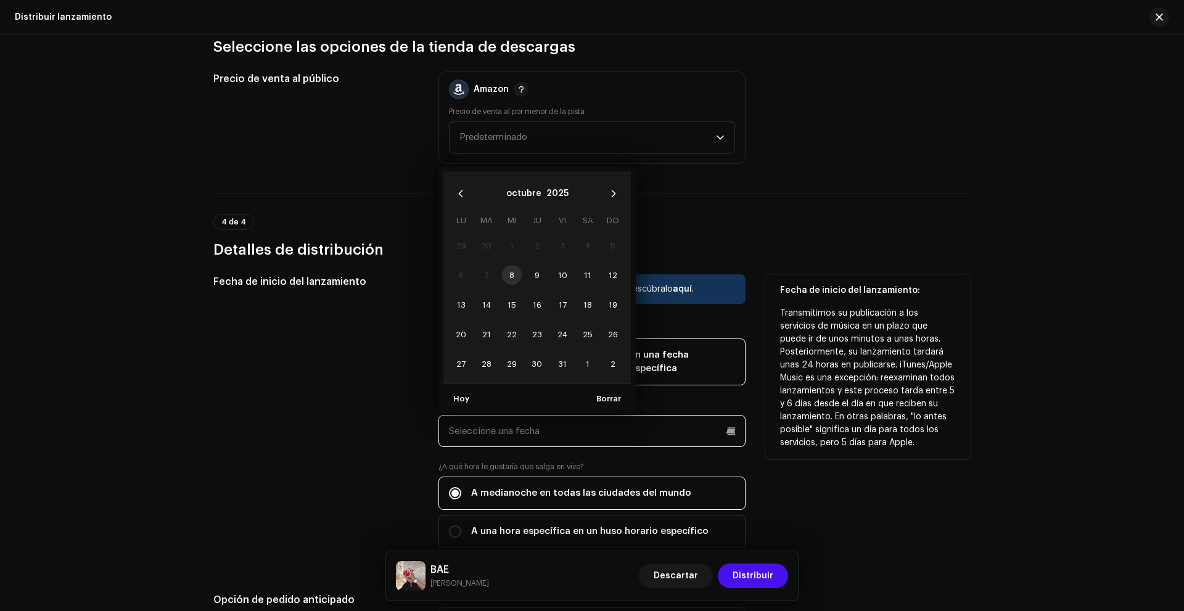
click at [559, 440] on input "text" at bounding box center [592, 431] width 307 height 32
click at [538, 268] on span "9" at bounding box center [537, 275] width 20 height 20
type input "[DATE]"
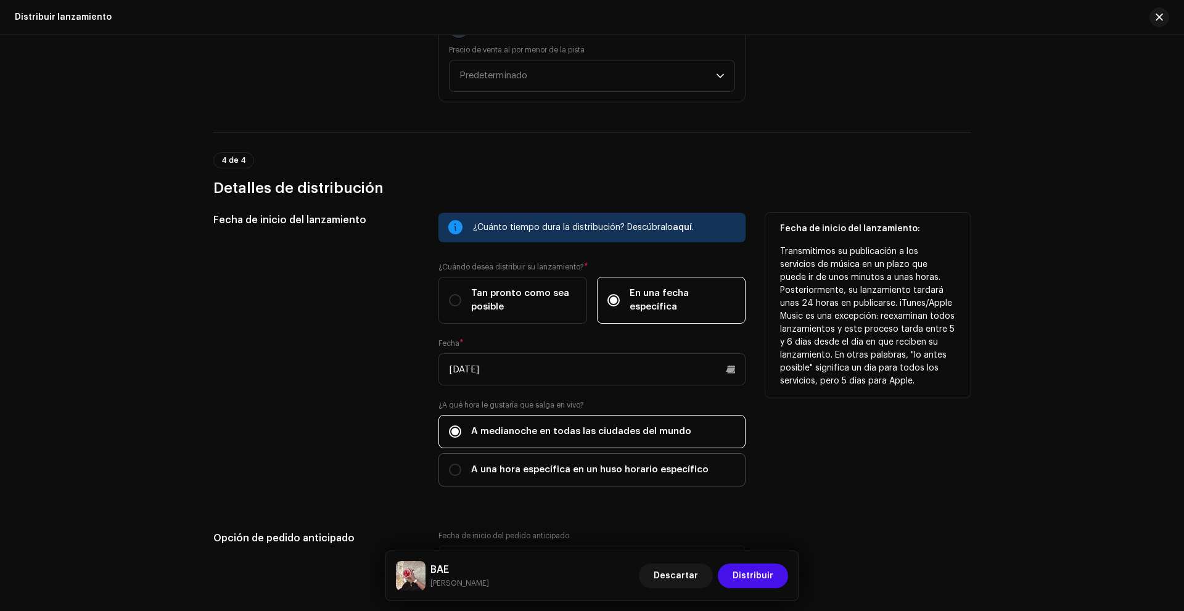
click at [524, 478] on label "A una hora específica en un huso horario específico" at bounding box center [592, 469] width 307 height 33
click at [461, 476] on input "A una hora específica en un huso horario específico" at bounding box center [455, 470] width 12 height 12
radio input "true"
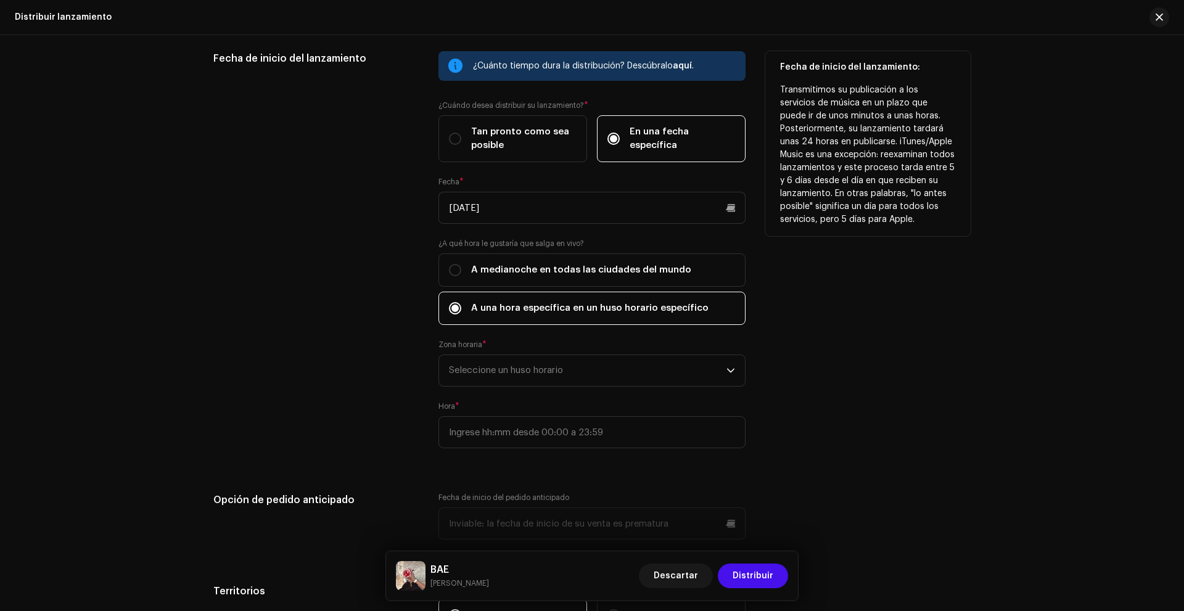
scroll to position [2055, 0]
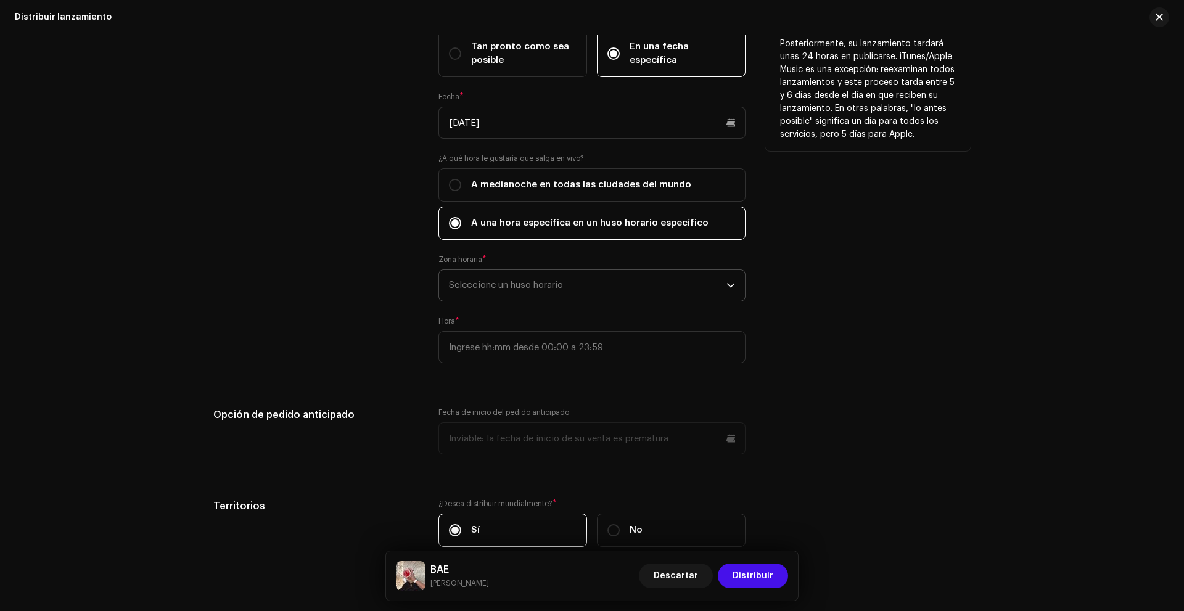
click at [539, 293] on span "Seleccione un huso horario" at bounding box center [588, 285] width 278 height 31
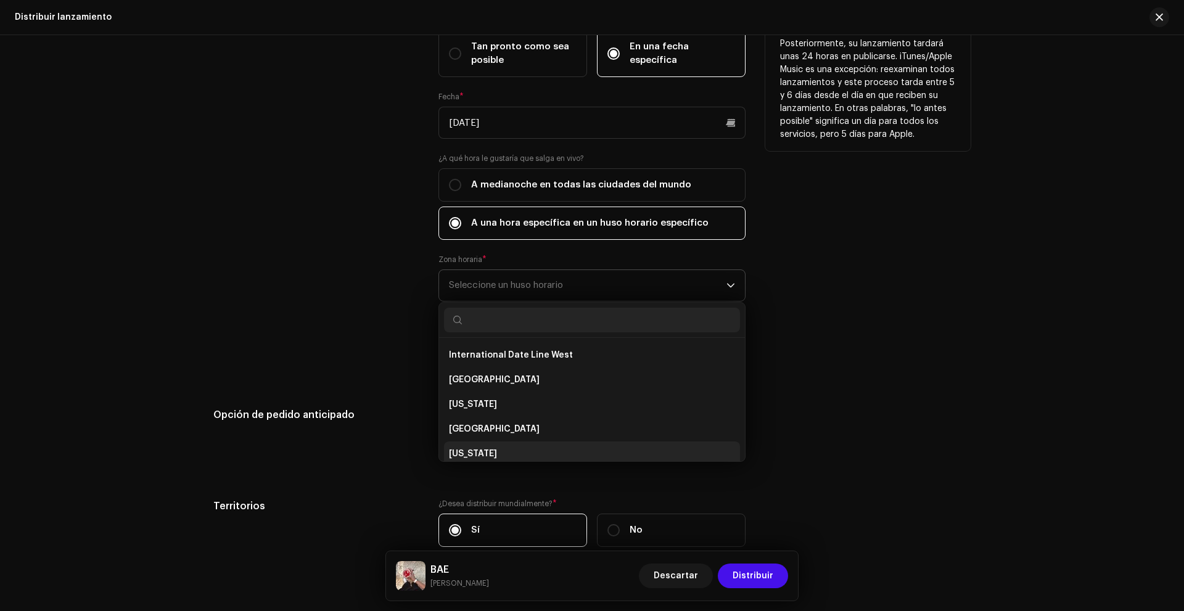
scroll to position [5, 0]
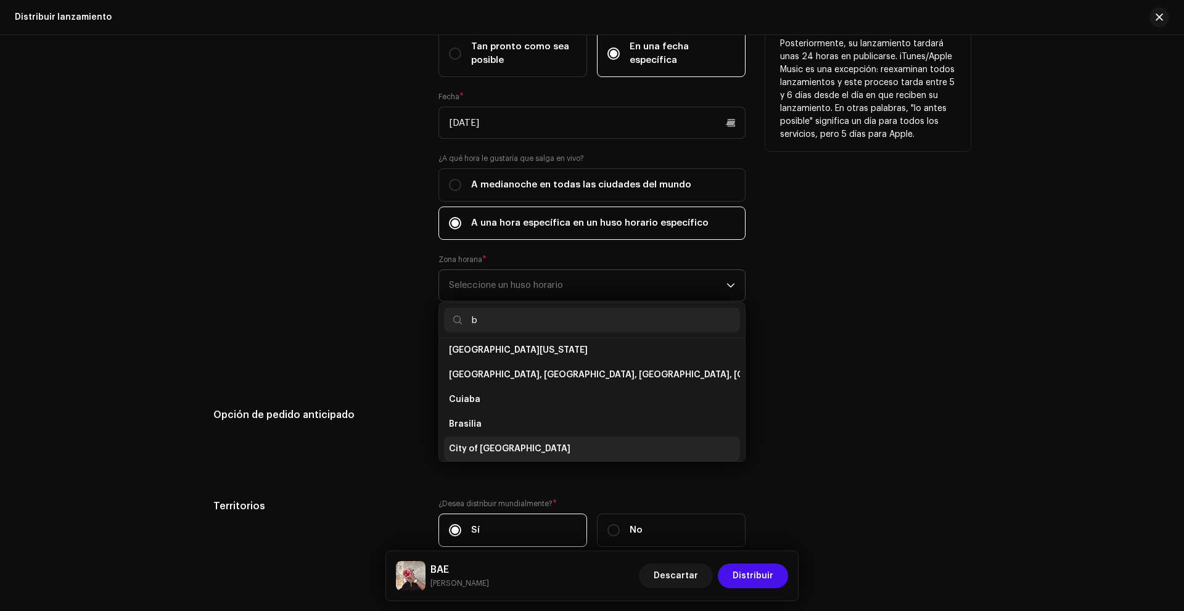
type input "b"
click at [552, 439] on li "City of [GEOGRAPHIC_DATA]" at bounding box center [592, 449] width 296 height 25
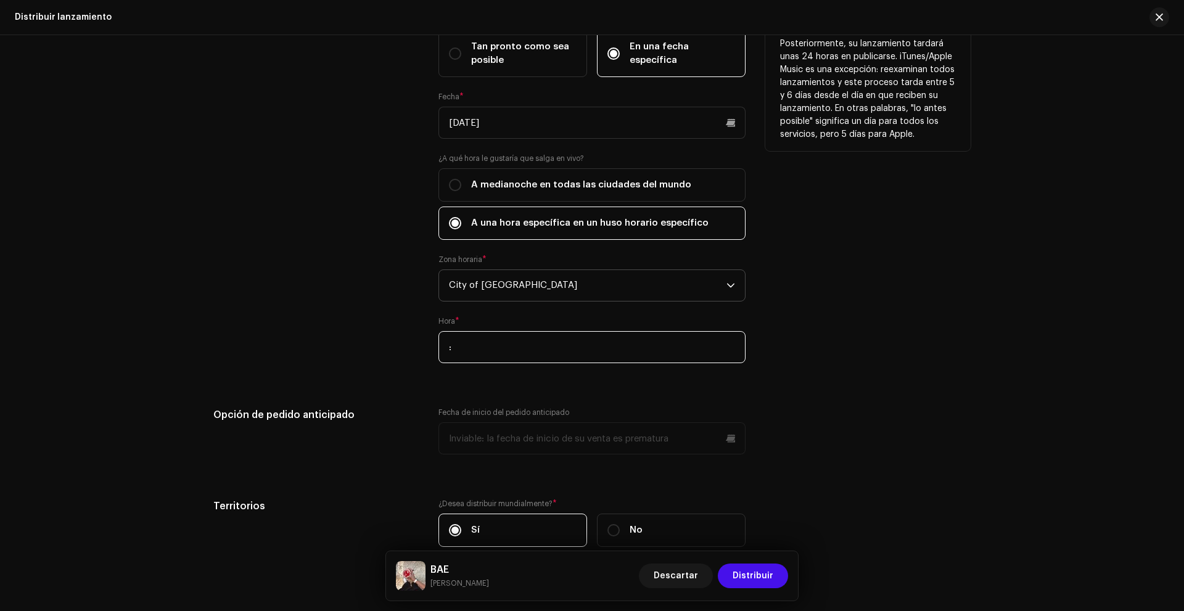
click at [543, 353] on input ":" at bounding box center [592, 347] width 307 height 32
type input "20:30"
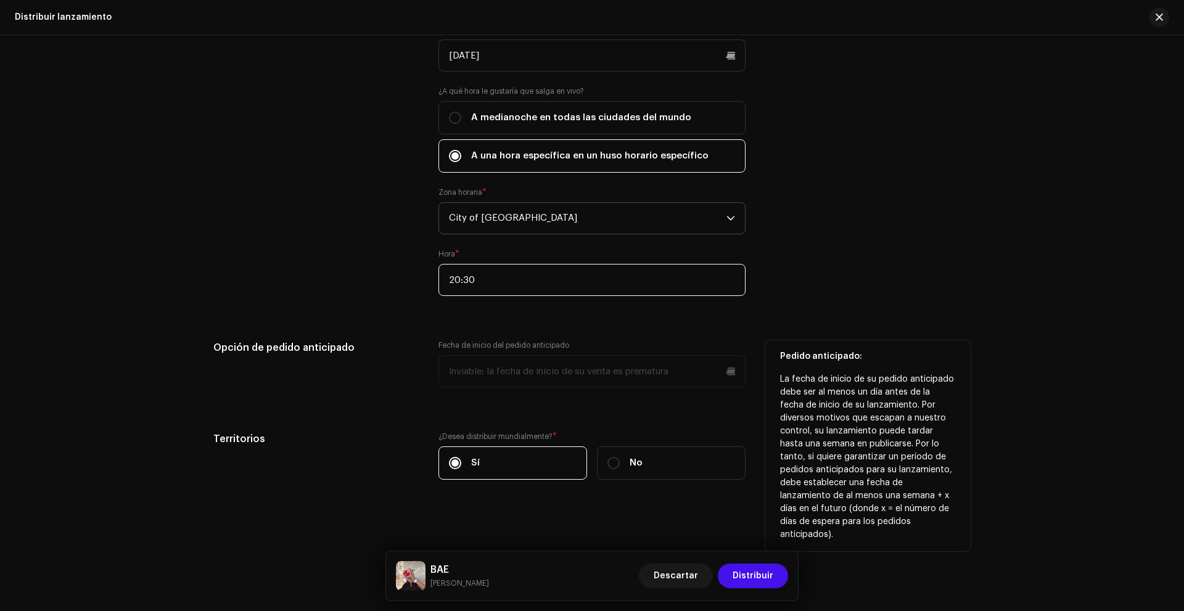
scroll to position [2124, 0]
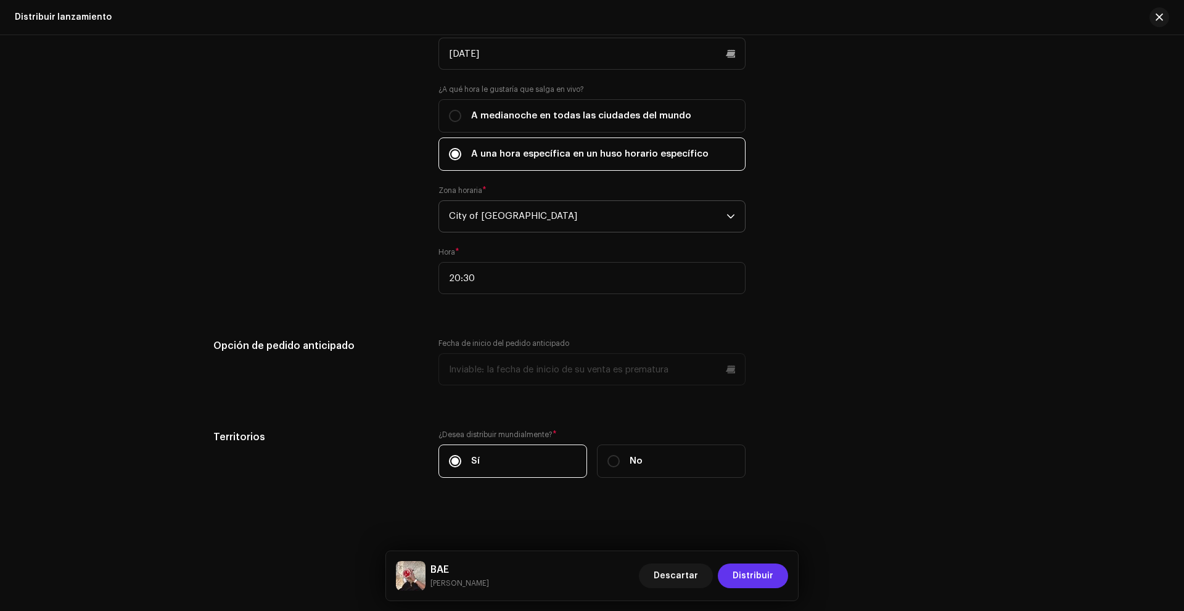
click at [768, 575] on span "Distribuir" at bounding box center [753, 576] width 41 height 25
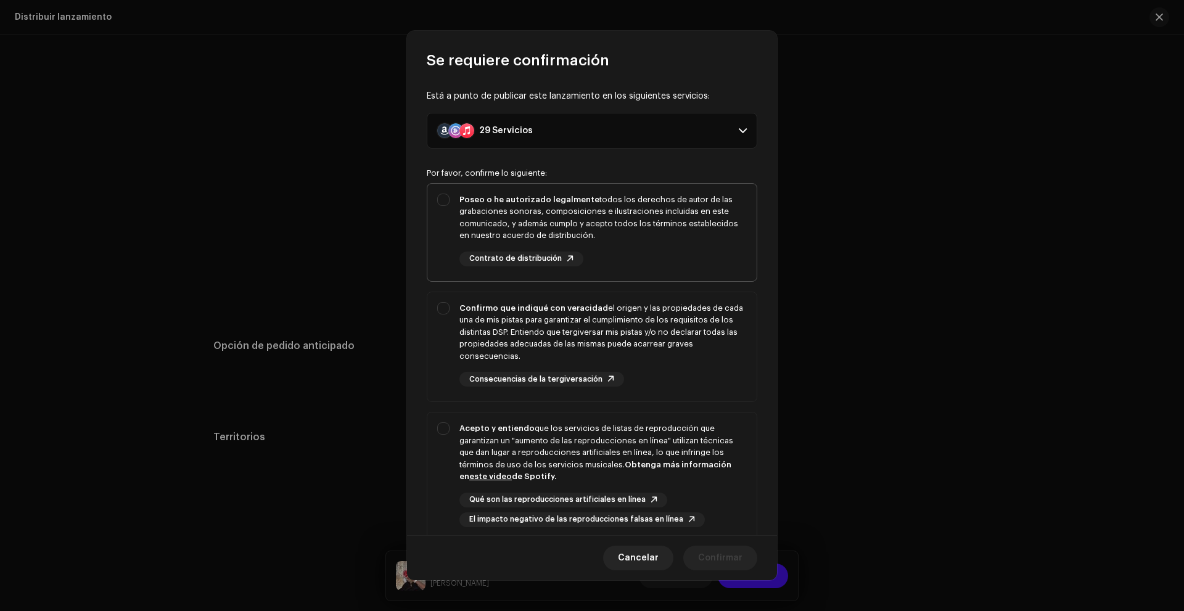
drag, startPoint x: 602, startPoint y: 224, endPoint x: 572, endPoint y: 274, distance: 58.6
click at [600, 226] on div "Poseo o he autorizado legalmente todos los derechos de autor de las grabaciones…" at bounding box center [603, 218] width 287 height 48
checkbox input "true"
drag, startPoint x: 542, startPoint y: 307, endPoint x: 520, endPoint y: 412, distance: 107.1
click at [541, 308] on strong "Confirmo que indiqué con veracidad" at bounding box center [534, 308] width 149 height 8
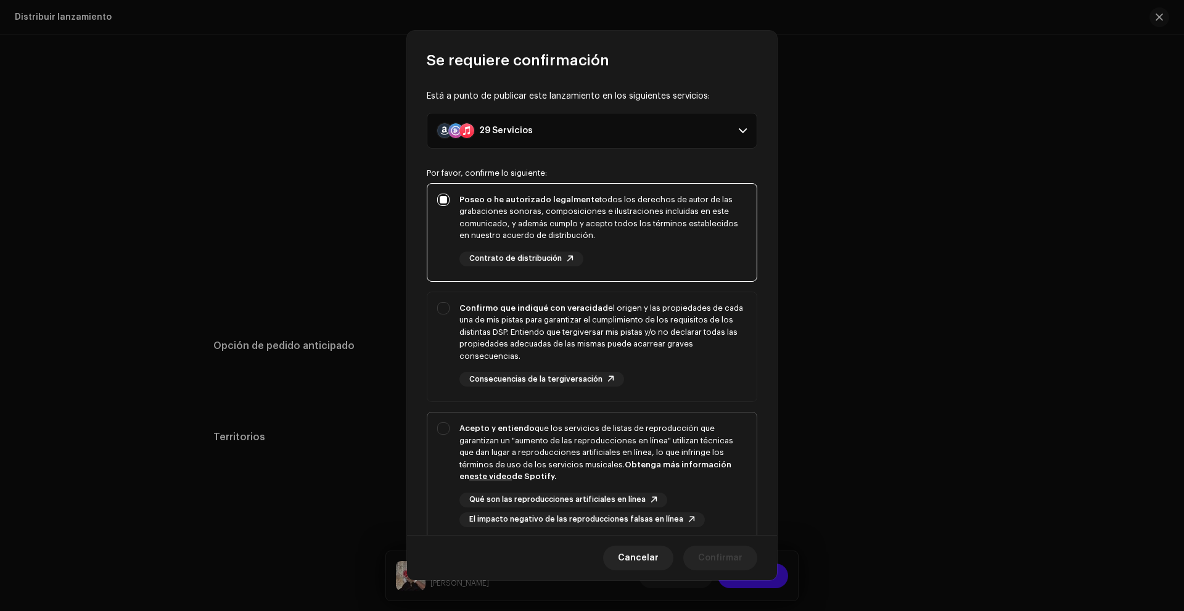
checkbox input "true"
click at [516, 432] on strong "Acepto y entiendo" at bounding box center [497, 428] width 75 height 8
checkbox input "true"
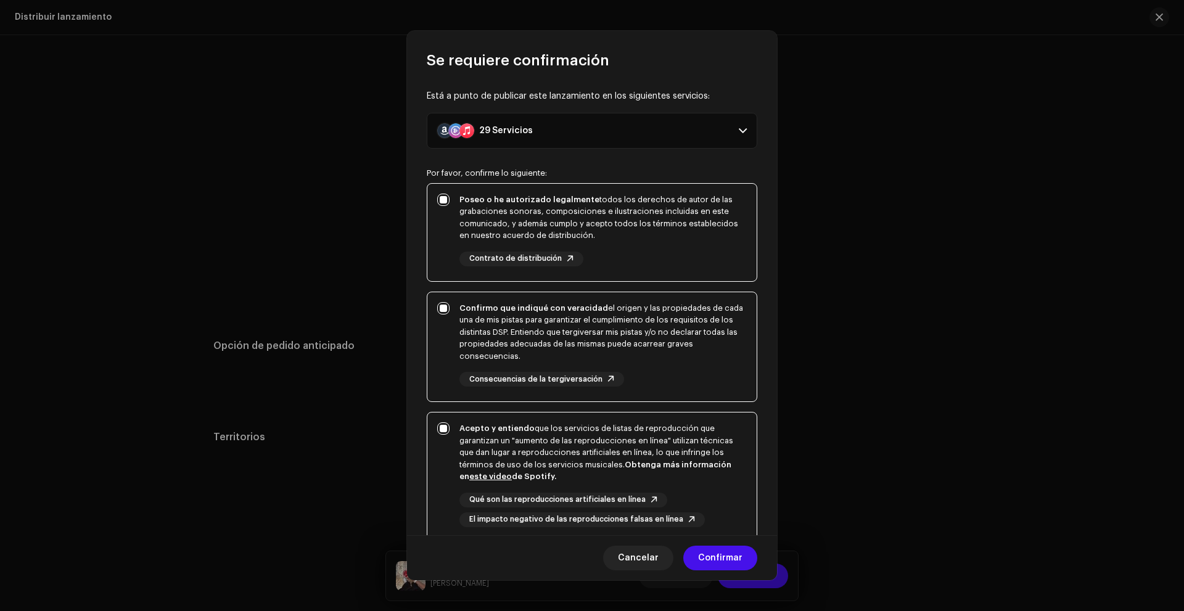
click at [724, 130] on p-accordion-header "29 Servicios" at bounding box center [592, 131] width 331 height 36
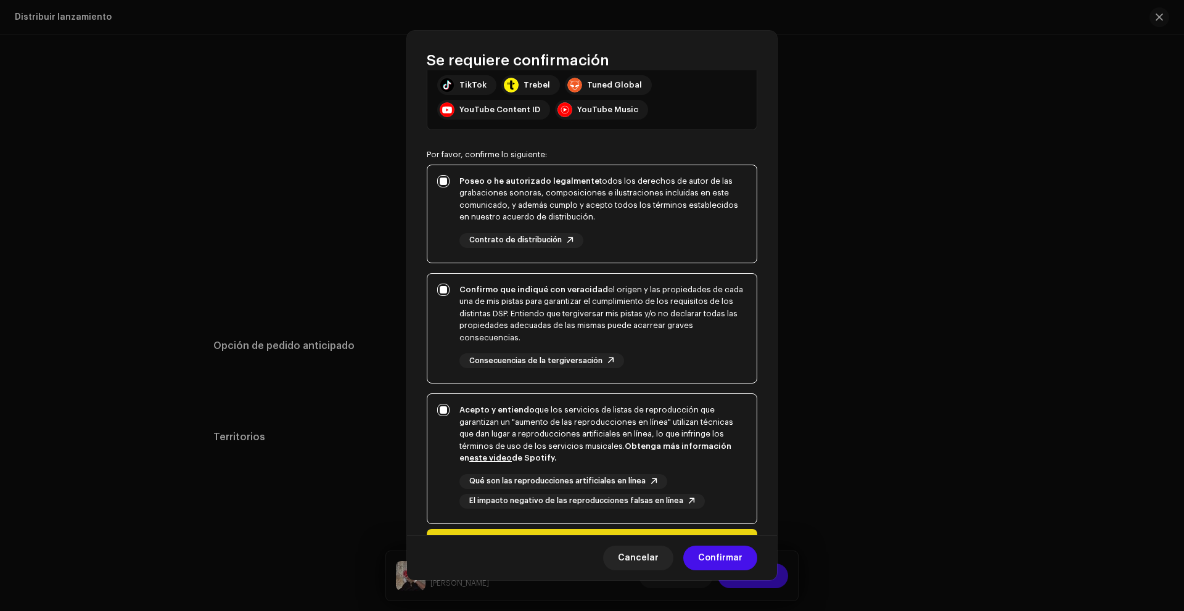
scroll to position [343, 0]
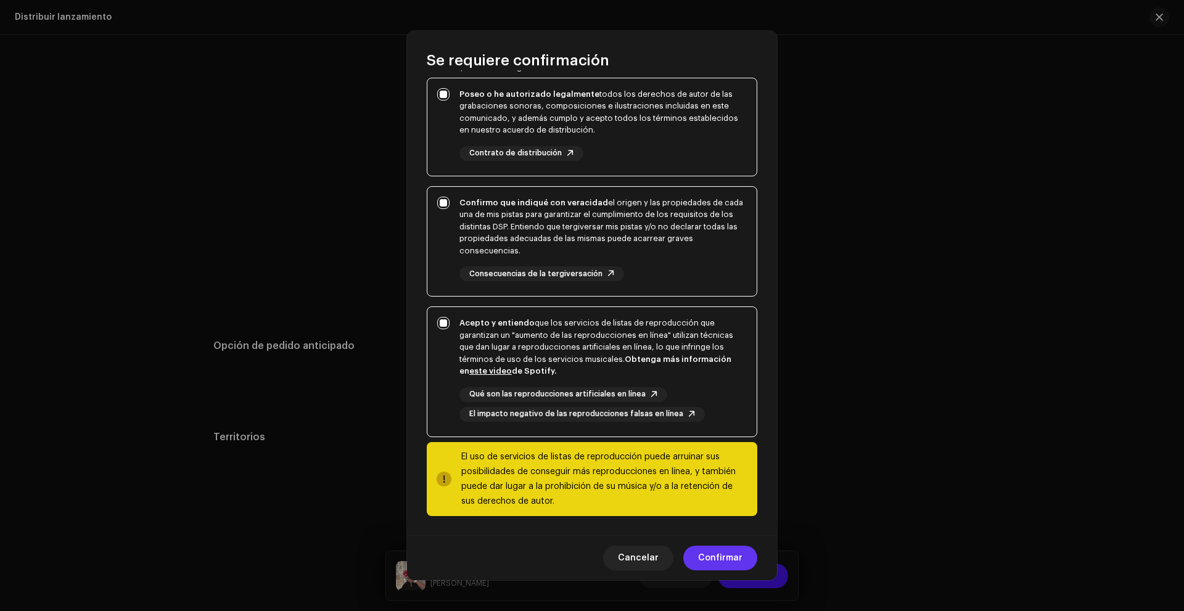
click at [714, 566] on span "Confirmar" at bounding box center [720, 558] width 44 height 25
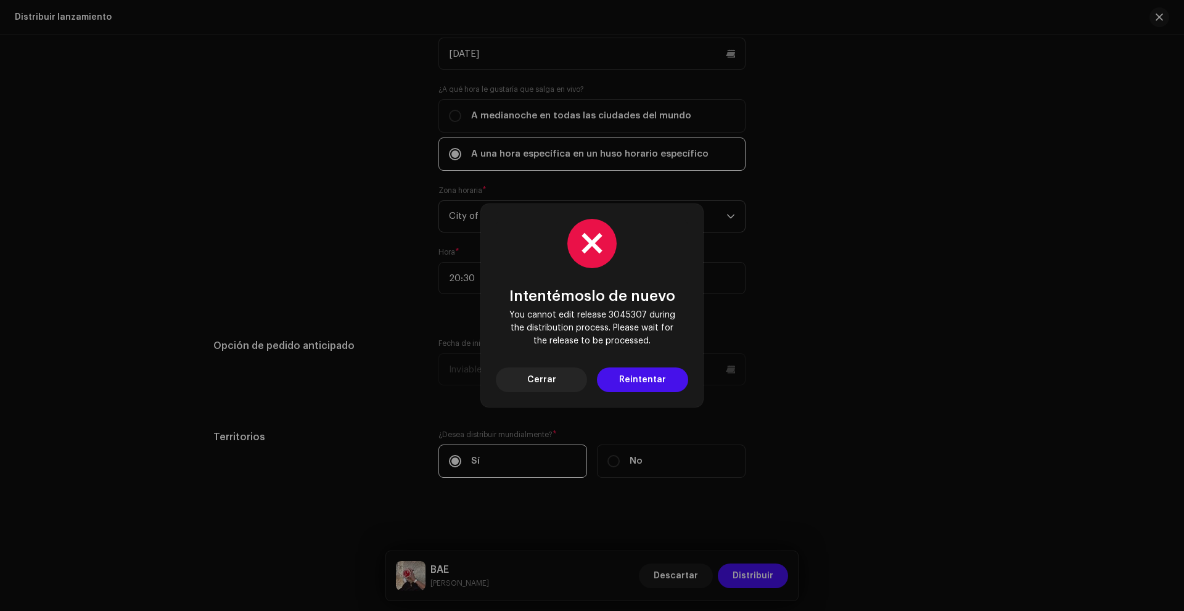
drag, startPoint x: 714, startPoint y: 566, endPoint x: 706, endPoint y: 534, distance: 33.8
click at [706, 534] on div "Intentémoslo de nuevo You cannot edit release 3045307 during the distribution p…" at bounding box center [592, 305] width 1184 height 611
click at [571, 380] on button "Cerrar" at bounding box center [541, 380] width 91 height 25
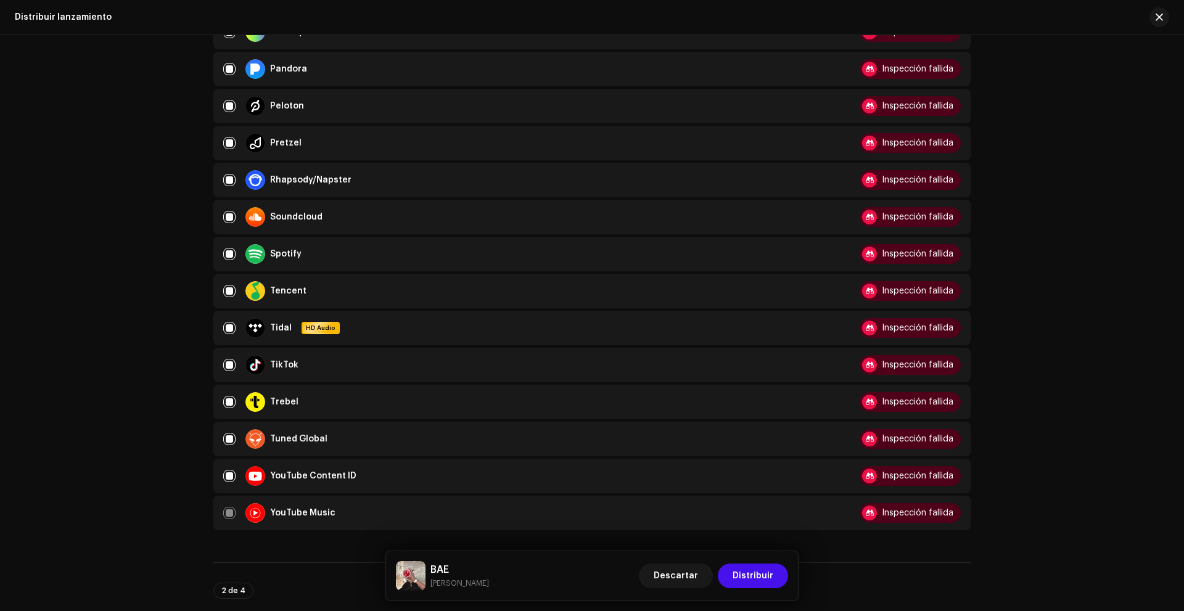
scroll to position [767, 0]
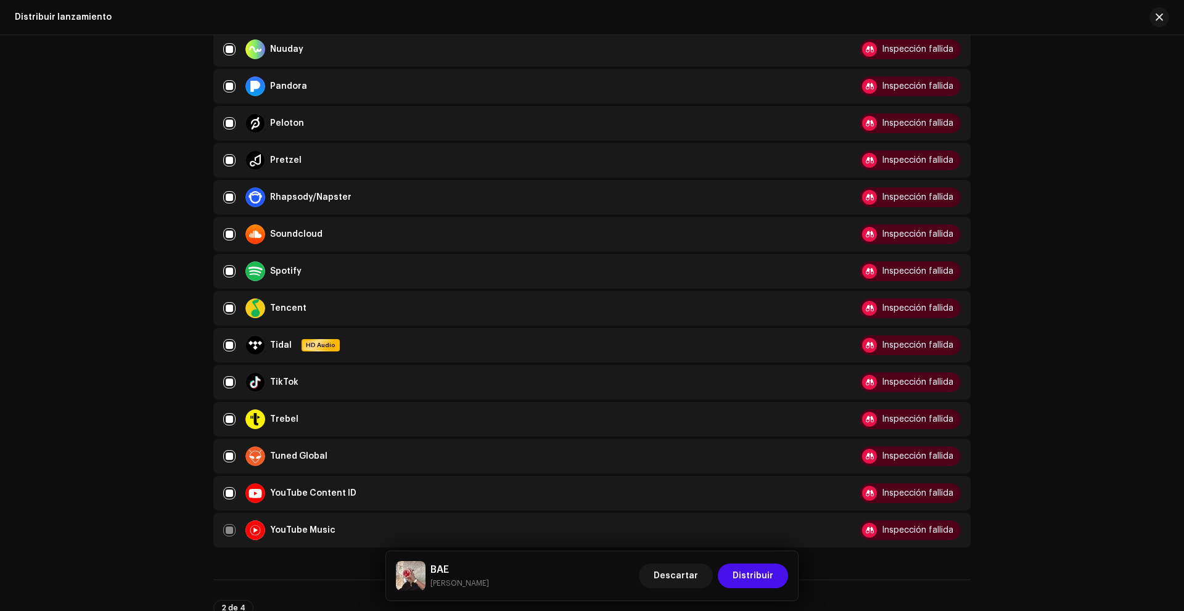
click at [866, 236] on div at bounding box center [869, 234] width 15 height 15
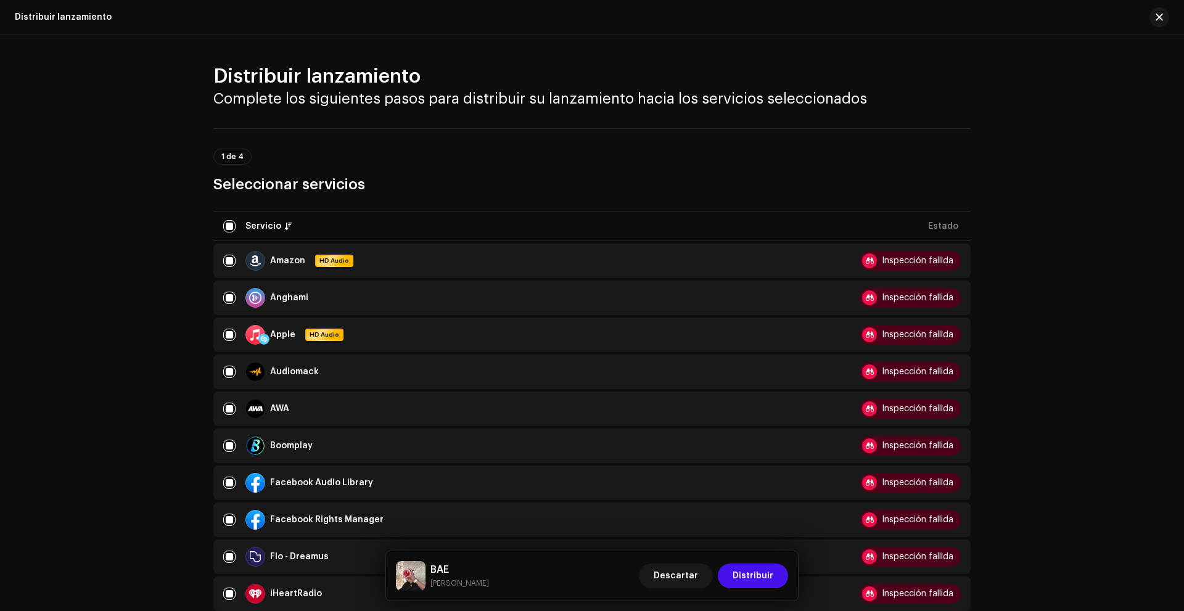
scroll to position [0, 0]
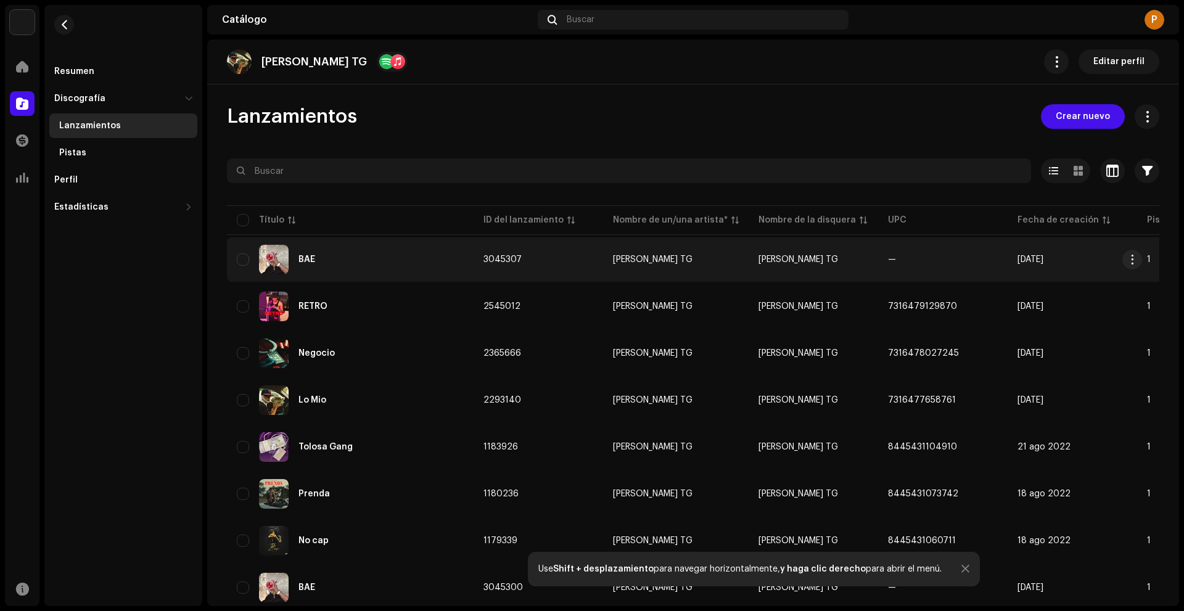
click at [386, 262] on div "BAE" at bounding box center [350, 260] width 227 height 30
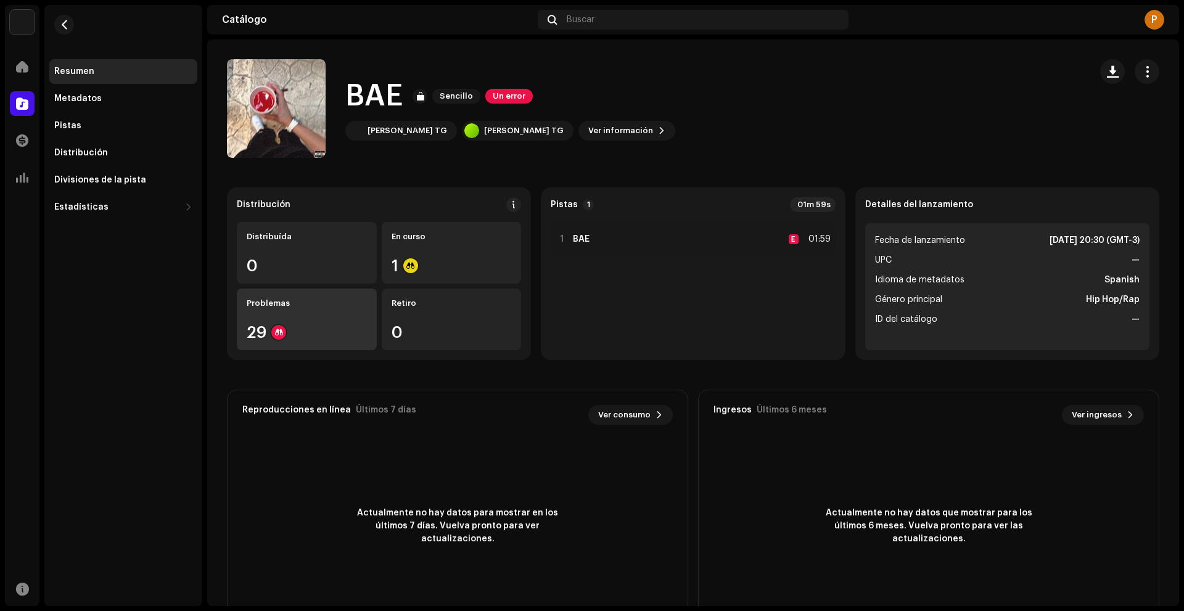
click at [353, 310] on div "Problemas 29" at bounding box center [307, 320] width 140 height 62
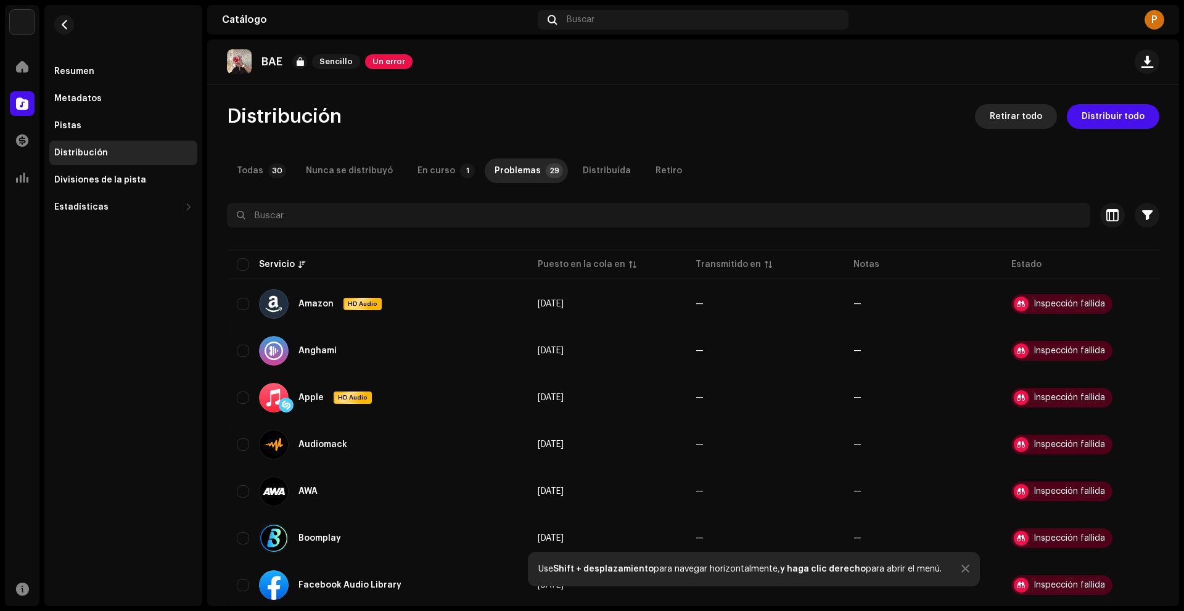
click at [995, 112] on span "Retirar todo" at bounding box center [1016, 116] width 52 height 25
click at [938, 122] on div "No elegible para retiro No se puede continuar con el proceso de retiro porque a…" at bounding box center [592, 305] width 1184 height 611
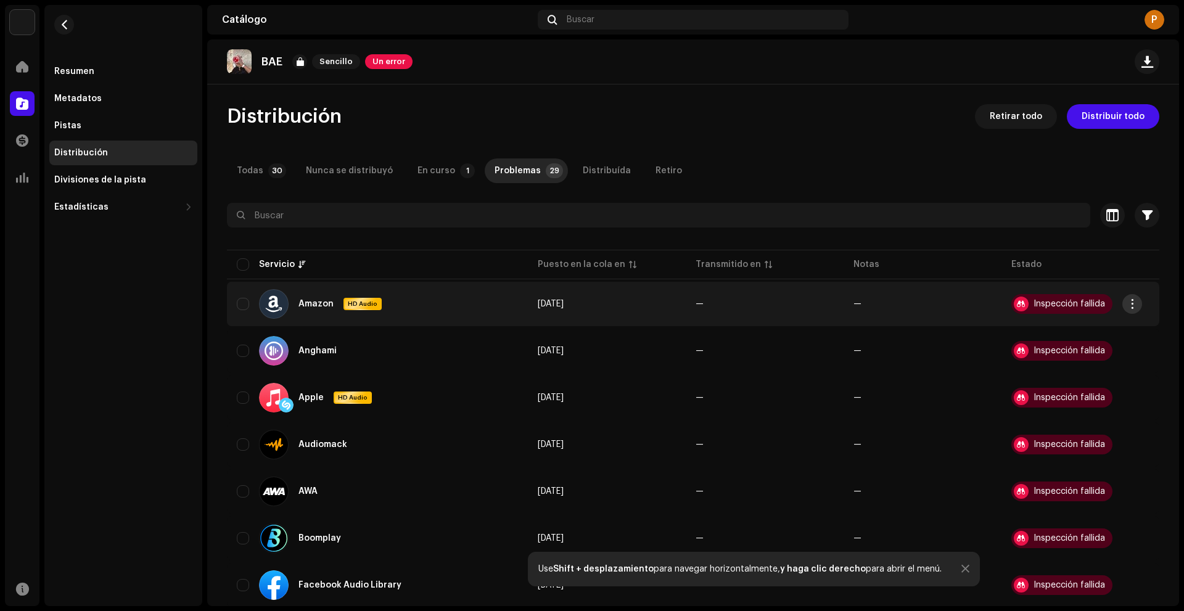
click at [1133, 299] on button "button" at bounding box center [1133, 304] width 20 height 20
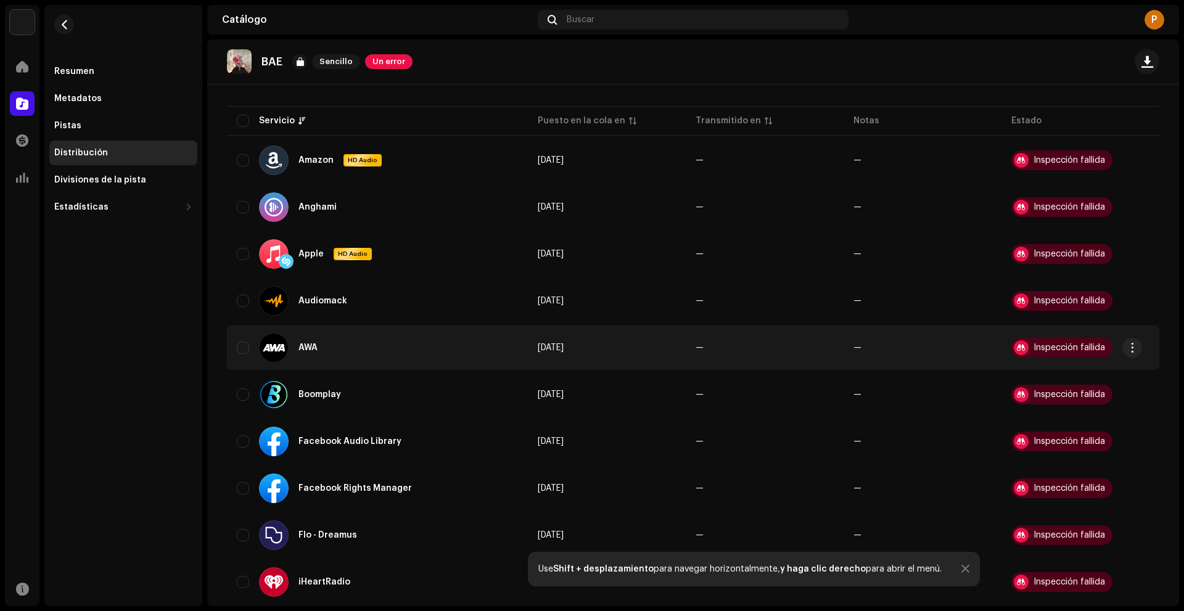
scroll to position [123, 0]
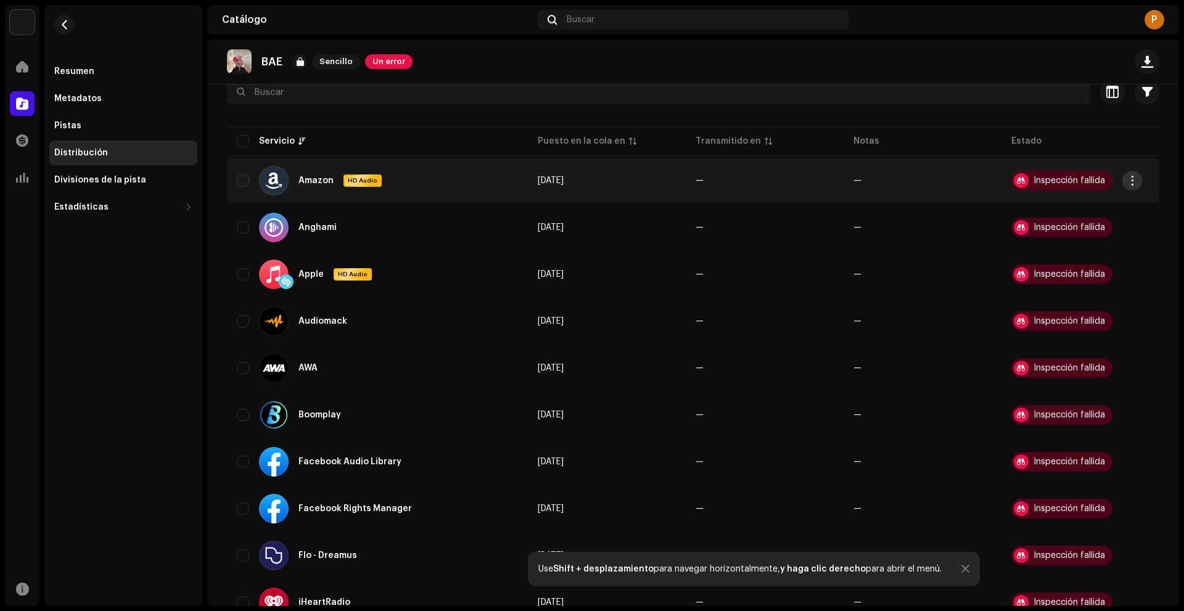
click at [1138, 174] on button "button" at bounding box center [1133, 181] width 20 height 20
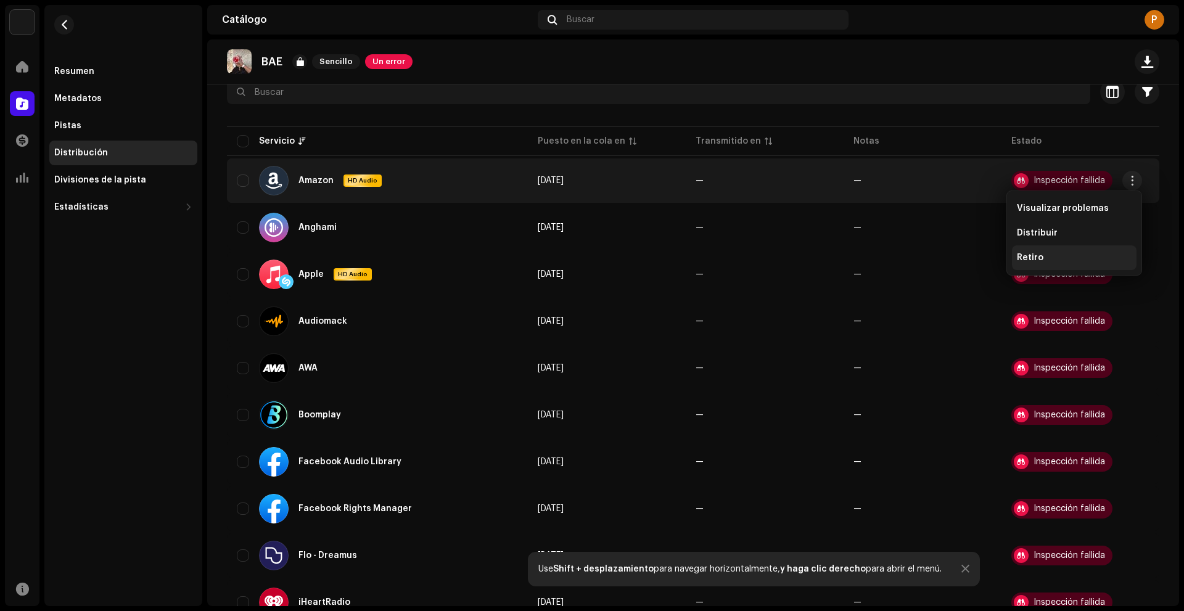
click at [1077, 266] on div "Retiro" at bounding box center [1074, 257] width 125 height 25
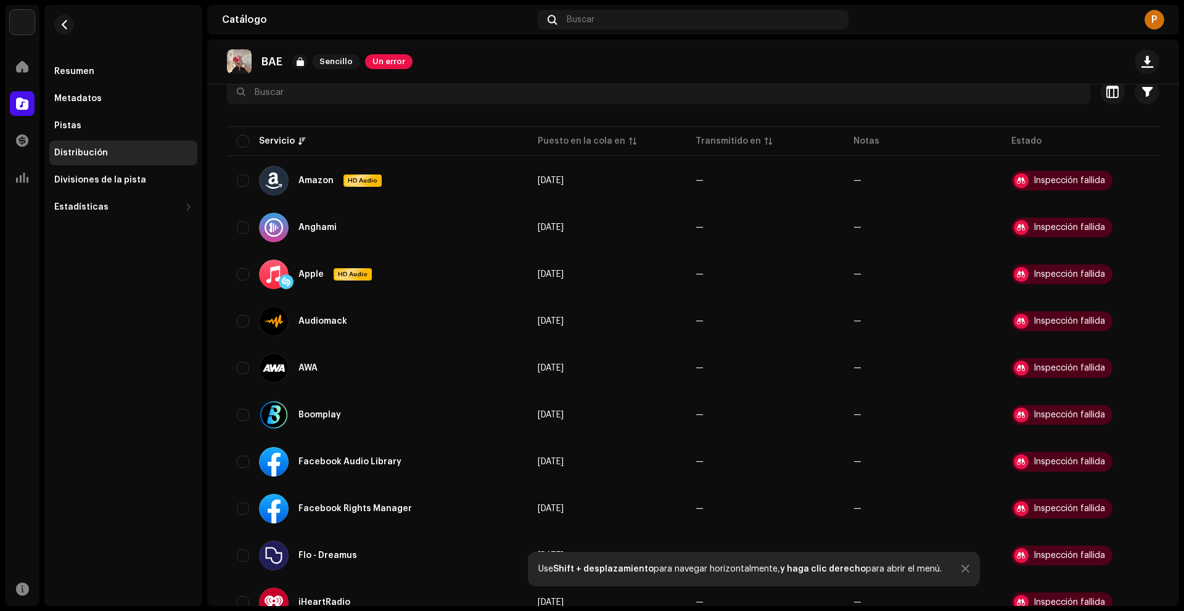
click at [725, 233] on div "No elegible para retiro Un lanzamiento que tenga estado Inspección fallida en c…" at bounding box center [592, 305] width 1184 height 611
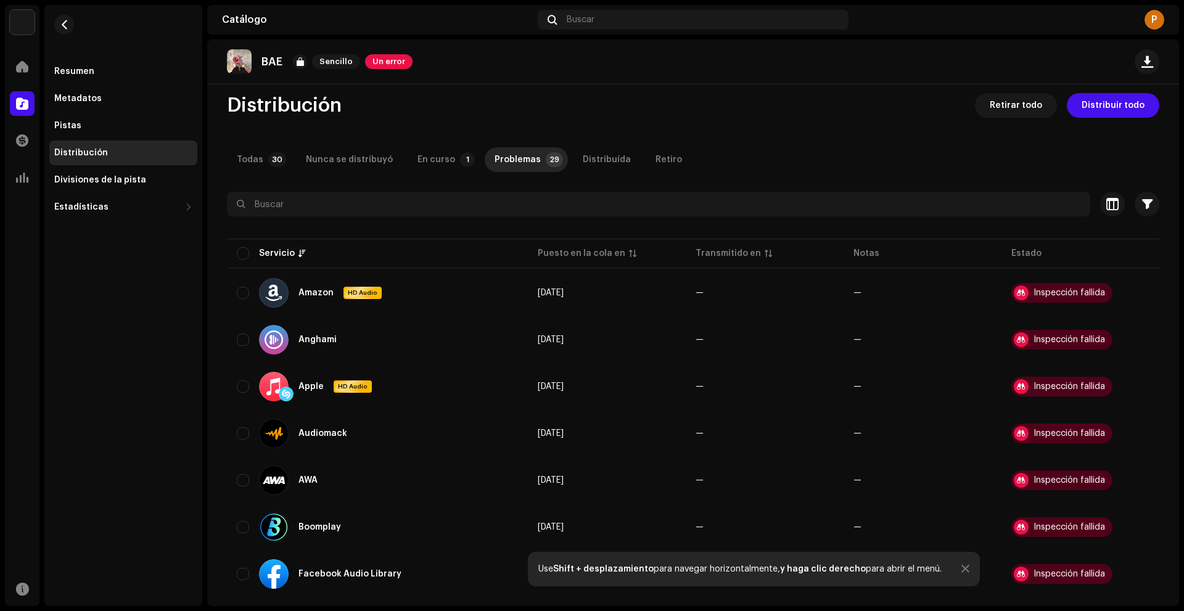
scroll to position [0, 0]
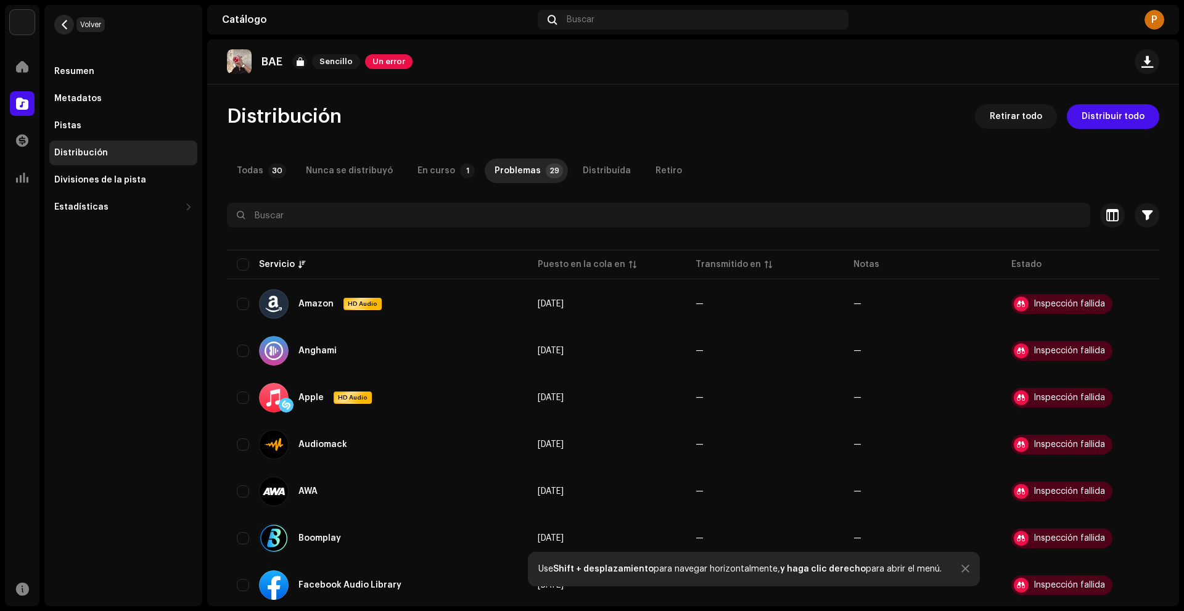
click at [64, 28] on span "button" at bounding box center [64, 25] width 9 height 10
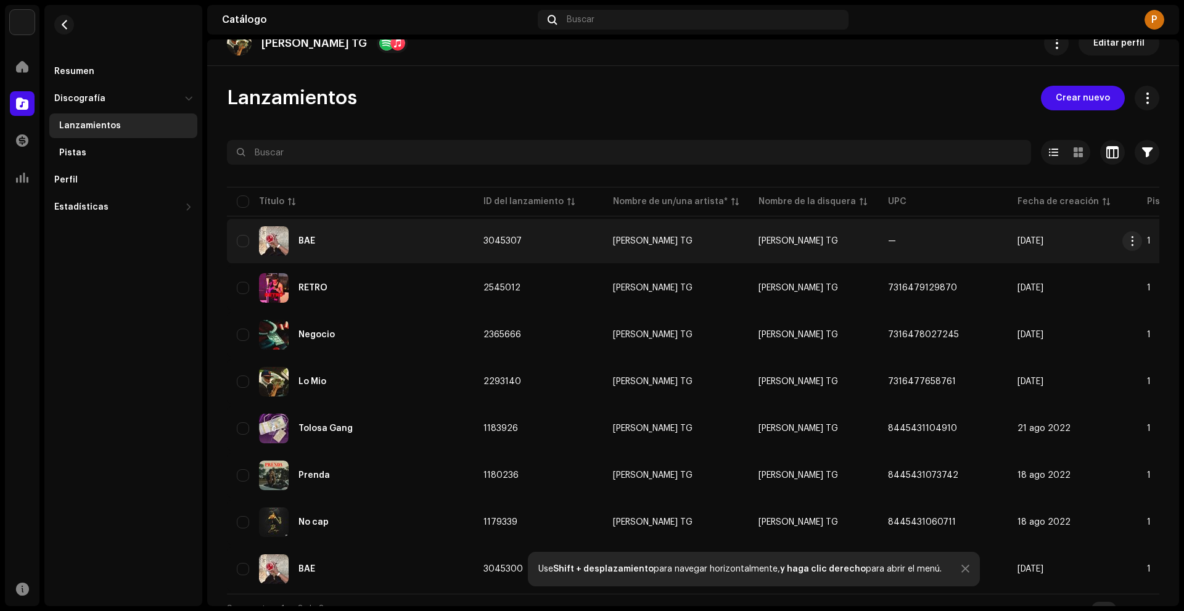
scroll to position [41, 0]
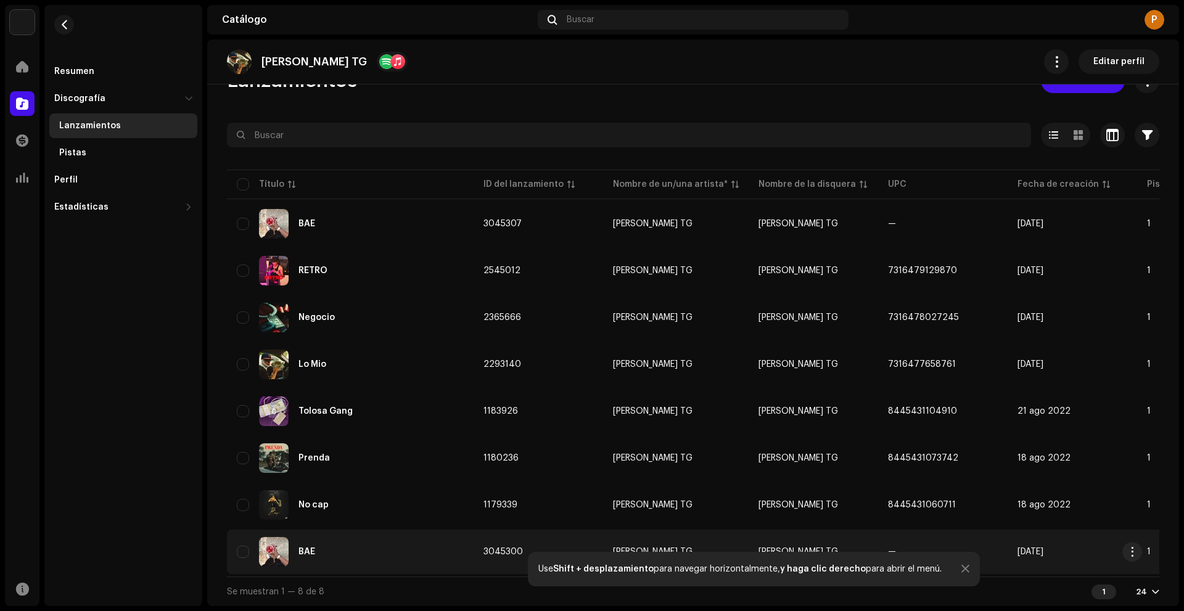
click at [471, 540] on td "BAE" at bounding box center [350, 552] width 247 height 44
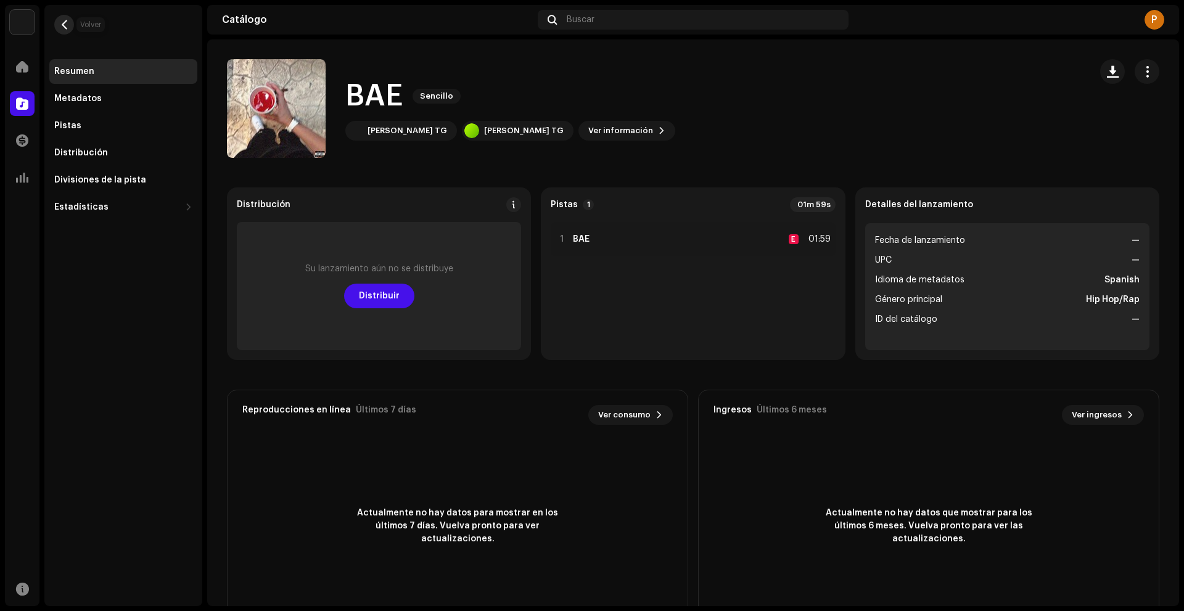
click at [62, 29] on span "button" at bounding box center [64, 25] width 9 height 10
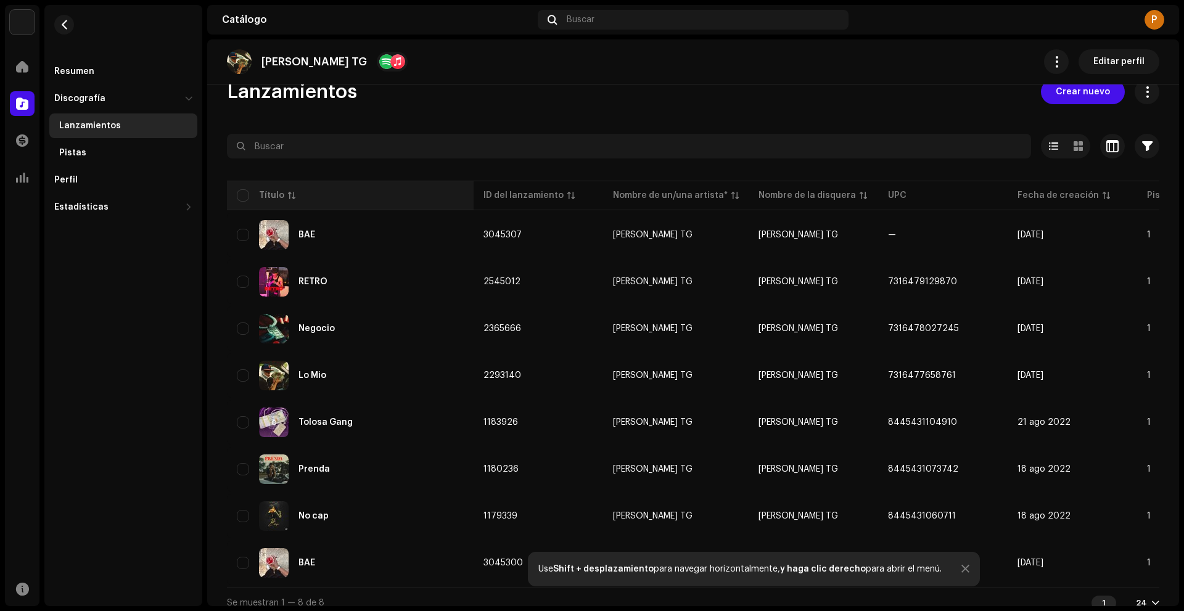
scroll to position [41, 0]
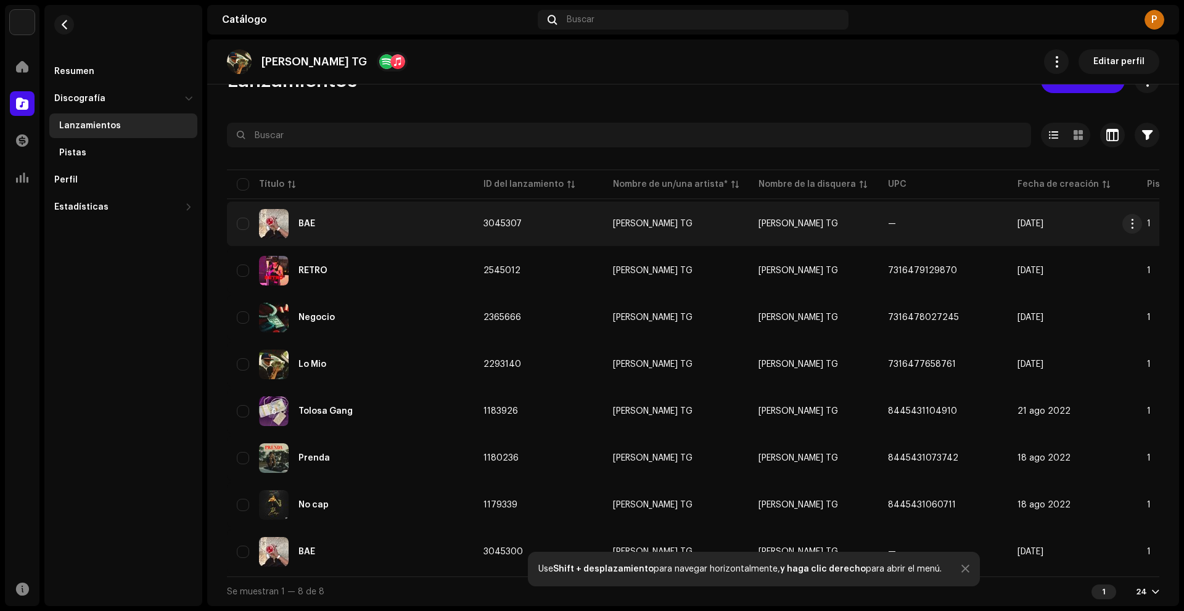
click at [314, 211] on div "BAE" at bounding box center [350, 224] width 227 height 30
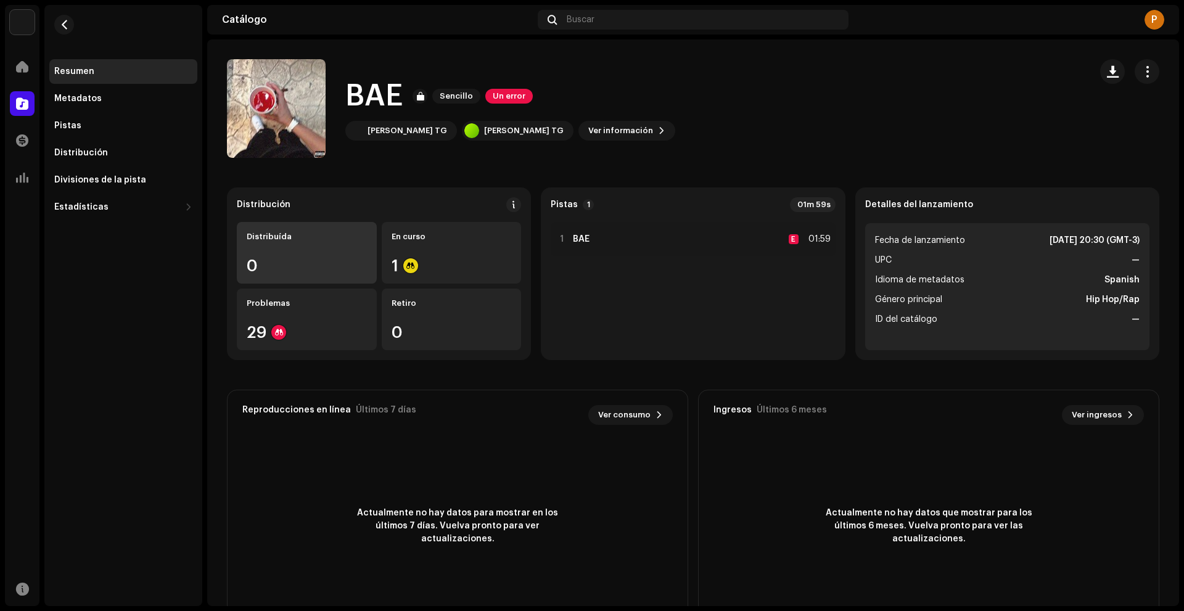
click at [282, 240] on div "Distribuída" at bounding box center [307, 237] width 120 height 10
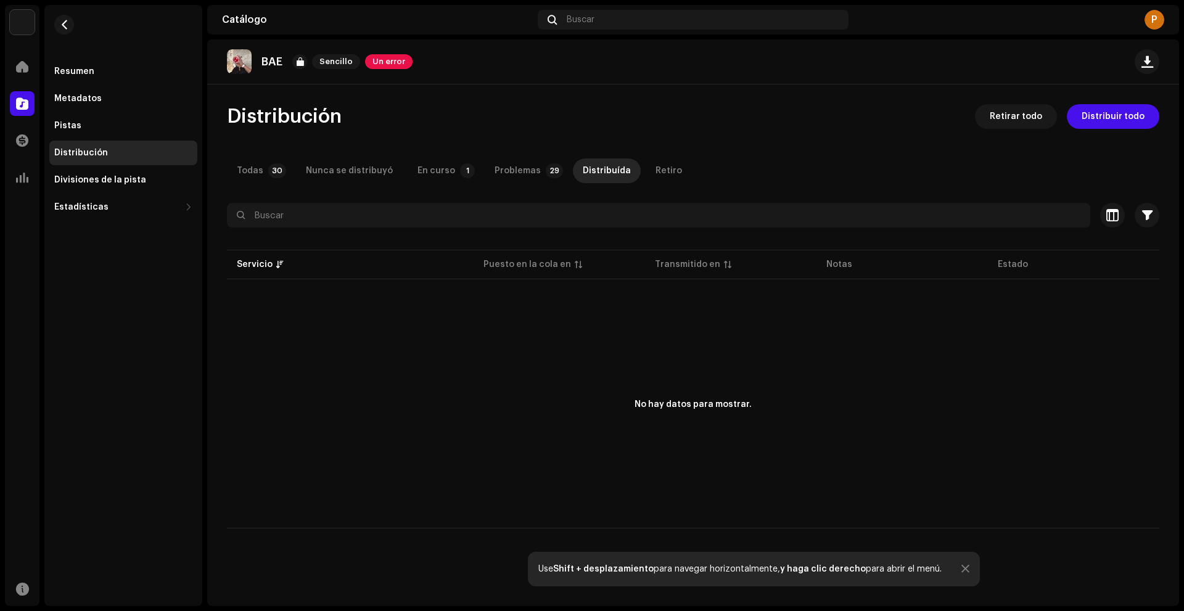
click at [70, 36] on re-m-nav-back at bounding box center [64, 32] width 30 height 54
click at [432, 179] on div "En curso" at bounding box center [437, 171] width 38 height 25
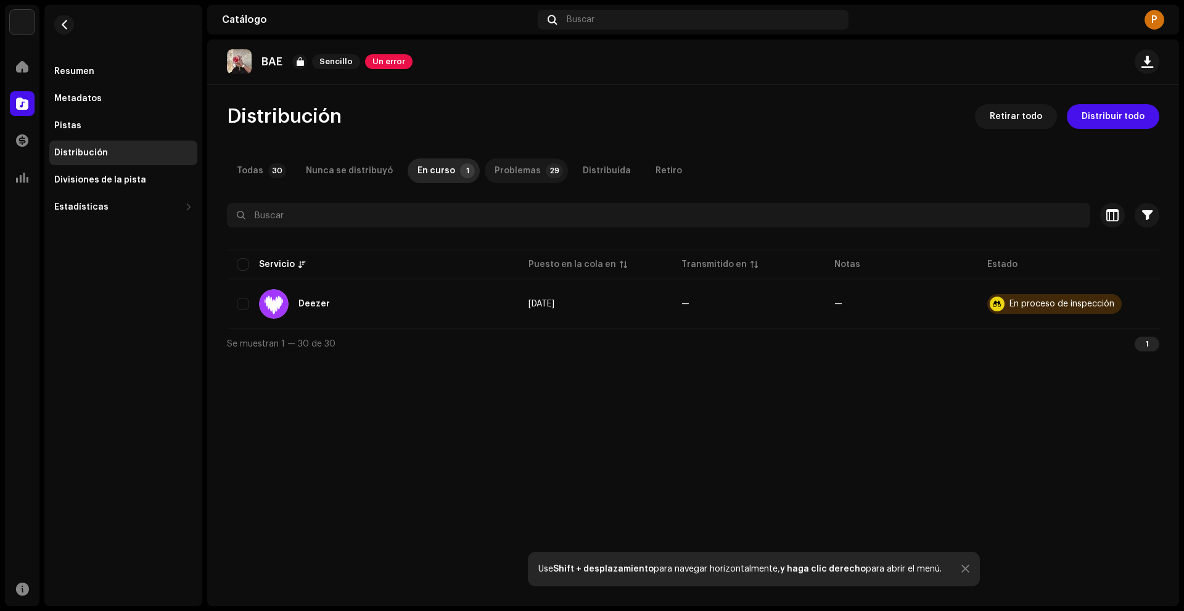
click at [497, 176] on div "Problemas" at bounding box center [518, 171] width 46 height 25
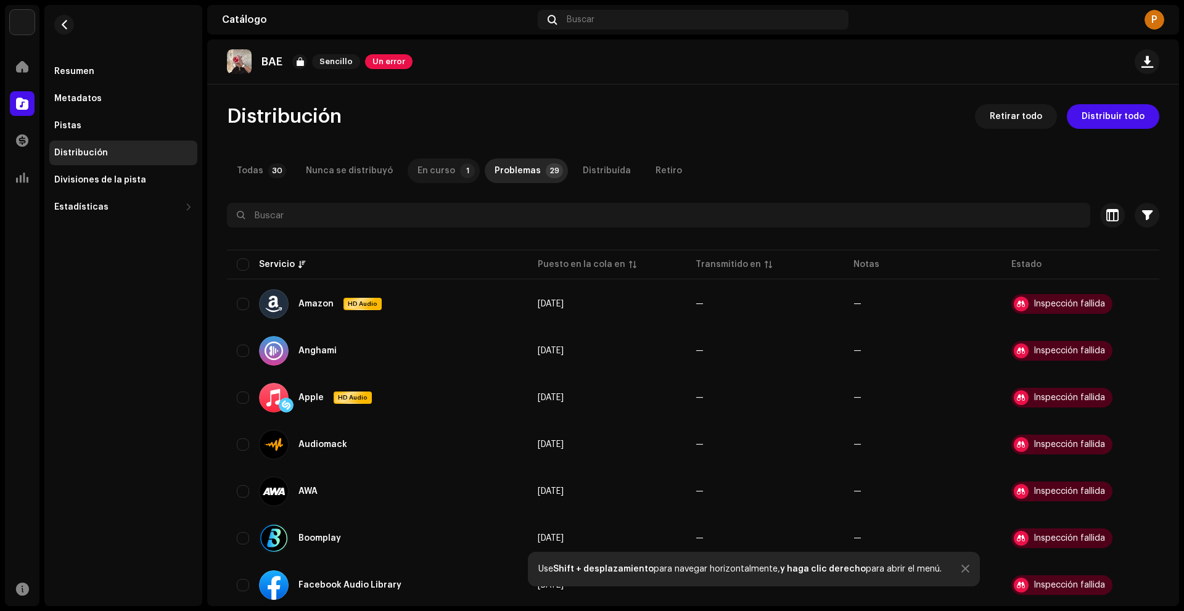
click at [418, 173] on div "En curso" at bounding box center [437, 171] width 38 height 25
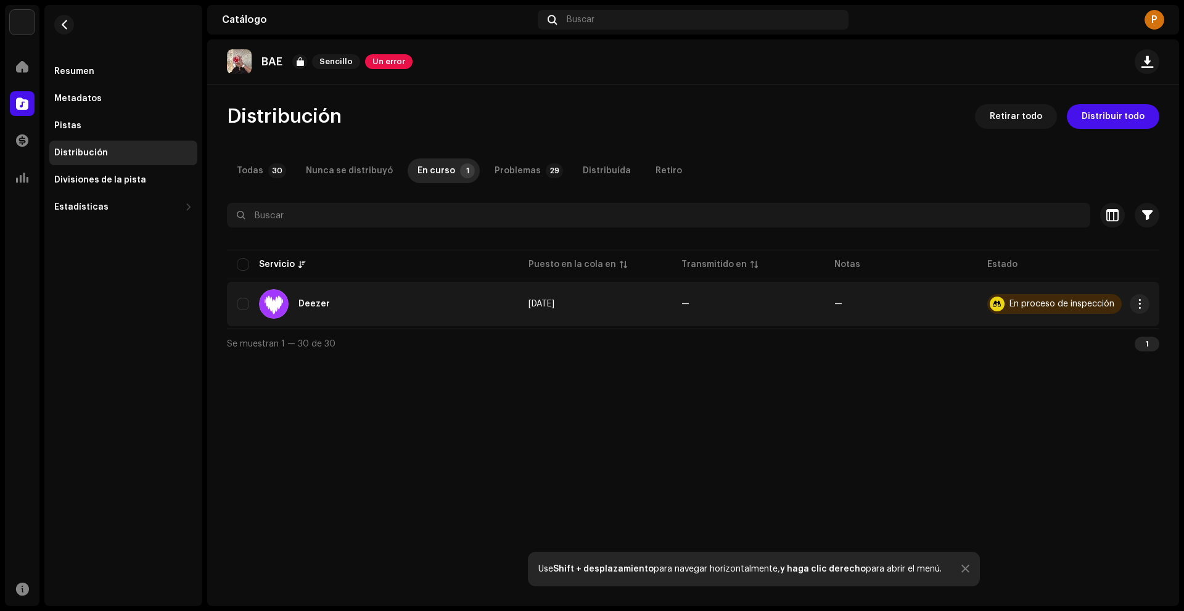
click at [1148, 309] on re-m-actions-button at bounding box center [1140, 304] width 20 height 20
click at [1144, 308] on span "button" at bounding box center [1140, 304] width 9 height 10
click at [1091, 357] on div "Retiro" at bounding box center [1082, 357] width 115 height 10
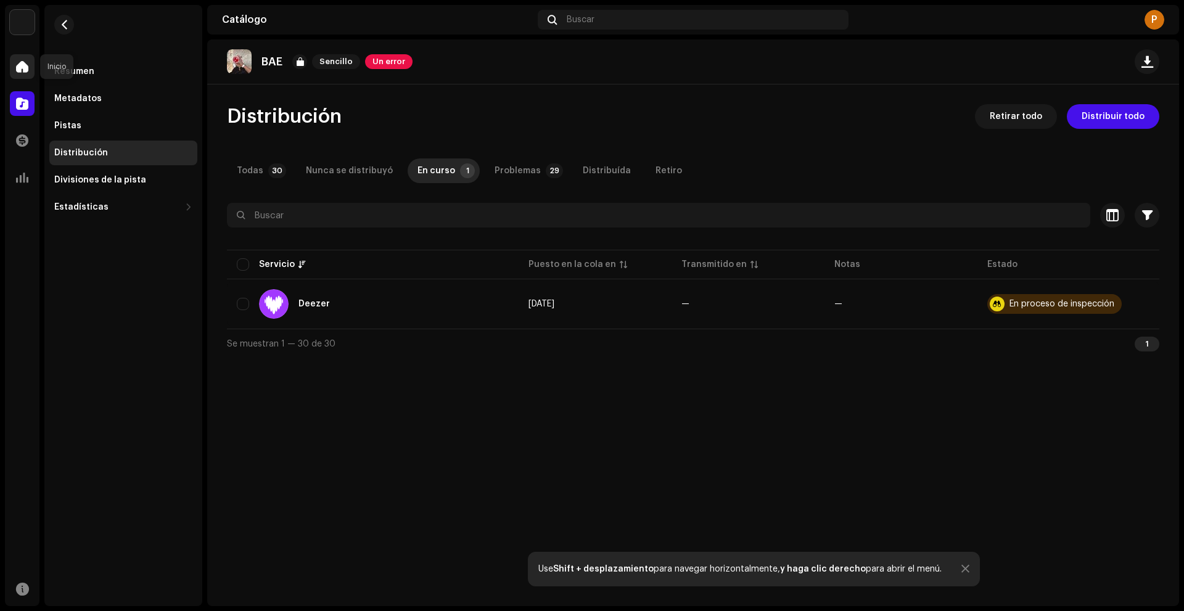
click at [22, 64] on span at bounding box center [22, 67] width 12 height 10
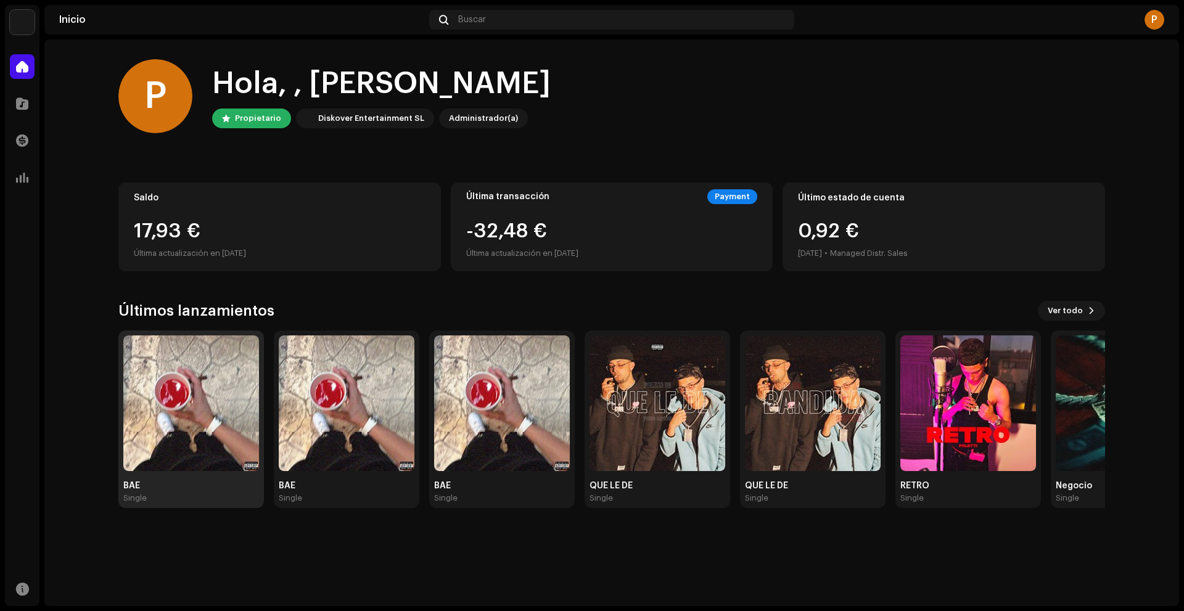
click at [179, 378] on img at bounding box center [191, 404] width 136 height 136
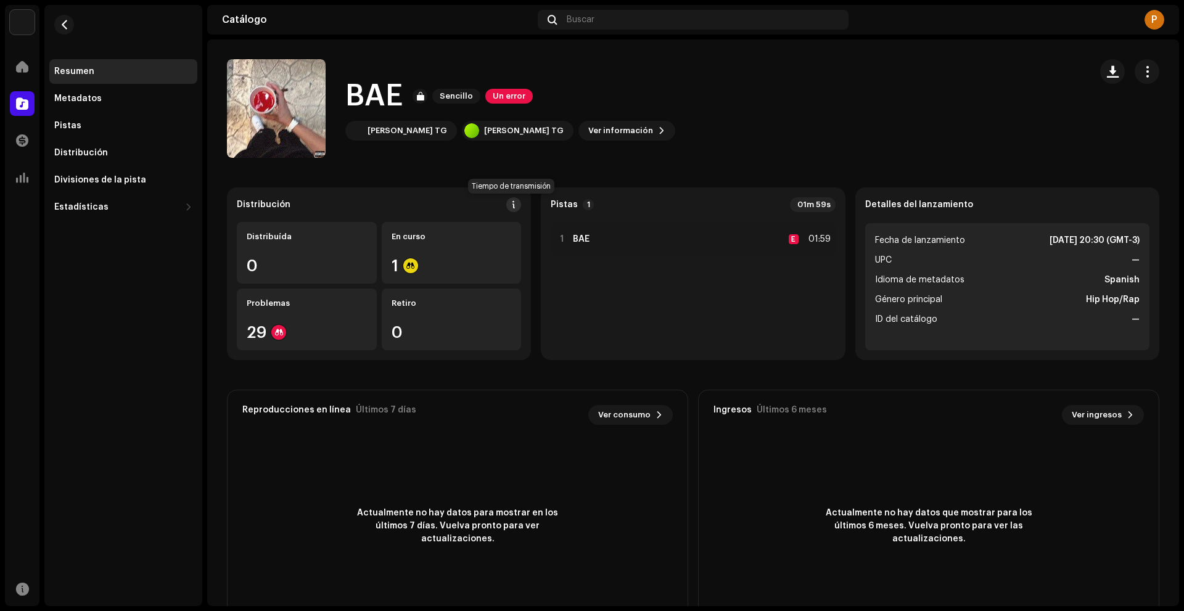
click at [509, 211] on button at bounding box center [513, 204] width 15 height 15
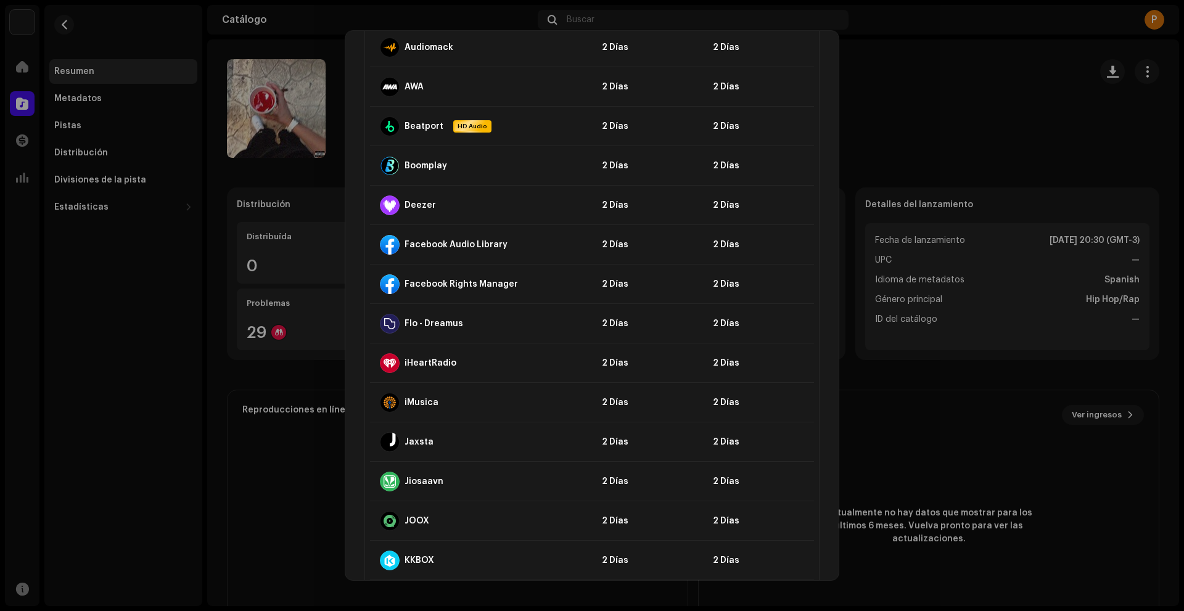
scroll to position [340, 0]
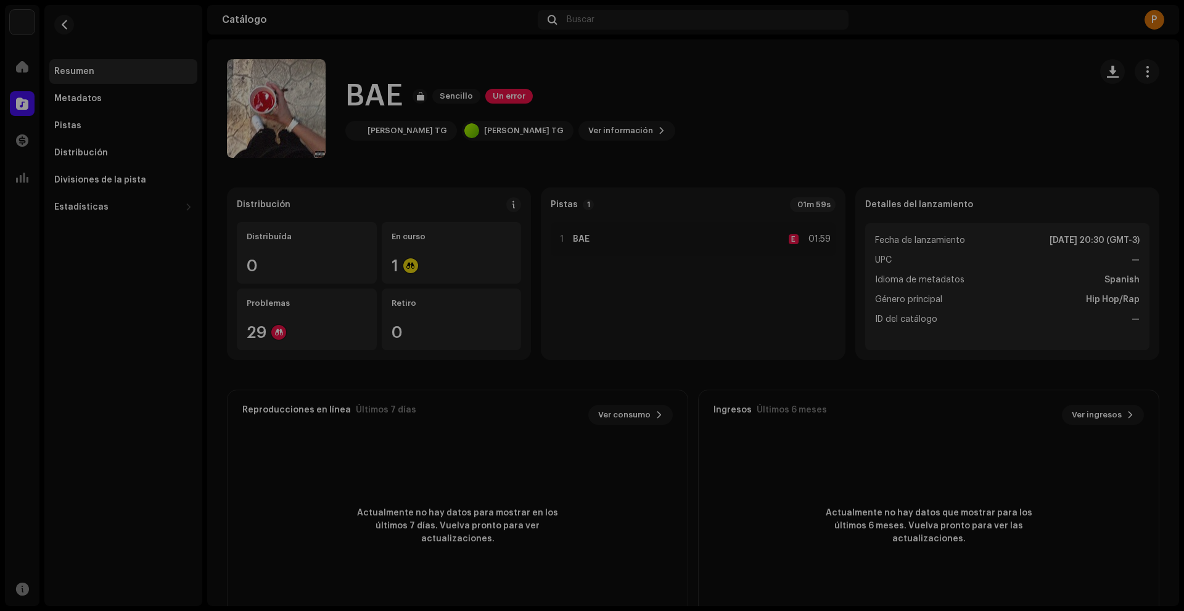
click at [337, 427] on div "Directrices de la PSD sobre el plazo de transmisión Solemos transmitir sus lanz…" at bounding box center [592, 305] width 1184 height 611
